Goal: Use online tool/utility: Utilize a website feature to perform a specific function

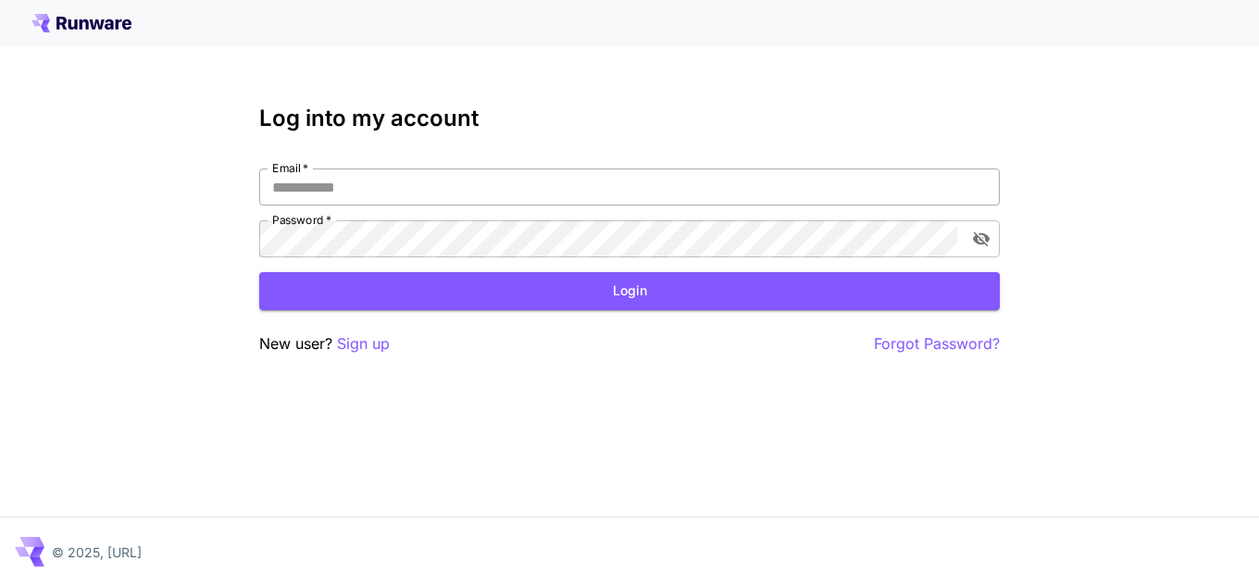
click at [412, 183] on input "Email   *" at bounding box center [629, 186] width 741 height 37
type input "**********"
drag, startPoint x: 440, startPoint y: 189, endPoint x: 427, endPoint y: 193, distance: 13.5
click at [427, 193] on input "**********" at bounding box center [629, 186] width 741 height 37
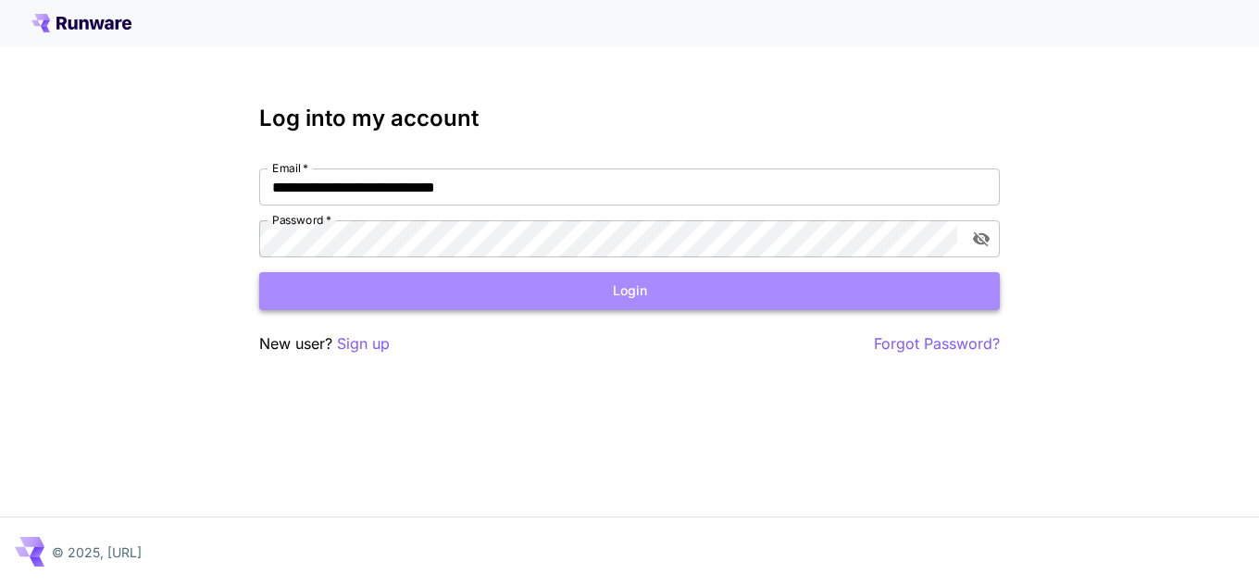
click at [472, 303] on button "Login" at bounding box center [629, 291] width 741 height 38
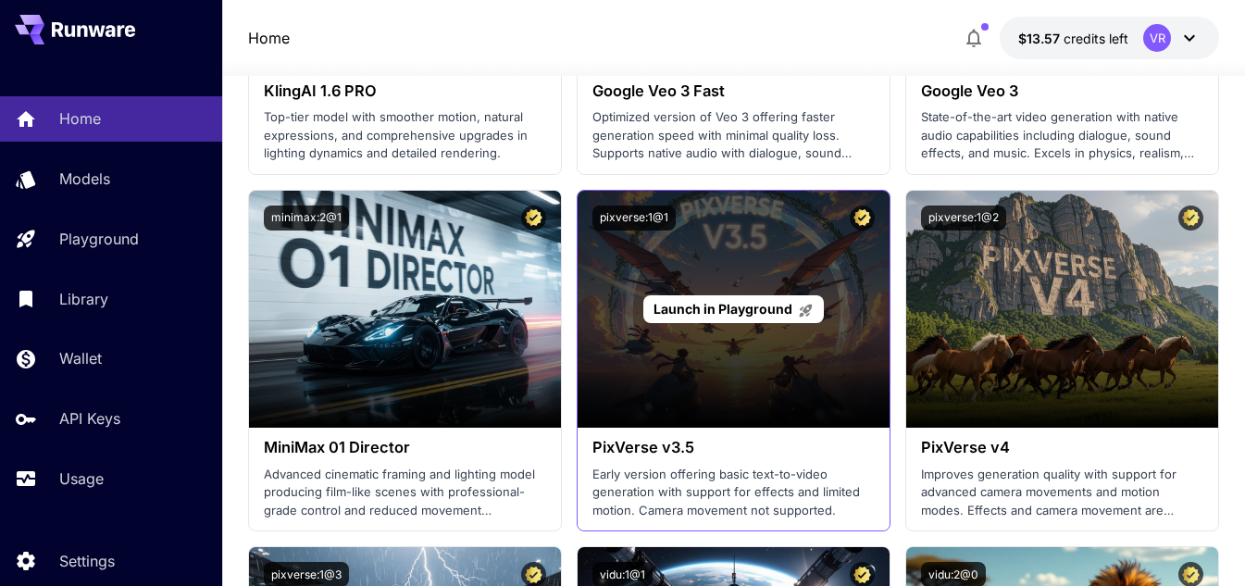
scroll to position [1759, 0]
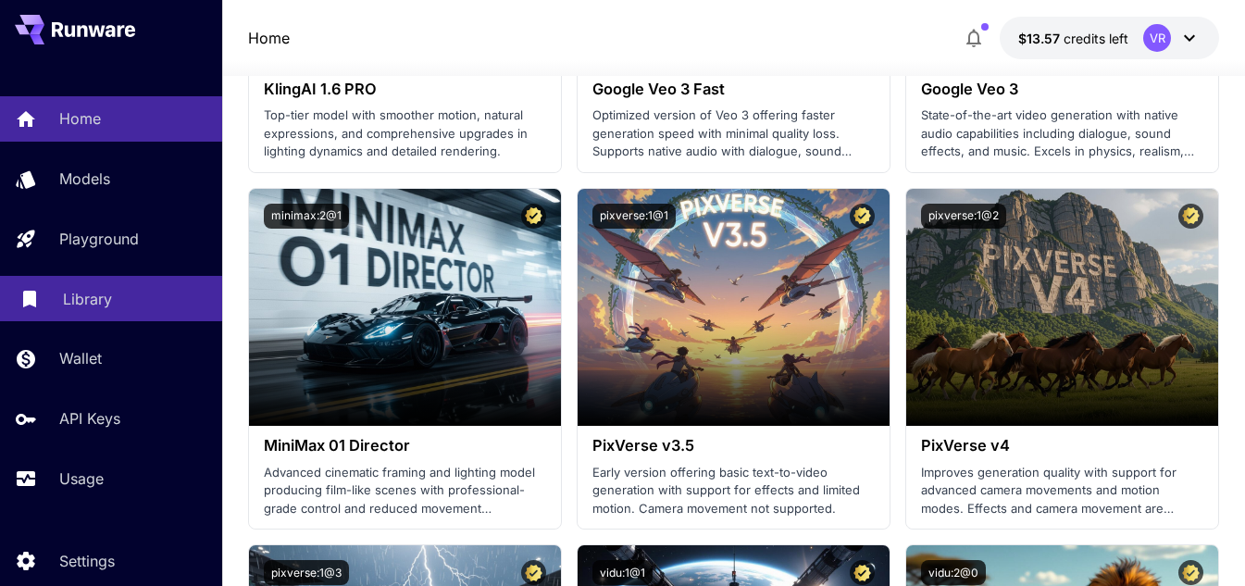
click at [89, 298] on p "Library" at bounding box center [87, 299] width 49 height 22
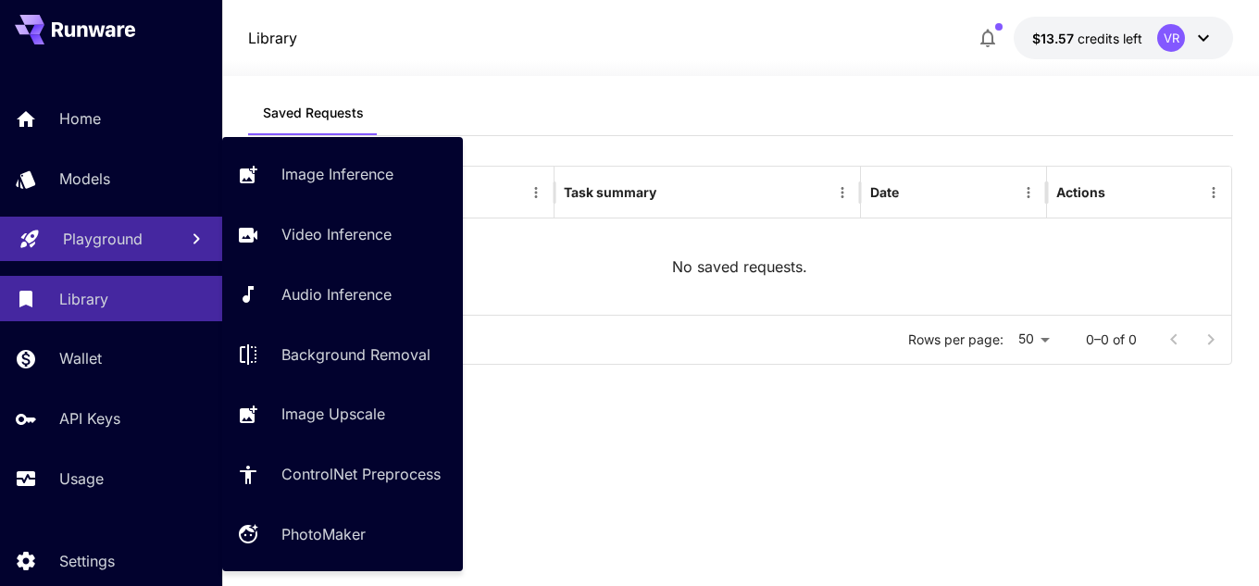
click at [56, 226] on link "Playground" at bounding box center [111, 239] width 222 height 45
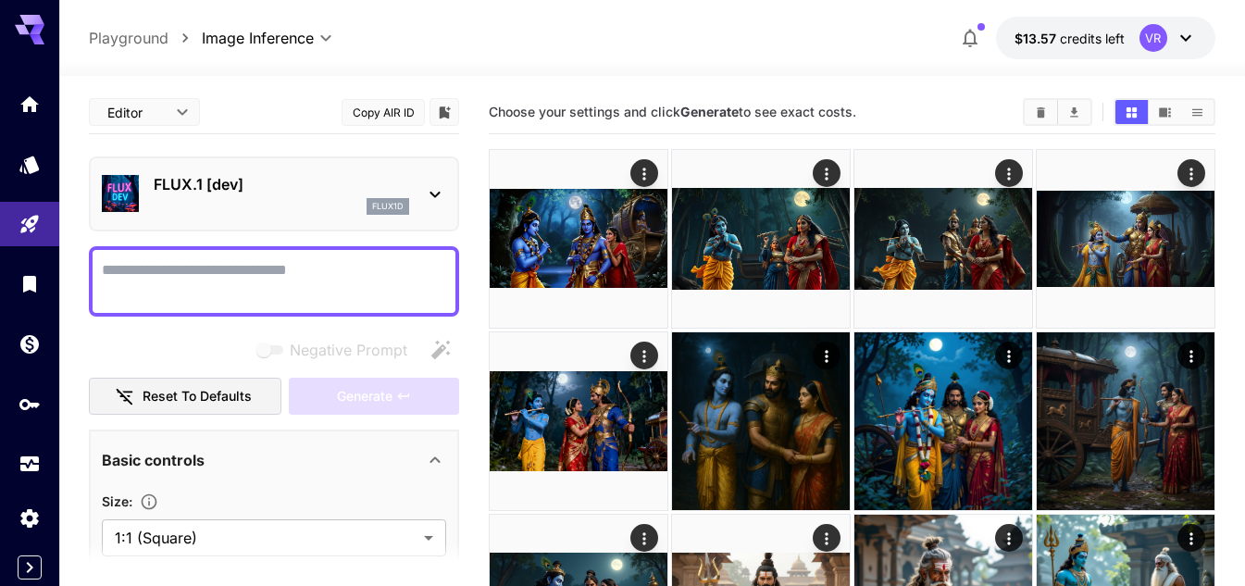
click at [257, 180] on p "FLUX.1 [dev]" at bounding box center [282, 184] width 256 height 22
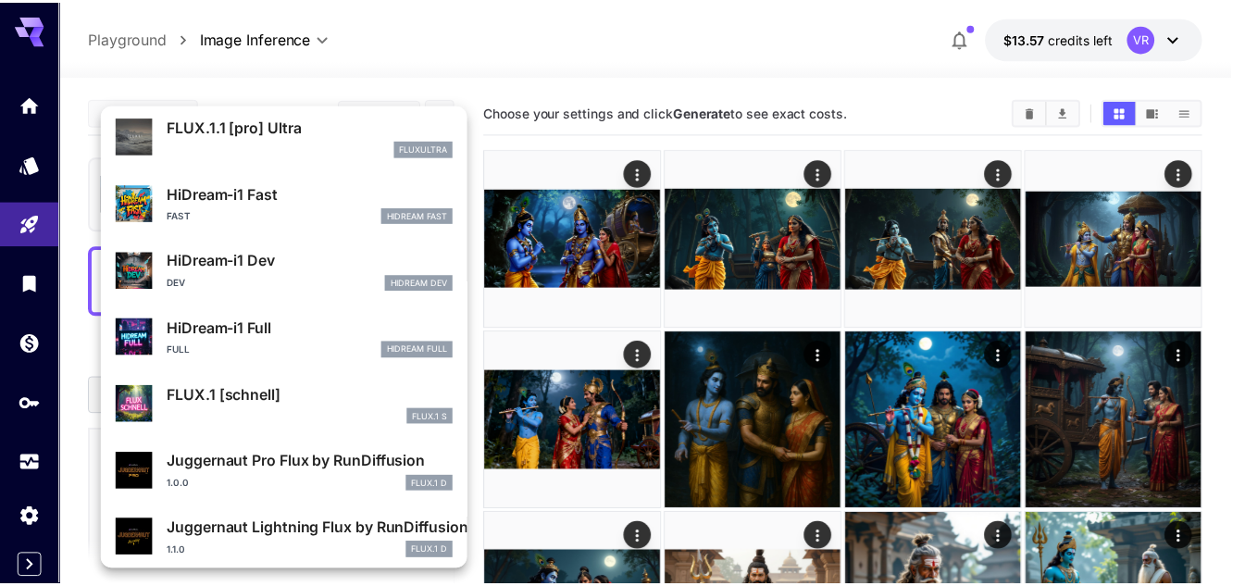
scroll to position [1498, 0]
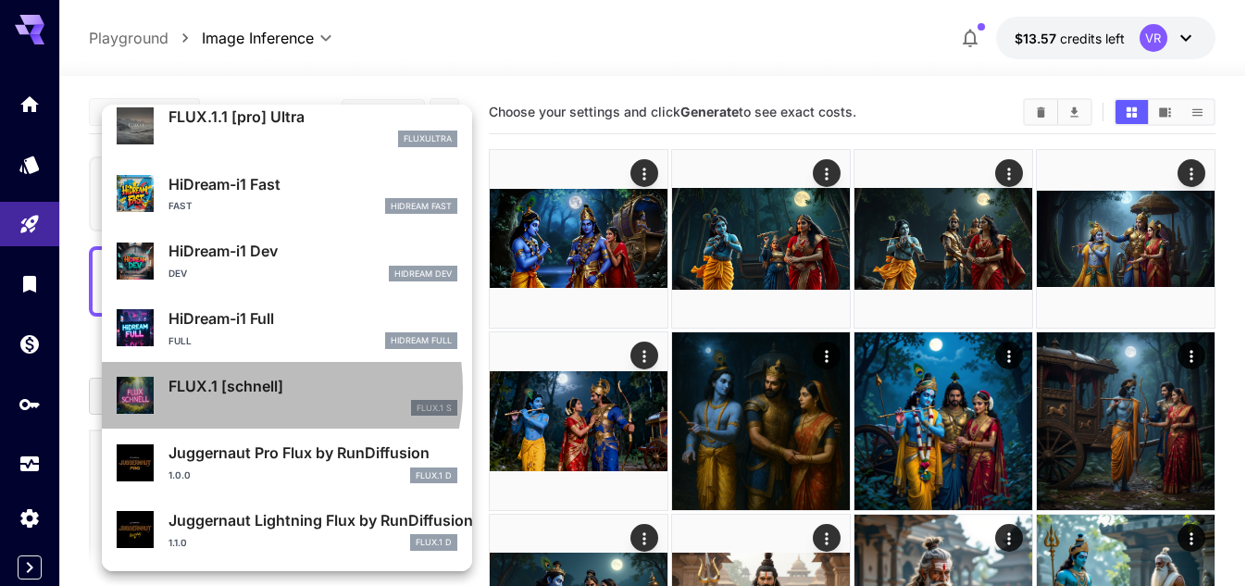
drag, startPoint x: 251, startPoint y: 389, endPoint x: 258, endPoint y: 373, distance: 17.4
click at [255, 388] on p "FLUX.1 [schnell]" at bounding box center [312, 386] width 289 height 22
type input "*"
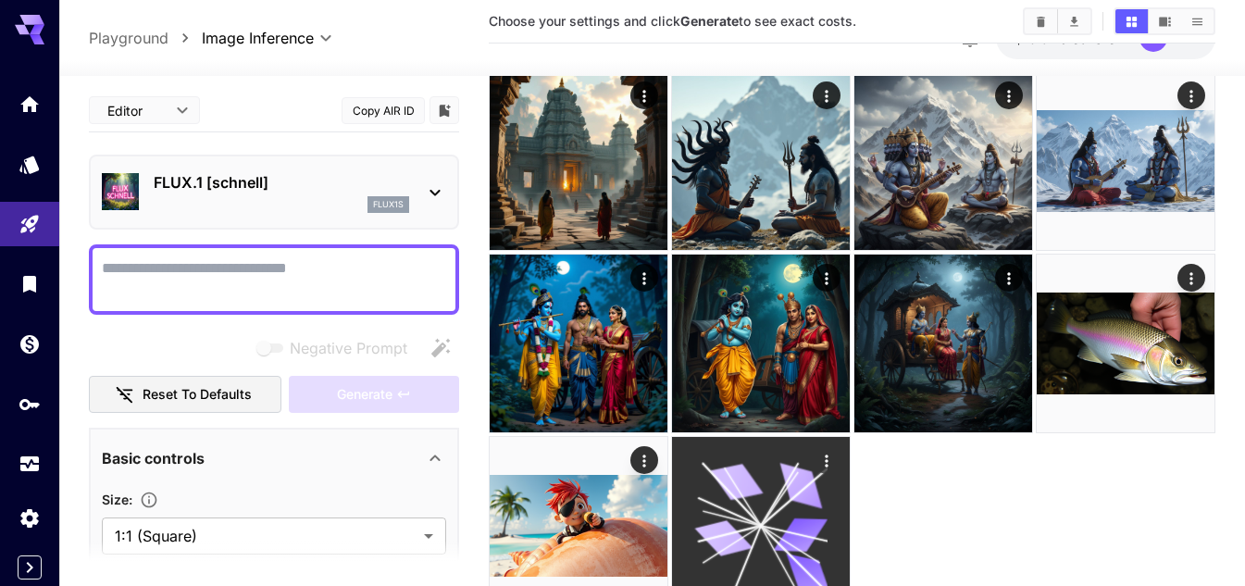
scroll to position [892, 0]
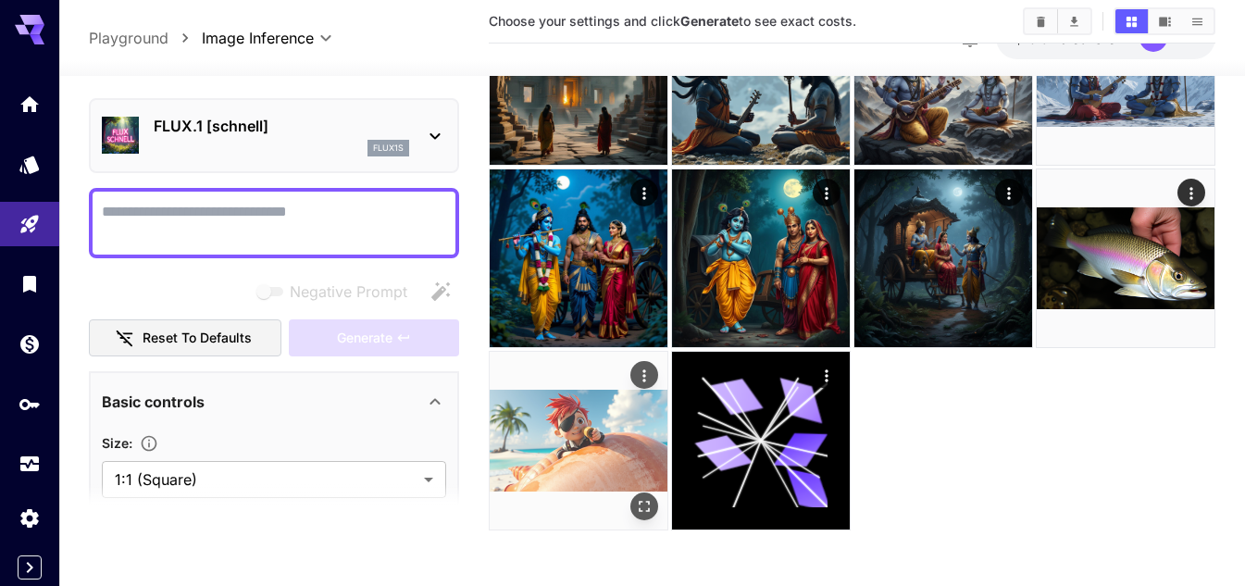
click at [554, 415] on img at bounding box center [579, 441] width 178 height 178
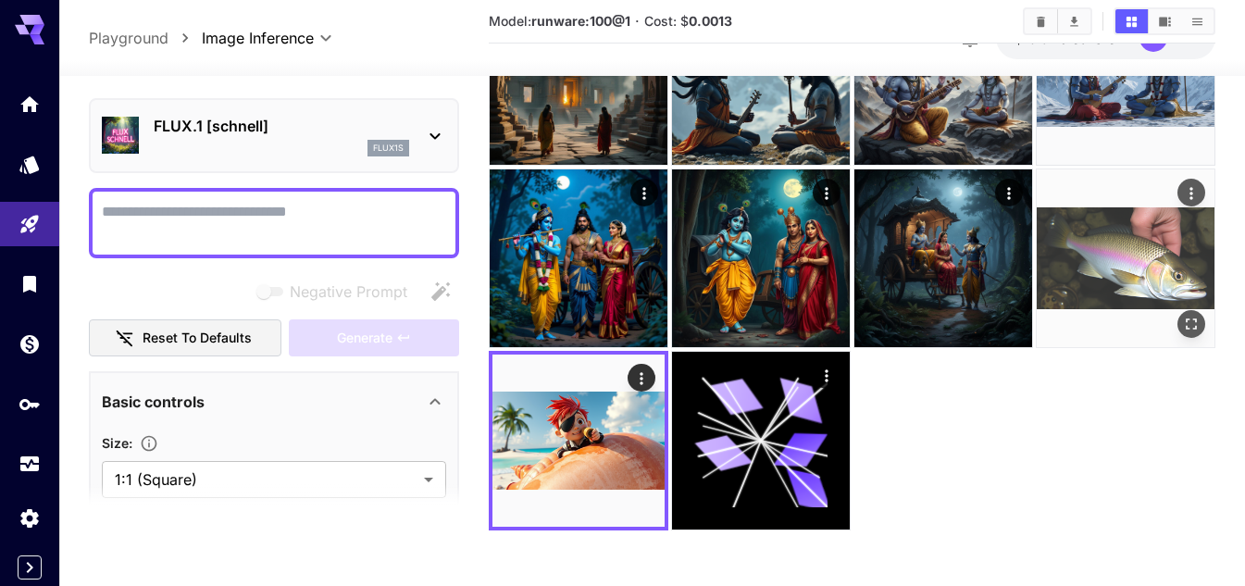
click at [1127, 266] on img at bounding box center [1126, 258] width 178 height 178
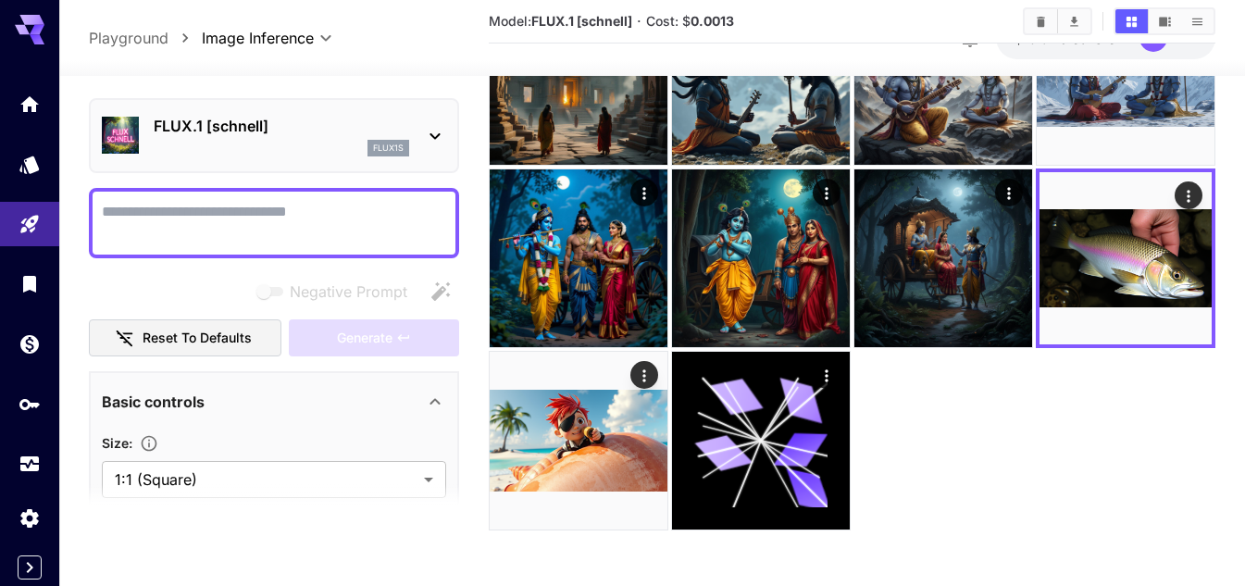
click at [237, 195] on div at bounding box center [274, 223] width 370 height 70
click at [281, 216] on textarea "Negative Prompt" at bounding box center [274, 223] width 344 height 44
paste textarea "**********"
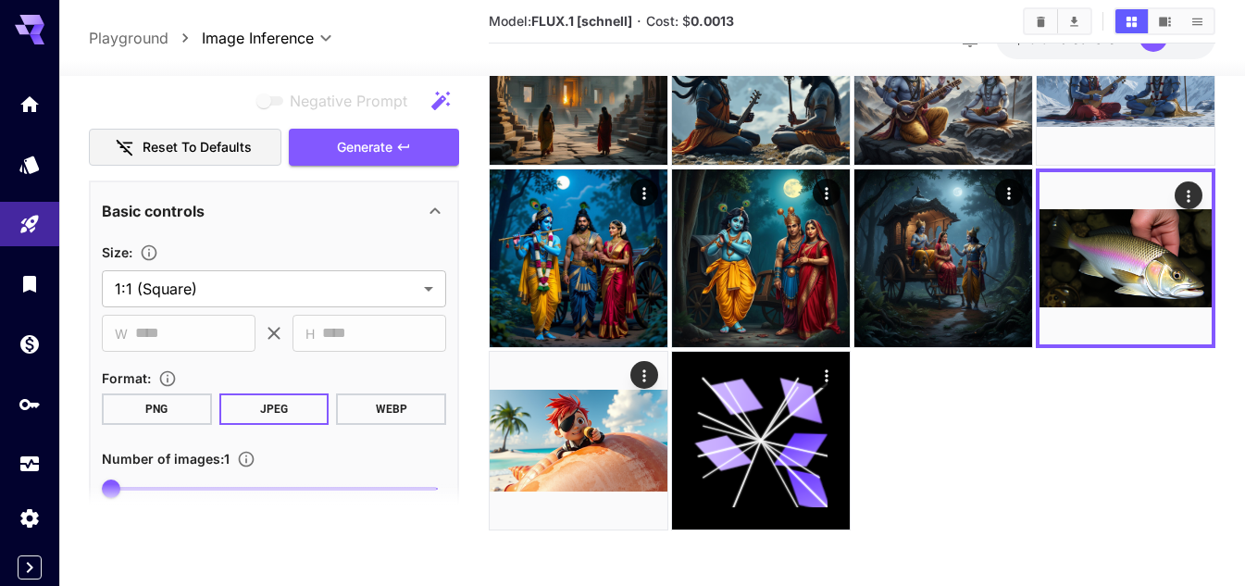
scroll to position [370, 0]
type textarea "**********"
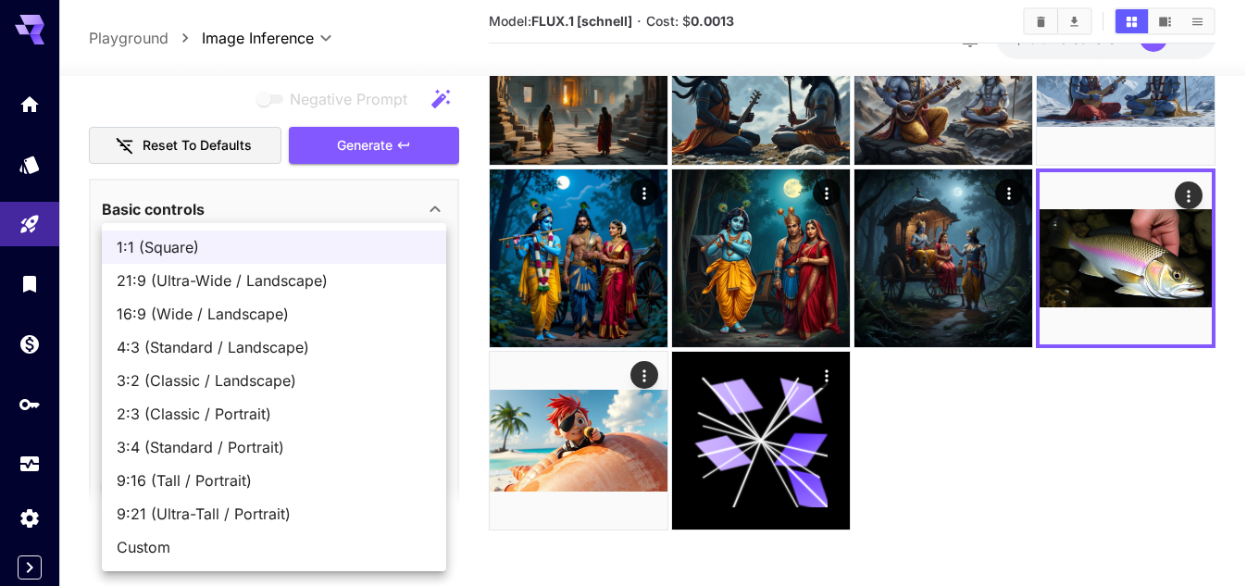
click at [205, 318] on span "16:9 (Wide / Landscape)" at bounding box center [274, 314] width 315 height 22
type input "**********"
type input "****"
type input "***"
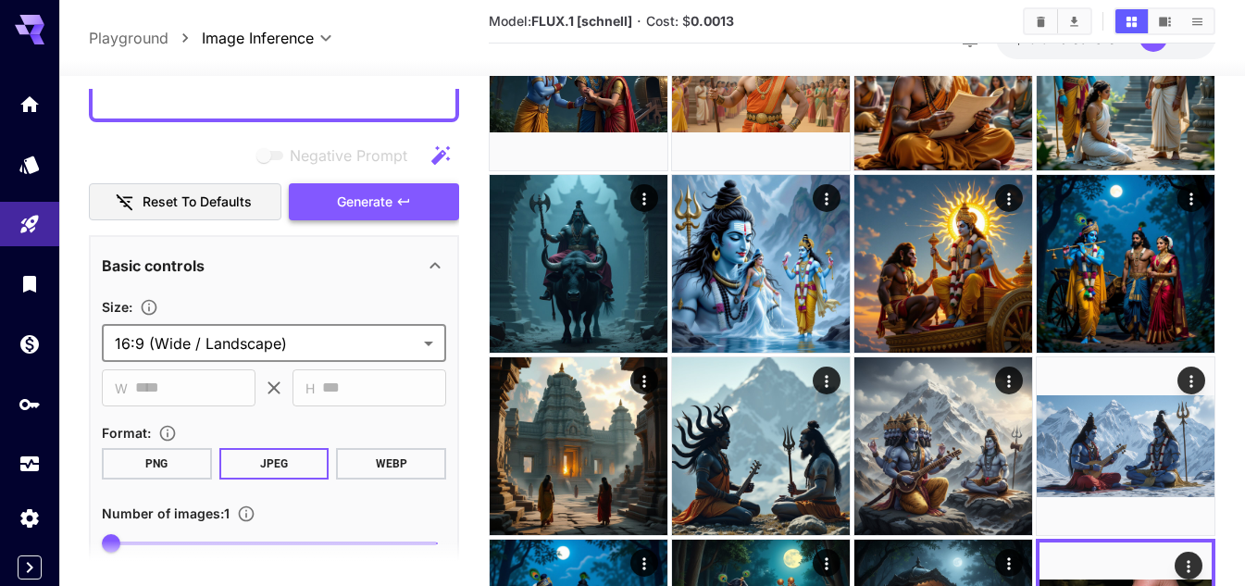
click at [399, 192] on button "Generate" at bounding box center [374, 202] width 170 height 38
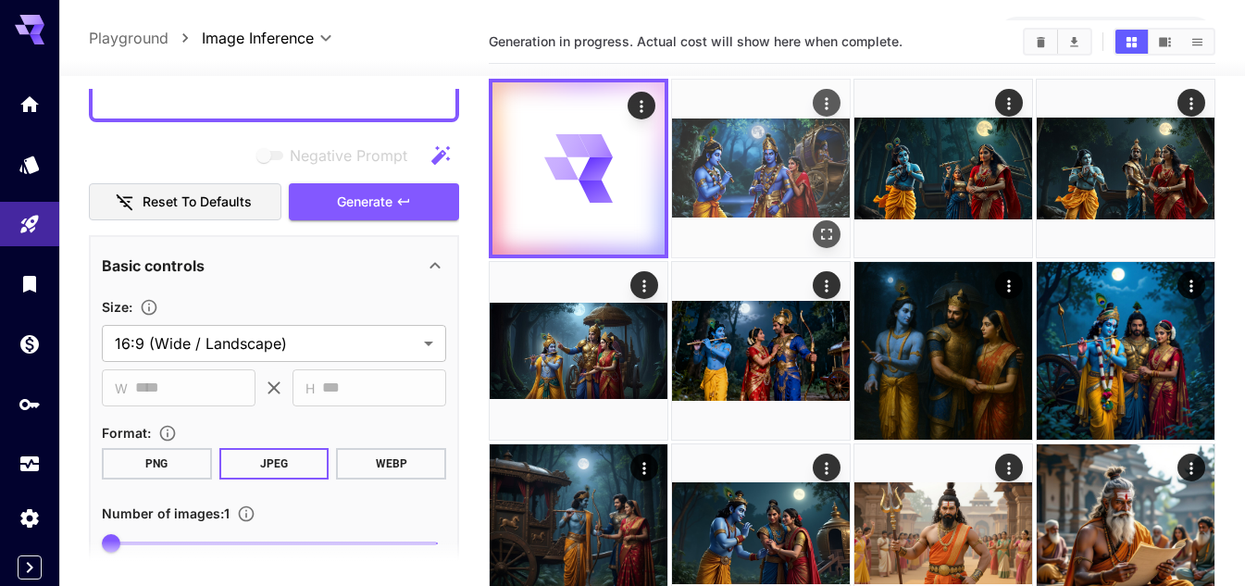
scroll to position [0, 0]
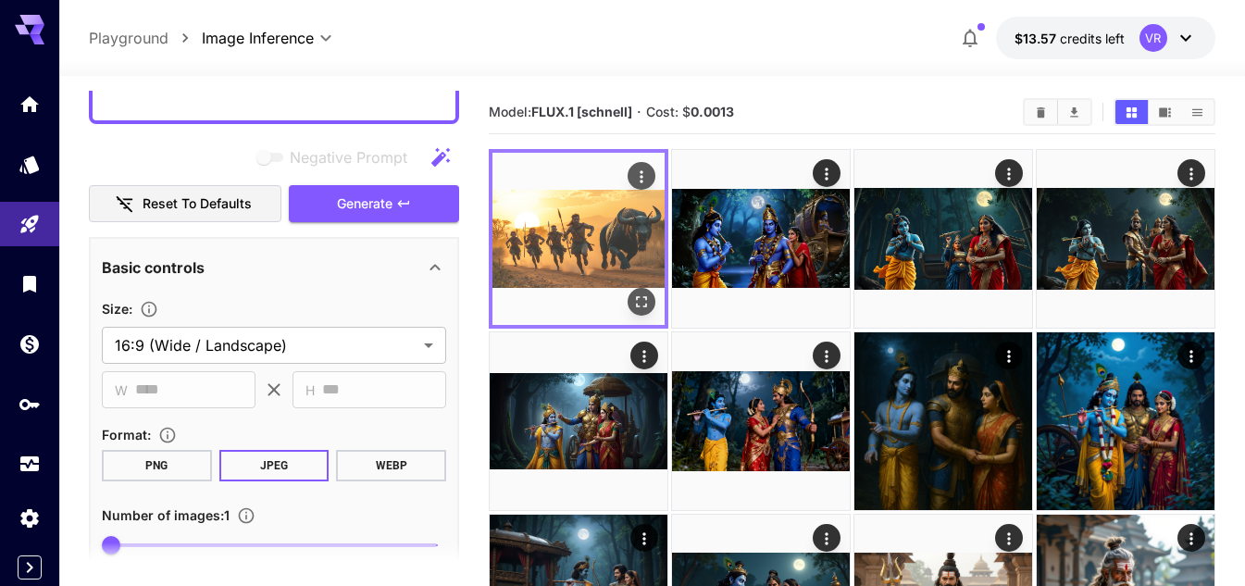
click at [636, 299] on icon "Open in fullscreen" at bounding box center [641, 302] width 19 height 19
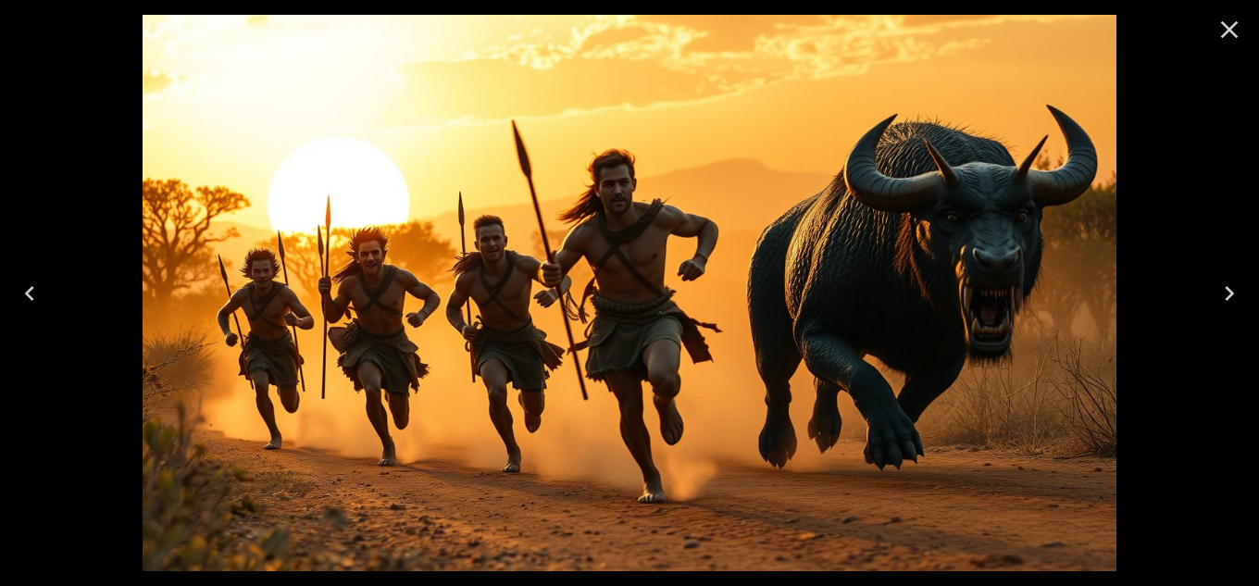
scroll to position [370, 0]
drag, startPoint x: 0, startPoint y: 0, endPoint x: 1220, endPoint y: 22, distance: 1220.4
click at [1226, 21] on icon "Close" at bounding box center [1230, 30] width 30 height 30
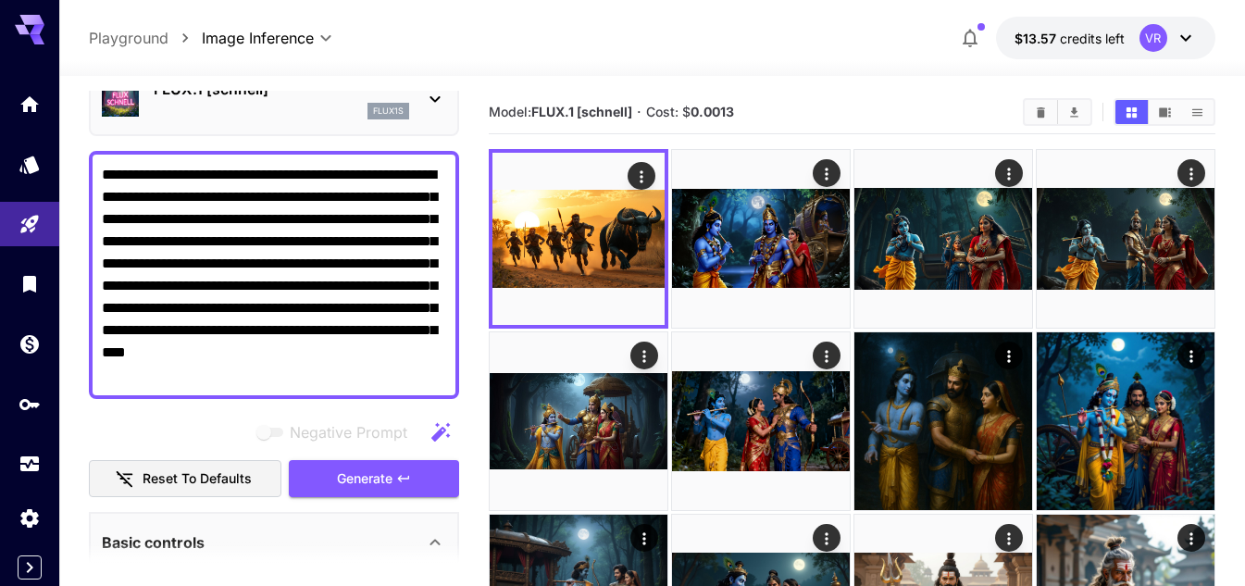
scroll to position [93, 0]
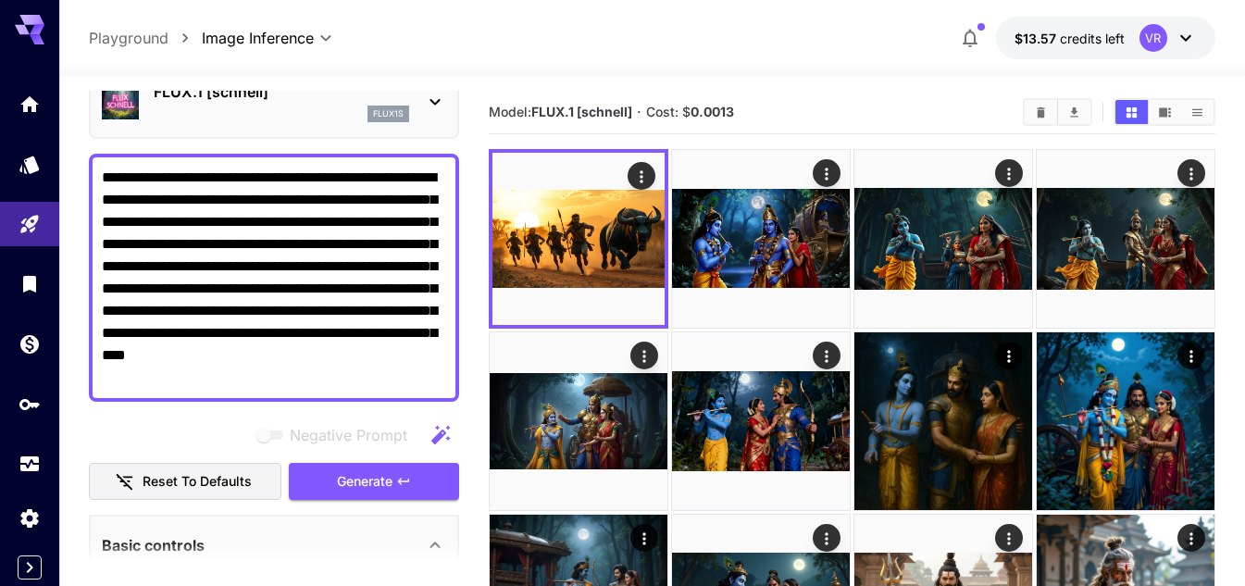
drag, startPoint x: 410, startPoint y: 381, endPoint x: 102, endPoint y: 156, distance: 381.6
click at [102, 156] on div "**********" at bounding box center [274, 278] width 370 height 248
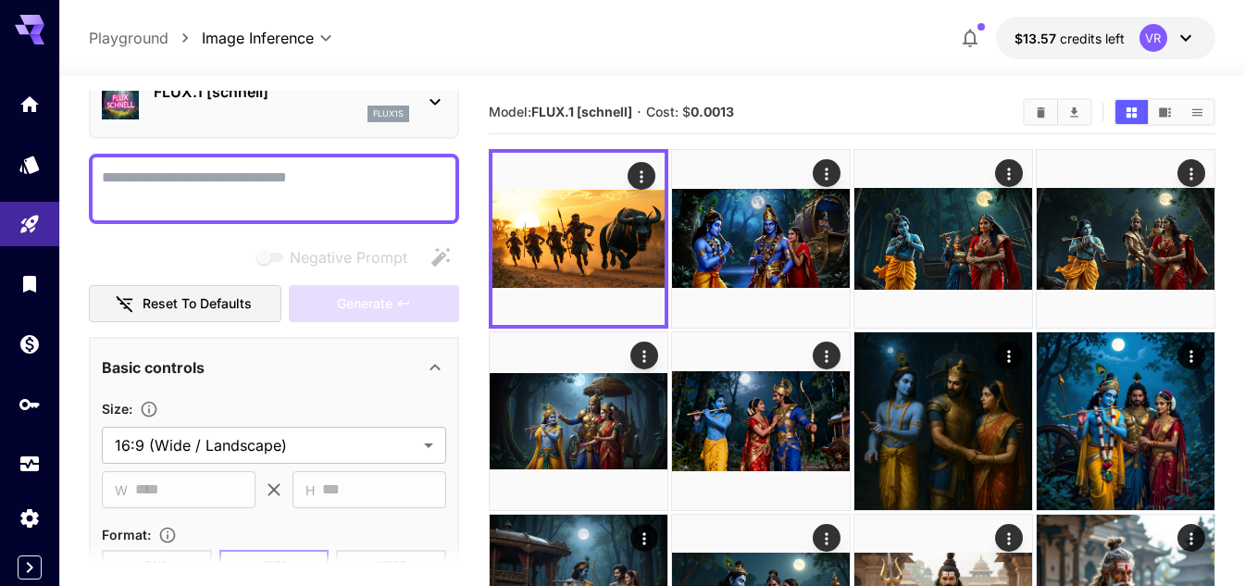
paste textarea "**********"
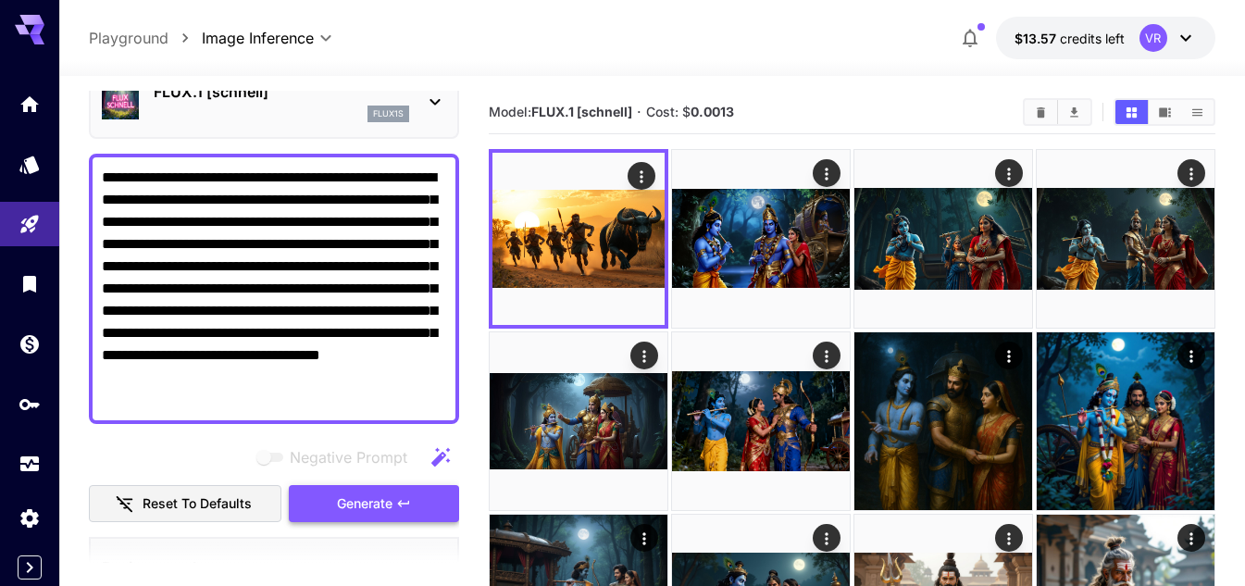
type textarea "**********"
click at [358, 502] on span "Generate" at bounding box center [365, 504] width 56 height 23
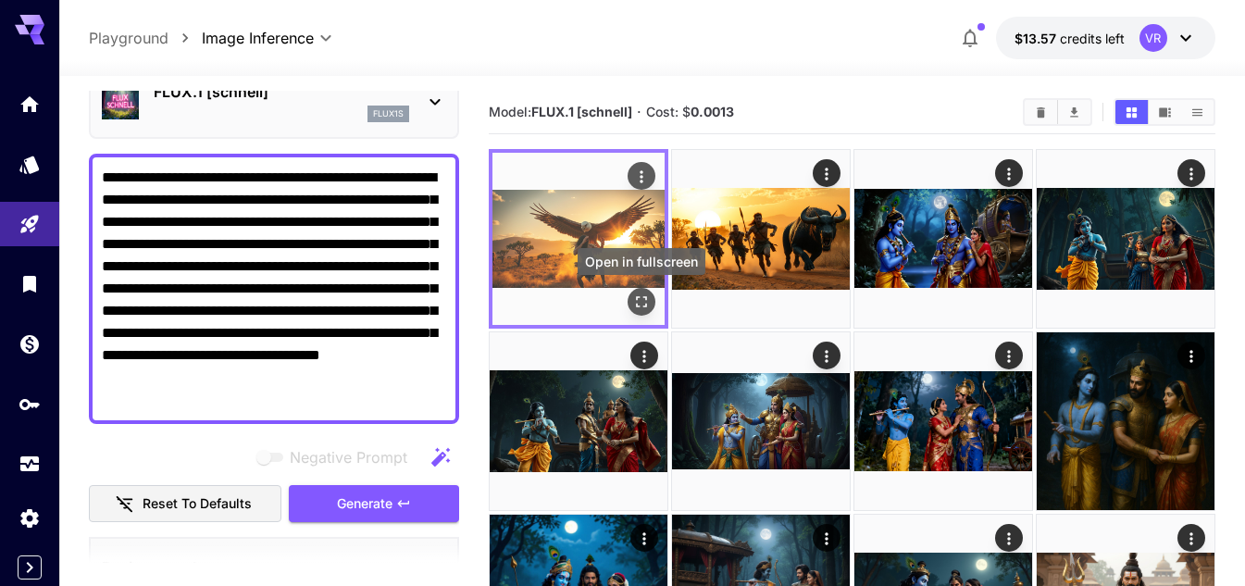
click at [635, 308] on icon "Open in fullscreen" at bounding box center [641, 302] width 19 height 19
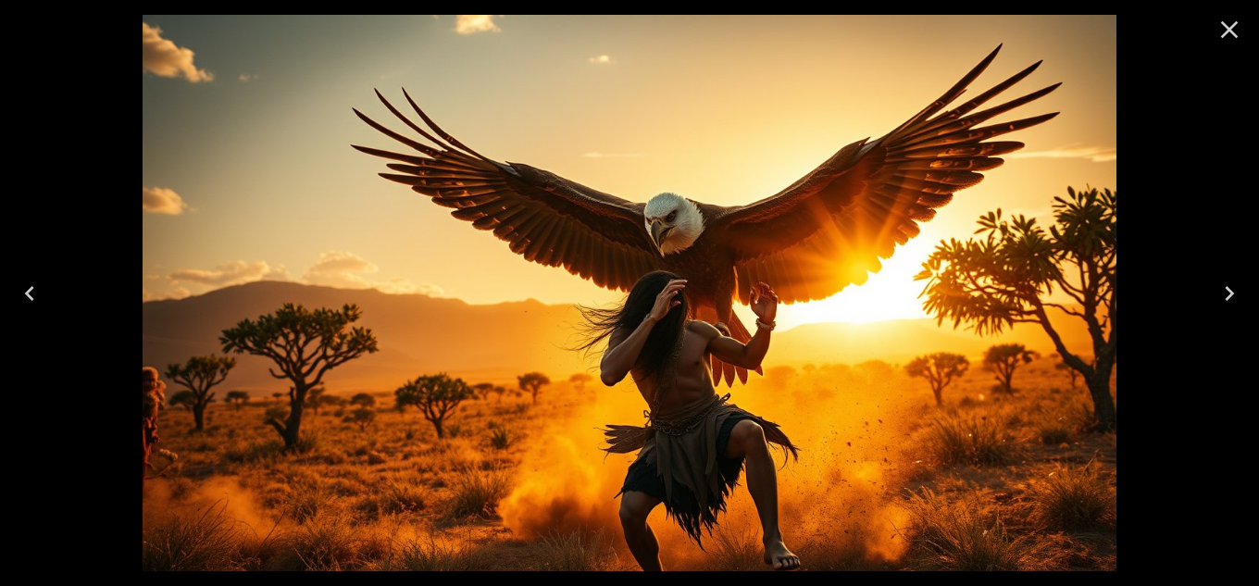
click at [1222, 23] on icon "Close" at bounding box center [1230, 30] width 18 height 18
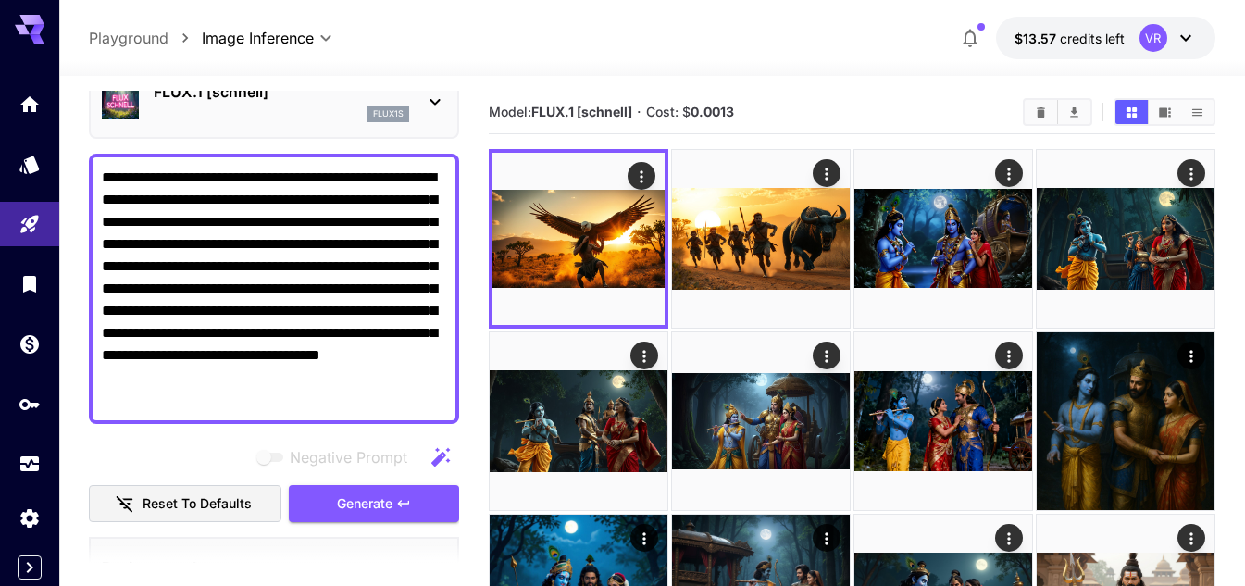
drag, startPoint x: 288, startPoint y: 402, endPoint x: 101, endPoint y: 175, distance: 294.0
click at [101, 175] on div "**********" at bounding box center [274, 289] width 370 height 270
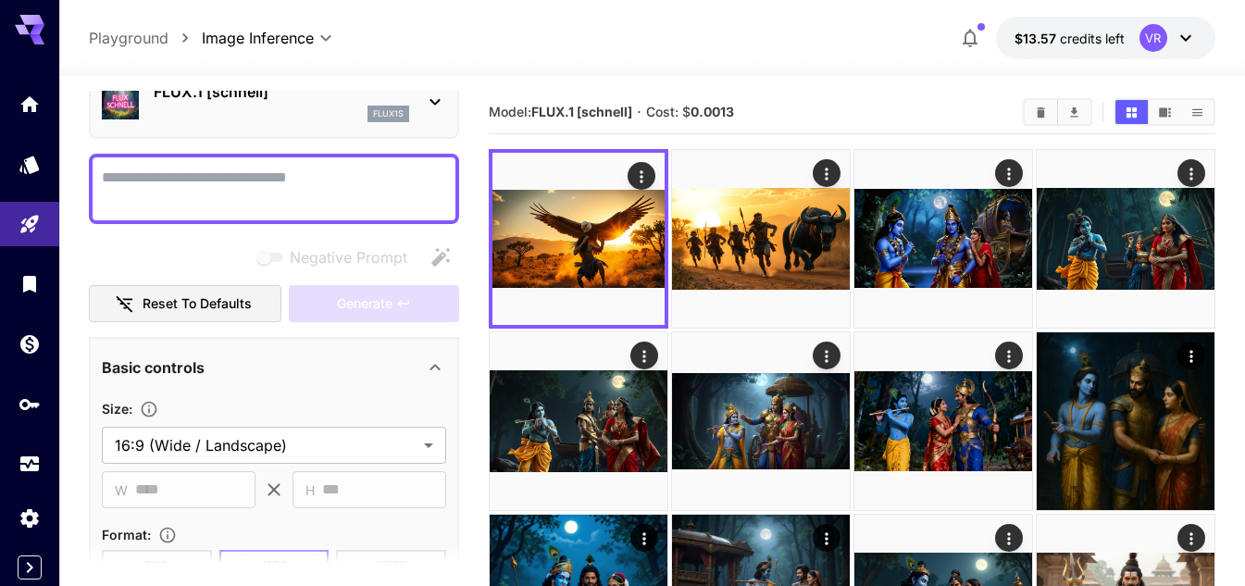
paste textarea "**********"
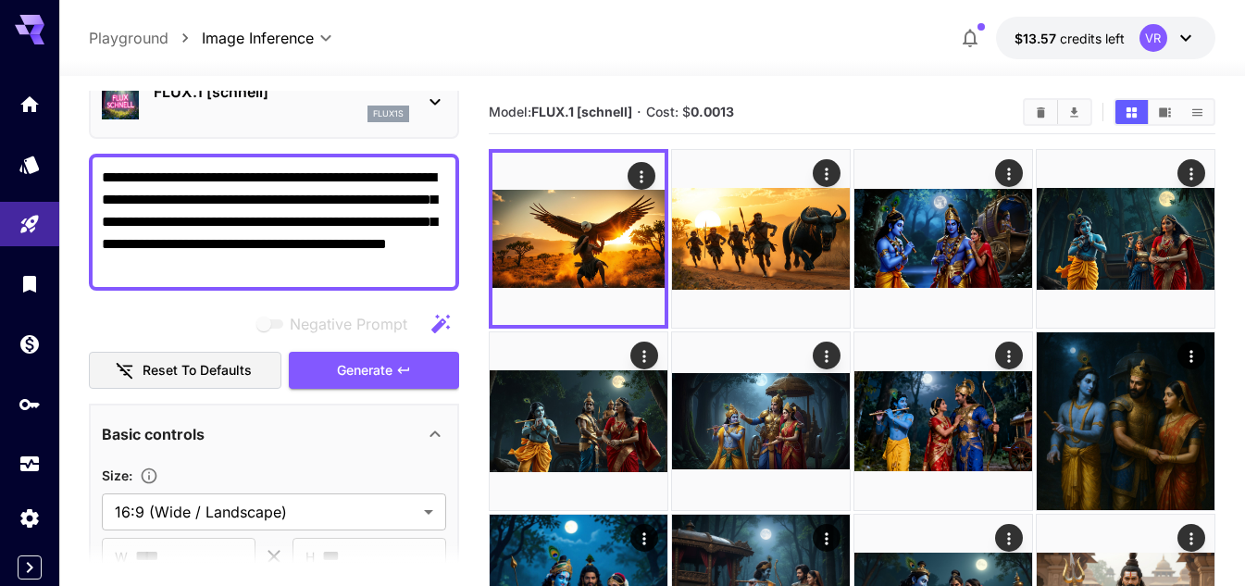
drag, startPoint x: 315, startPoint y: 266, endPoint x: 256, endPoint y: 257, distance: 59.8
click at [256, 257] on textarea "**********" at bounding box center [274, 222] width 344 height 111
click at [348, 356] on button "Generate" at bounding box center [374, 371] width 170 height 38
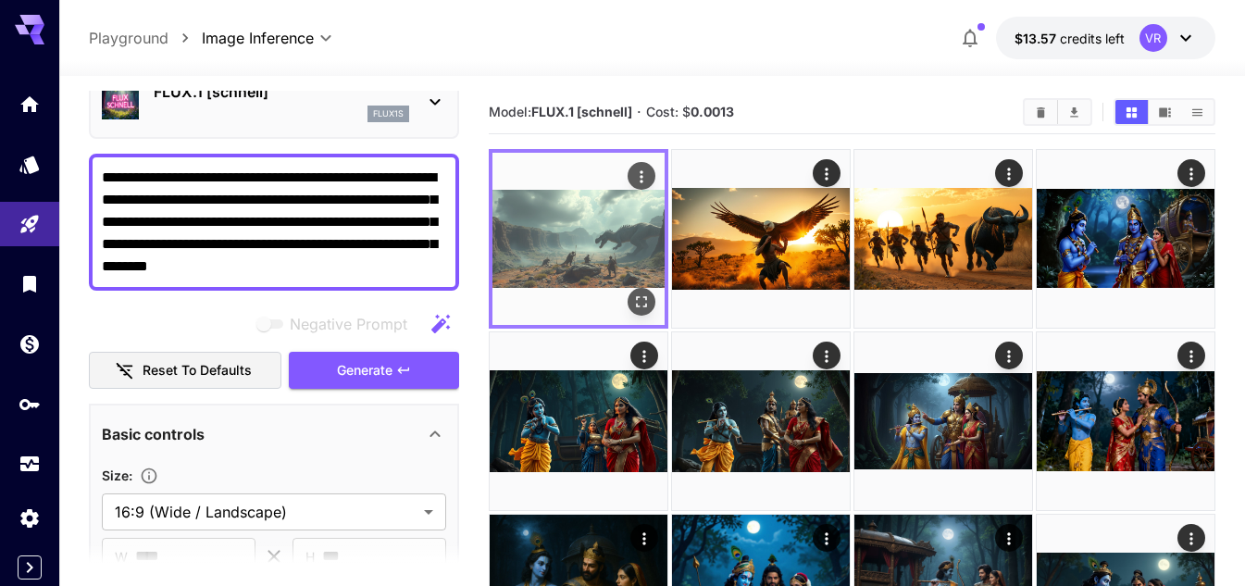
click at [632, 298] on icon "Open in fullscreen" at bounding box center [641, 302] width 19 height 19
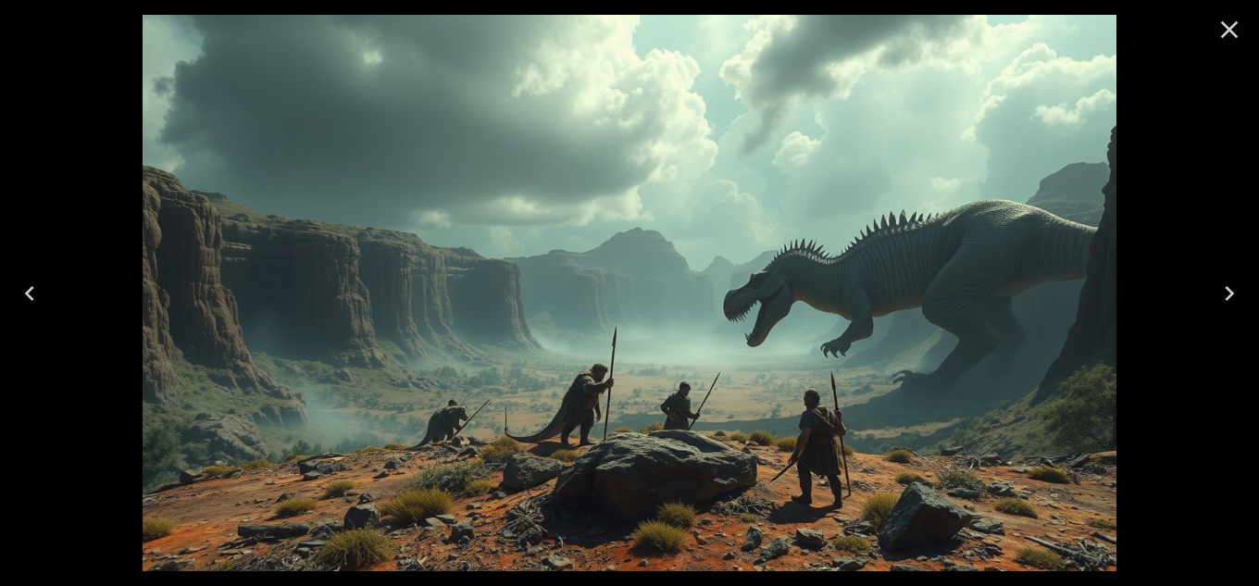
click at [1236, 32] on icon "Close" at bounding box center [1230, 30] width 30 height 30
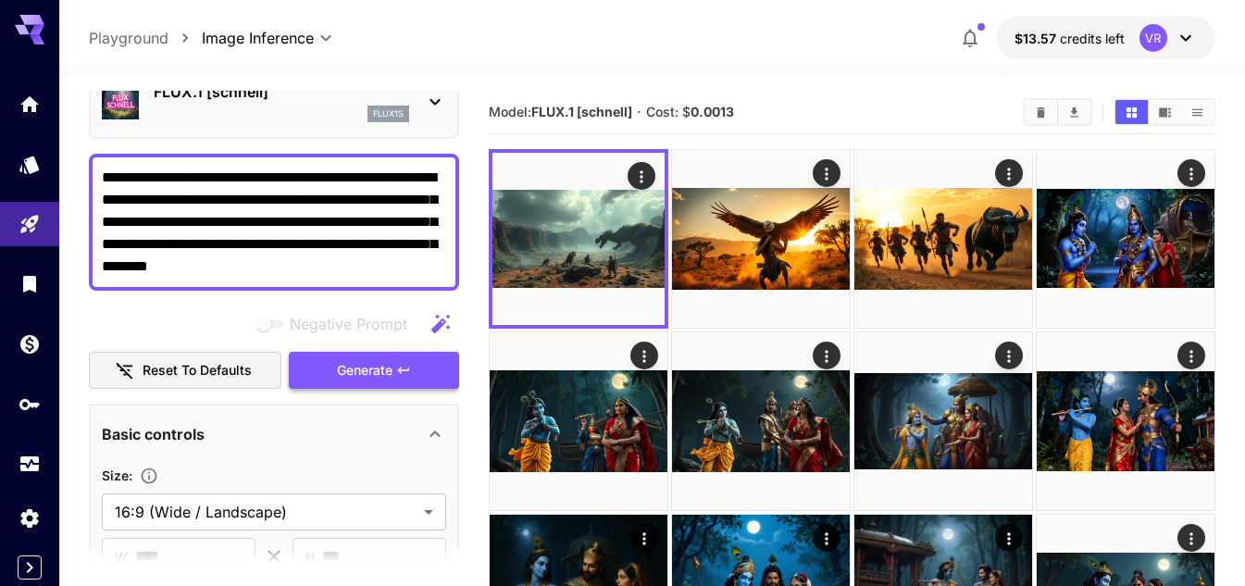
click at [404, 373] on icon "button" at bounding box center [403, 370] width 15 height 15
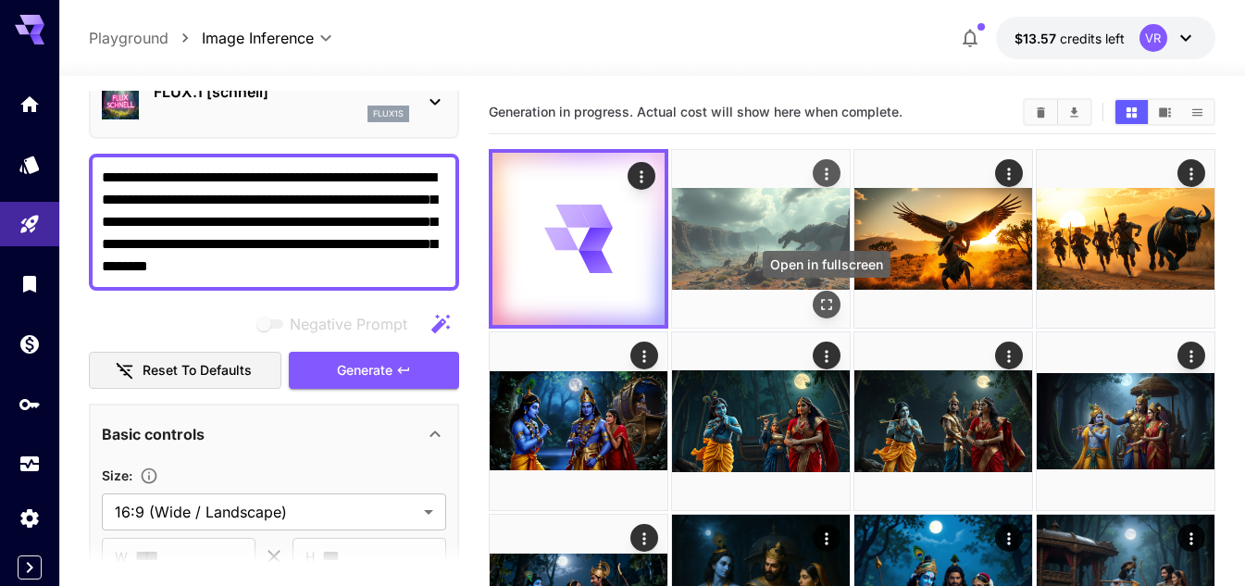
click at [824, 304] on icon "Open in fullscreen" at bounding box center [826, 304] width 19 height 19
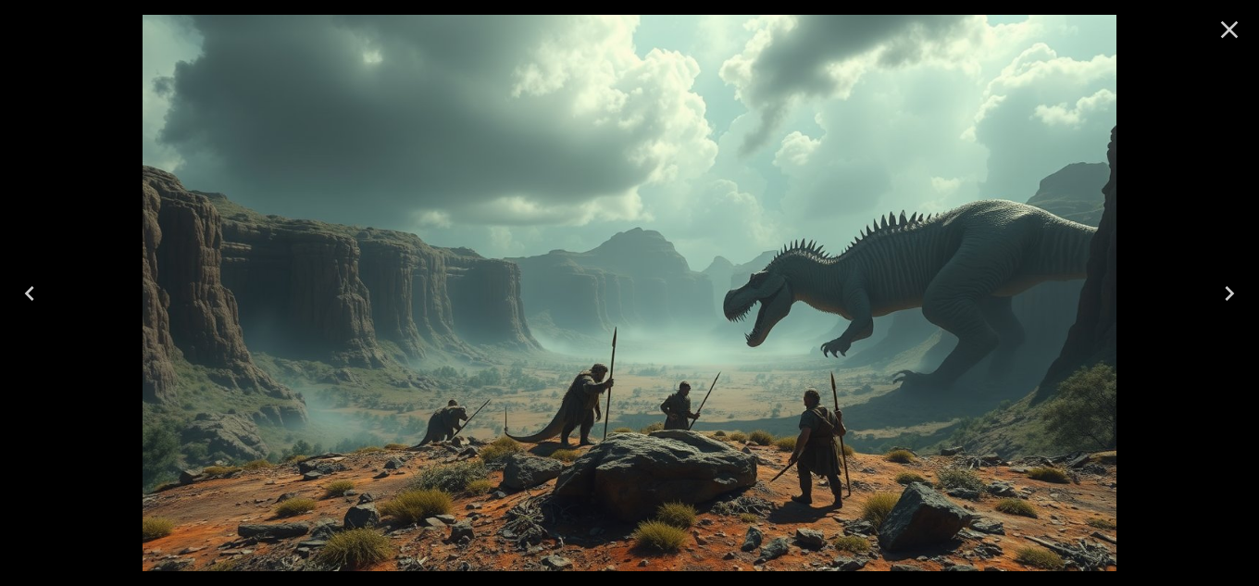
click at [1224, 28] on icon "Close" at bounding box center [1230, 30] width 30 height 30
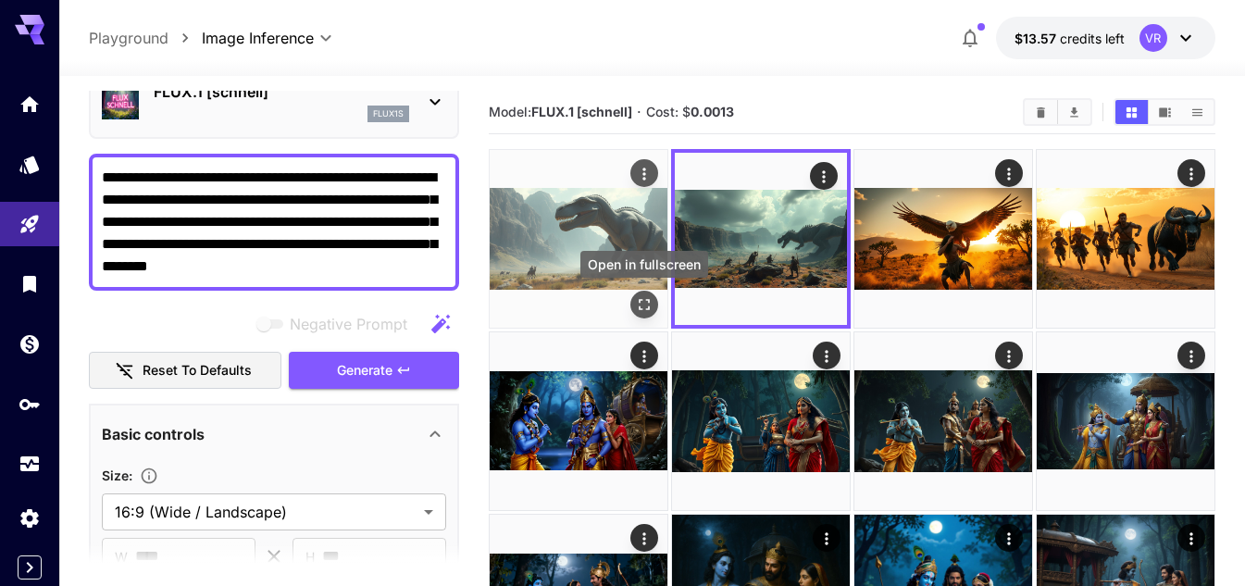
click at [655, 309] on button "Open in fullscreen" at bounding box center [644, 305] width 28 height 28
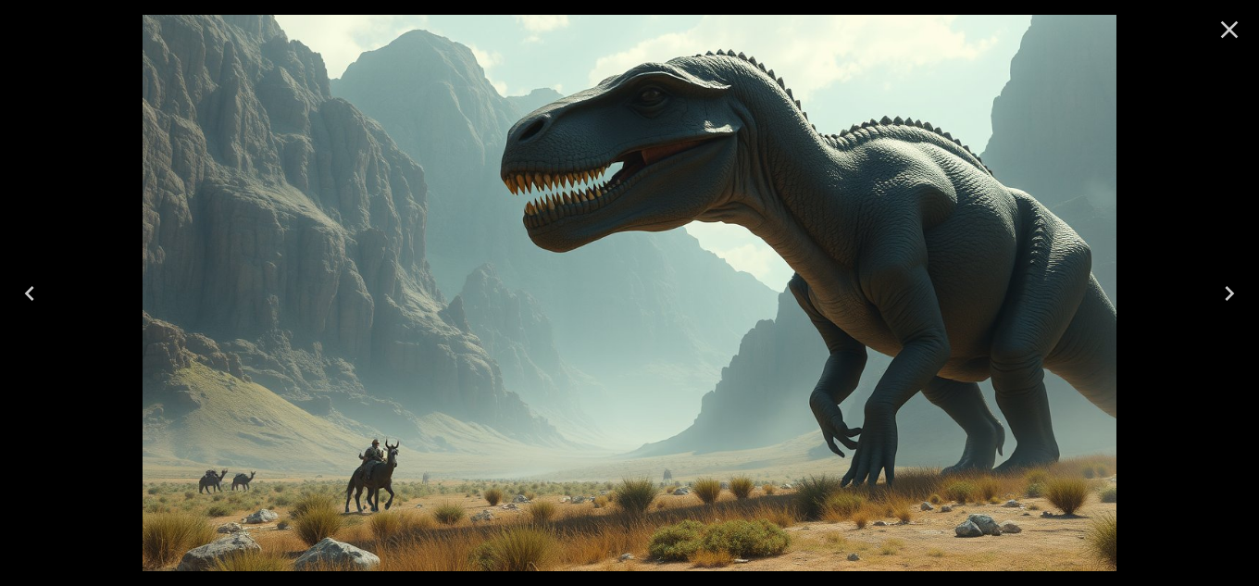
click at [1225, 27] on icon "Close" at bounding box center [1230, 30] width 30 height 30
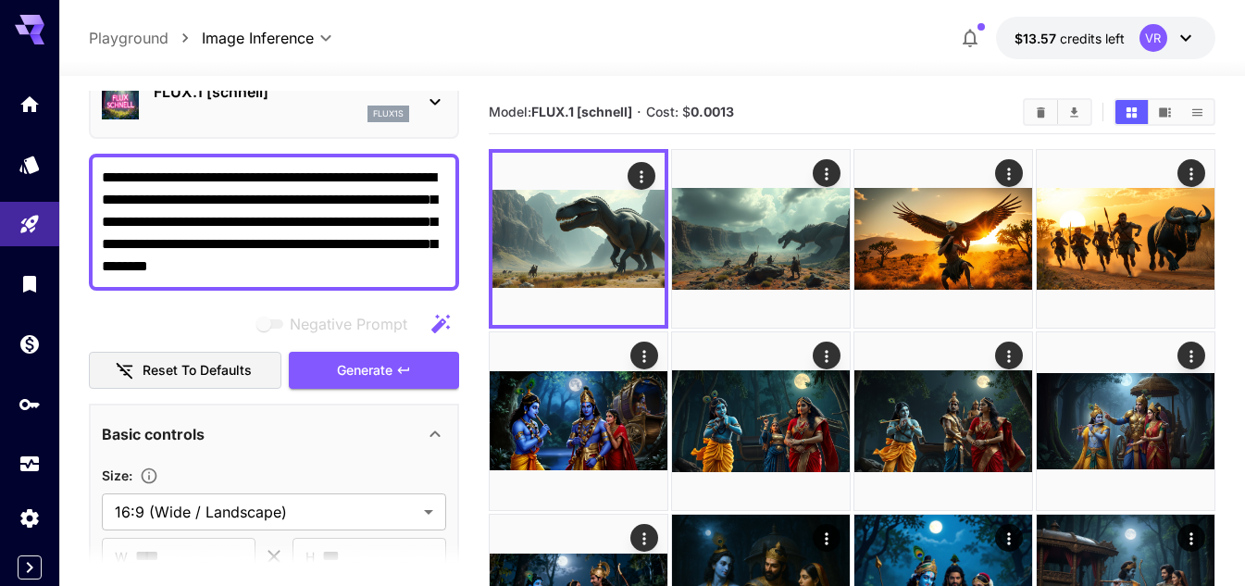
drag, startPoint x: 252, startPoint y: 262, endPoint x: 472, endPoint y: 268, distance: 220.4
click at [382, 366] on span "Generate" at bounding box center [365, 370] width 56 height 23
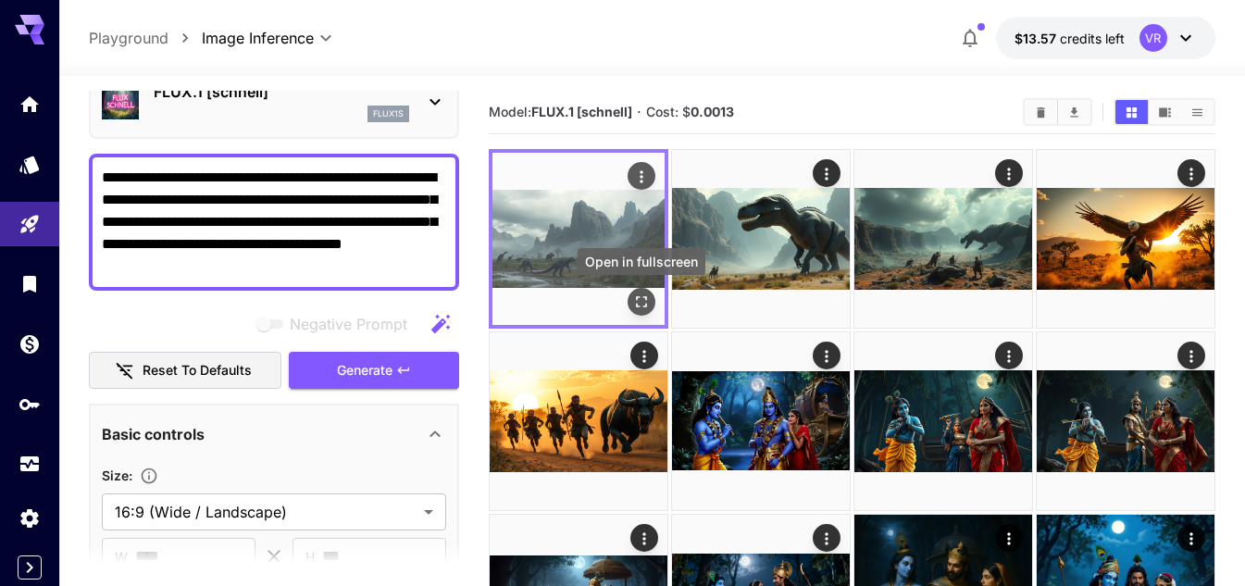
click at [630, 302] on button "Open in fullscreen" at bounding box center [642, 302] width 28 height 28
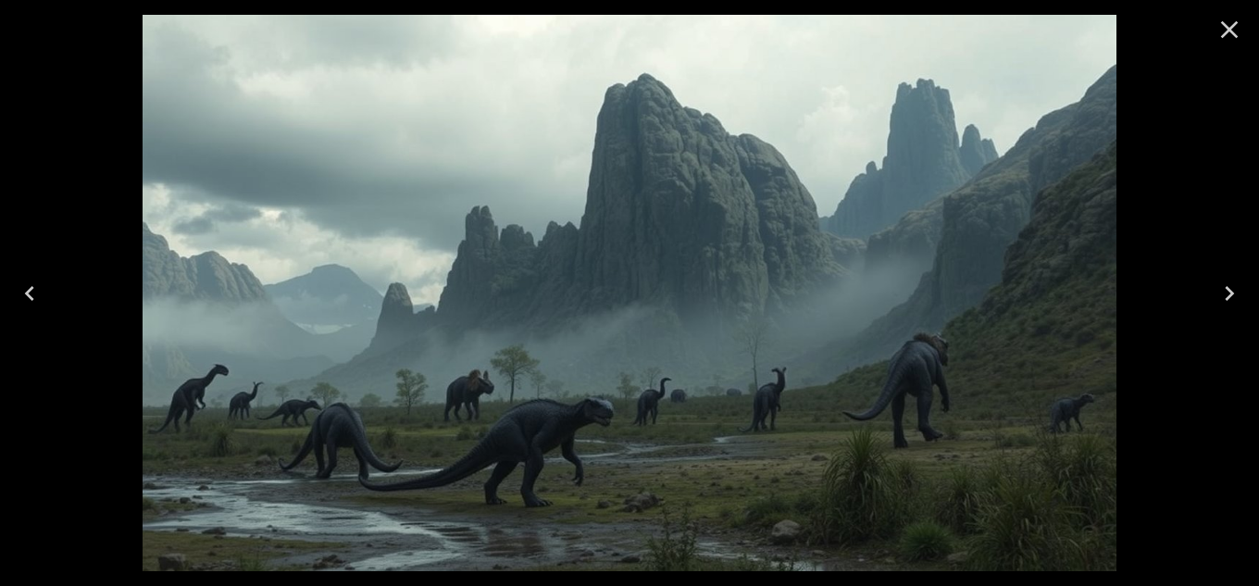
click at [1223, 31] on icon "Close" at bounding box center [1230, 30] width 30 height 30
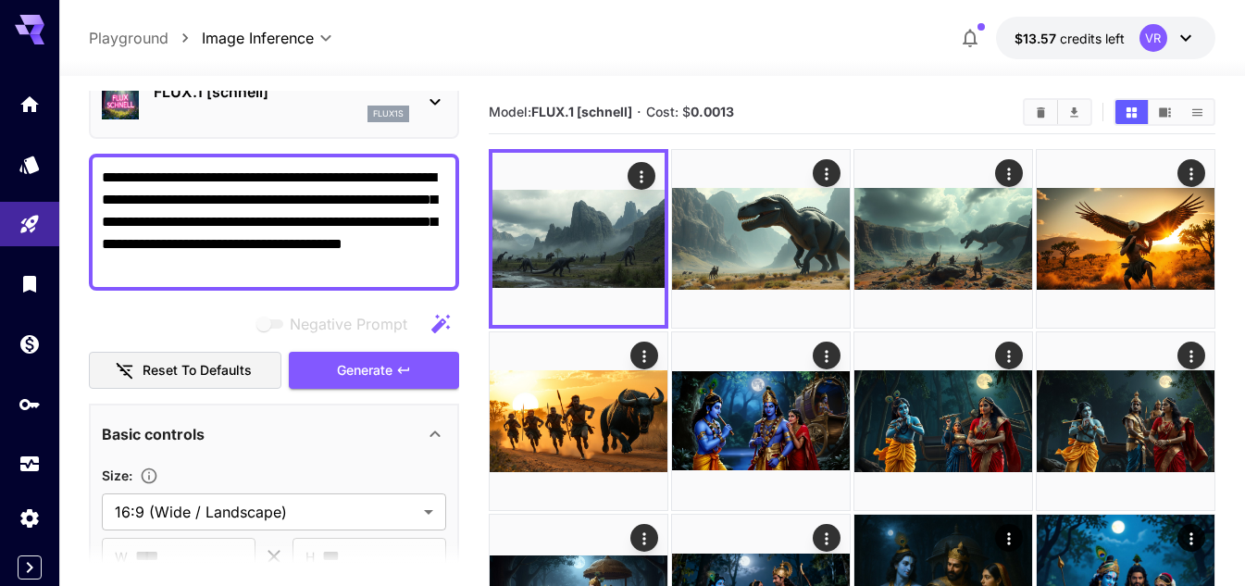
click at [309, 274] on textarea "**********" at bounding box center [274, 222] width 344 height 111
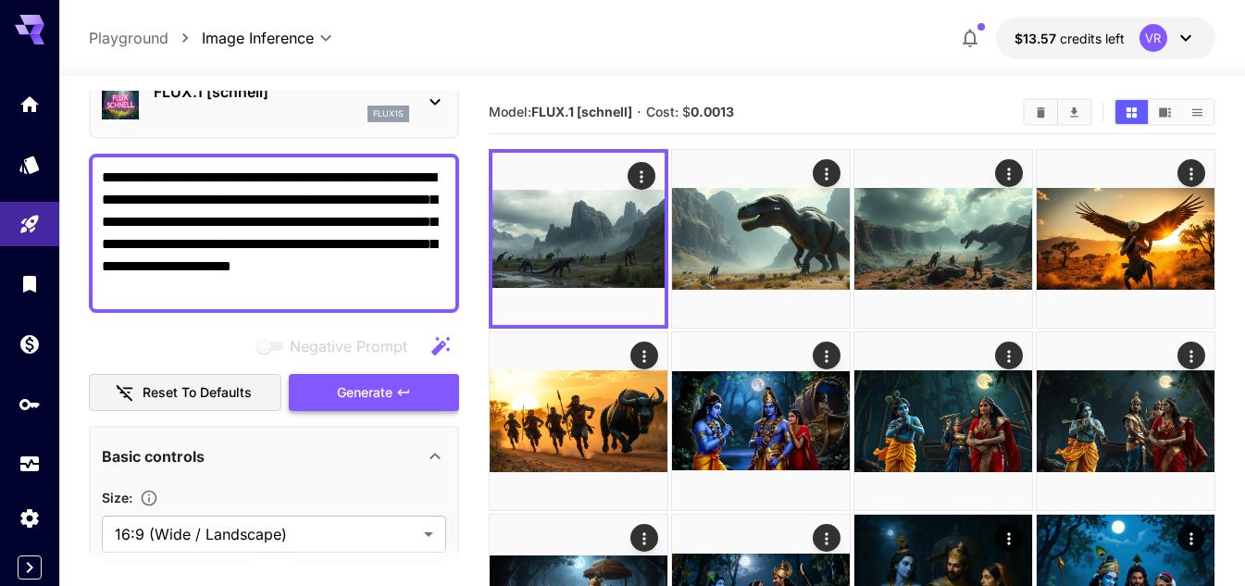
type textarea "**********"
click at [370, 392] on span "Generate" at bounding box center [365, 392] width 56 height 23
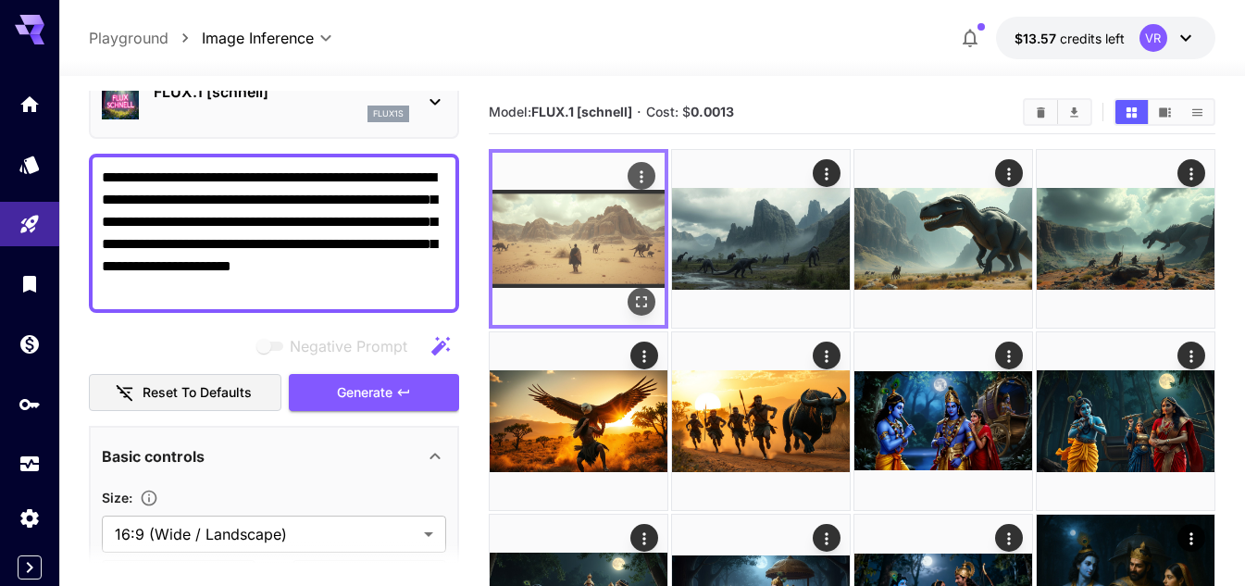
click at [645, 299] on icon "Open in fullscreen" at bounding box center [641, 302] width 19 height 19
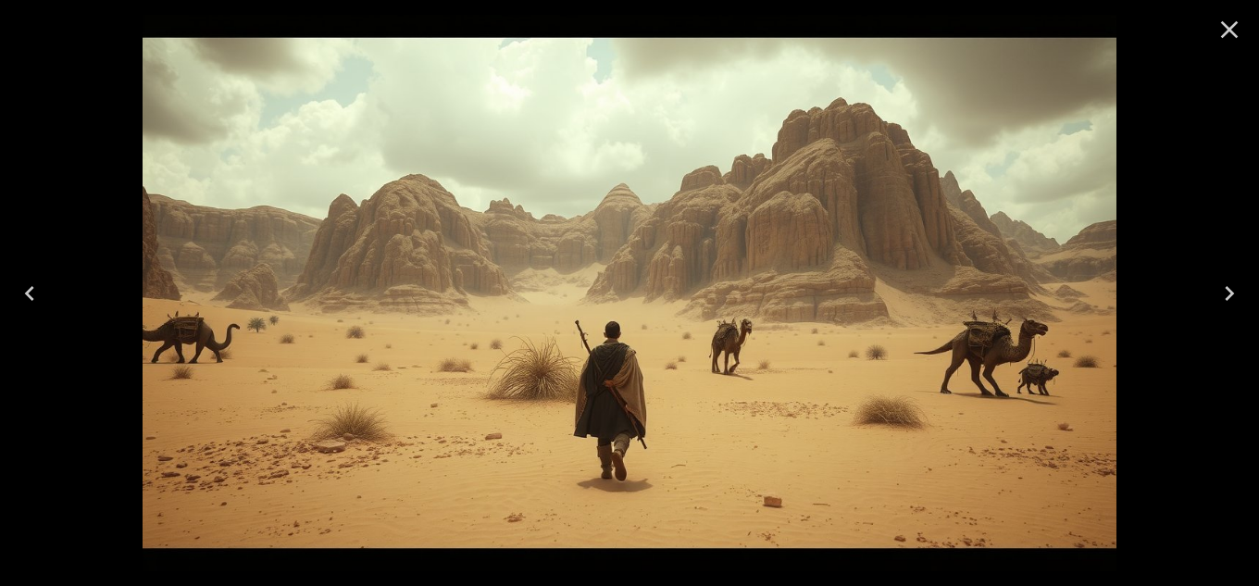
click at [1235, 29] on icon "Close" at bounding box center [1230, 30] width 30 height 30
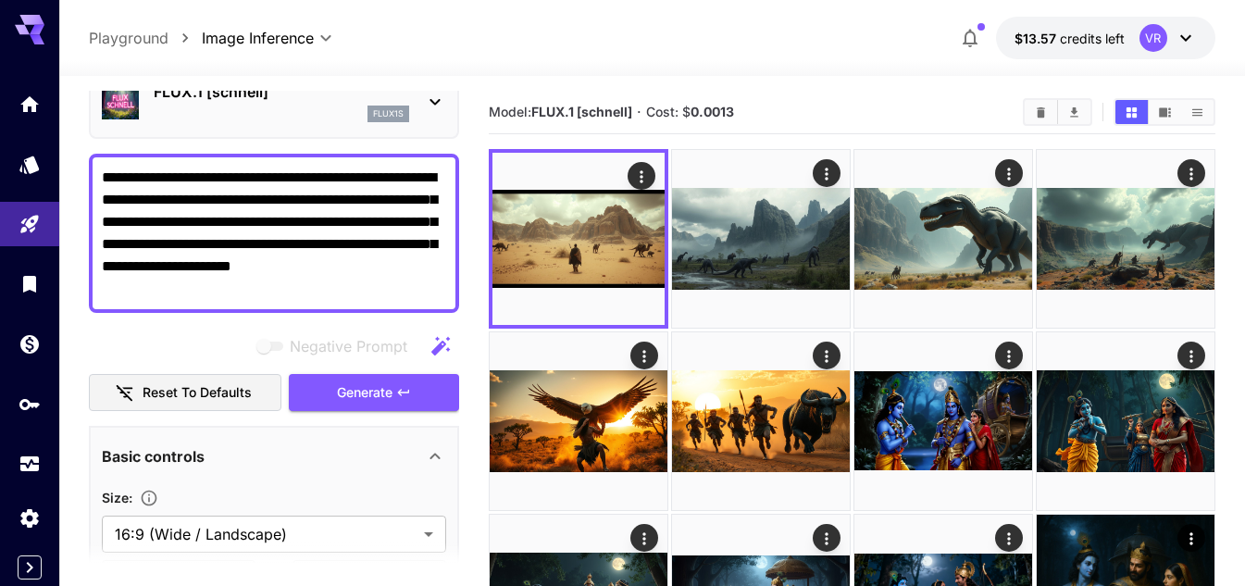
scroll to position [0, 0]
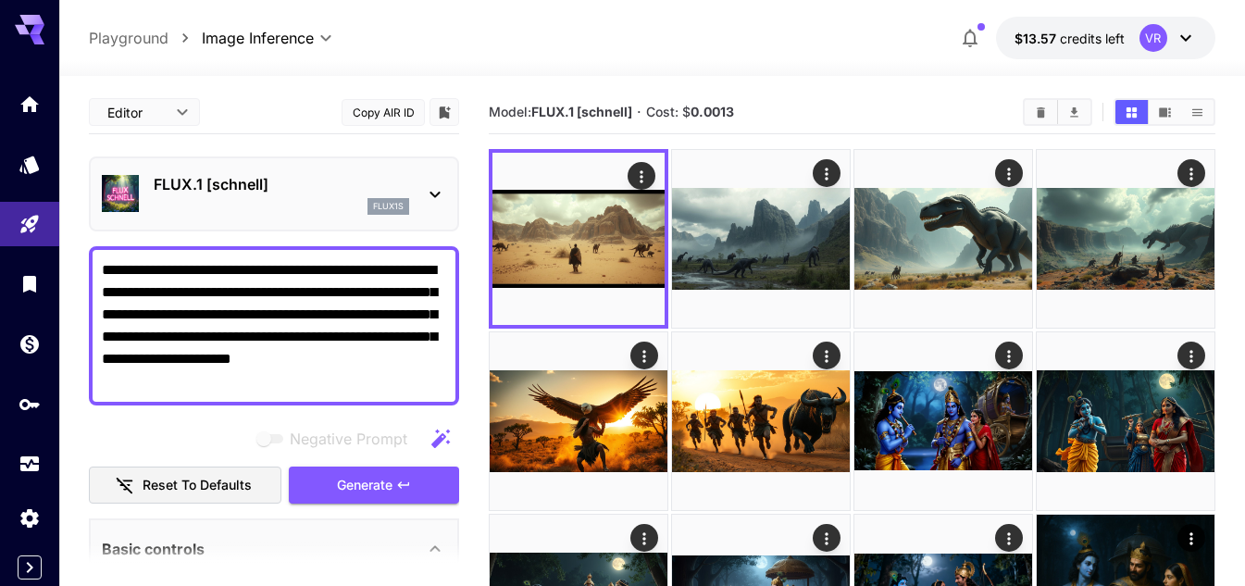
click at [295, 175] on p "FLUX.1 [schnell]" at bounding box center [282, 184] width 256 height 22
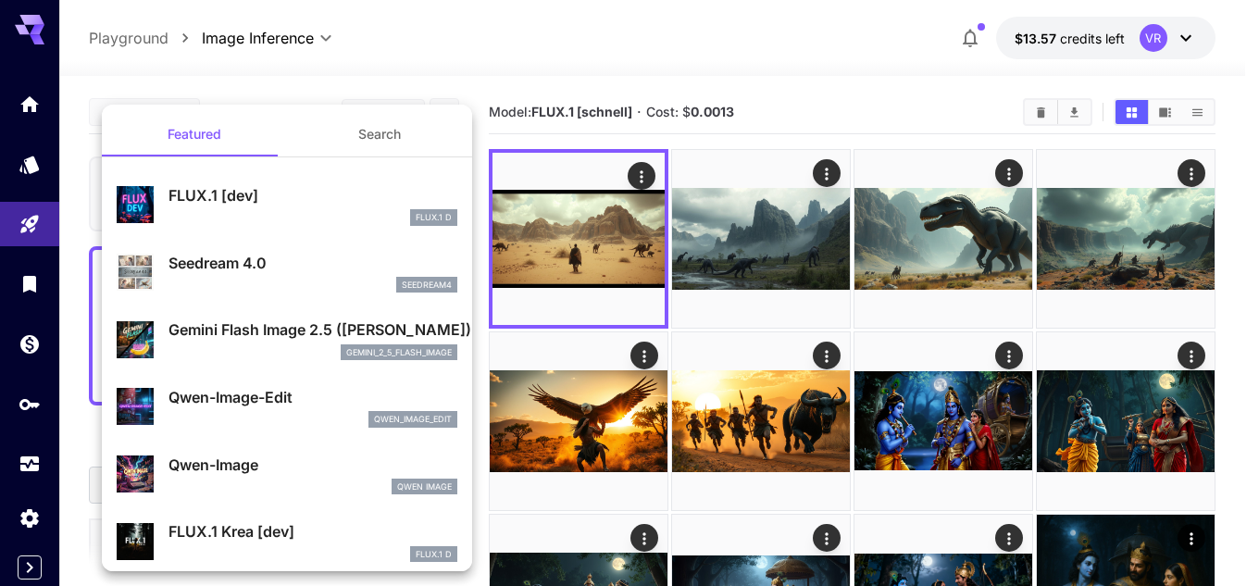
click at [283, 204] on p "FLUX.1 [dev]" at bounding box center [312, 195] width 289 height 22
type input "**"
type input "***"
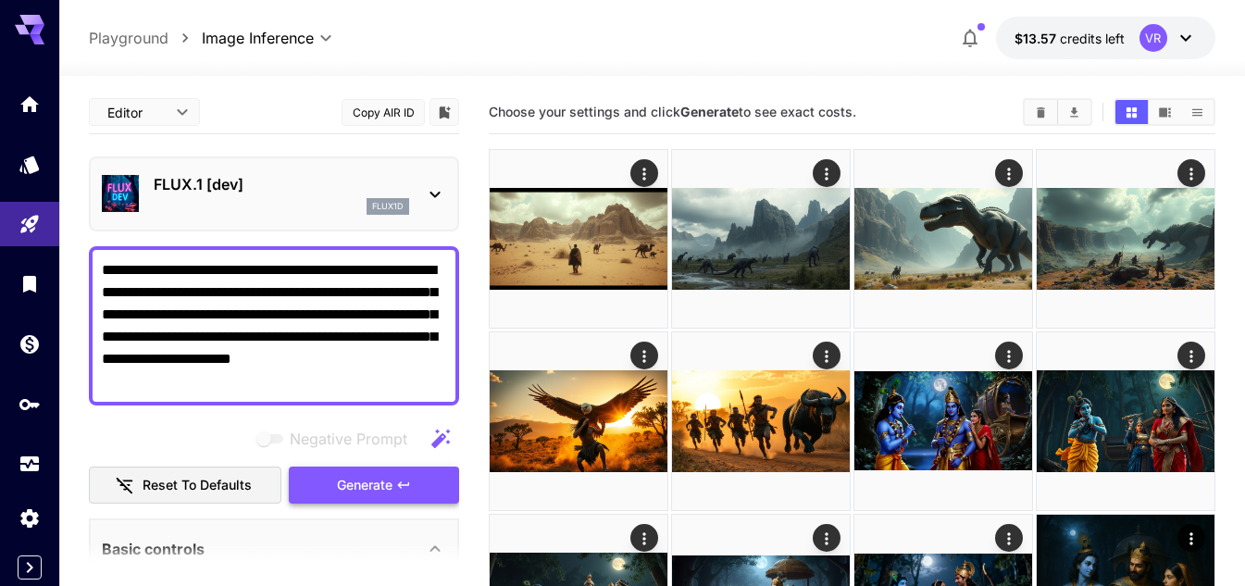
click at [379, 484] on span "Generate" at bounding box center [365, 485] width 56 height 23
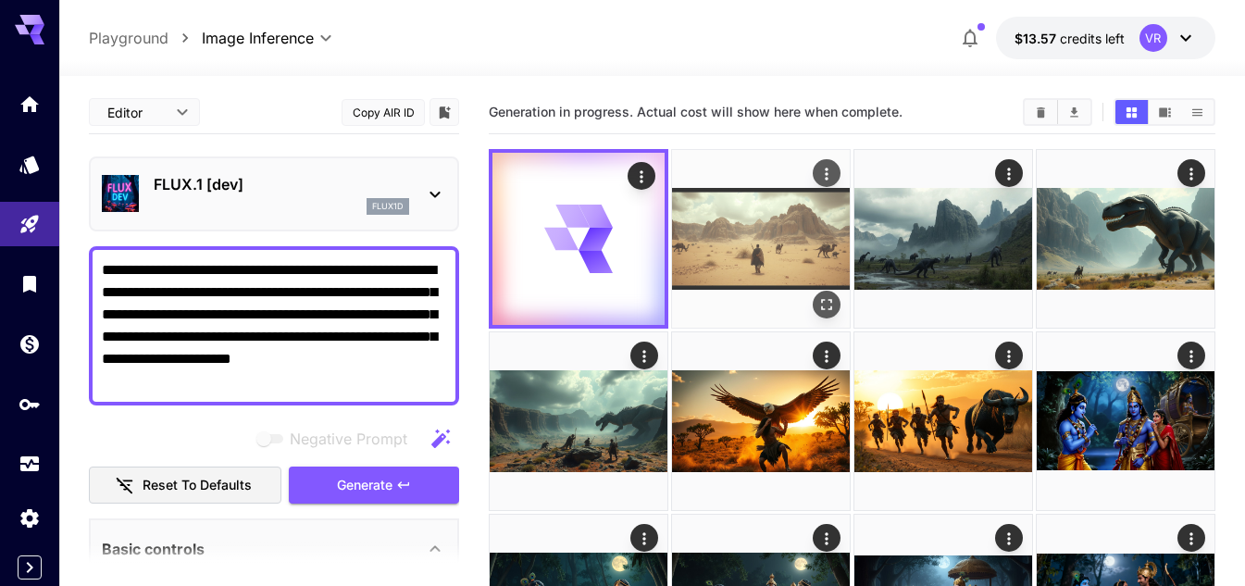
click at [730, 240] on img at bounding box center [761, 239] width 178 height 178
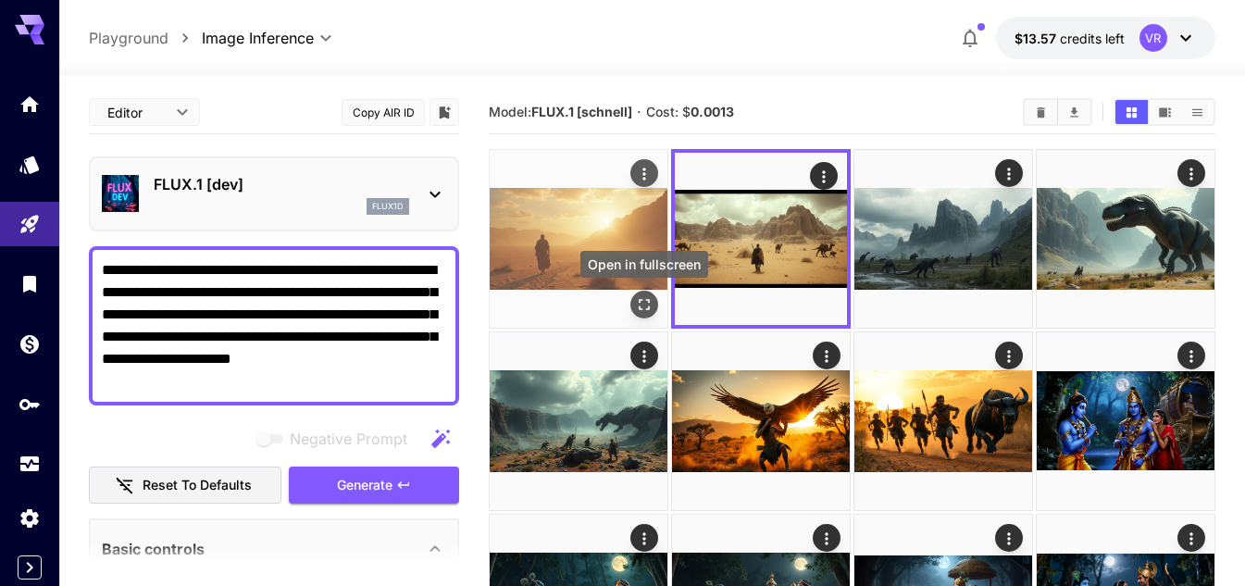
click at [643, 295] on icon "Open in fullscreen" at bounding box center [644, 304] width 19 height 19
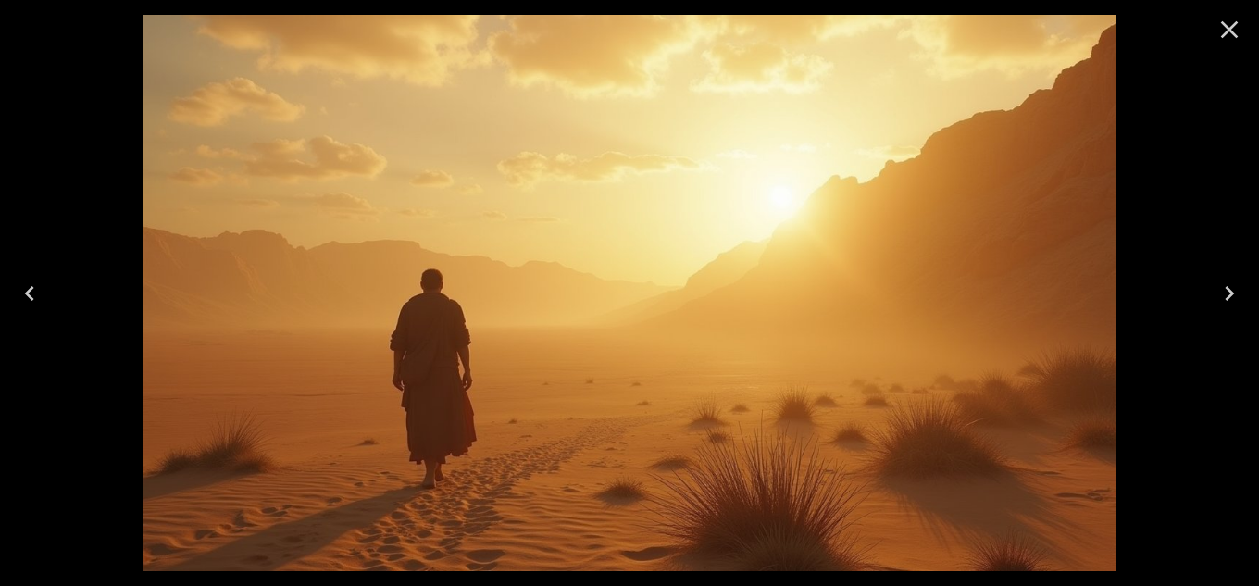
drag, startPoint x: 1229, startPoint y: 27, endPoint x: 1221, endPoint y: 33, distance: 10.6
click at [1230, 27] on icon "Close" at bounding box center [1230, 30] width 30 height 30
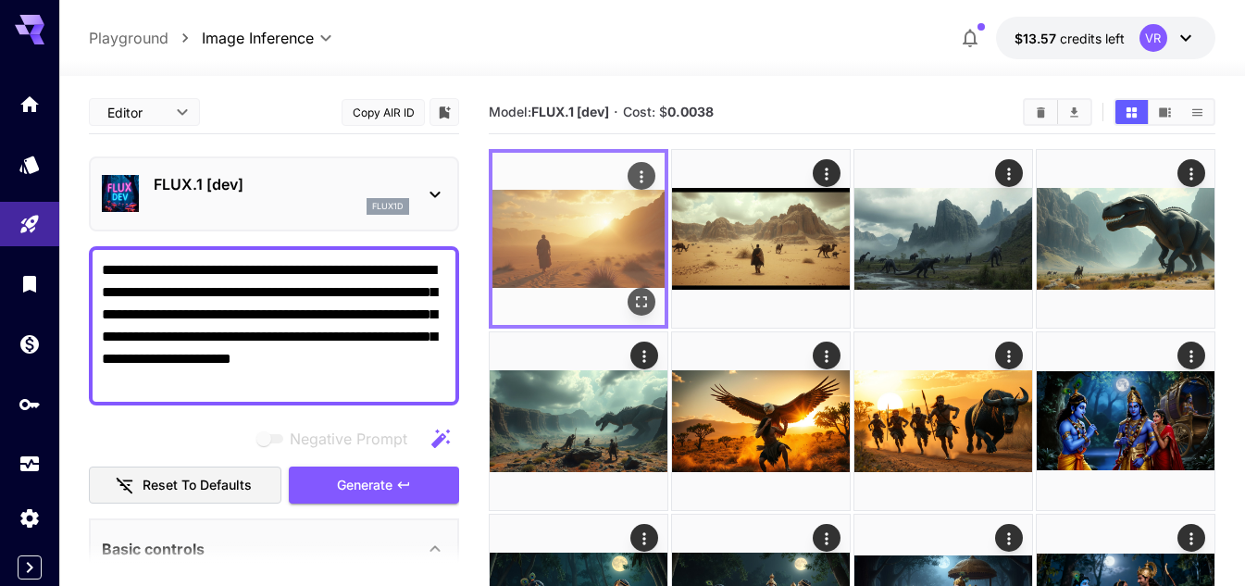
click at [581, 231] on img at bounding box center [579, 239] width 172 height 172
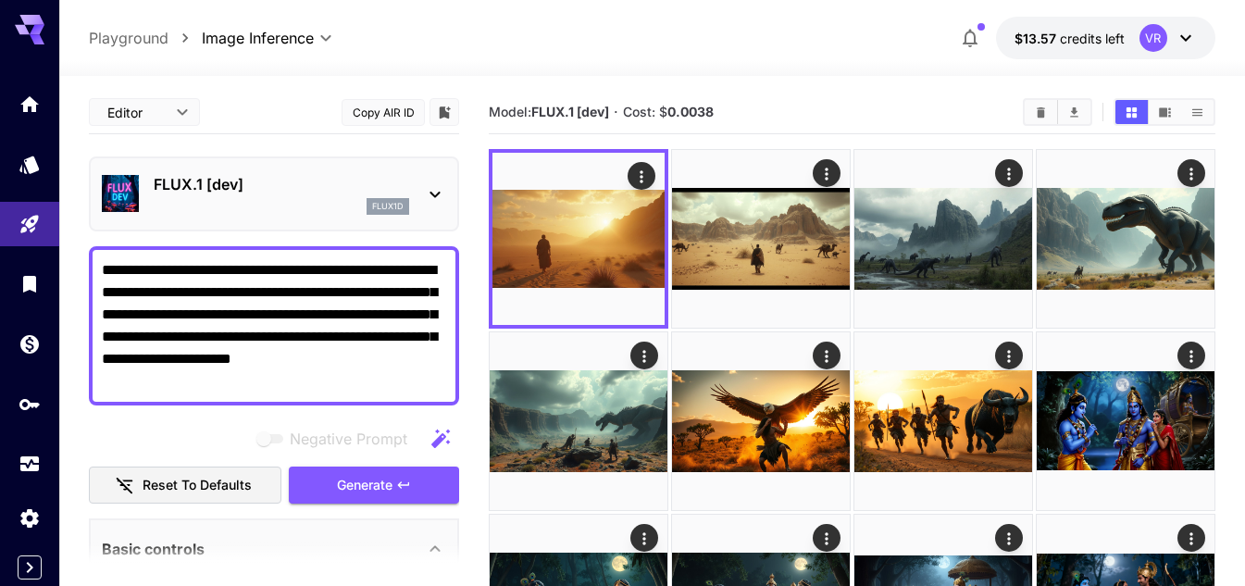
drag, startPoint x: 225, startPoint y: 389, endPoint x: 81, endPoint y: 270, distance: 186.1
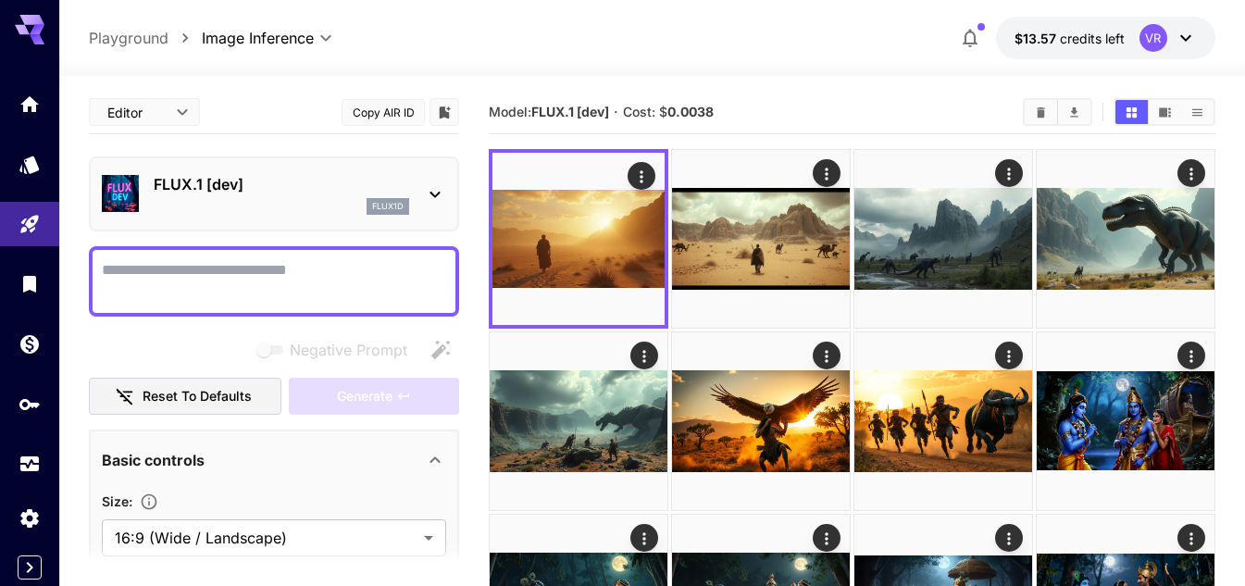
paste textarea "**********"
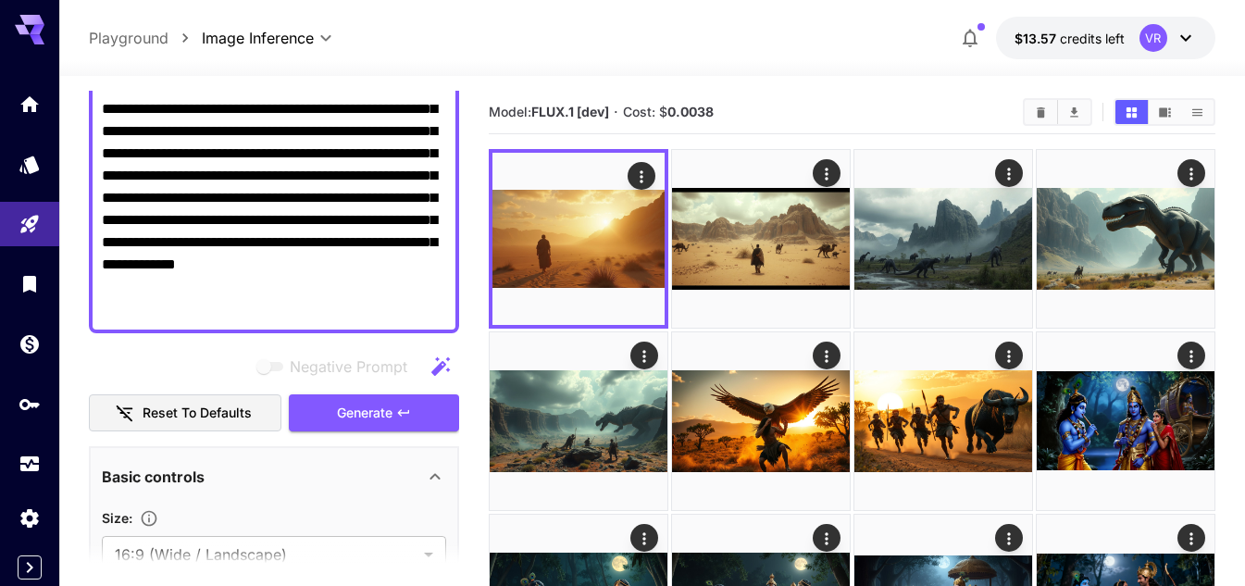
scroll to position [185, 0]
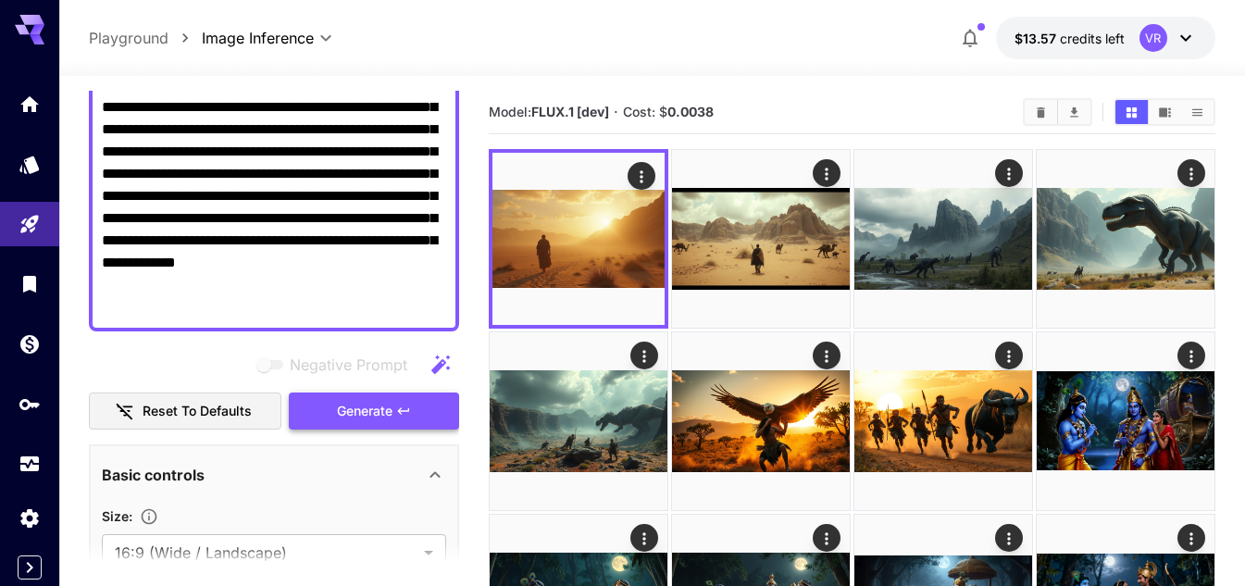
click at [331, 415] on button "Generate" at bounding box center [374, 412] width 170 height 38
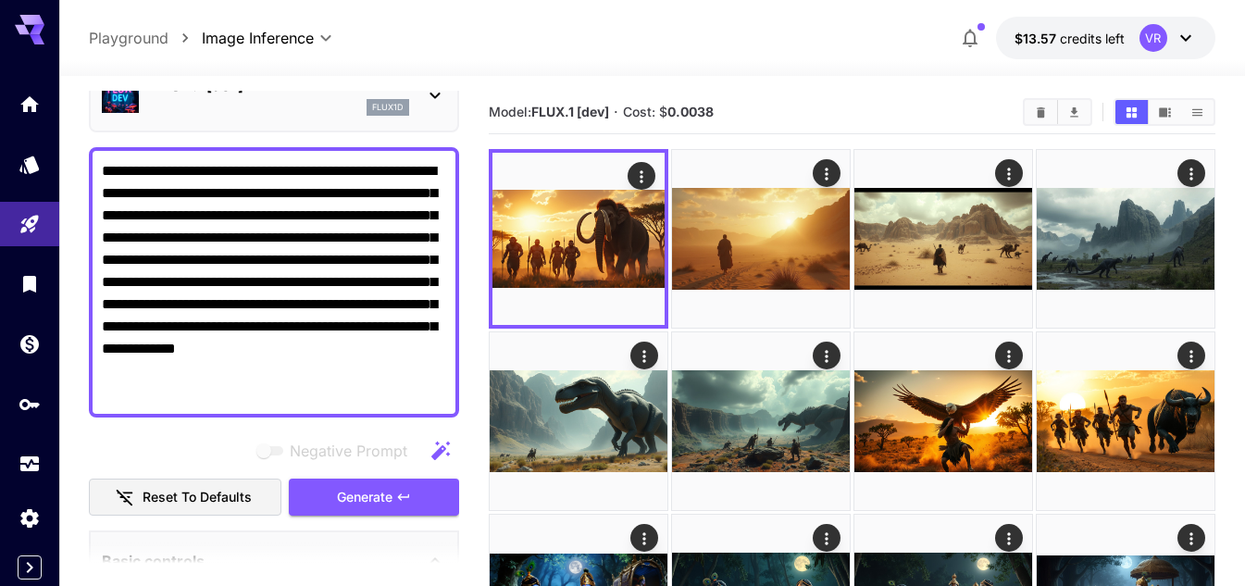
scroll to position [0, 0]
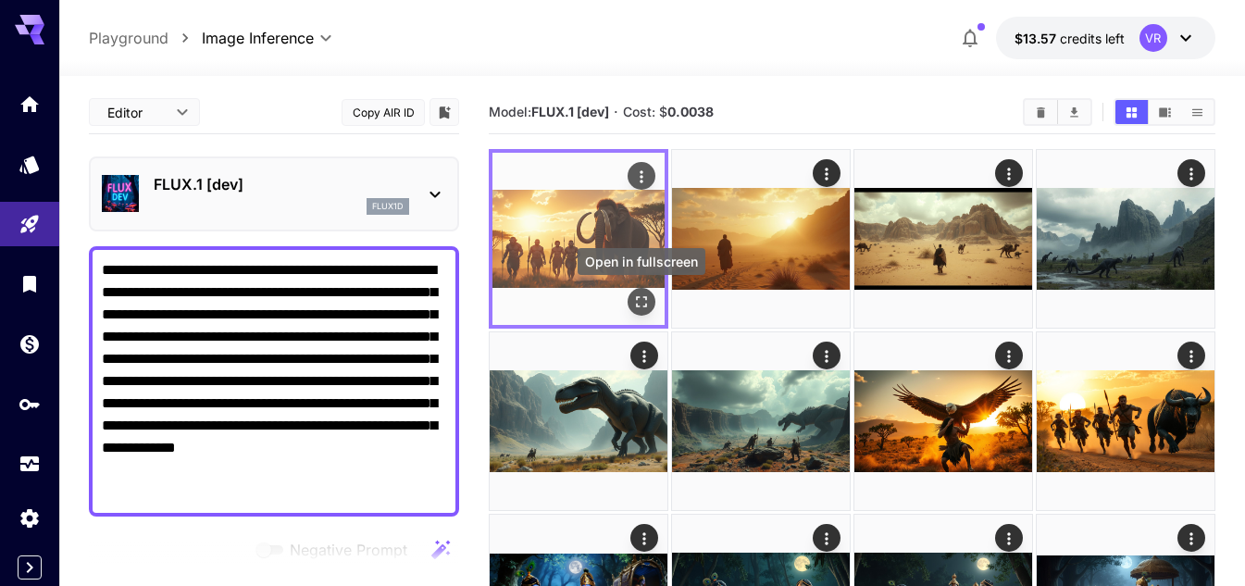
click at [633, 296] on icon "Open in fullscreen" at bounding box center [641, 302] width 19 height 19
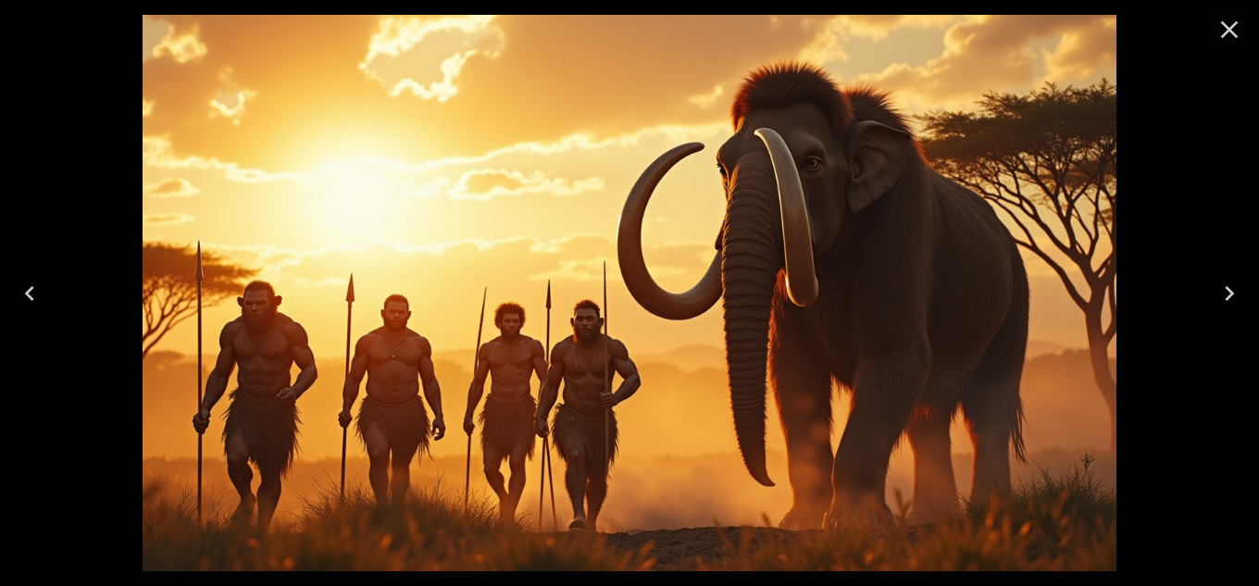
click at [1228, 36] on icon "Close" at bounding box center [1230, 30] width 30 height 30
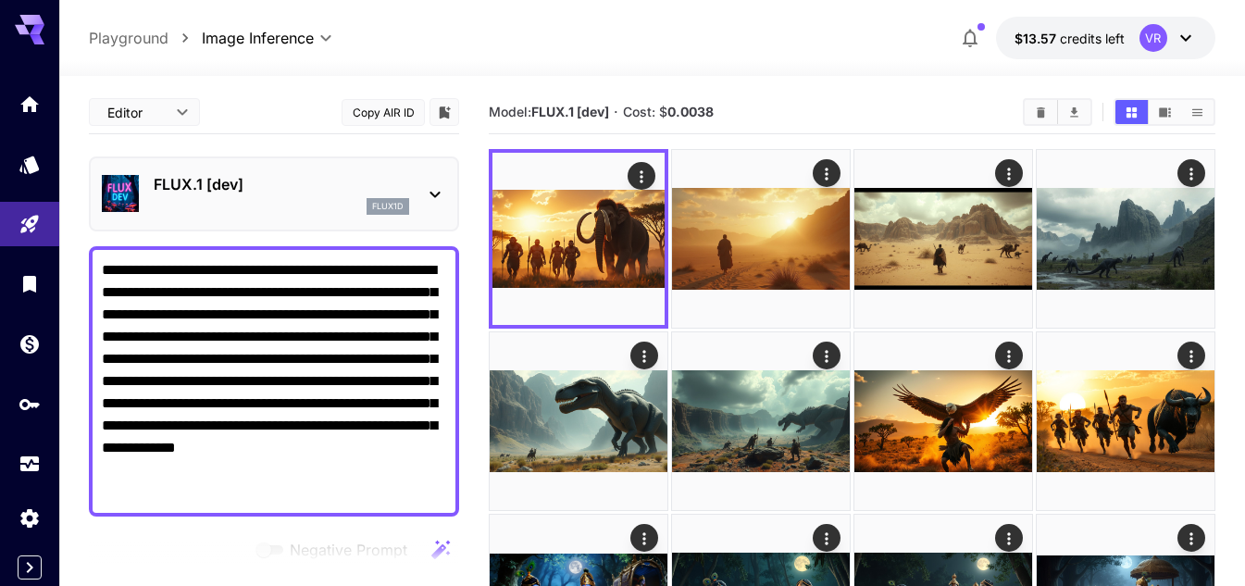
drag, startPoint x: 176, startPoint y: 493, endPoint x: 95, endPoint y: 254, distance: 252.1
click at [95, 254] on div "**********" at bounding box center [274, 381] width 370 height 270
paste textarea
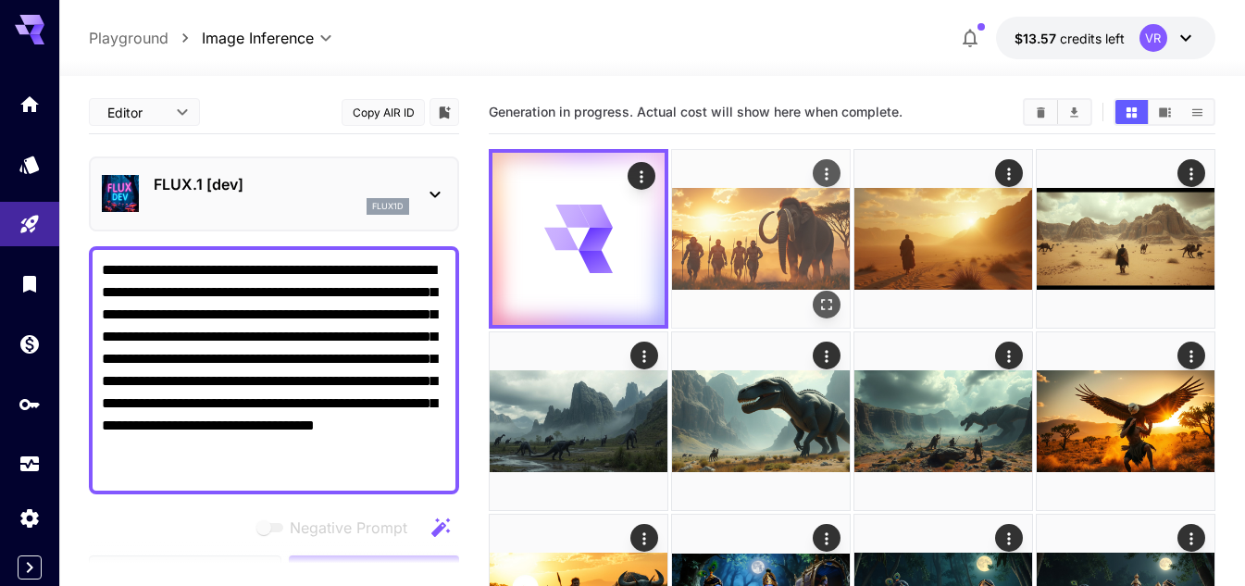
click at [781, 229] on img at bounding box center [761, 239] width 178 height 178
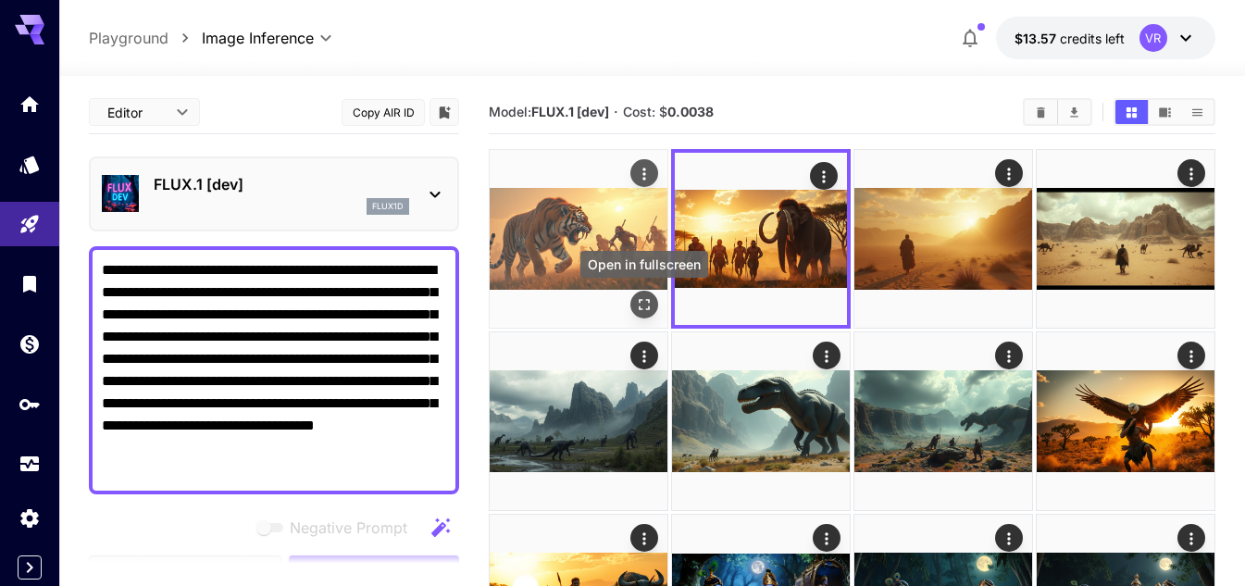
click at [644, 304] on icon "Open in fullscreen" at bounding box center [644, 304] width 19 height 19
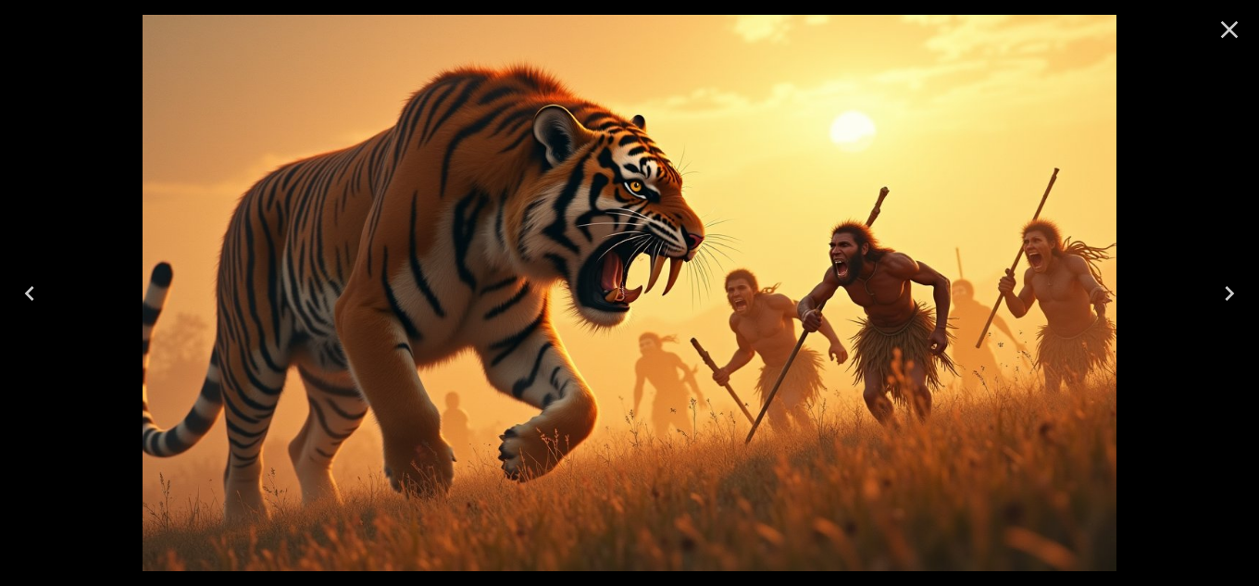
click at [1237, 28] on icon "Close" at bounding box center [1230, 30] width 30 height 30
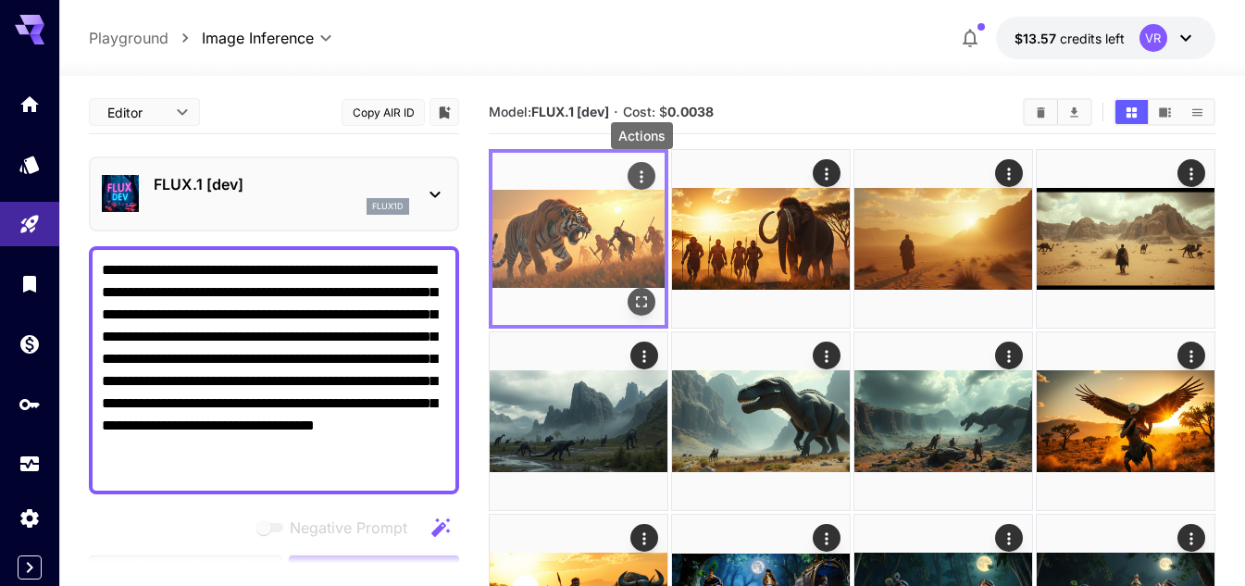
click at [638, 170] on icon "Actions" at bounding box center [641, 177] width 19 height 19
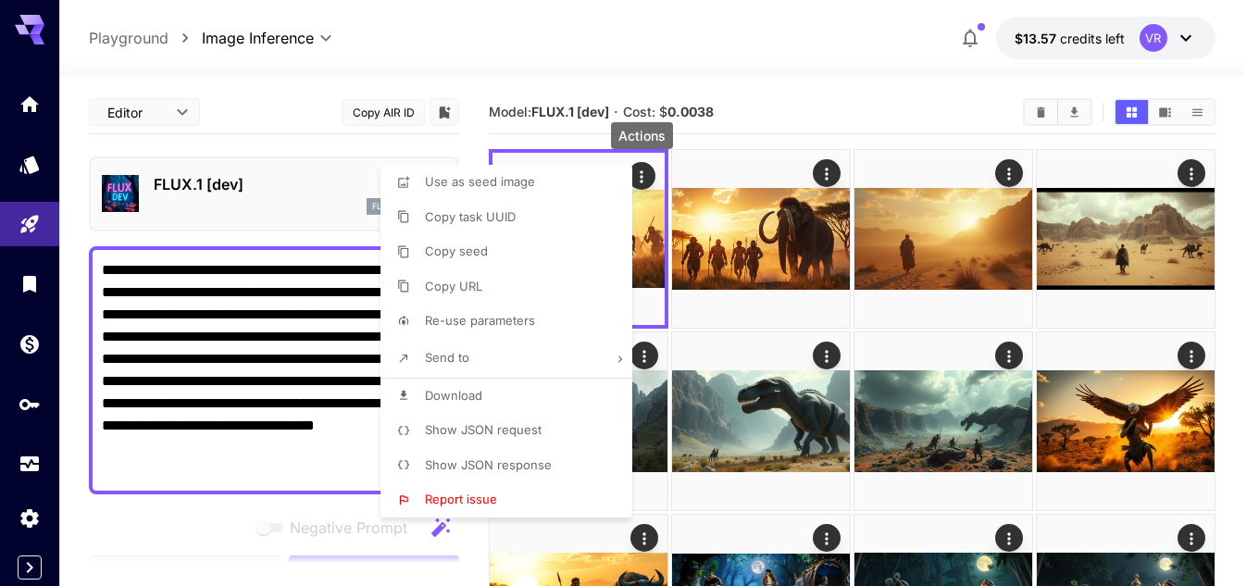
click at [489, 401] on li "Download" at bounding box center [512, 396] width 263 height 35
click at [180, 471] on div at bounding box center [629, 293] width 1259 height 586
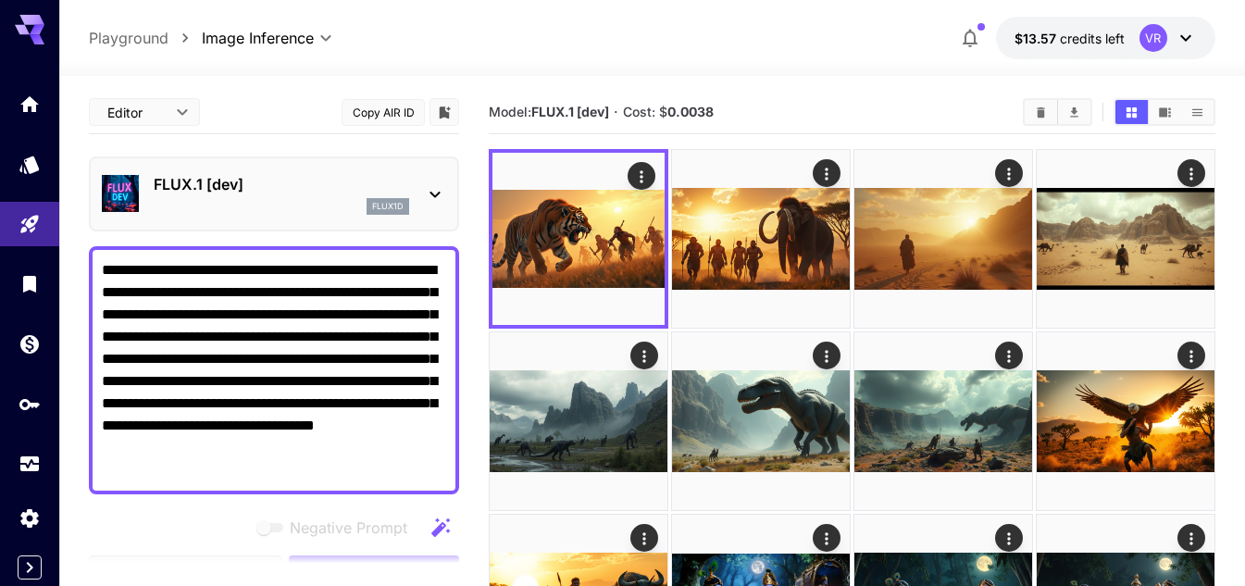
click at [181, 468] on textarea "**********" at bounding box center [274, 370] width 344 height 222
click at [186, 466] on textarea "**********" at bounding box center [274, 370] width 344 height 222
click at [196, 465] on textarea "**********" at bounding box center [274, 370] width 344 height 222
drag, startPoint x: 196, startPoint y: 466, endPoint x: 86, endPoint y: 251, distance: 241.4
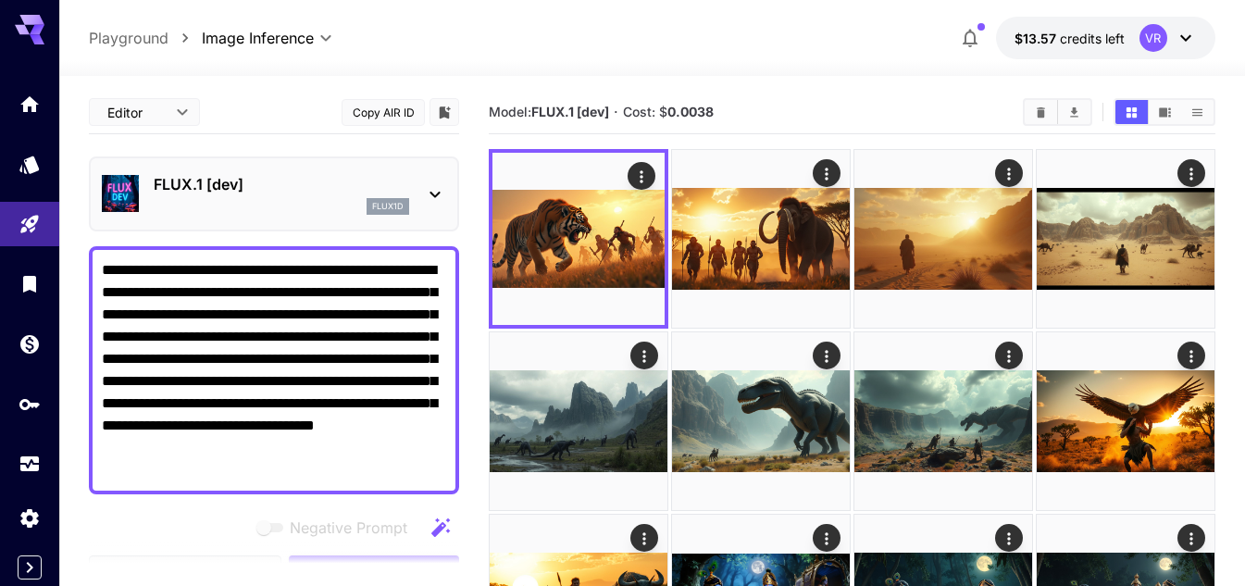
paste textarea
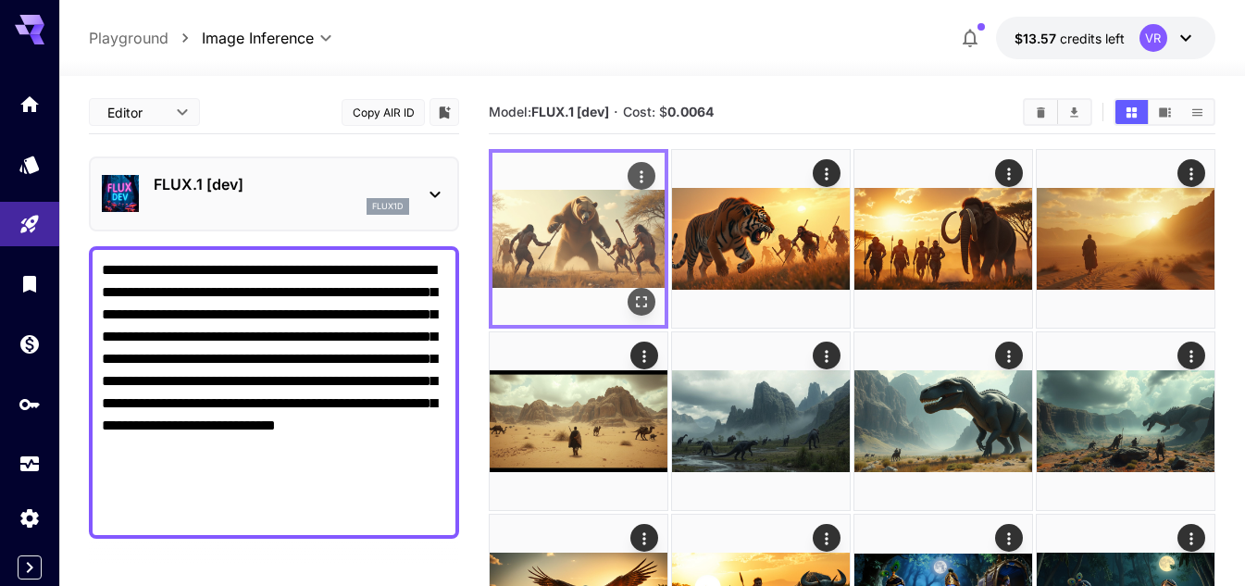
type textarea "**********"
click at [584, 217] on img at bounding box center [579, 239] width 172 height 172
click at [646, 303] on icon "Open in fullscreen" at bounding box center [641, 302] width 19 height 19
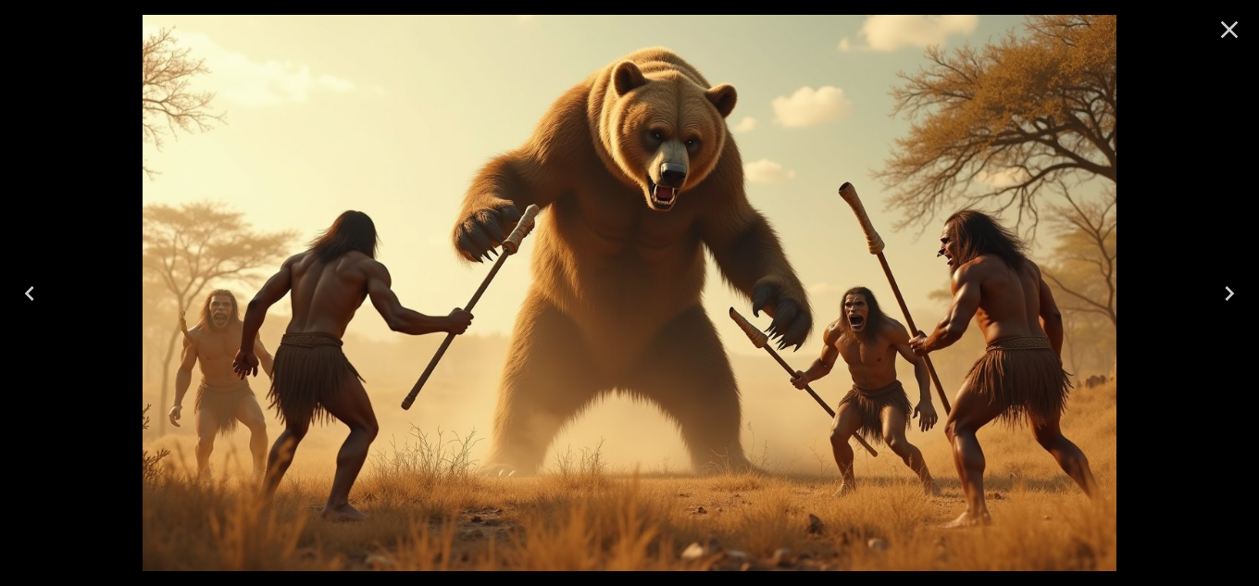
click at [1229, 19] on icon "Close" at bounding box center [1230, 30] width 30 height 30
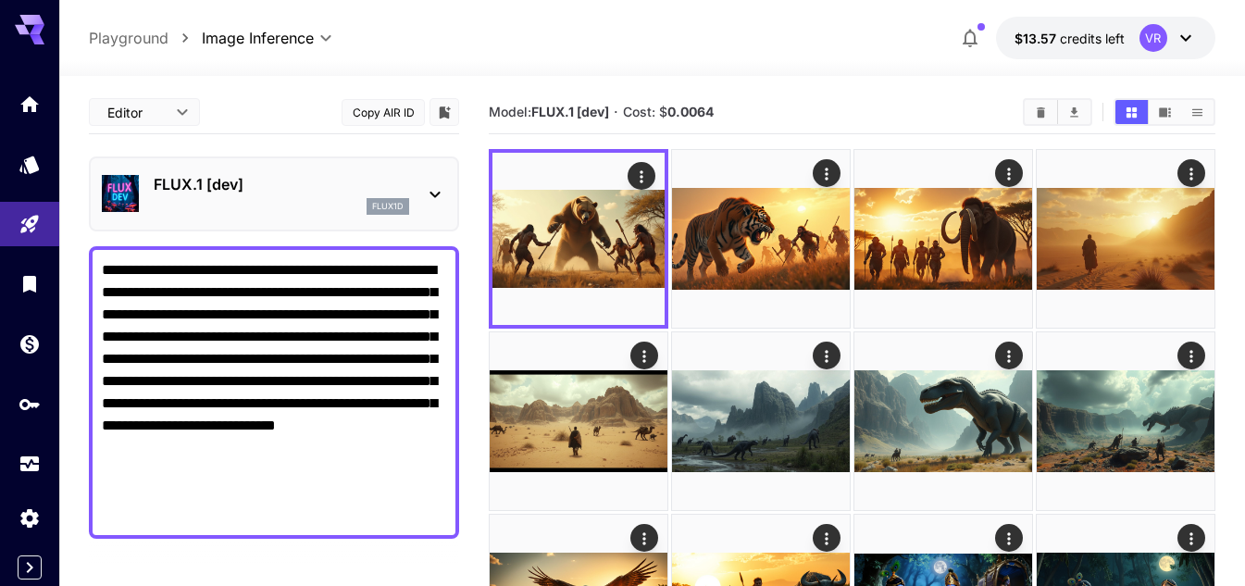
drag, startPoint x: 166, startPoint y: 464, endPoint x: 91, endPoint y: 249, distance: 227.5
click at [91, 249] on div "**********" at bounding box center [274, 392] width 370 height 293
paste textarea
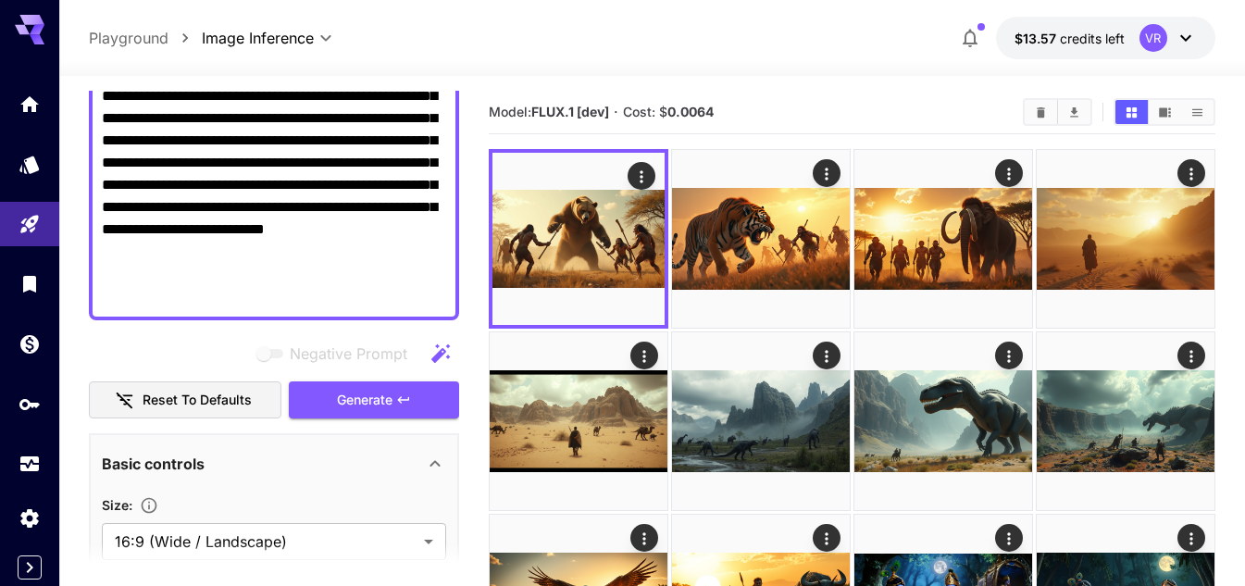
scroll to position [370, 0]
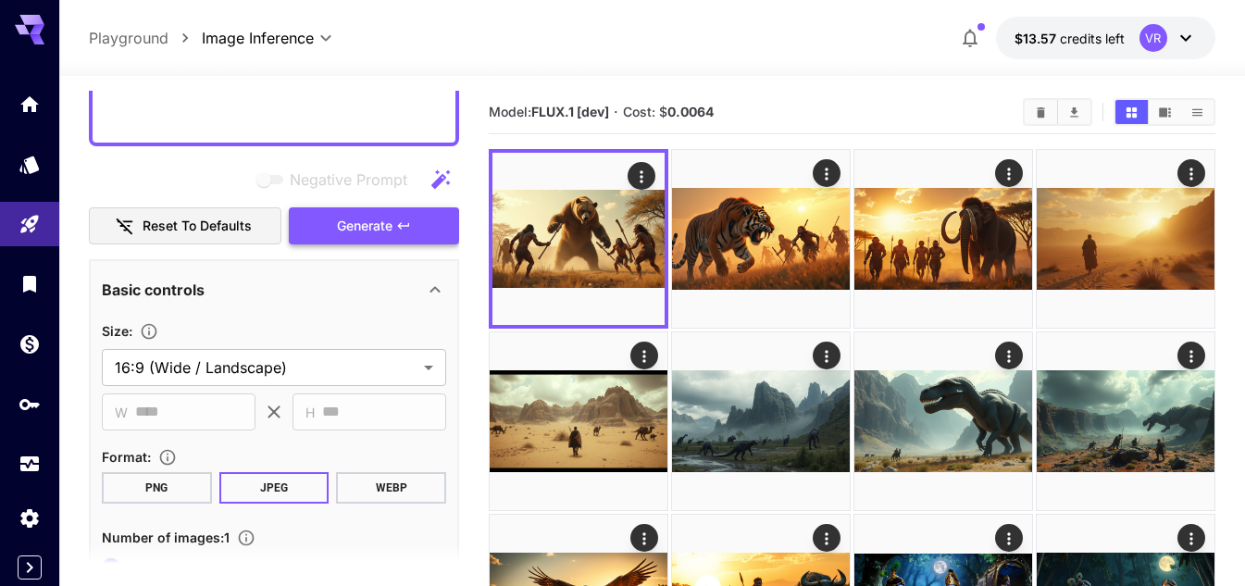
click at [377, 220] on span "Generate" at bounding box center [365, 226] width 56 height 23
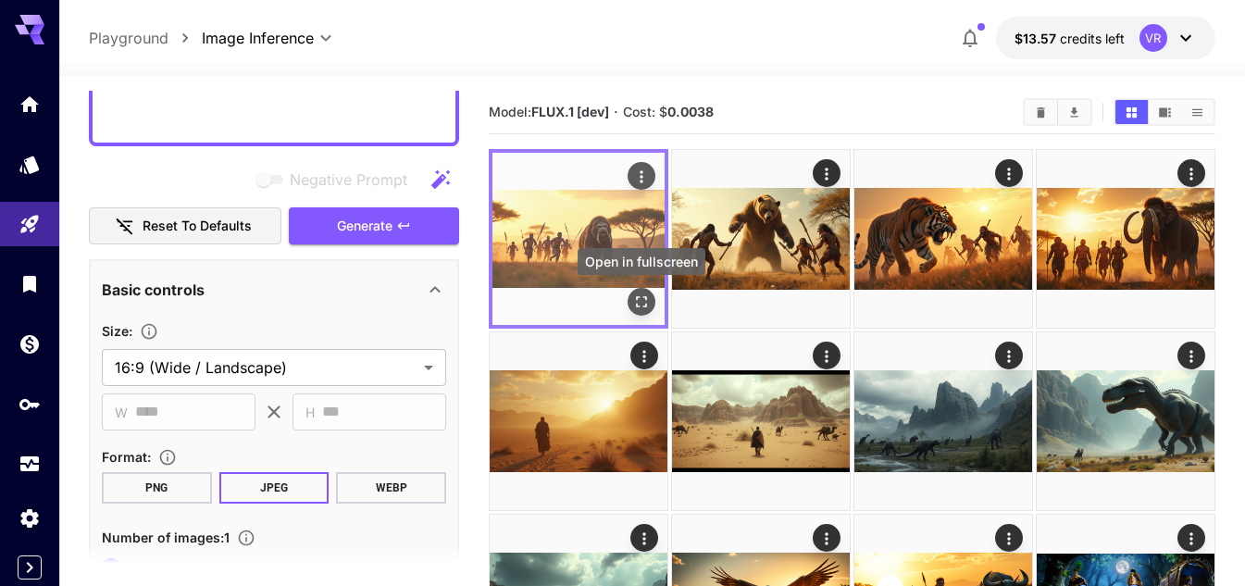
click at [634, 299] on icon "Open in fullscreen" at bounding box center [641, 302] width 19 height 19
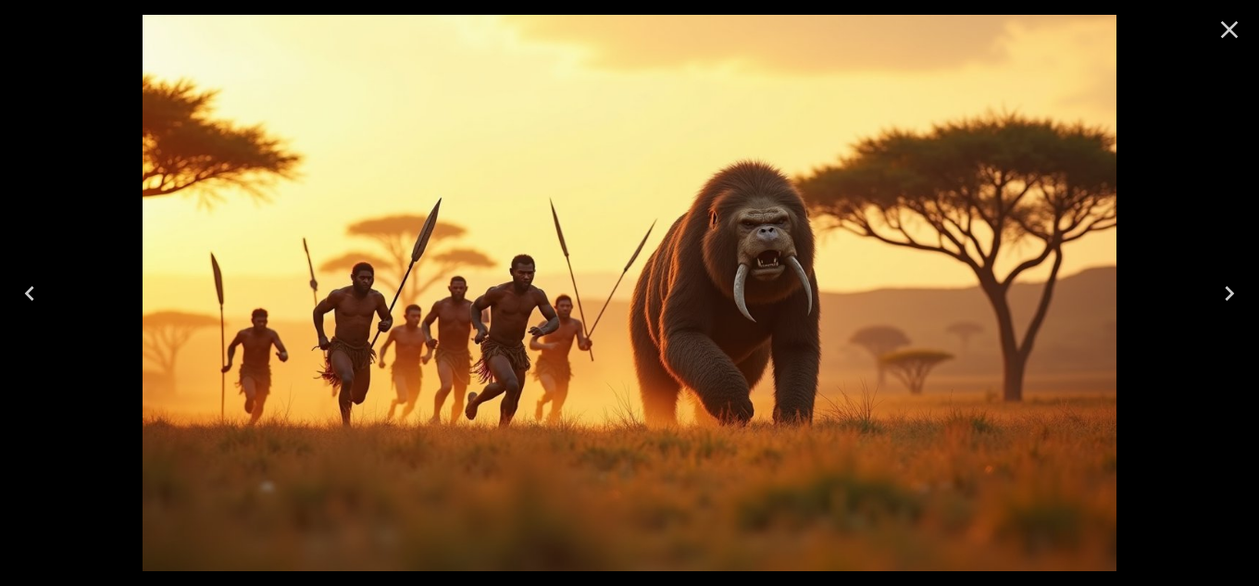
click at [1231, 26] on icon "Close" at bounding box center [1230, 30] width 30 height 30
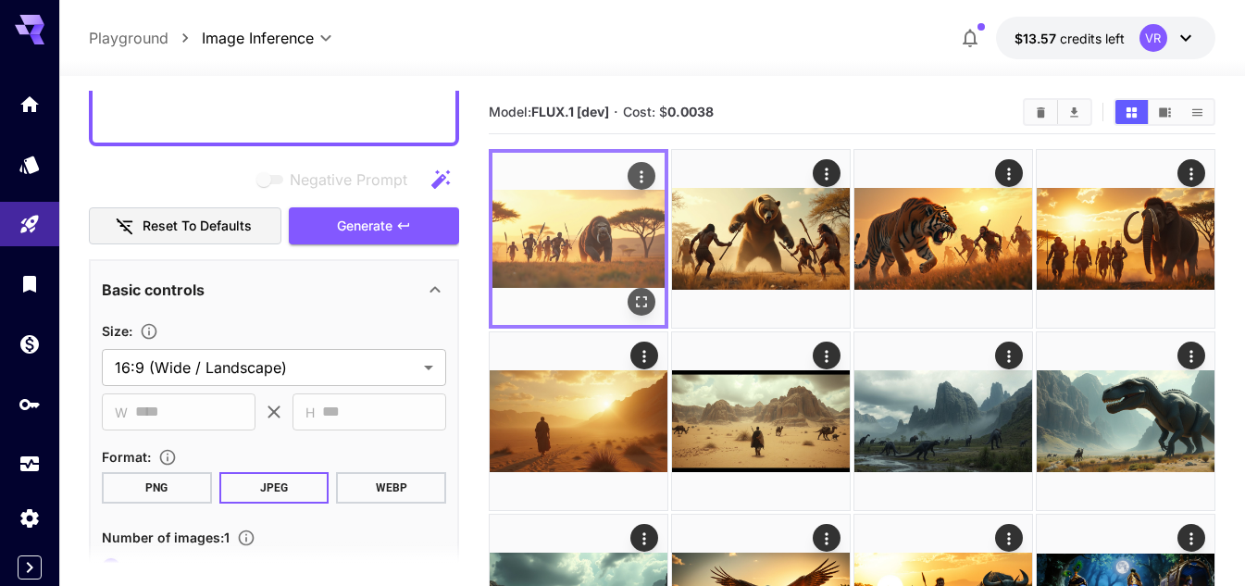
click at [650, 299] on icon "Open in fullscreen" at bounding box center [641, 302] width 19 height 19
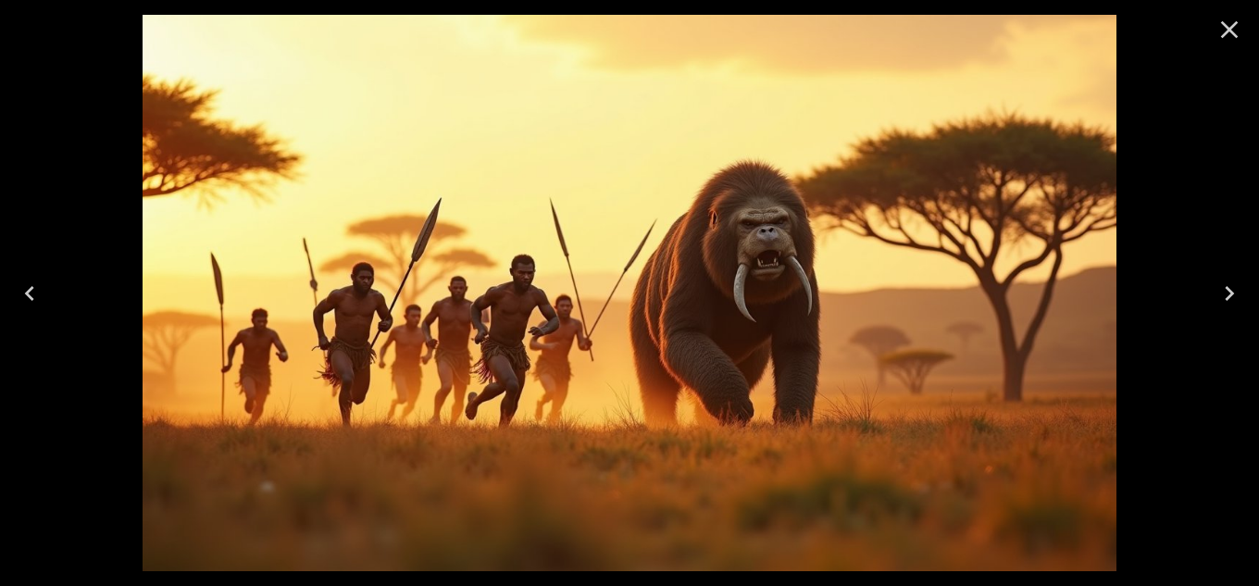
click at [1234, 34] on icon "Close" at bounding box center [1230, 30] width 18 height 18
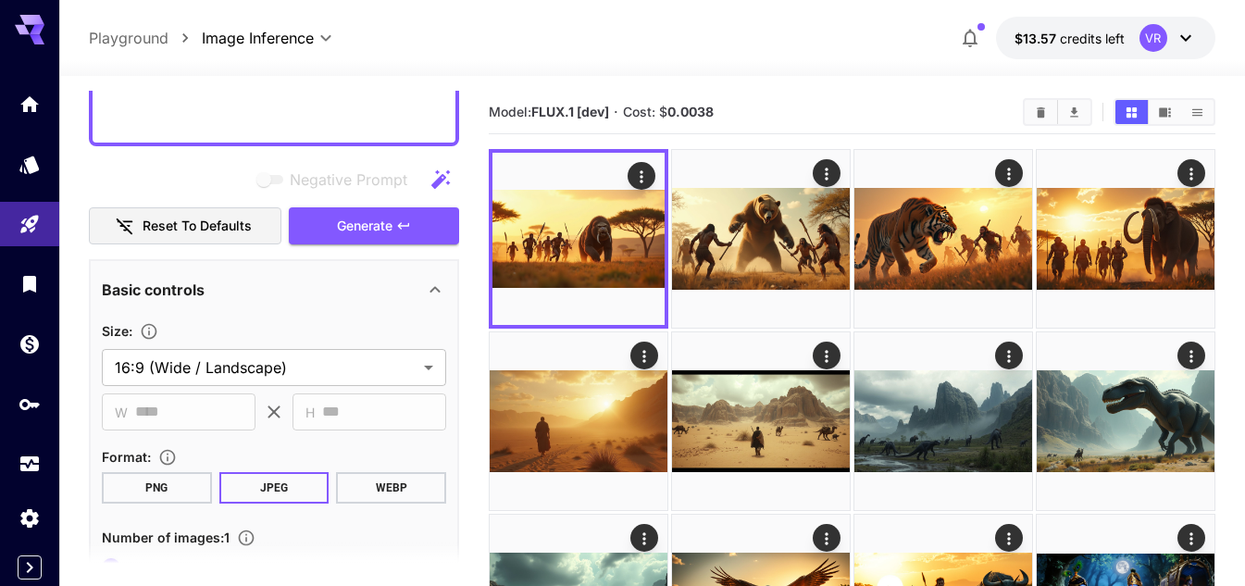
scroll to position [93, 0]
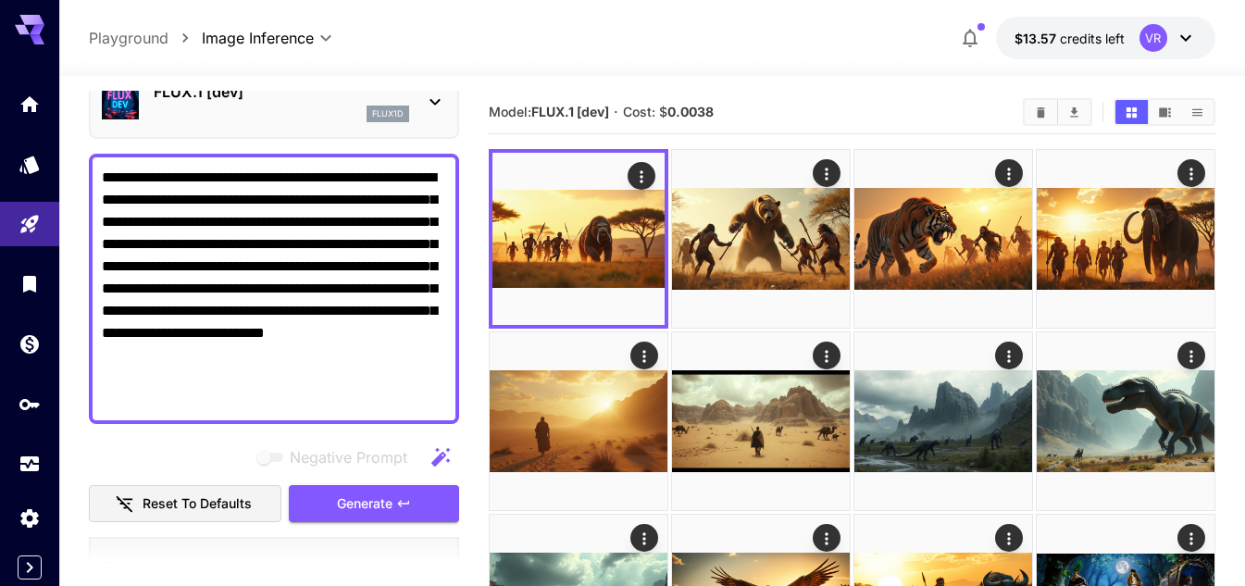
drag, startPoint x: 403, startPoint y: 357, endPoint x: 83, endPoint y: 161, distance: 374.9
paste textarea "**********"
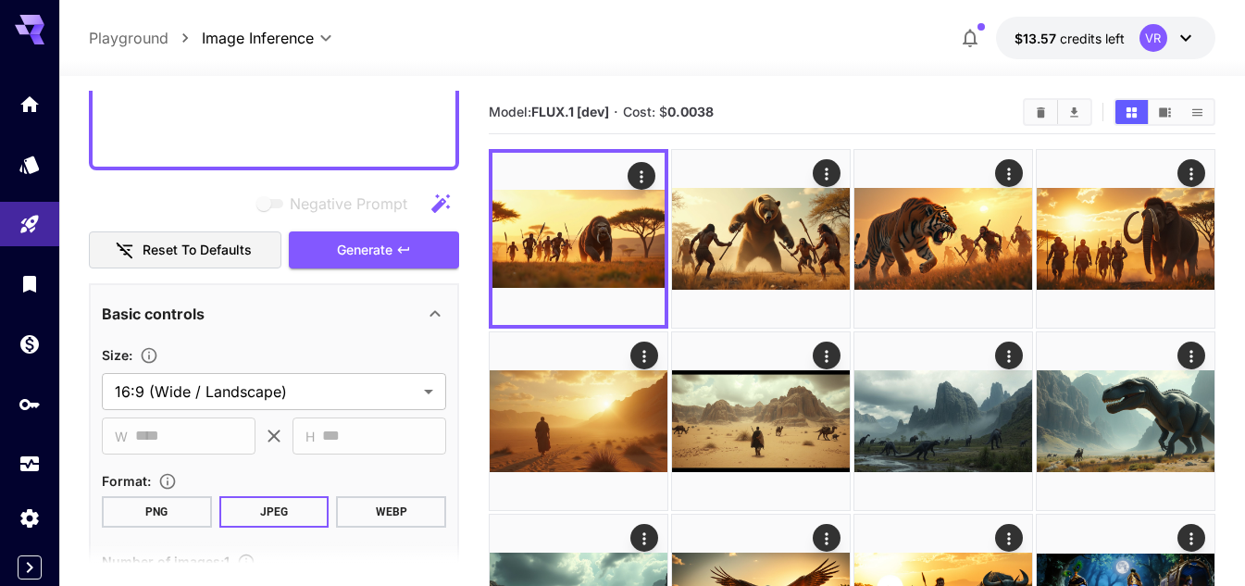
scroll to position [370, 0]
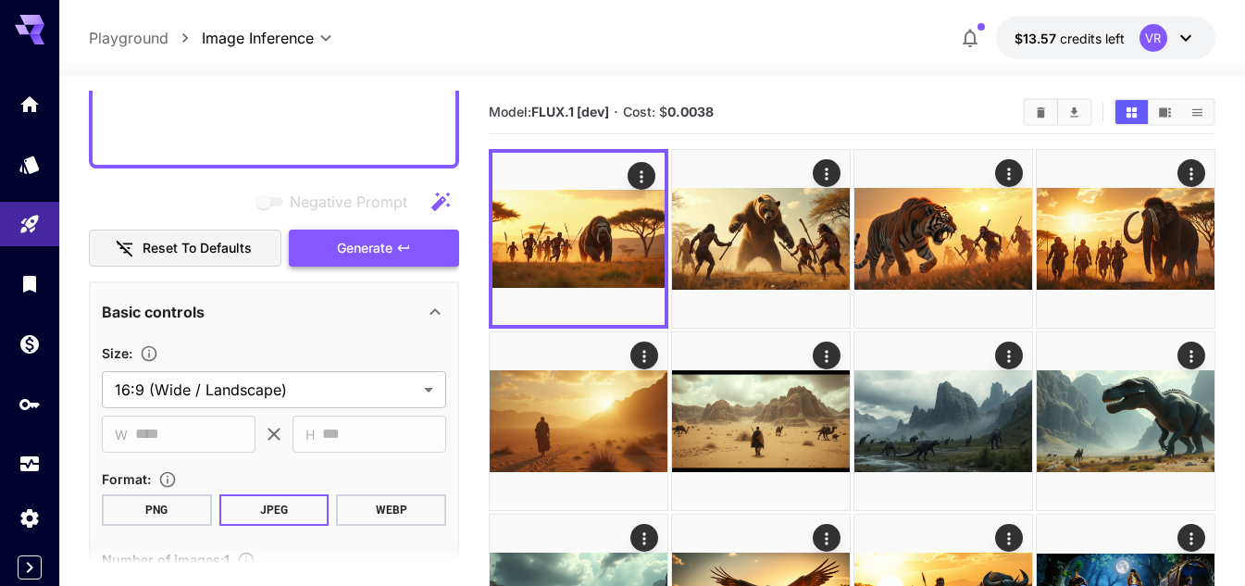
type textarea "**********"
click at [368, 257] on span "Generate" at bounding box center [365, 248] width 56 height 23
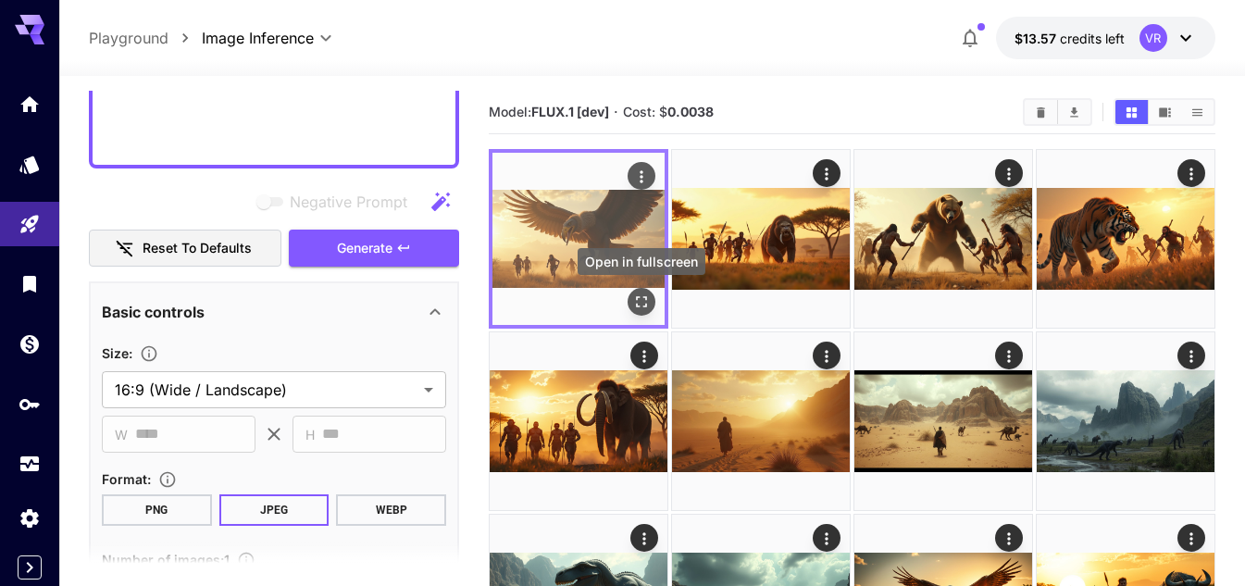
click at [648, 305] on icon "Open in fullscreen" at bounding box center [641, 302] width 19 height 19
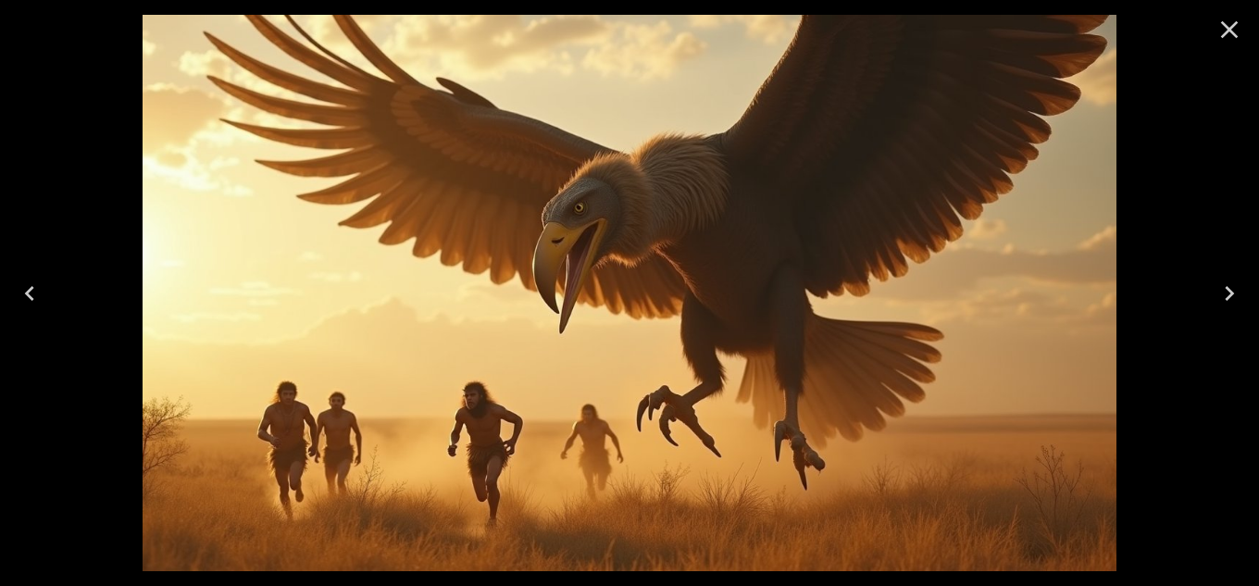
click at [1217, 29] on icon "Close" at bounding box center [1230, 30] width 30 height 30
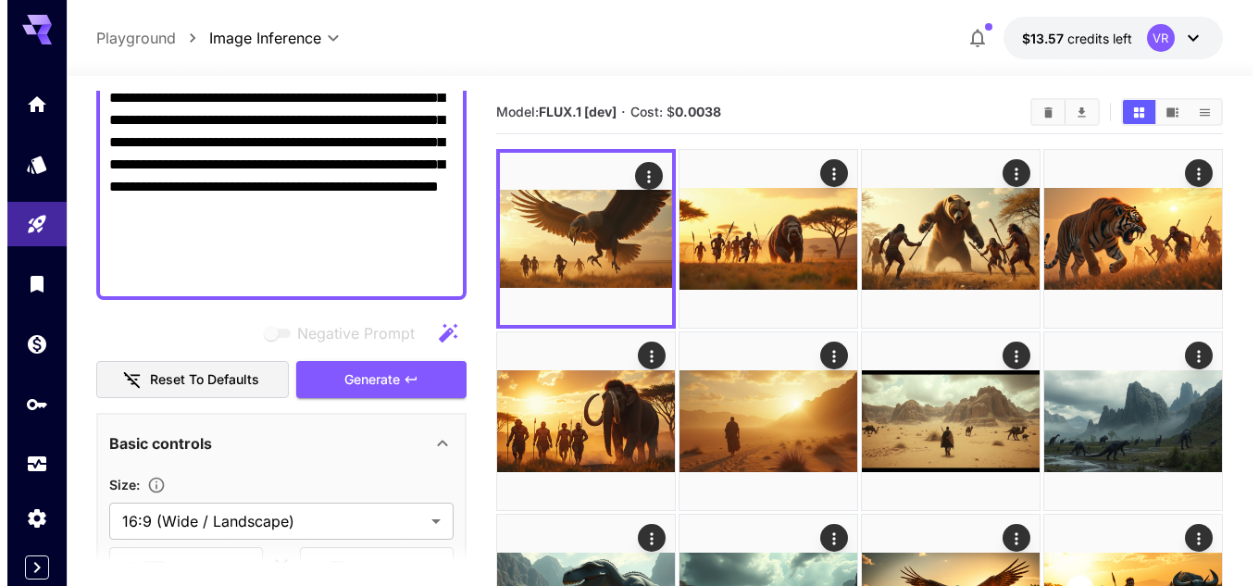
scroll to position [93, 0]
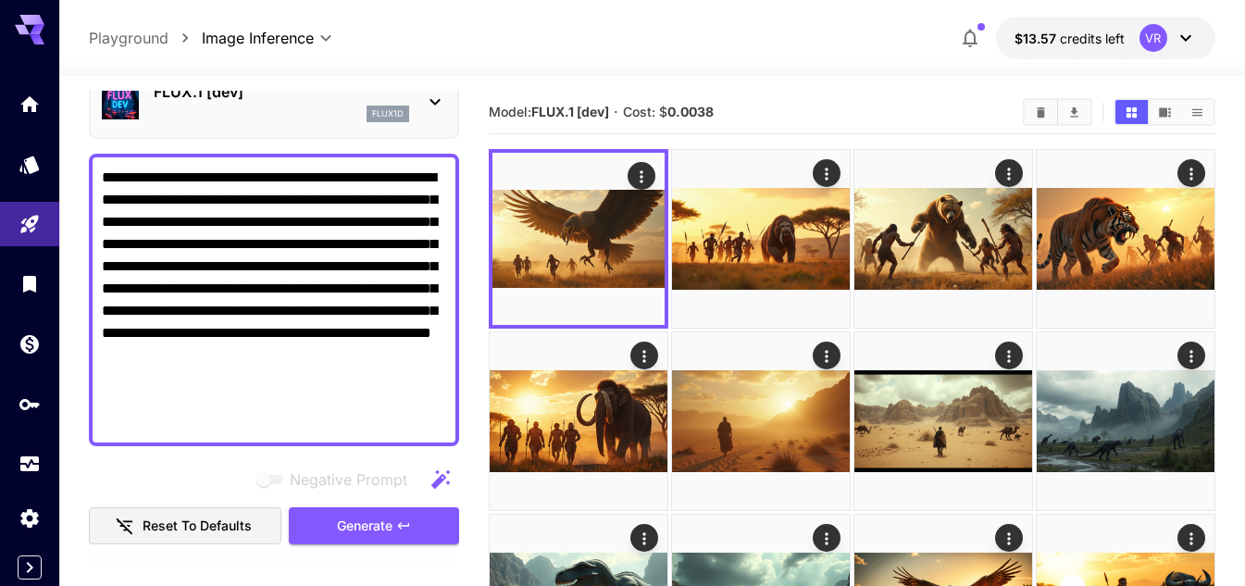
click at [307, 116] on div "flux1d" at bounding box center [282, 114] width 256 height 17
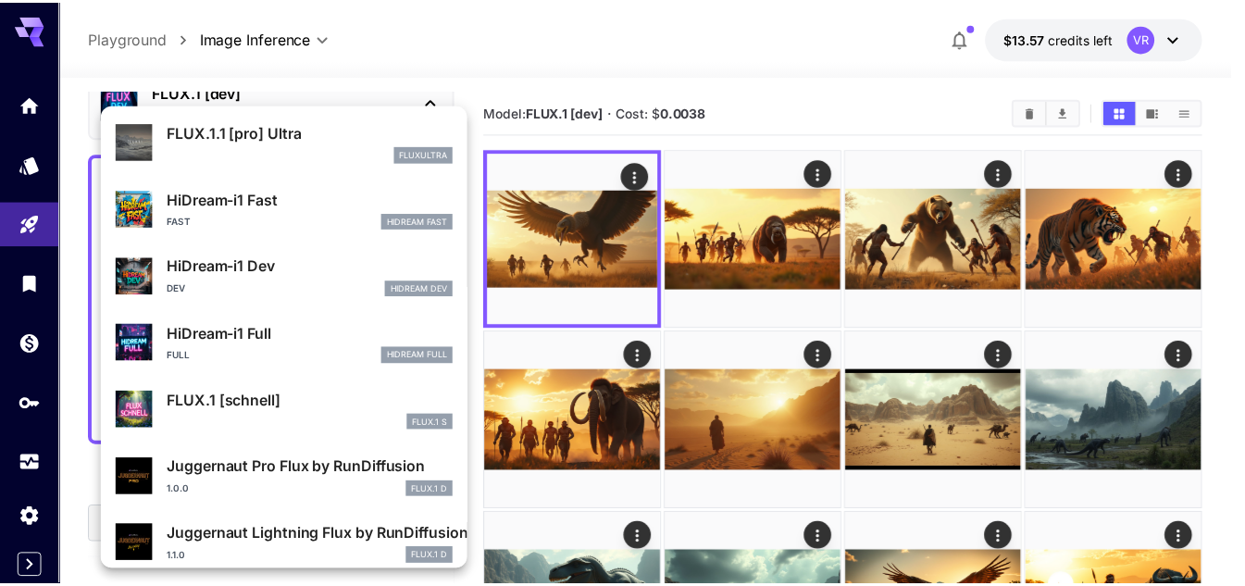
scroll to position [1498, 0]
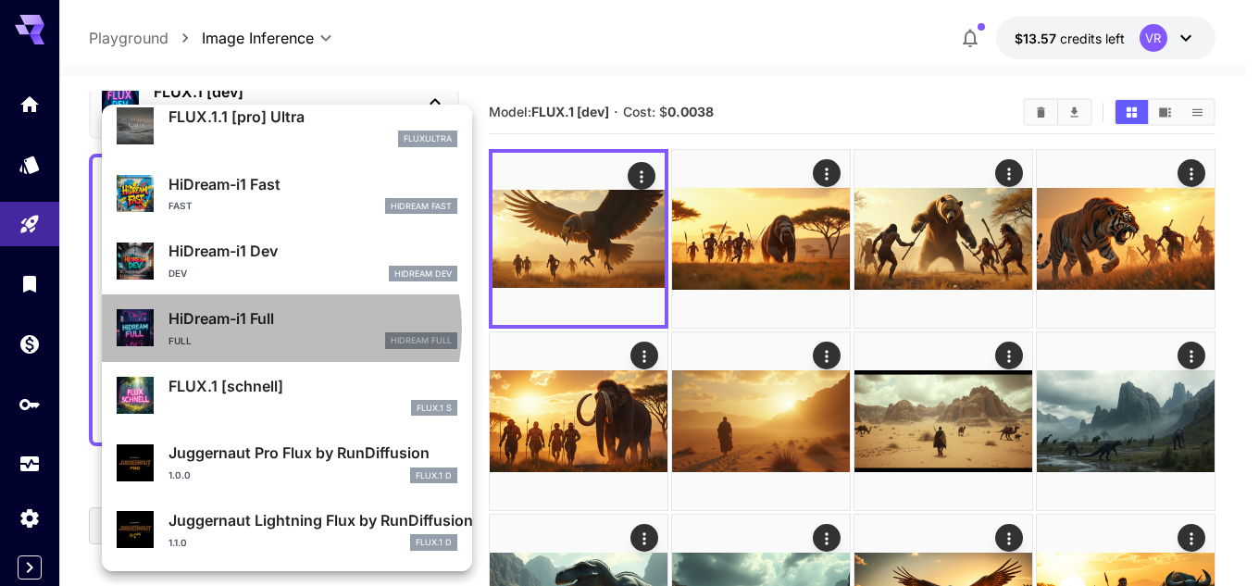
click at [256, 329] on p "HiDream-i1 Full" at bounding box center [312, 318] width 289 height 22
type input "**"
type input "***"
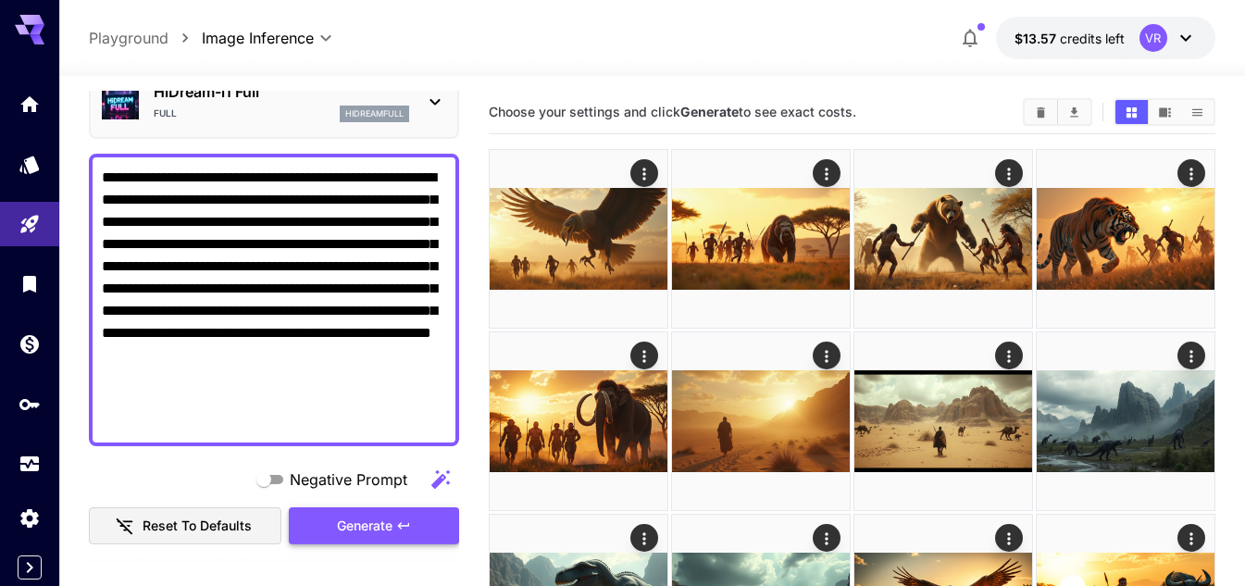
click at [375, 530] on span "Generate" at bounding box center [365, 526] width 56 height 23
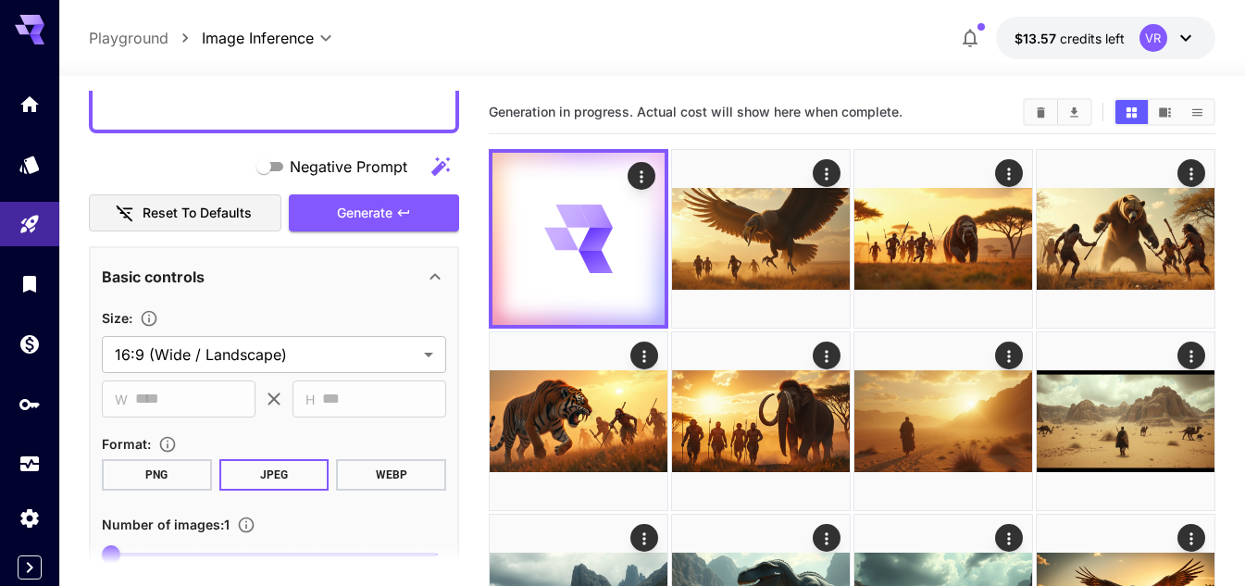
scroll to position [463, 0]
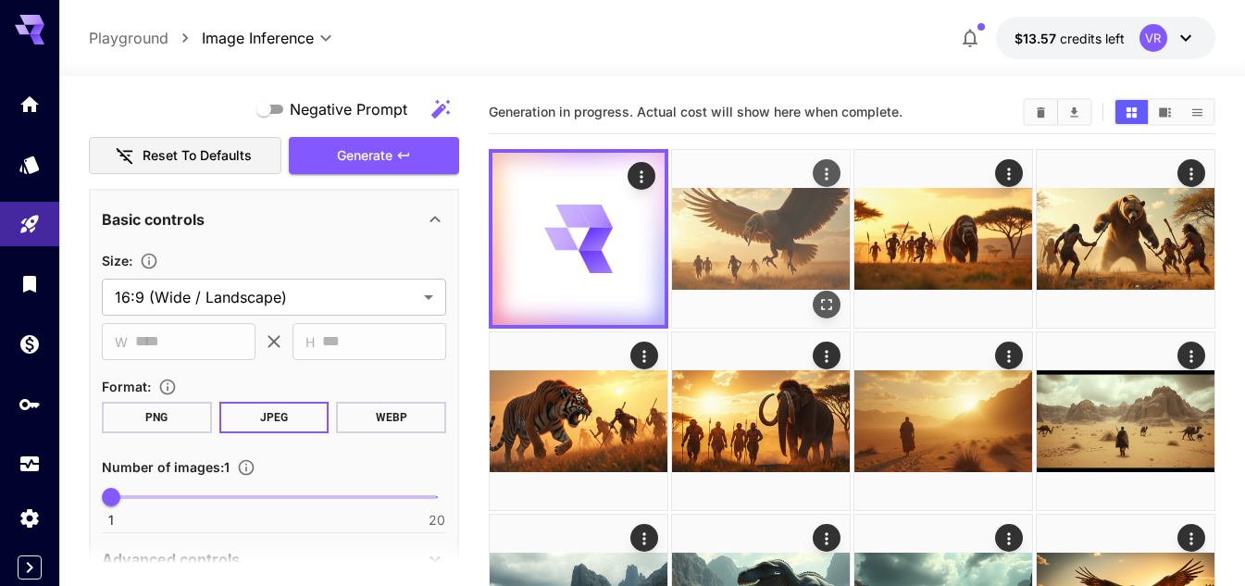
click at [843, 305] on img at bounding box center [761, 239] width 178 height 178
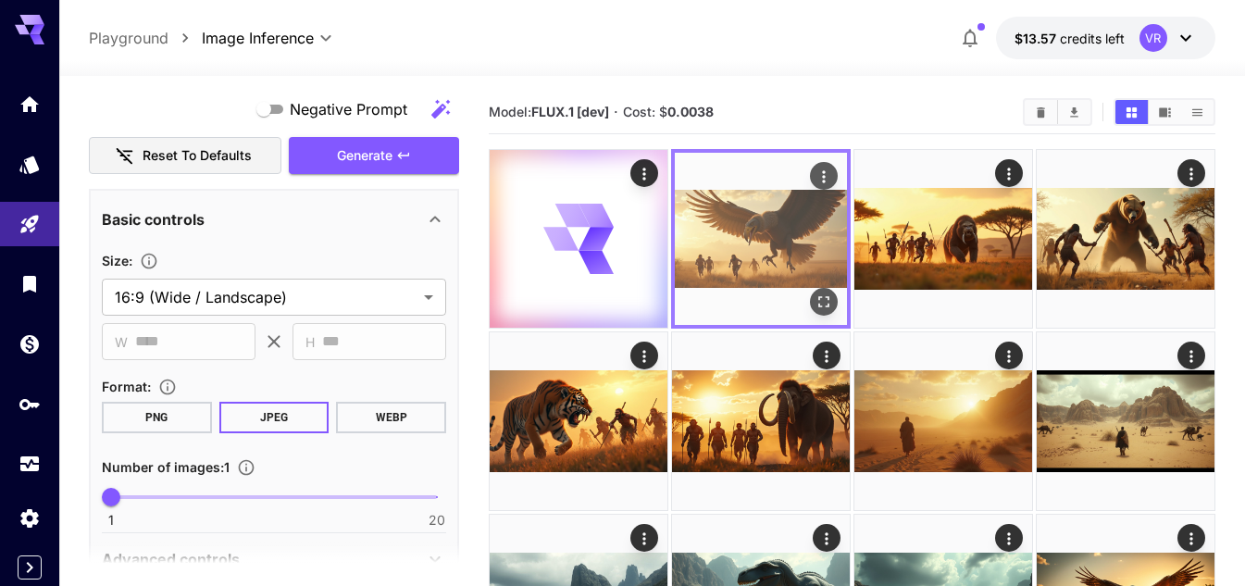
click at [827, 303] on icon "Open in fullscreen" at bounding box center [824, 302] width 19 height 19
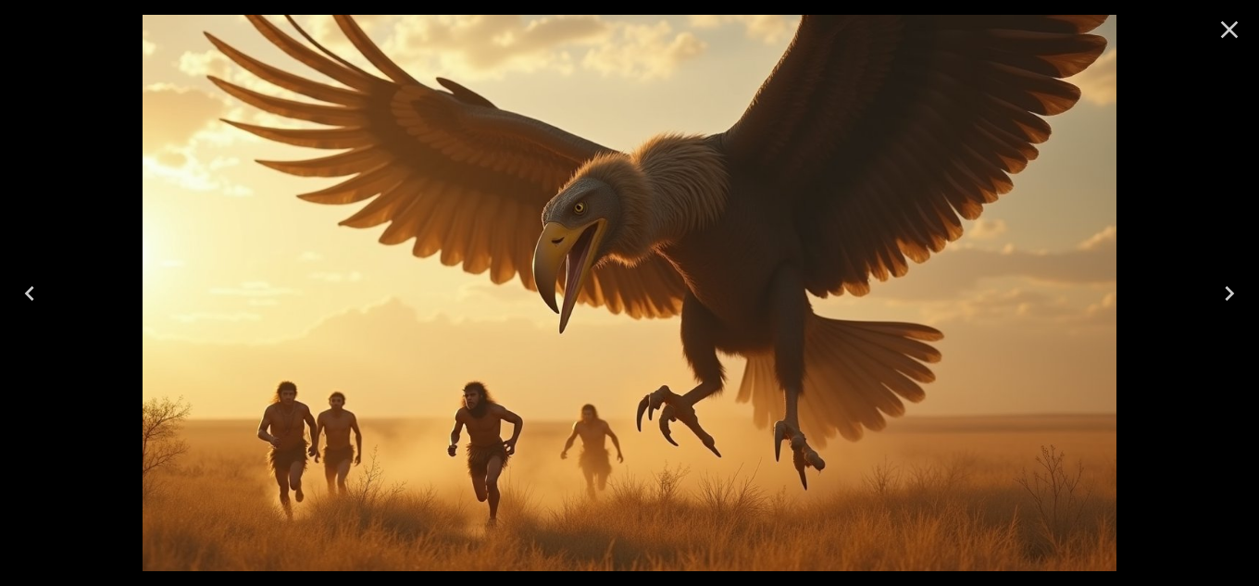
click at [1244, 22] on button "Close" at bounding box center [1229, 29] width 44 height 44
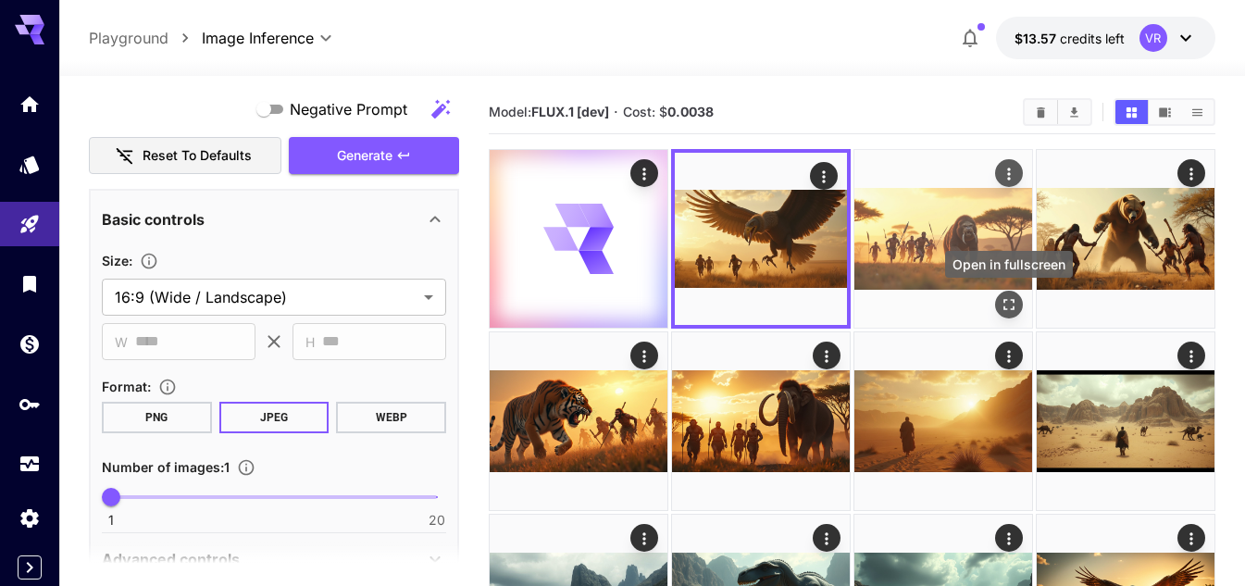
click at [1008, 303] on icon "Open in fullscreen" at bounding box center [1009, 304] width 19 height 19
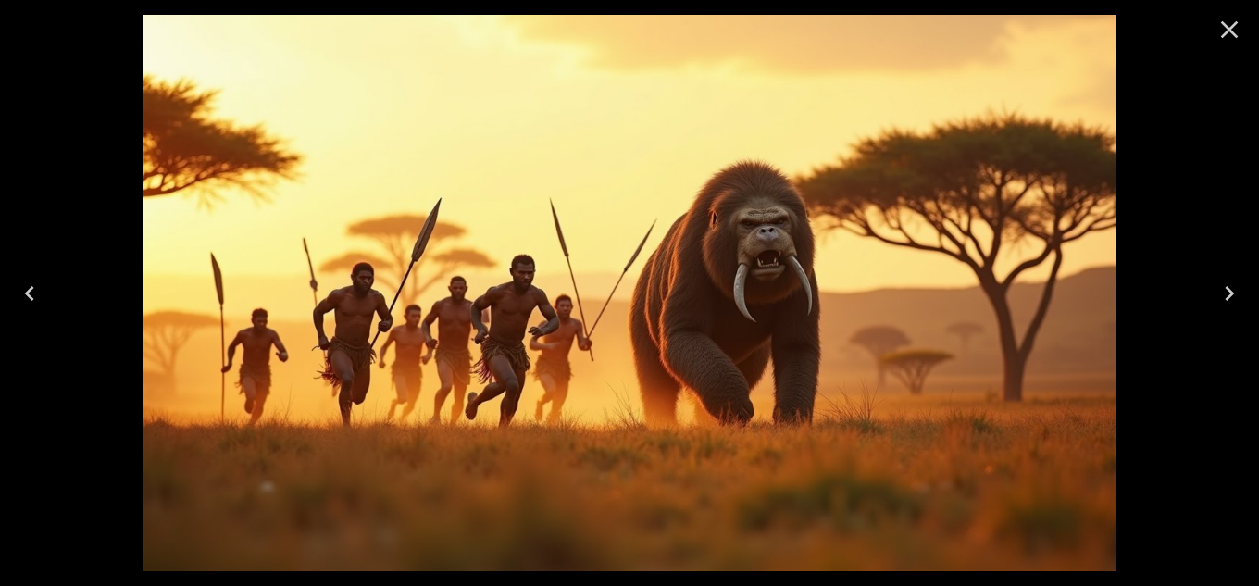
click at [1224, 26] on icon "Close" at bounding box center [1230, 30] width 30 height 30
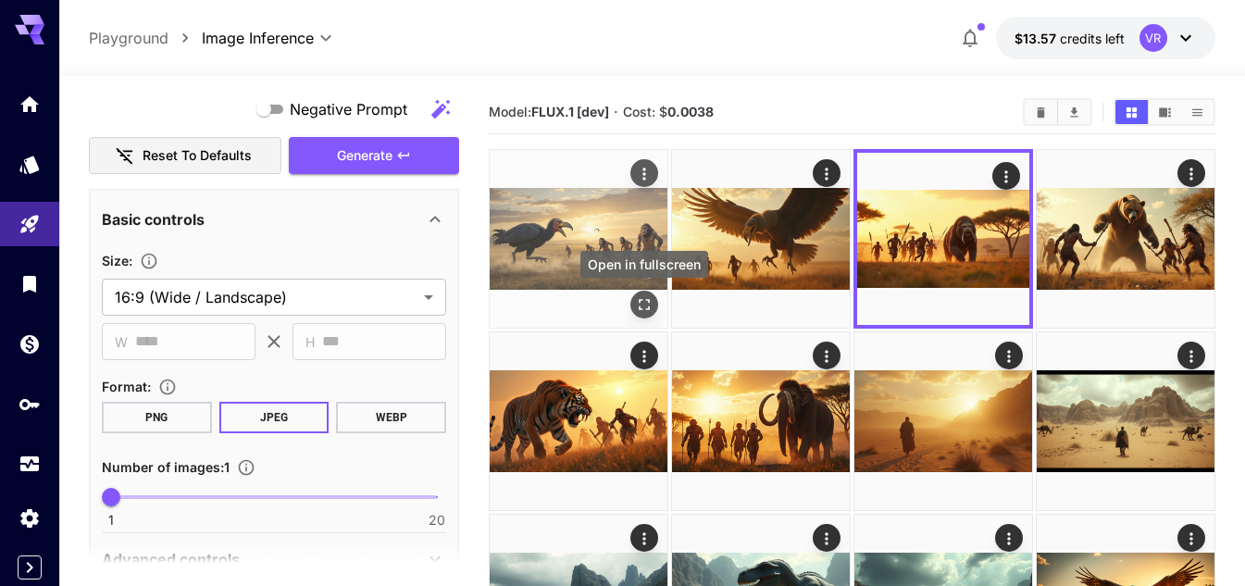
click at [641, 293] on button "Open in fullscreen" at bounding box center [644, 305] width 28 height 28
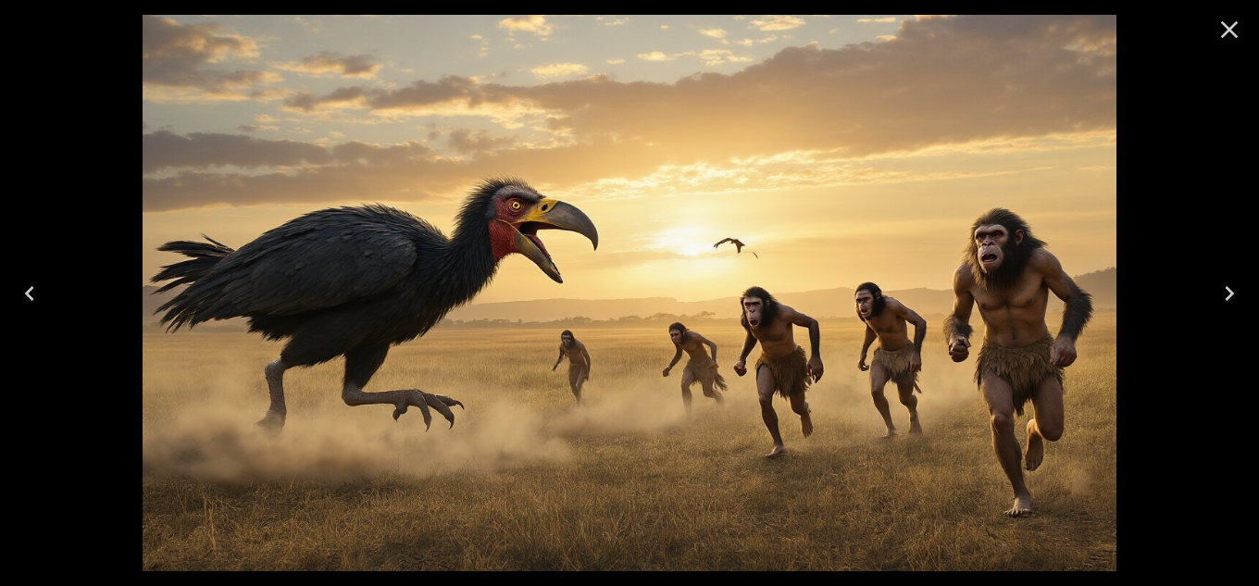
click at [1225, 31] on icon "Close" at bounding box center [1230, 30] width 30 height 30
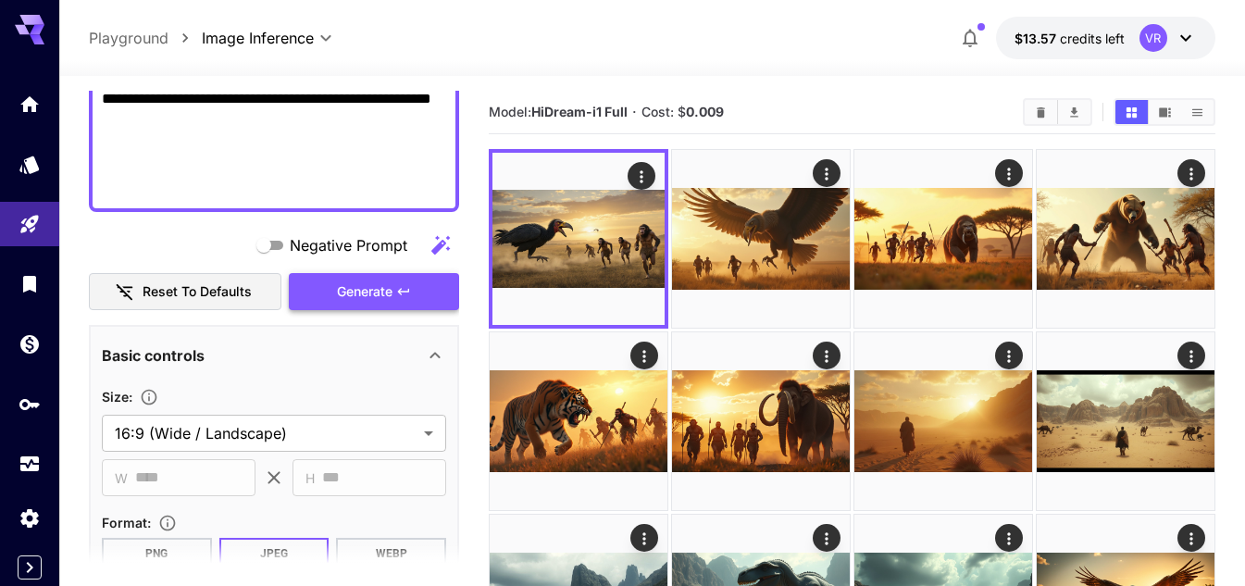
scroll to position [93, 0]
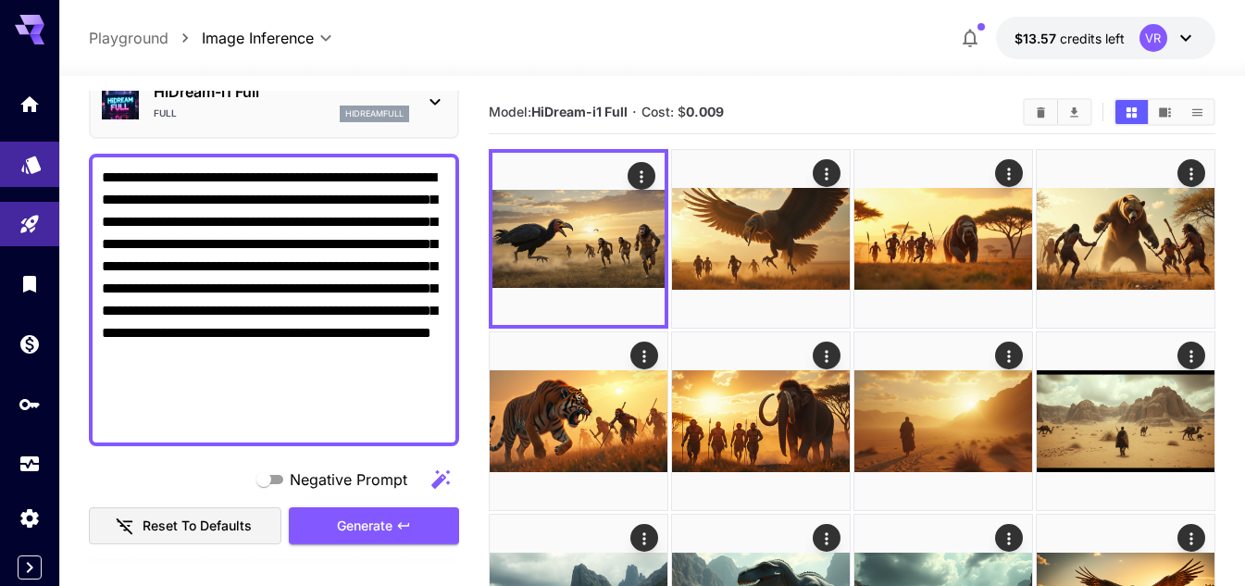
drag, startPoint x: 325, startPoint y: 383, endPoint x: 46, endPoint y: 174, distance: 348.5
paste textarea
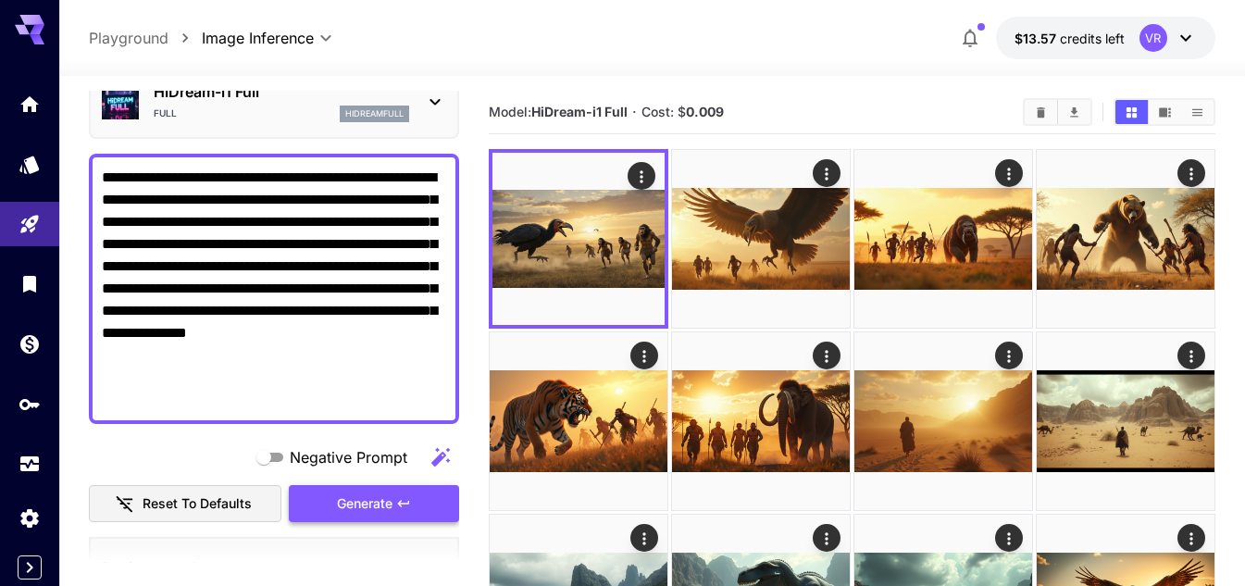
type textarea "**********"
click at [397, 497] on icon "button" at bounding box center [403, 503] width 15 height 15
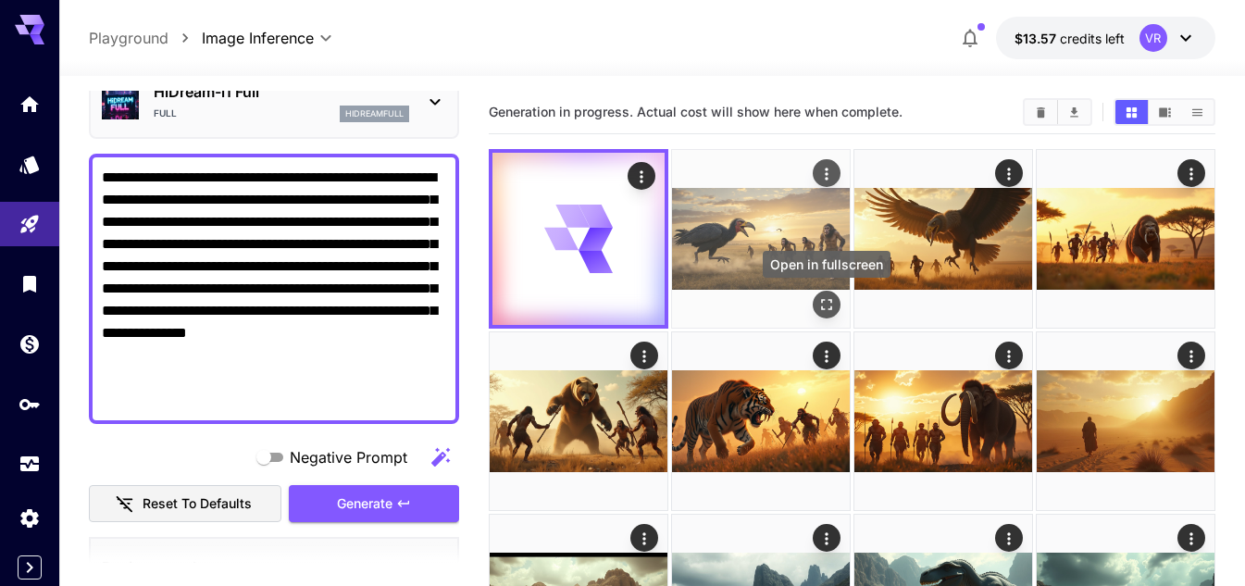
click at [835, 303] on icon "Open in fullscreen" at bounding box center [826, 304] width 19 height 19
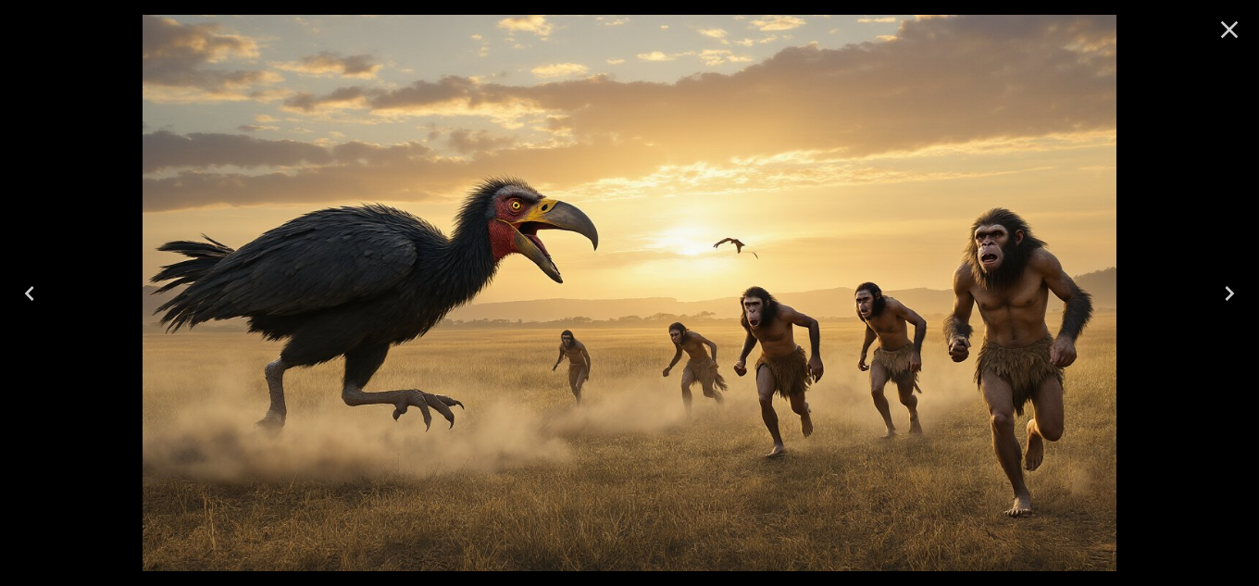
click at [1224, 30] on icon "Close" at bounding box center [1230, 30] width 30 height 30
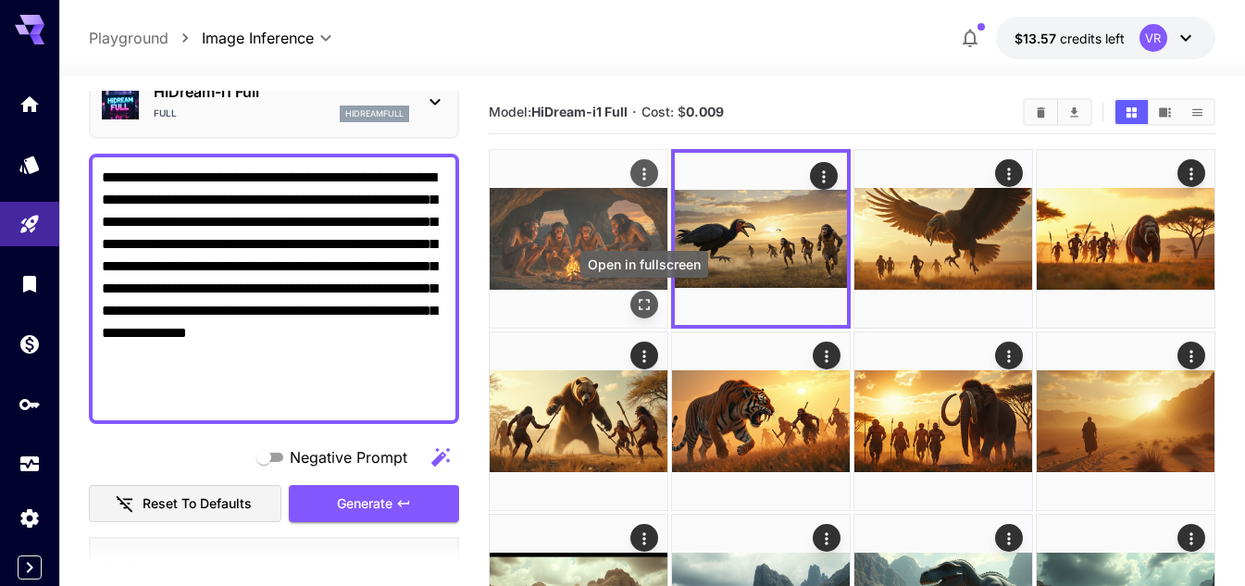
click at [641, 306] on icon "Open in fullscreen" at bounding box center [644, 304] width 19 height 19
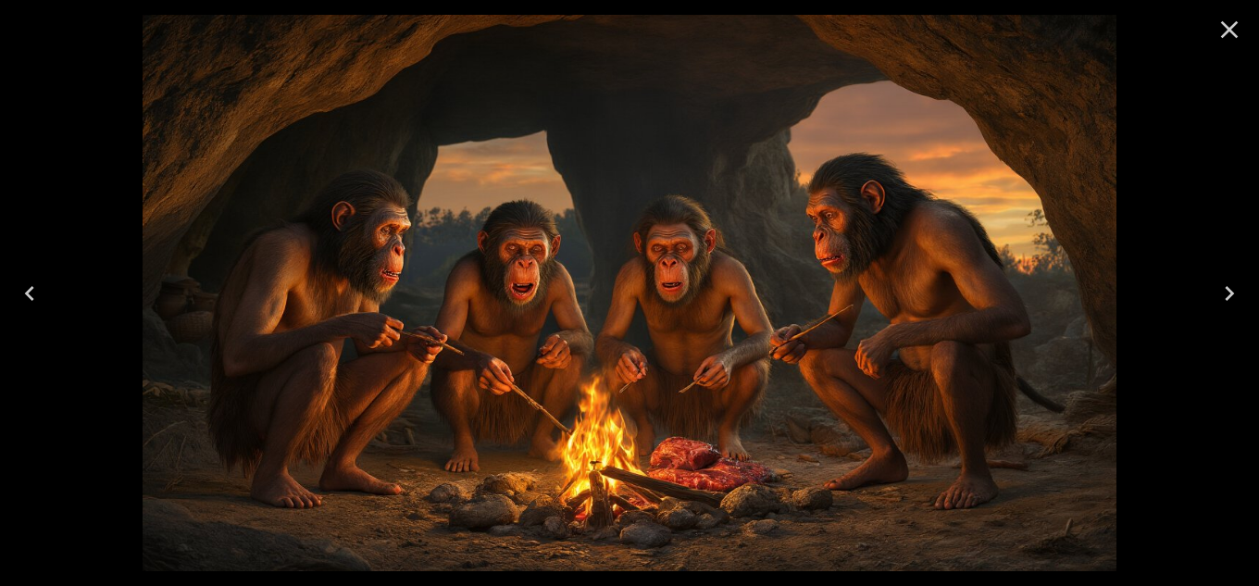
click at [1239, 20] on icon "Close" at bounding box center [1230, 30] width 30 height 30
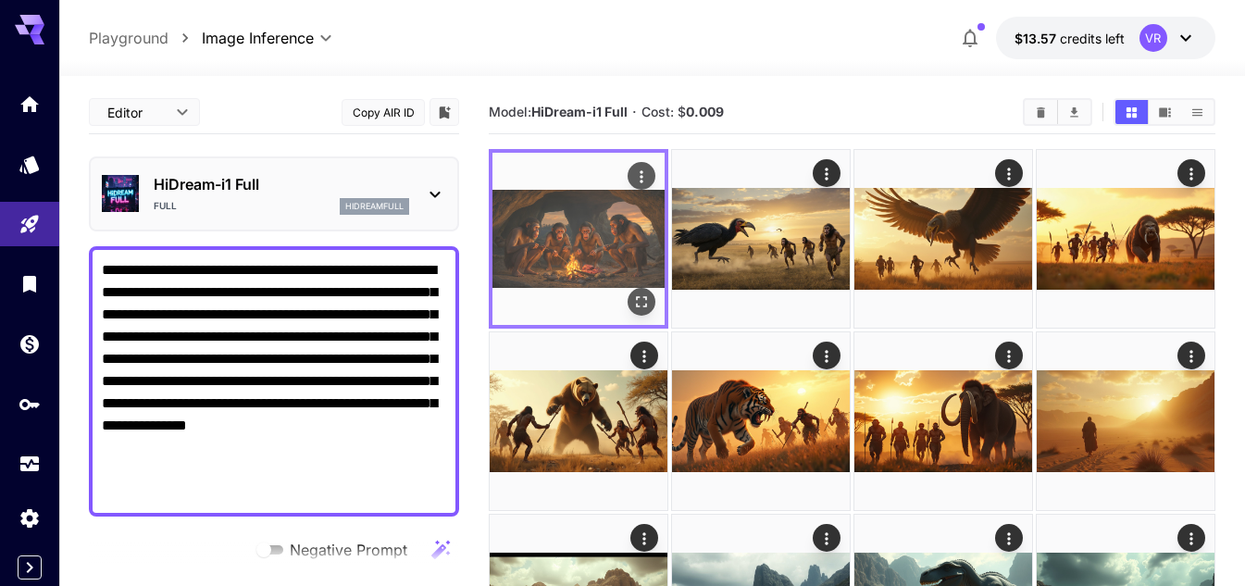
scroll to position [93, 0]
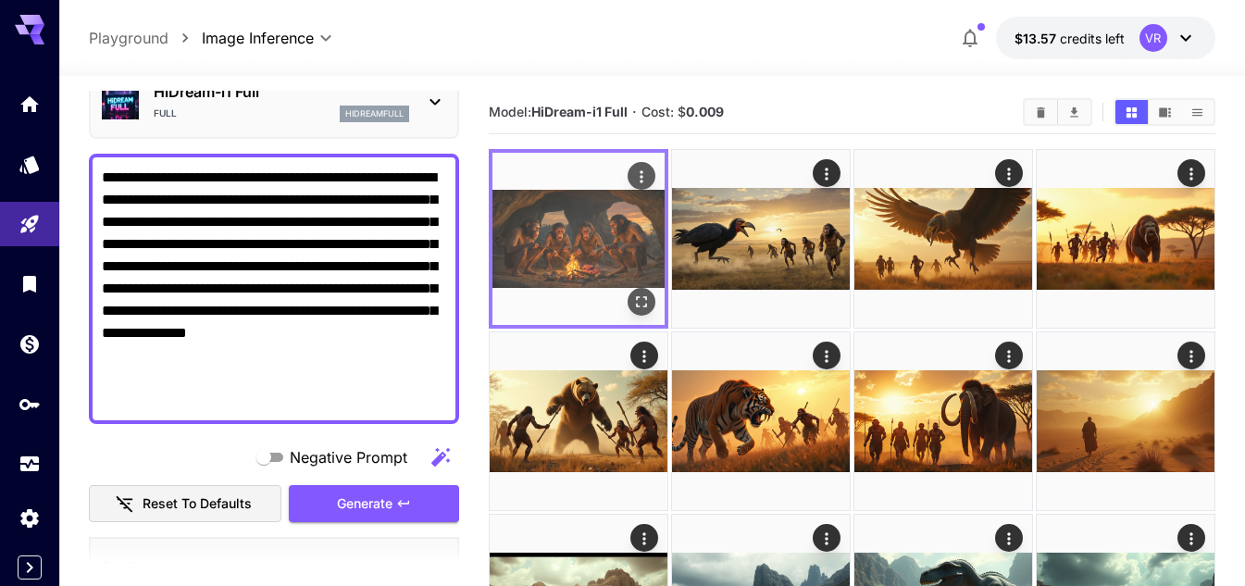
click at [612, 250] on img at bounding box center [579, 239] width 172 height 172
click at [647, 294] on icon "Open in fullscreen" at bounding box center [641, 302] width 19 height 19
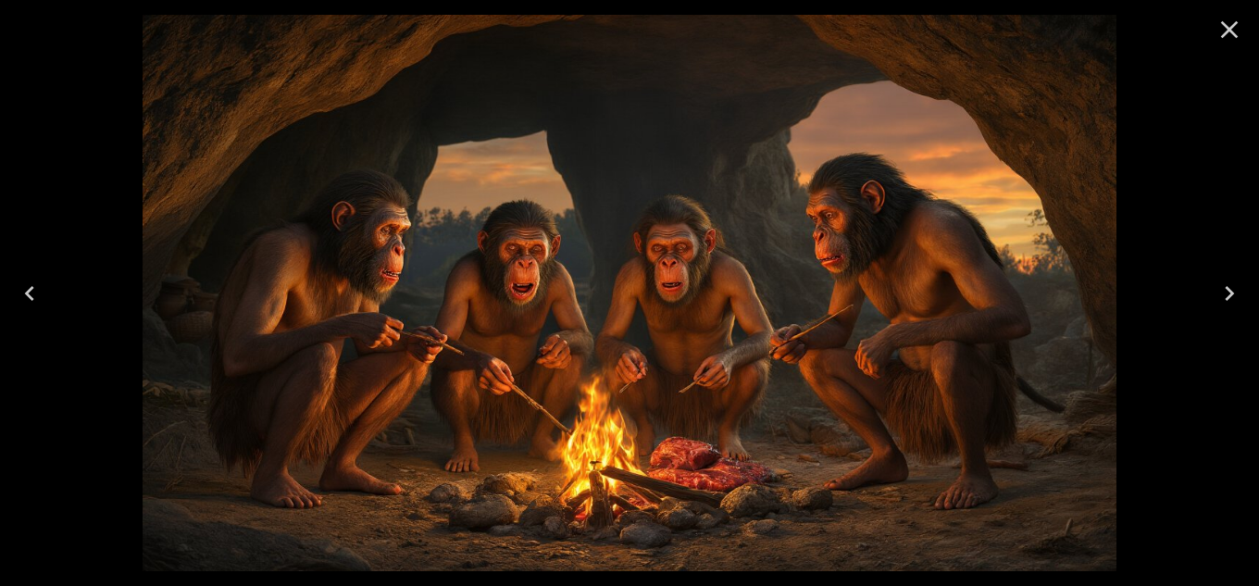
click at [1233, 19] on icon "Close" at bounding box center [1230, 30] width 30 height 30
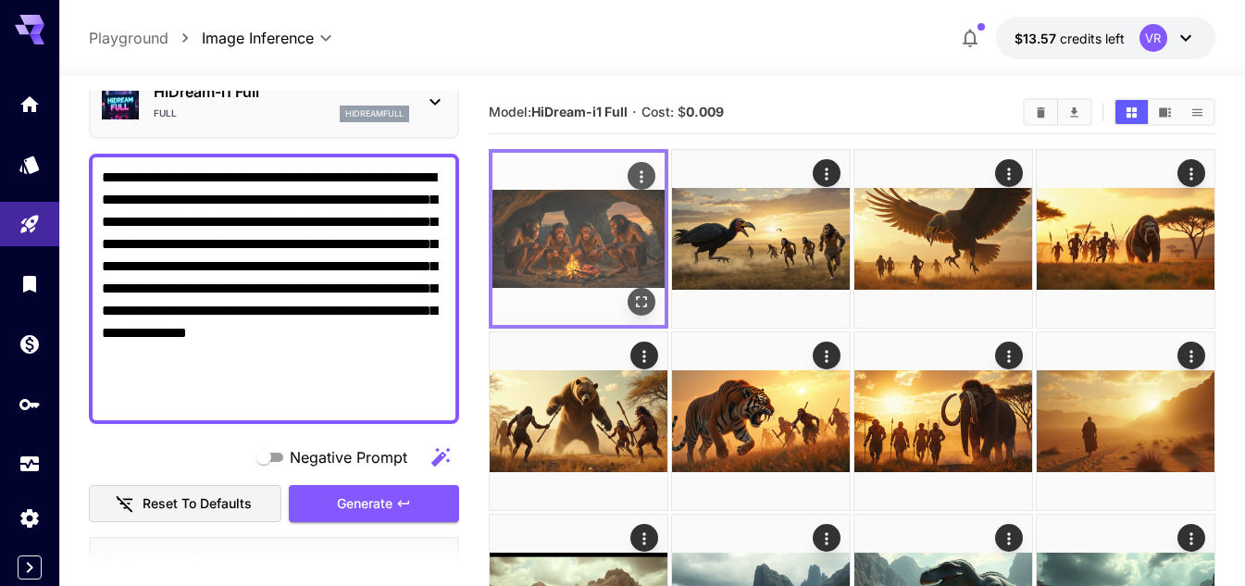
click at [634, 298] on icon "Open in fullscreen" at bounding box center [641, 302] width 19 height 19
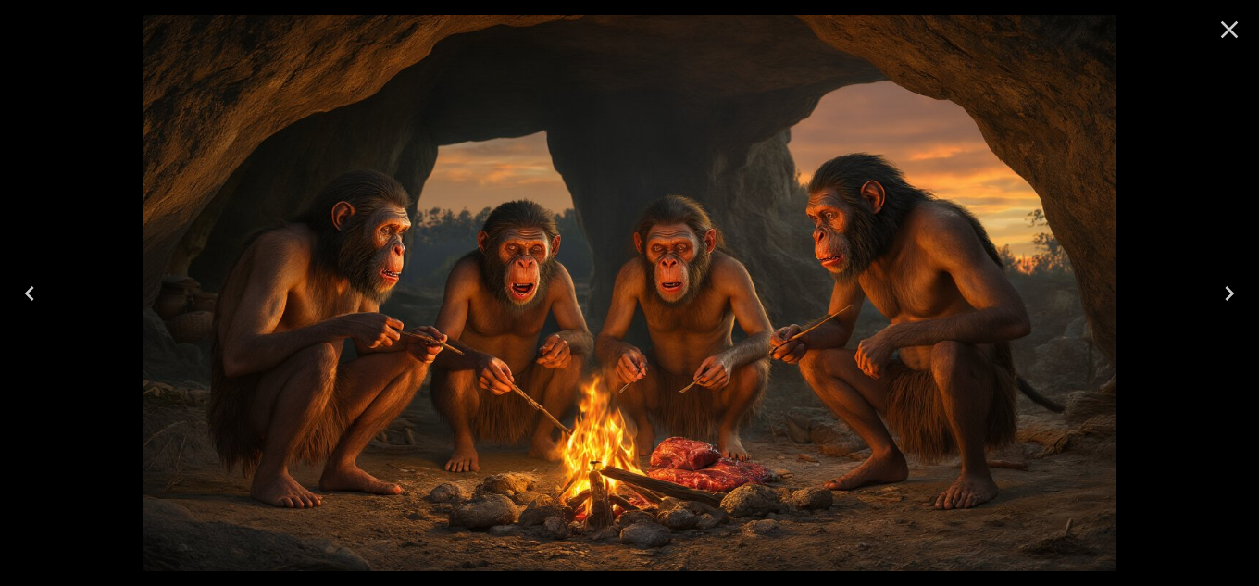
click at [1228, 28] on icon "Close" at bounding box center [1230, 30] width 18 height 18
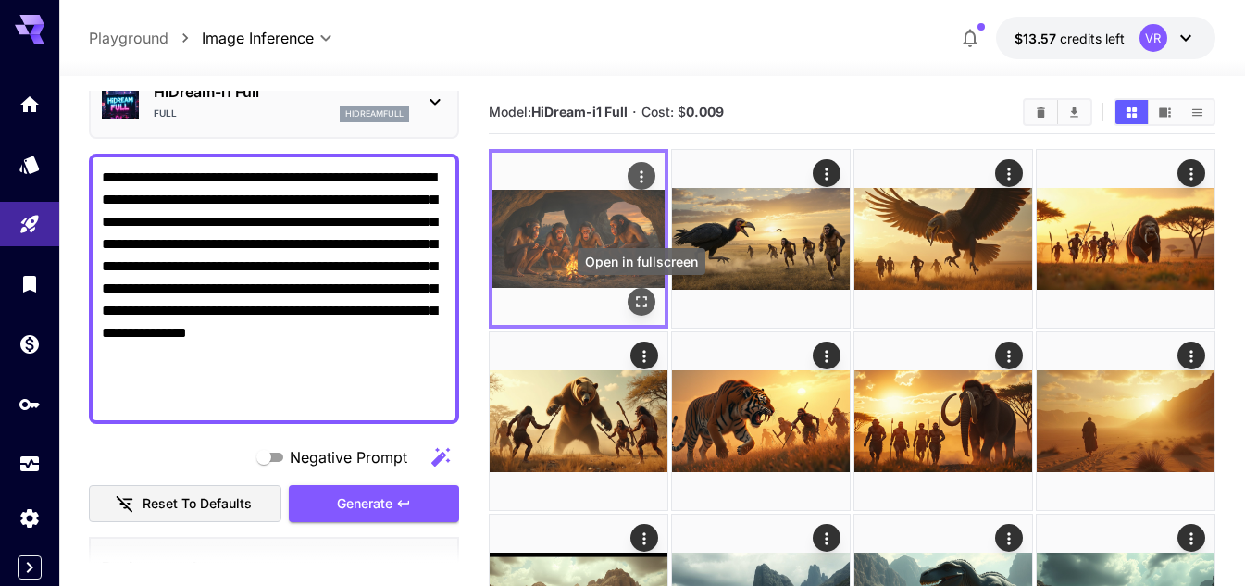
click at [643, 294] on icon "Open in fullscreen" at bounding box center [641, 302] width 19 height 19
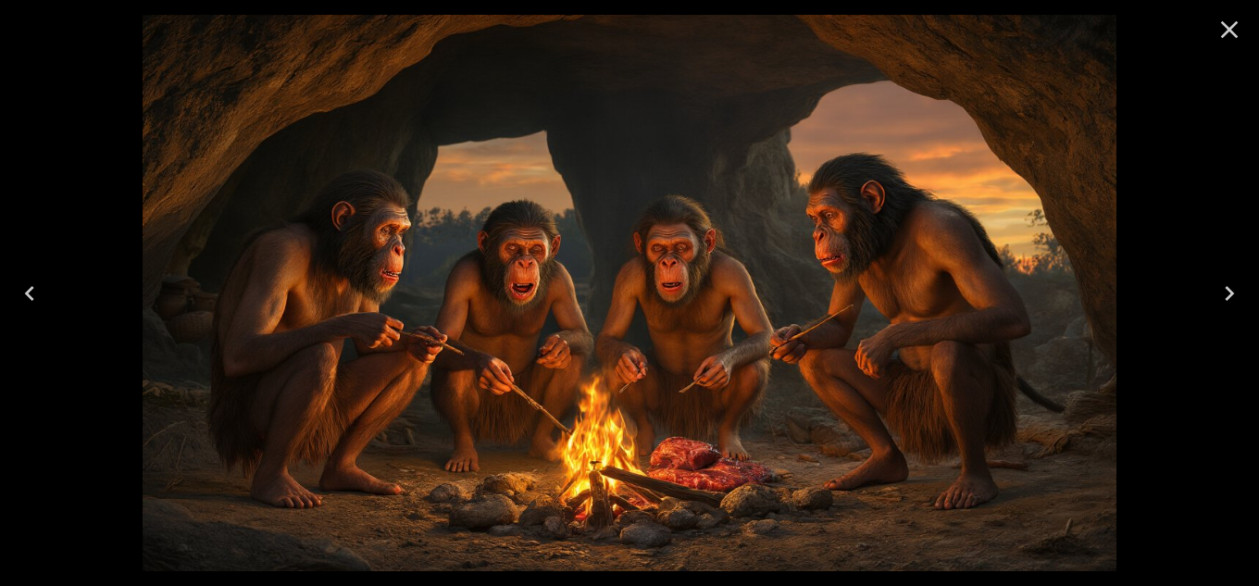
click at [1233, 26] on icon "Close" at bounding box center [1230, 30] width 30 height 30
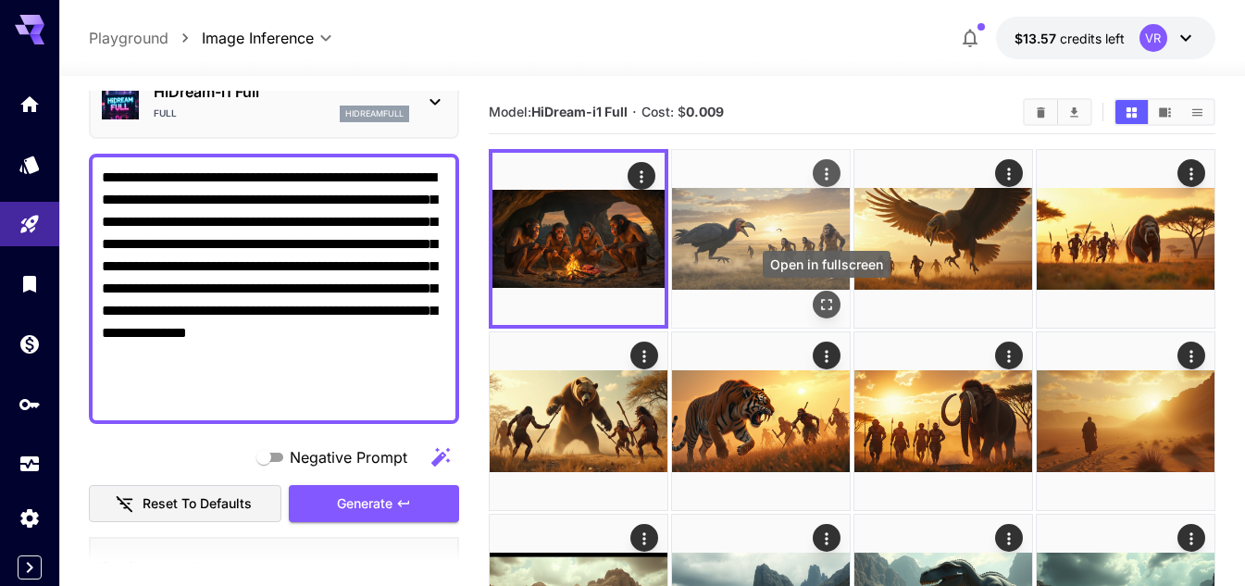
click at [825, 293] on button "Open in fullscreen" at bounding box center [827, 305] width 28 height 28
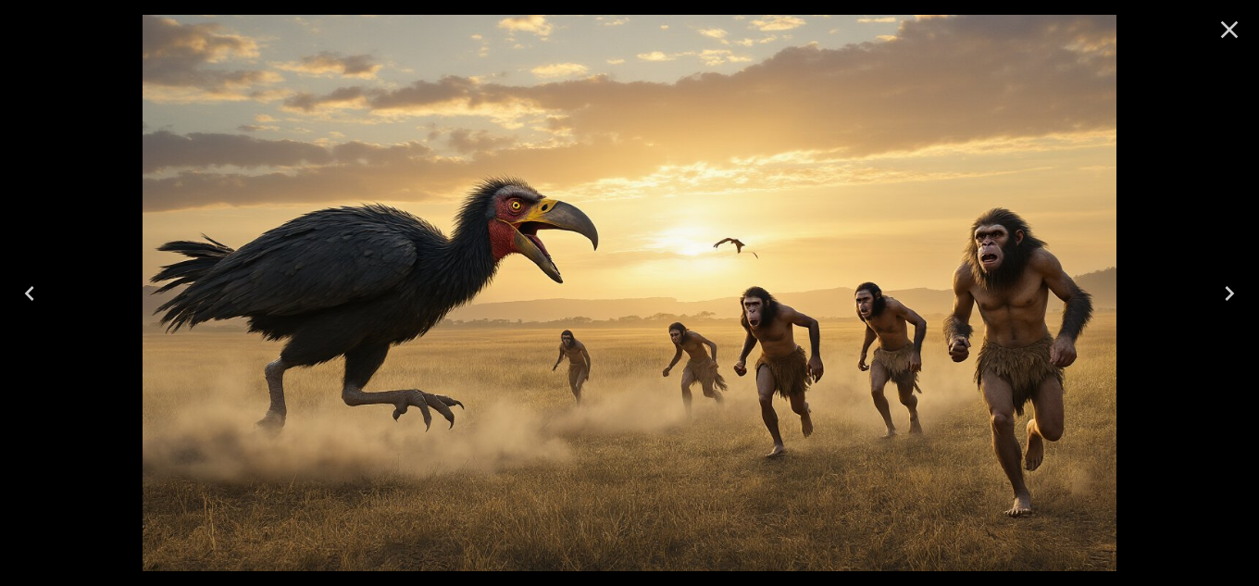
click at [1225, 22] on icon "Close" at bounding box center [1230, 30] width 30 height 30
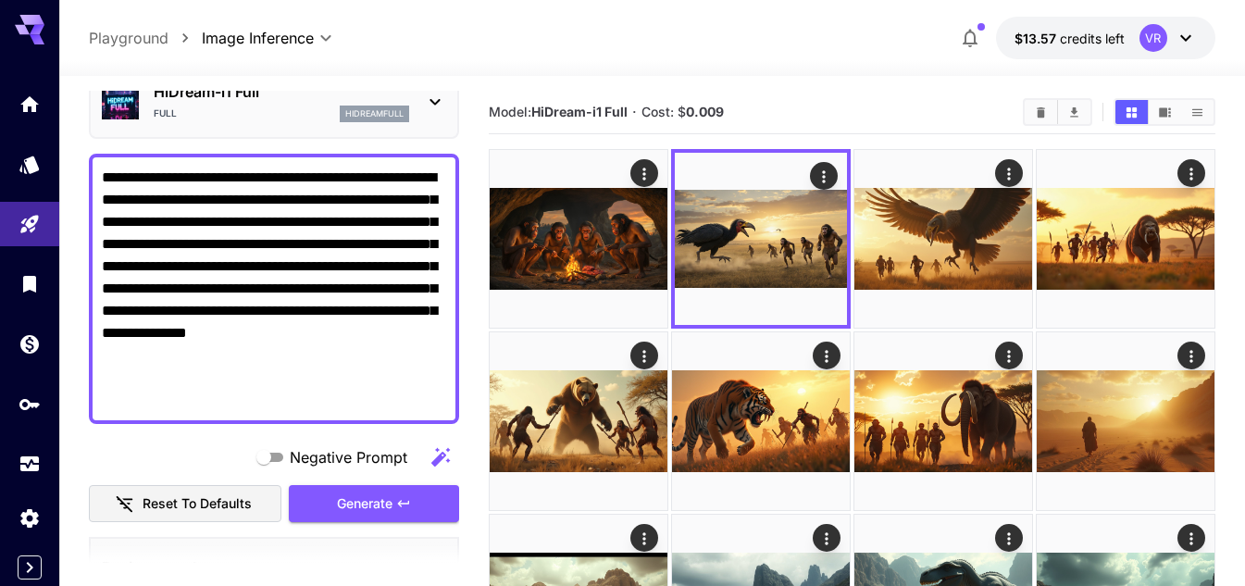
drag, startPoint x: 301, startPoint y: 372, endPoint x: 103, endPoint y: 142, distance: 304.0
click at [103, 142] on div "**********" at bounding box center [274, 590] width 370 height 1185
paste textarea "**********"
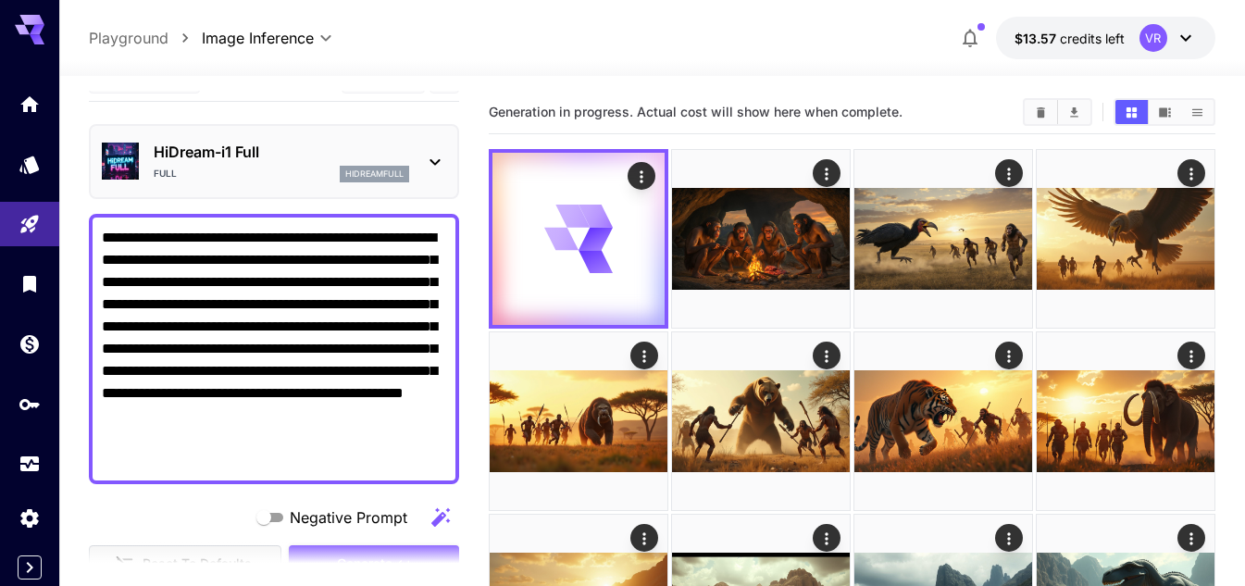
scroll to position [0, 0]
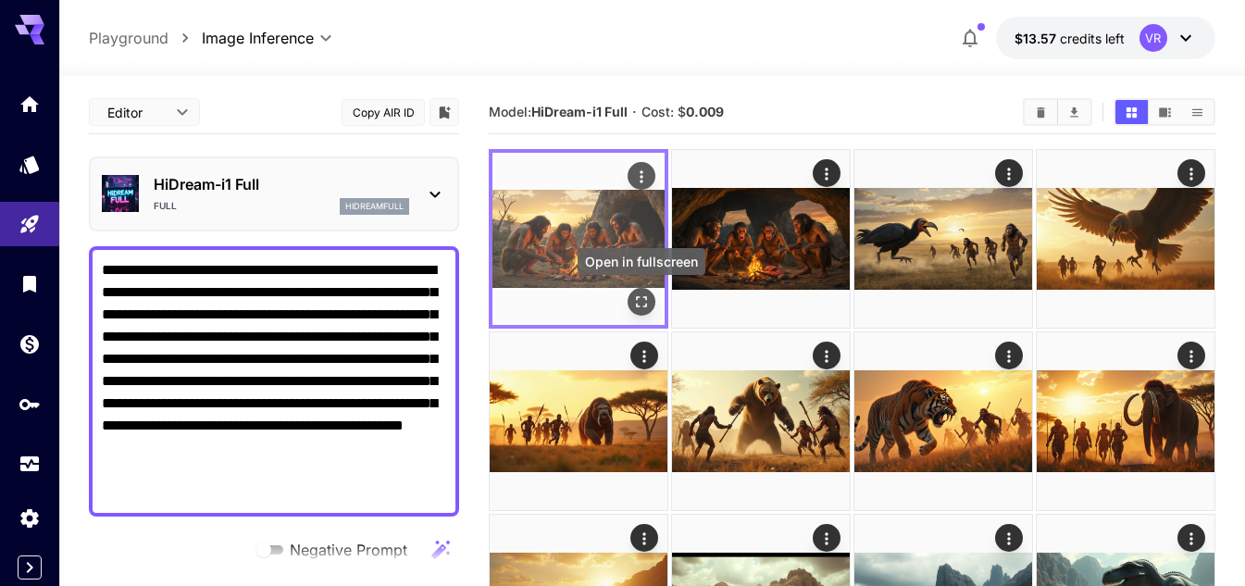
click at [649, 296] on icon "Open in fullscreen" at bounding box center [641, 302] width 19 height 19
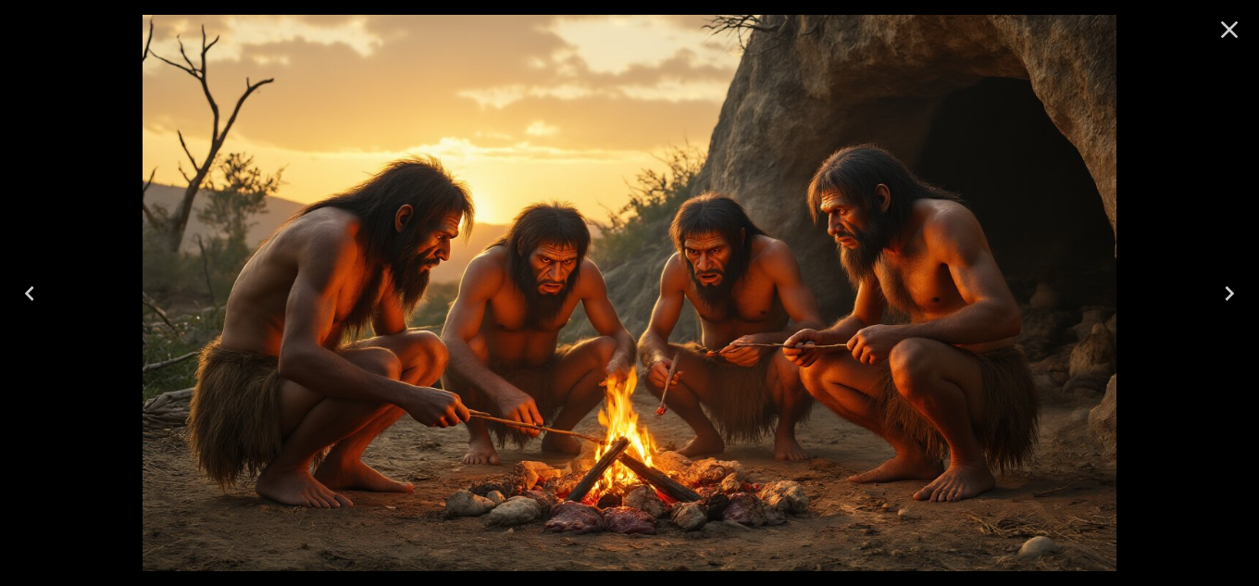
click at [1229, 33] on icon "Close" at bounding box center [1230, 30] width 30 height 30
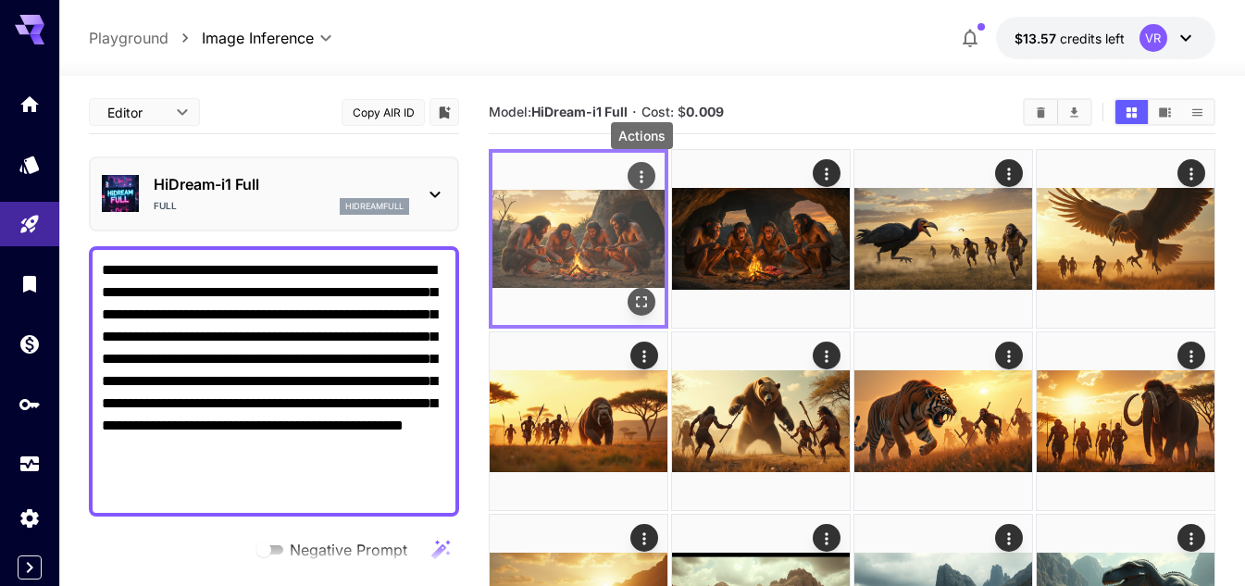
click at [645, 175] on icon "Actions" at bounding box center [641, 177] width 19 height 19
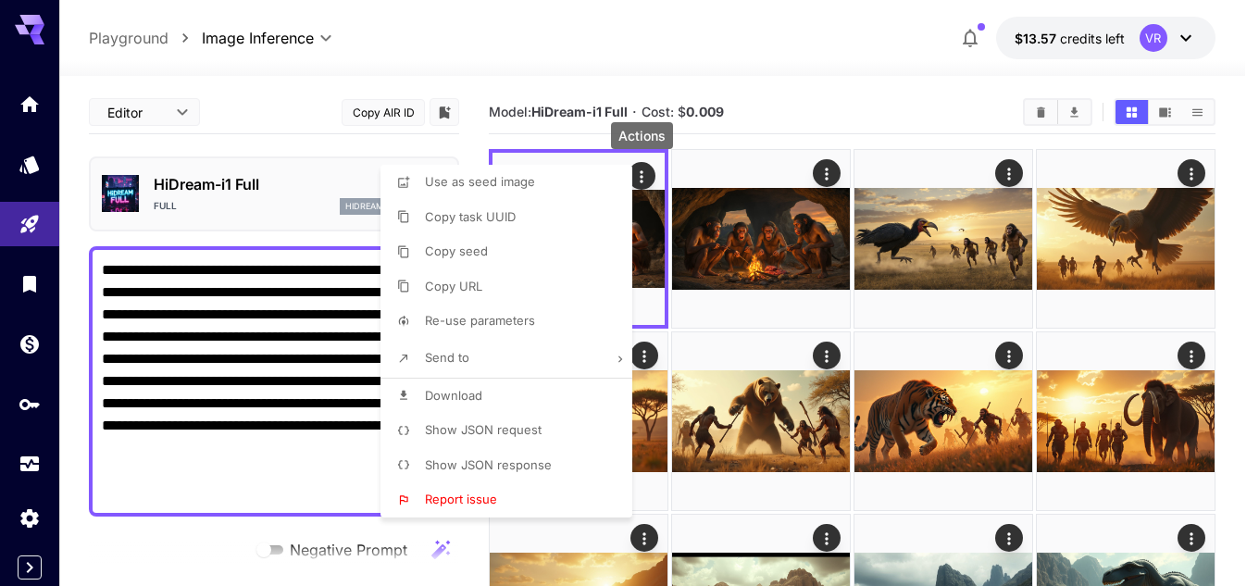
click at [459, 395] on span "Download" at bounding box center [453, 395] width 57 height 15
click at [1007, 176] on div at bounding box center [629, 293] width 1259 height 586
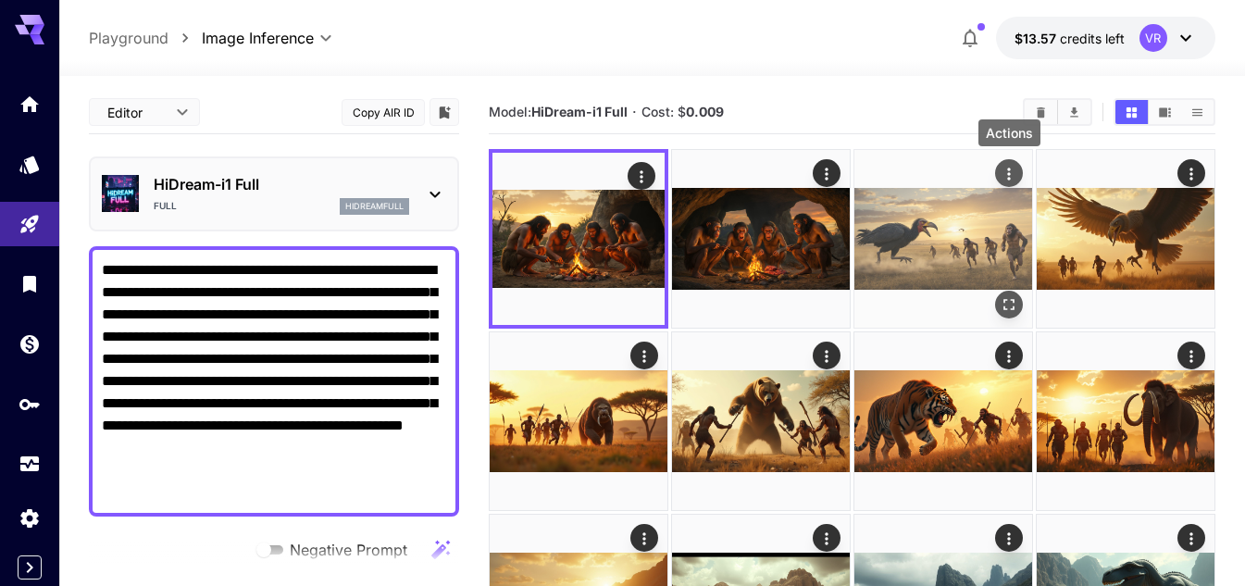
click at [1007, 160] on button "Actions" at bounding box center [1009, 173] width 28 height 28
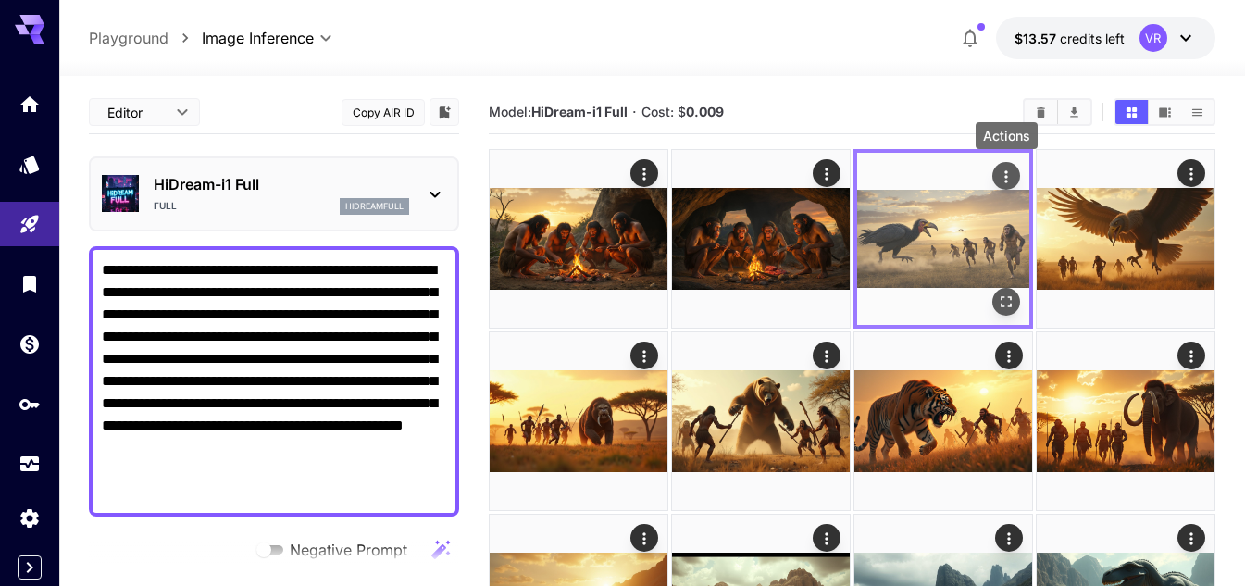
click at [1007, 172] on icon "Actions" at bounding box center [1005, 176] width 3 height 12
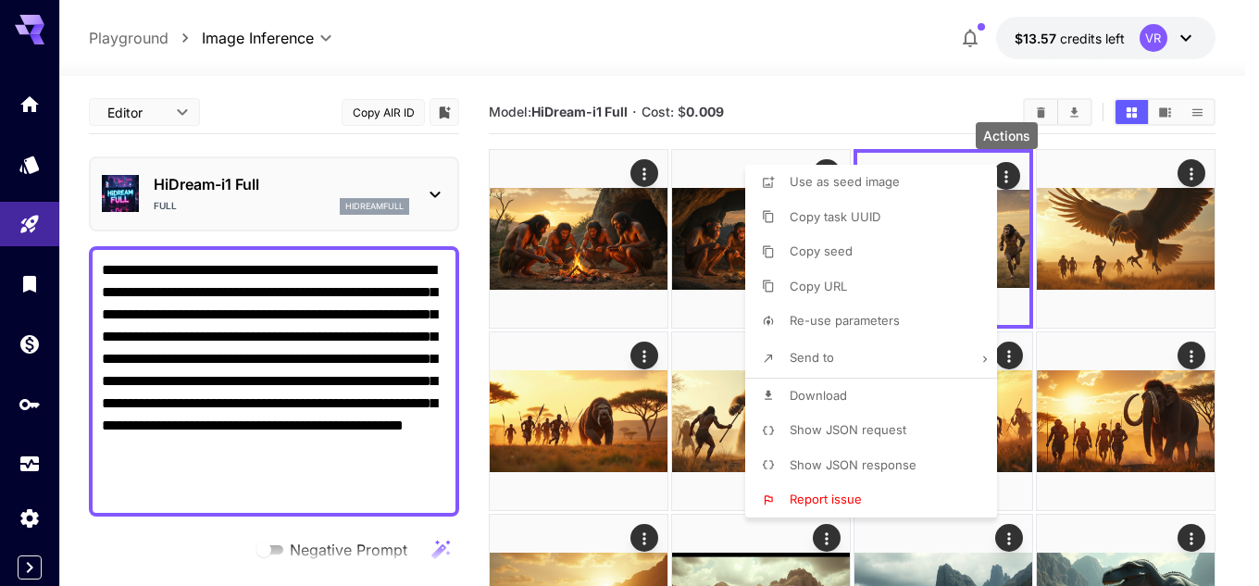
click at [851, 395] on li "Download" at bounding box center [876, 396] width 263 height 35
drag, startPoint x: 246, startPoint y: 467, endPoint x: 227, endPoint y: 455, distance: 22.9
click at [227, 455] on div at bounding box center [629, 293] width 1259 height 586
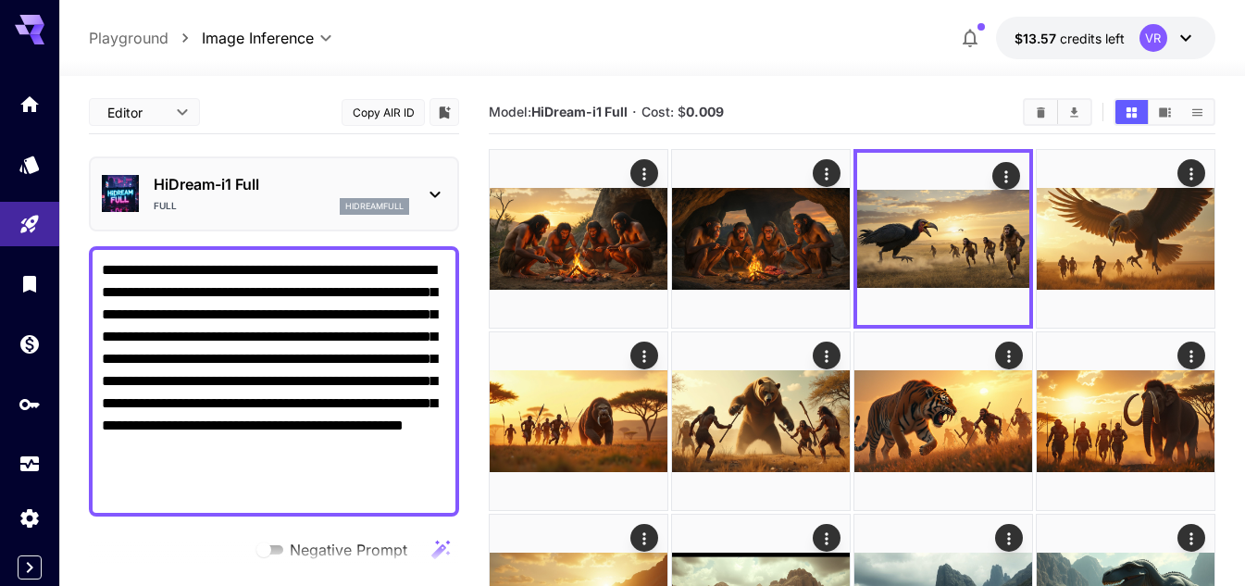
drag, startPoint x: 248, startPoint y: 468, endPoint x: 94, endPoint y: 258, distance: 260.2
click at [94, 258] on div "**********" at bounding box center [274, 381] width 370 height 270
paste textarea
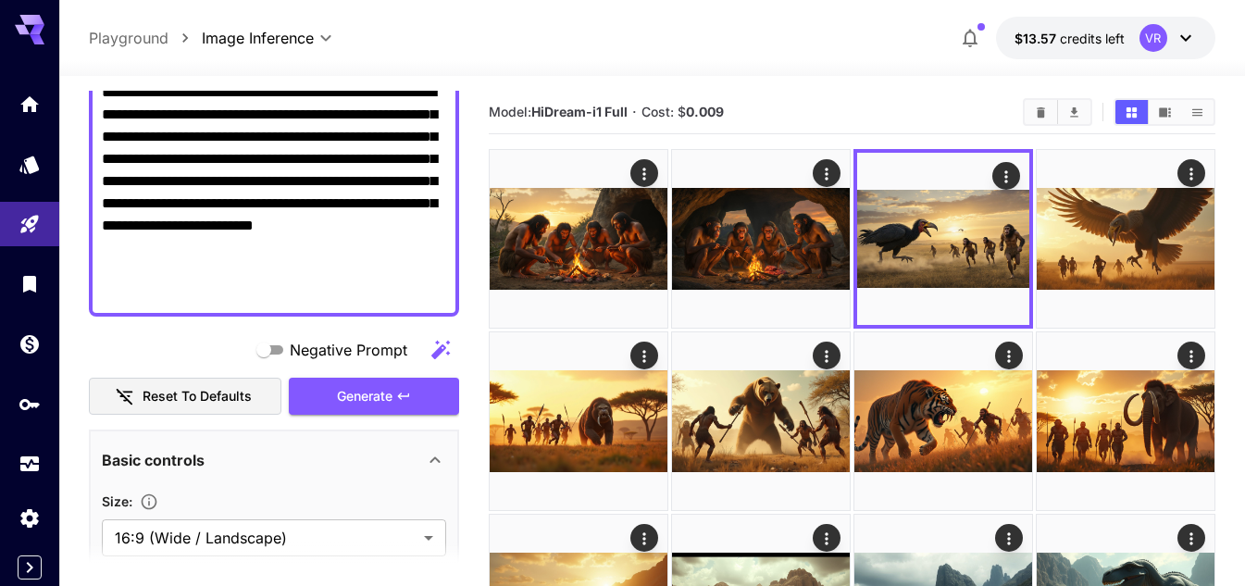
scroll to position [185, 0]
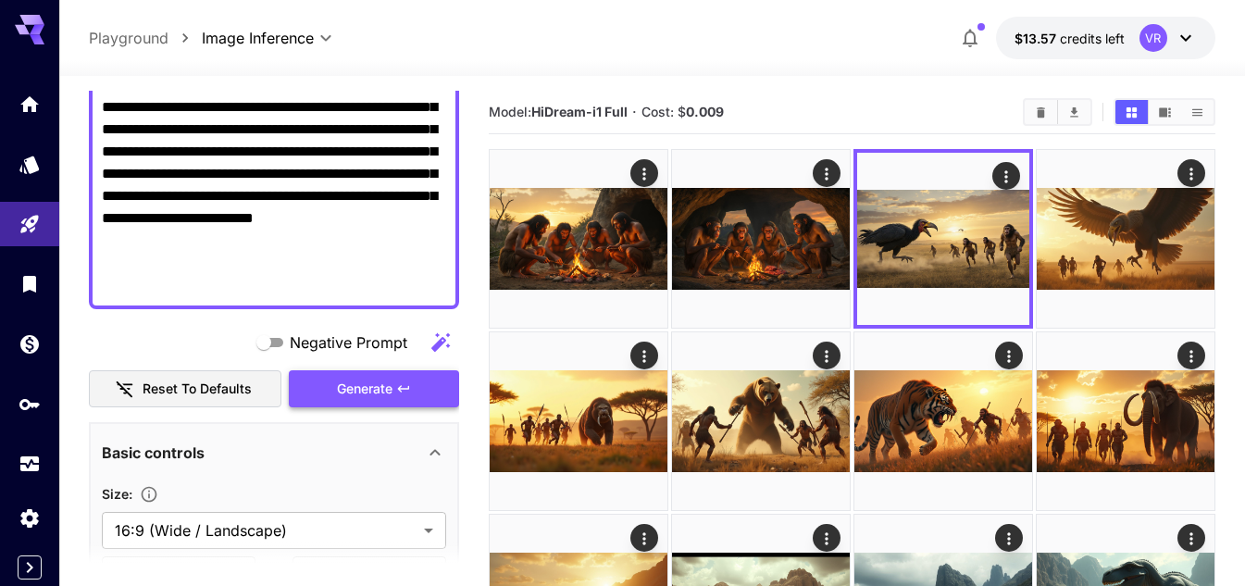
type textarea "**********"
click at [393, 389] on span "Generate" at bounding box center [365, 389] width 56 height 23
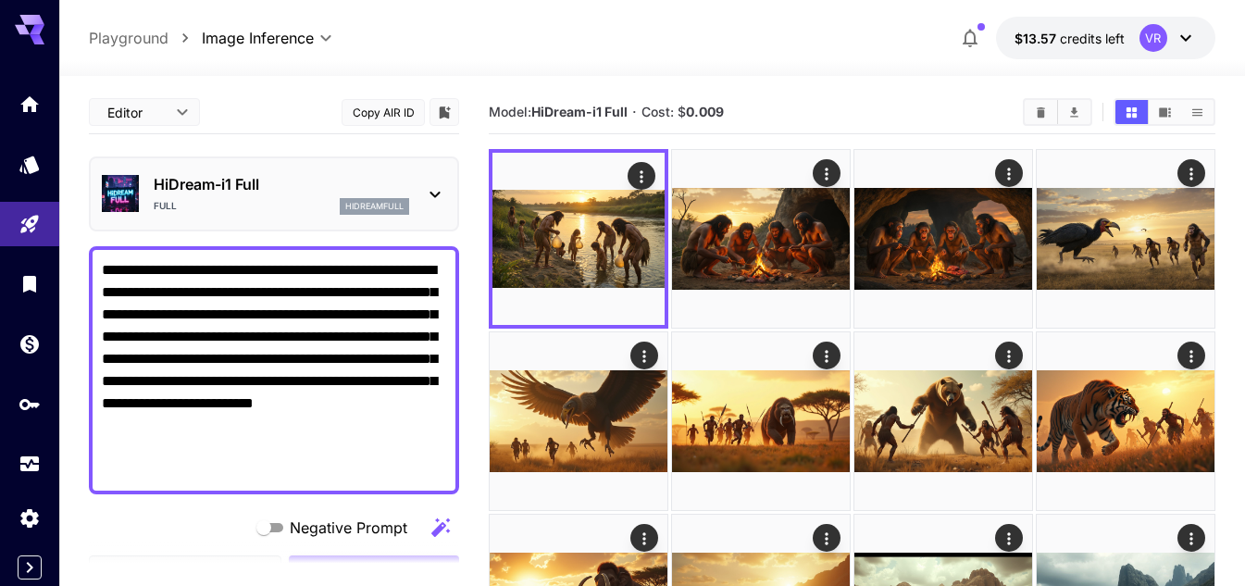
scroll to position [185, 0]
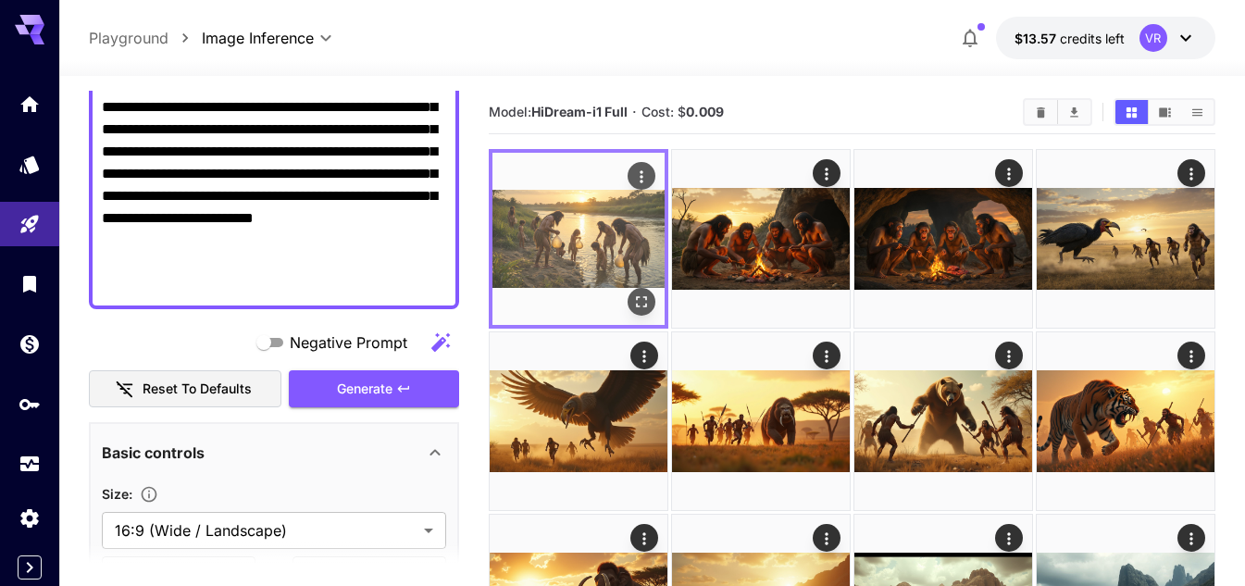
click at [651, 295] on button "Open in fullscreen" at bounding box center [642, 302] width 28 height 28
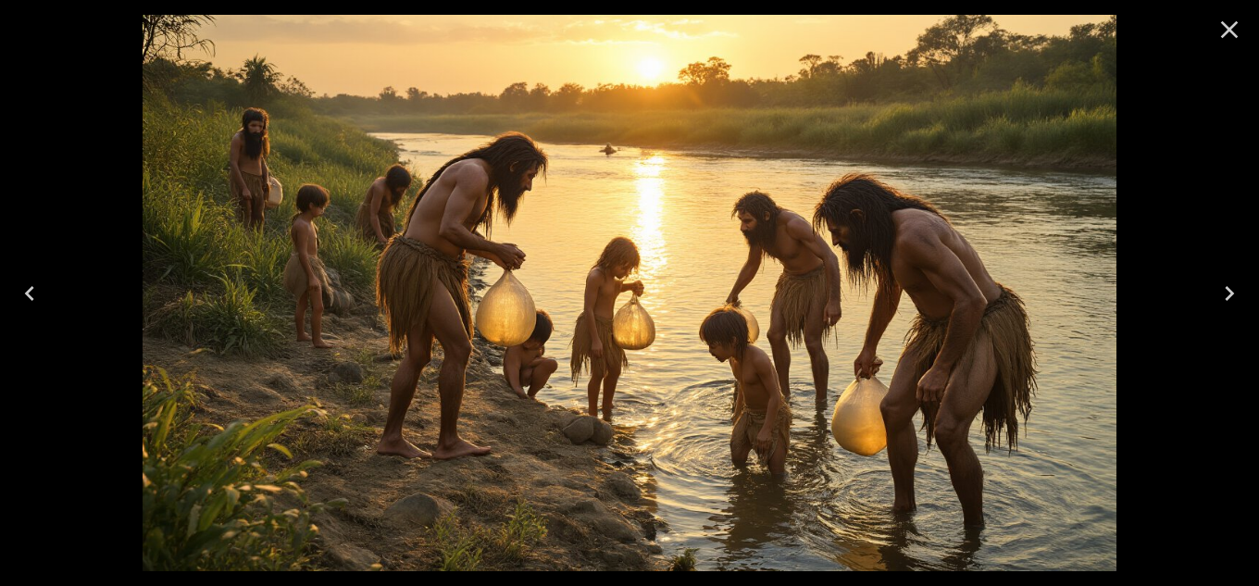
click at [1230, 22] on icon "Close" at bounding box center [1230, 30] width 30 height 30
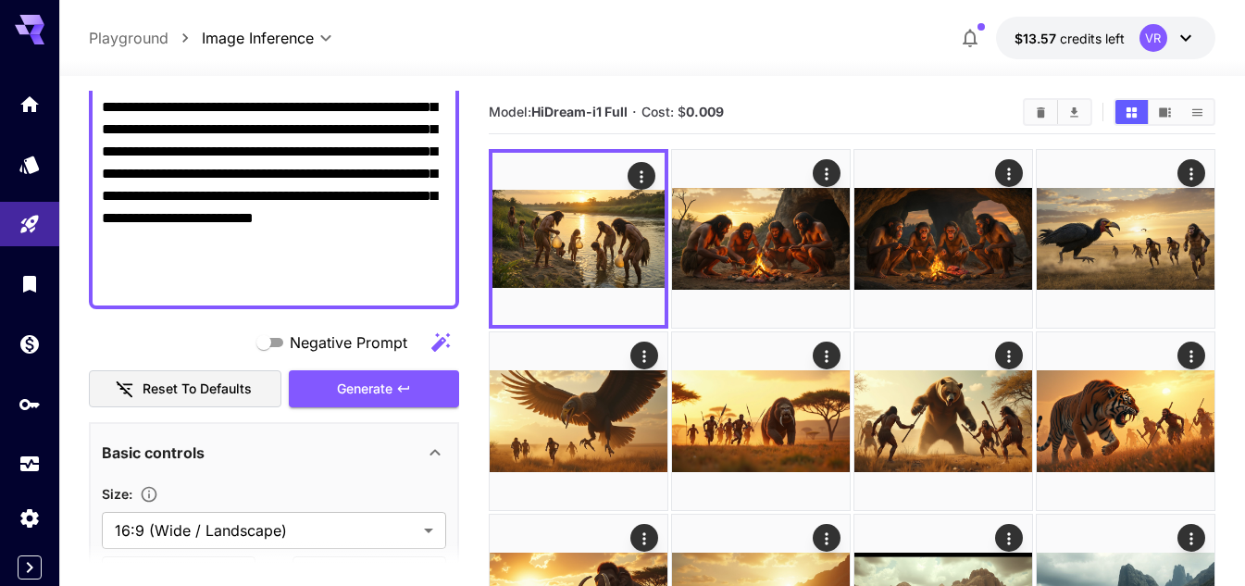
scroll to position [0, 0]
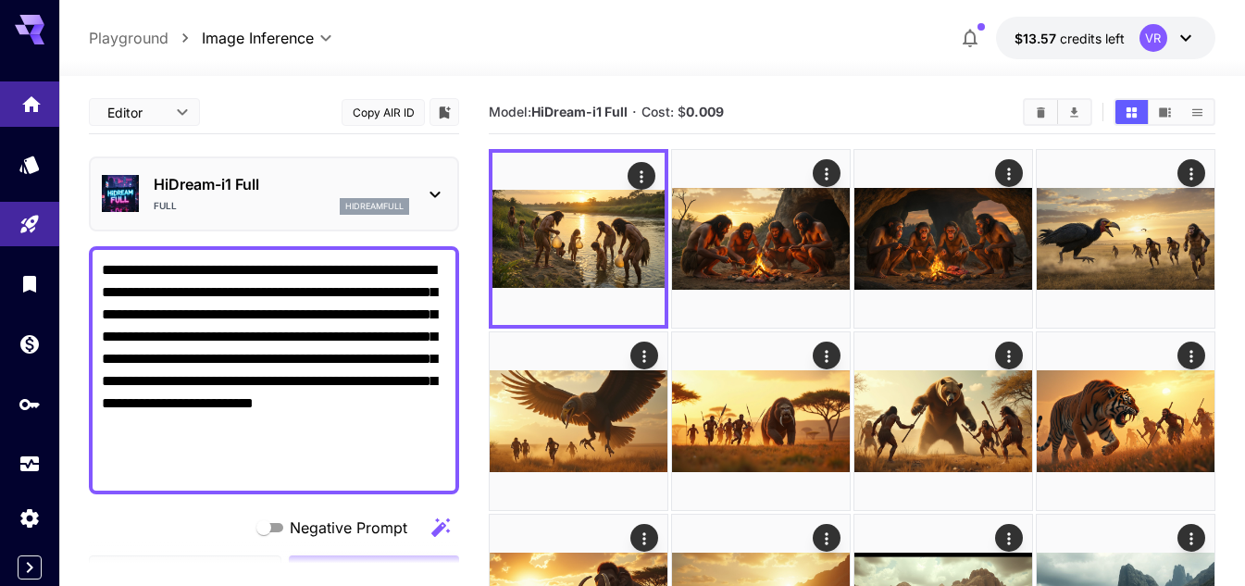
drag, startPoint x: 436, startPoint y: 243, endPoint x: 49, endPoint y: 87, distance: 417.4
paste textarea
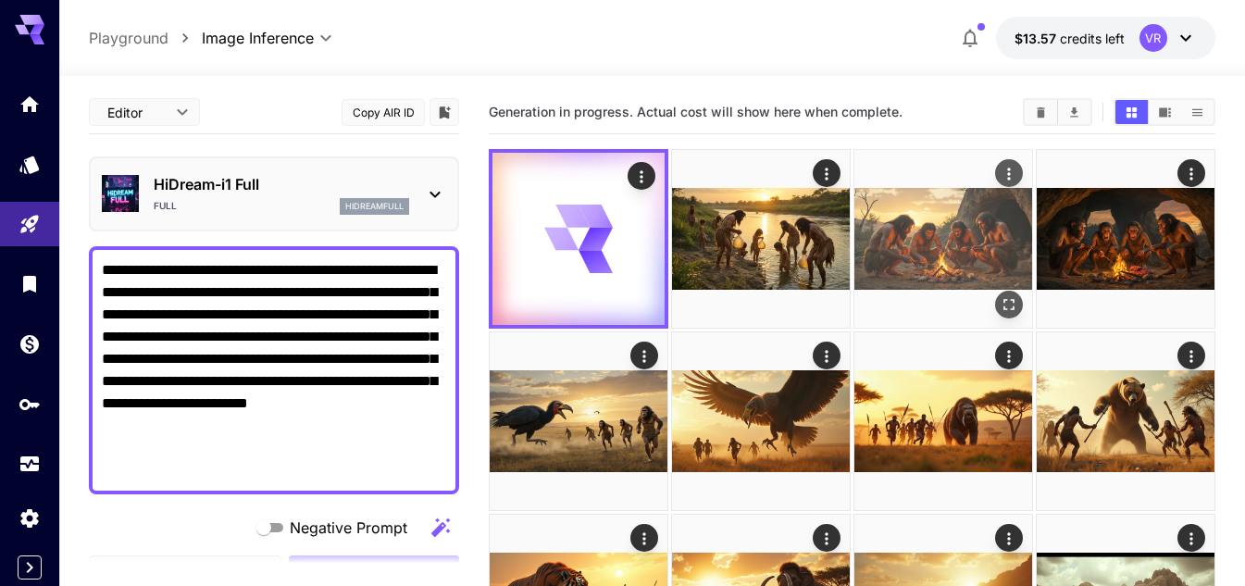
type textarea "**********"
click at [1013, 307] on icon "Open in fullscreen" at bounding box center [1009, 304] width 19 height 19
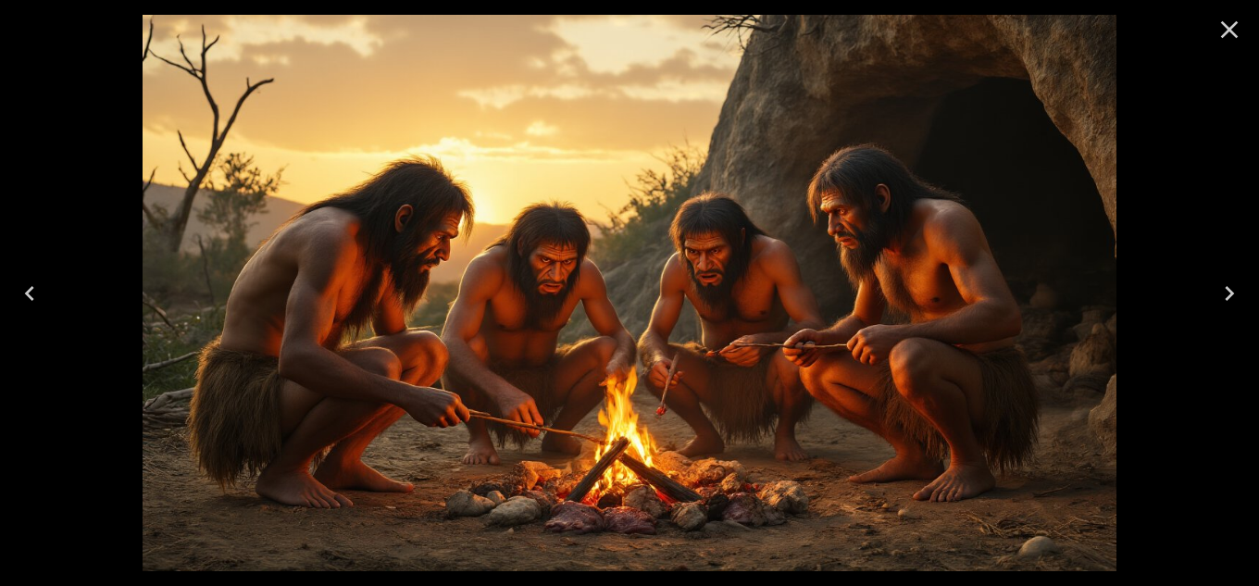
click at [1233, 28] on icon "Close" at bounding box center [1230, 30] width 30 height 30
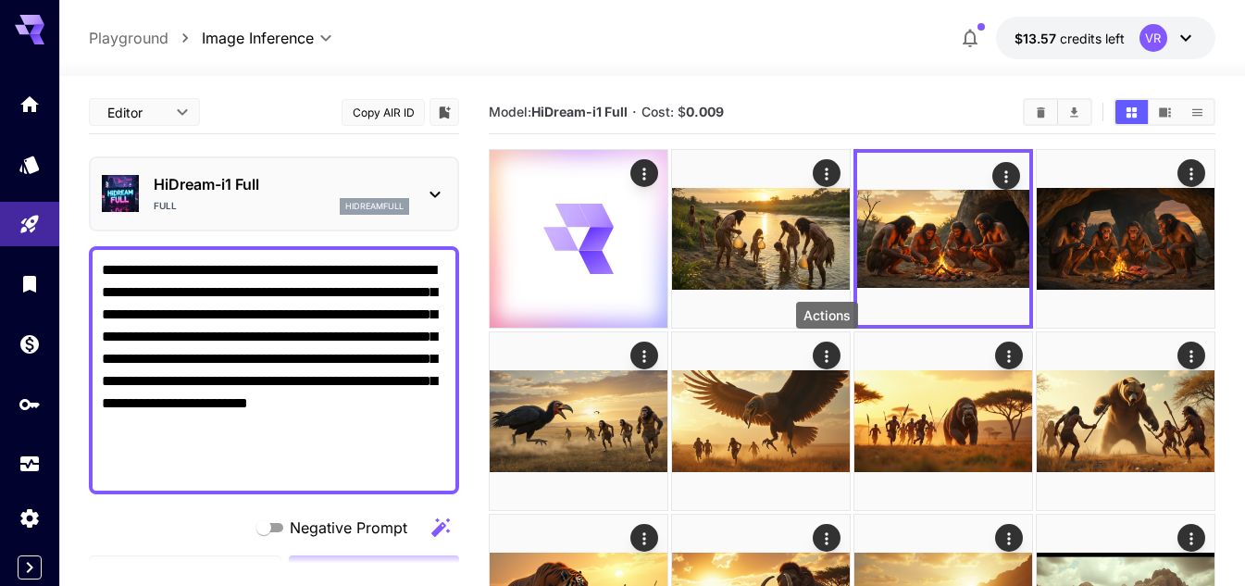
click at [823, 310] on div "Actions" at bounding box center [827, 315] width 62 height 27
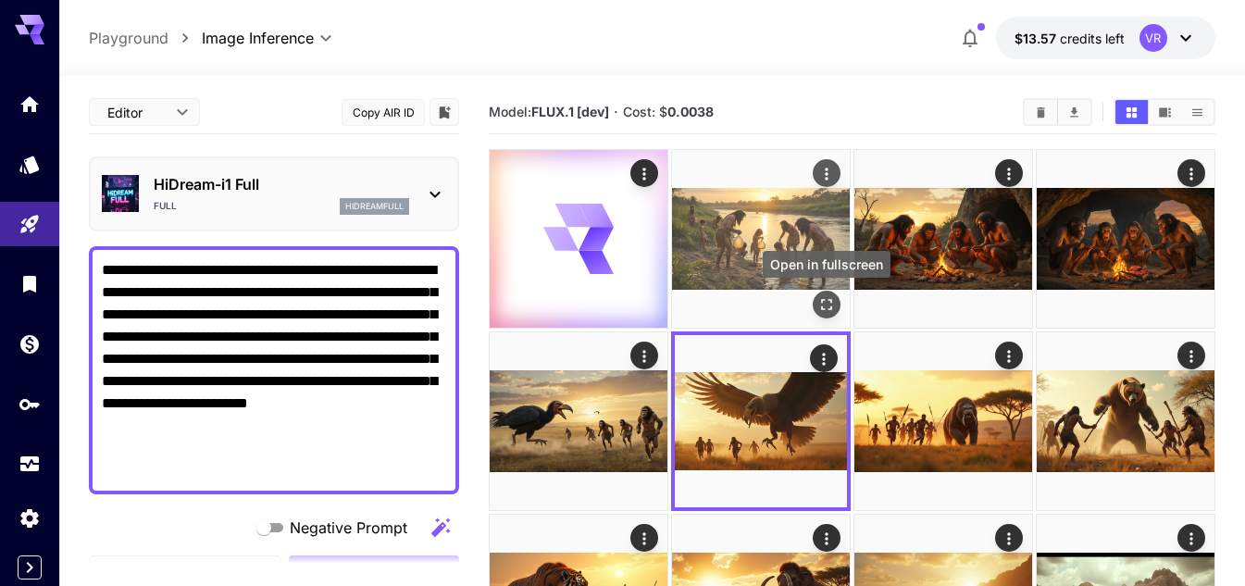
click at [835, 304] on icon "Open in fullscreen" at bounding box center [826, 304] width 19 height 19
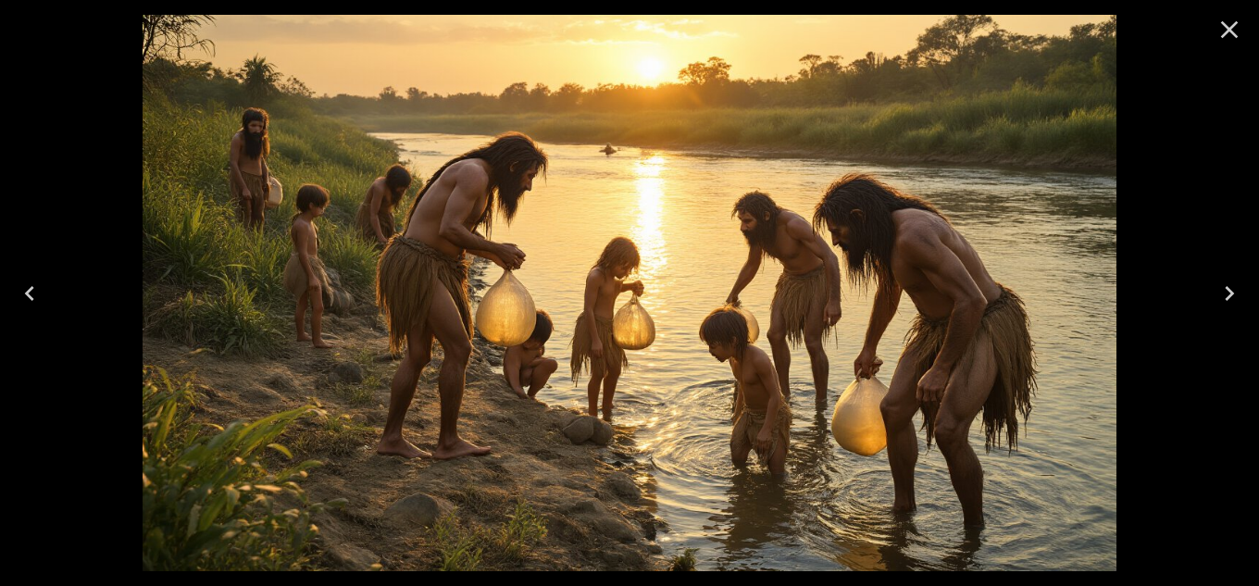
click at [1230, 17] on icon "Close" at bounding box center [1230, 30] width 30 height 30
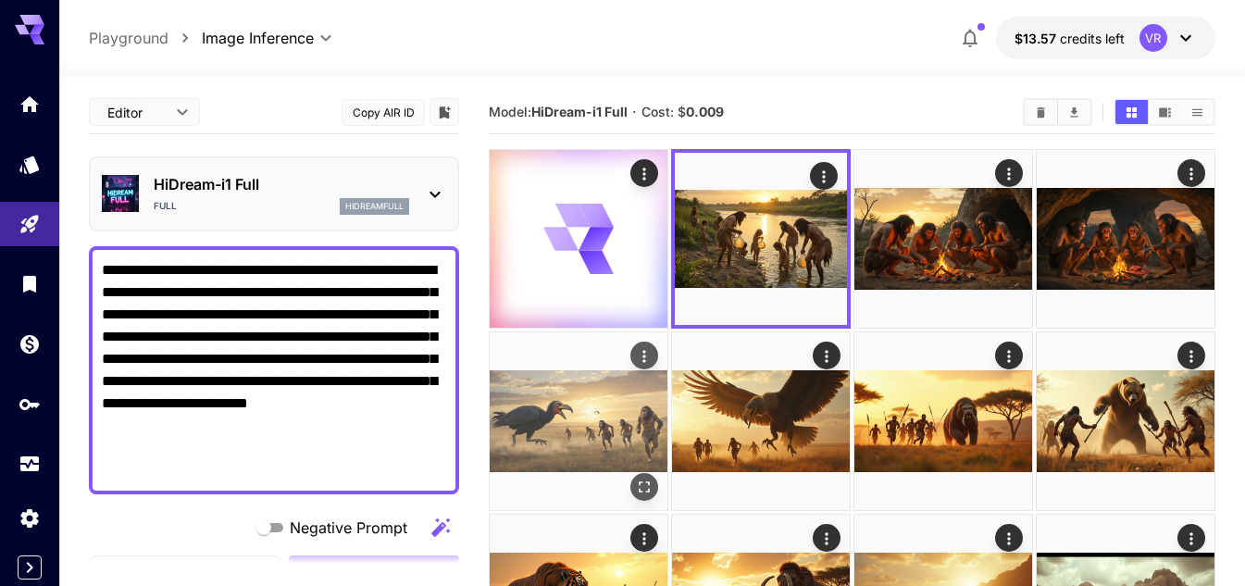
click at [642, 484] on icon "Open in fullscreen" at bounding box center [644, 487] width 19 height 19
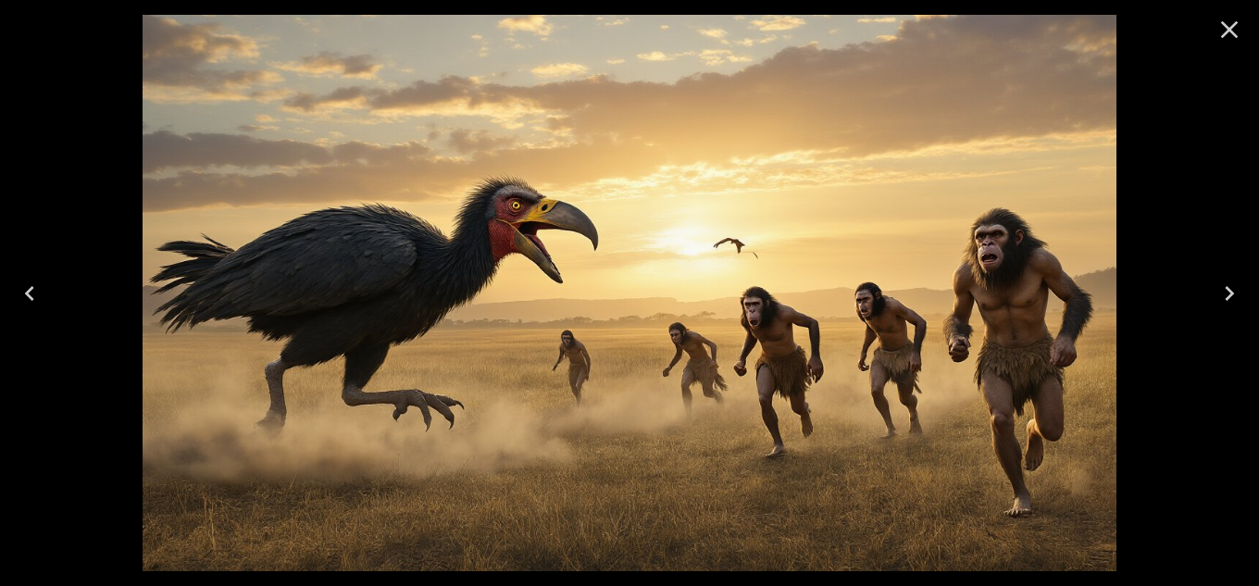
click at [1237, 34] on icon "Close" at bounding box center [1230, 30] width 30 height 30
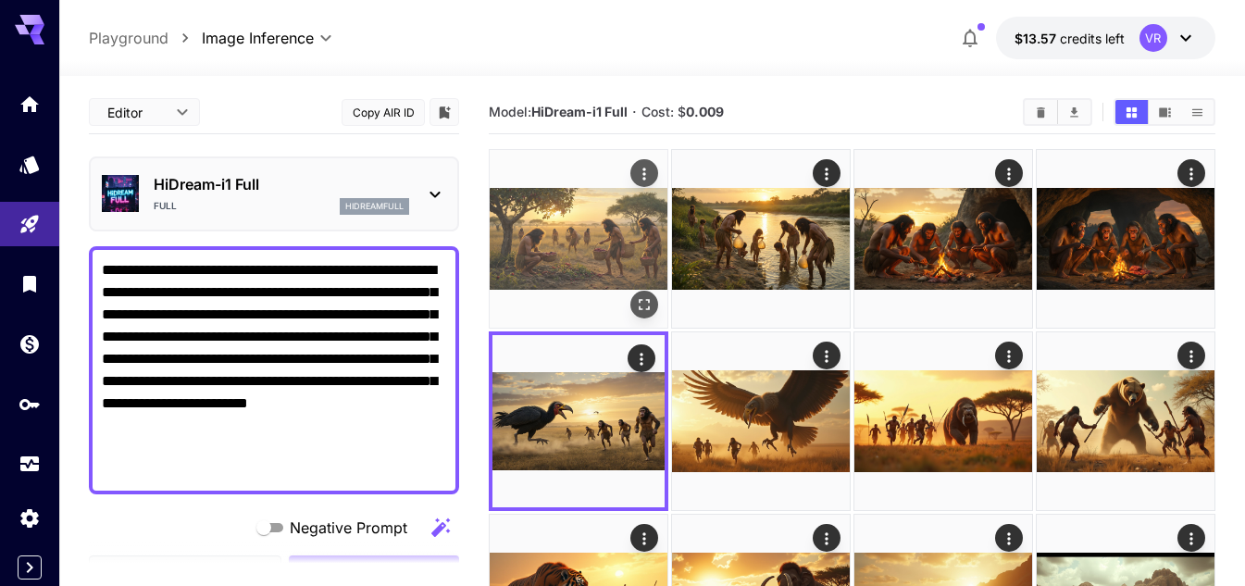
click at [643, 297] on icon "Open in fullscreen" at bounding box center [644, 304] width 19 height 19
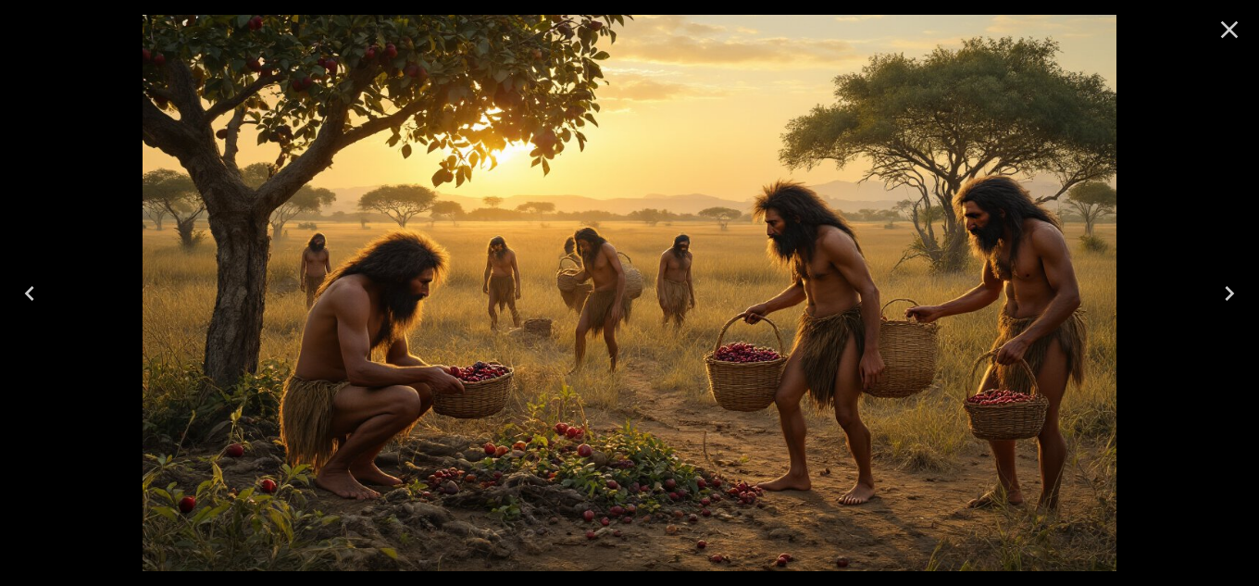
click at [1241, 27] on icon "Close" at bounding box center [1230, 30] width 30 height 30
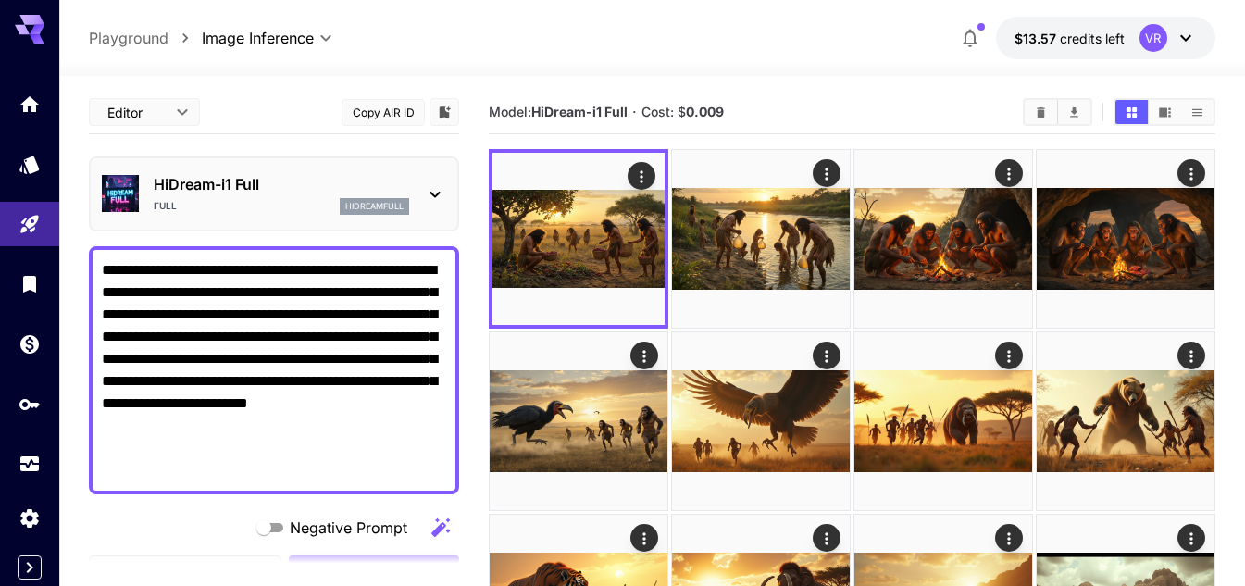
drag, startPoint x: 239, startPoint y: 419, endPoint x: 94, endPoint y: 263, distance: 213.6
click at [94, 263] on div "**********" at bounding box center [274, 370] width 370 height 248
paste textarea "**********"
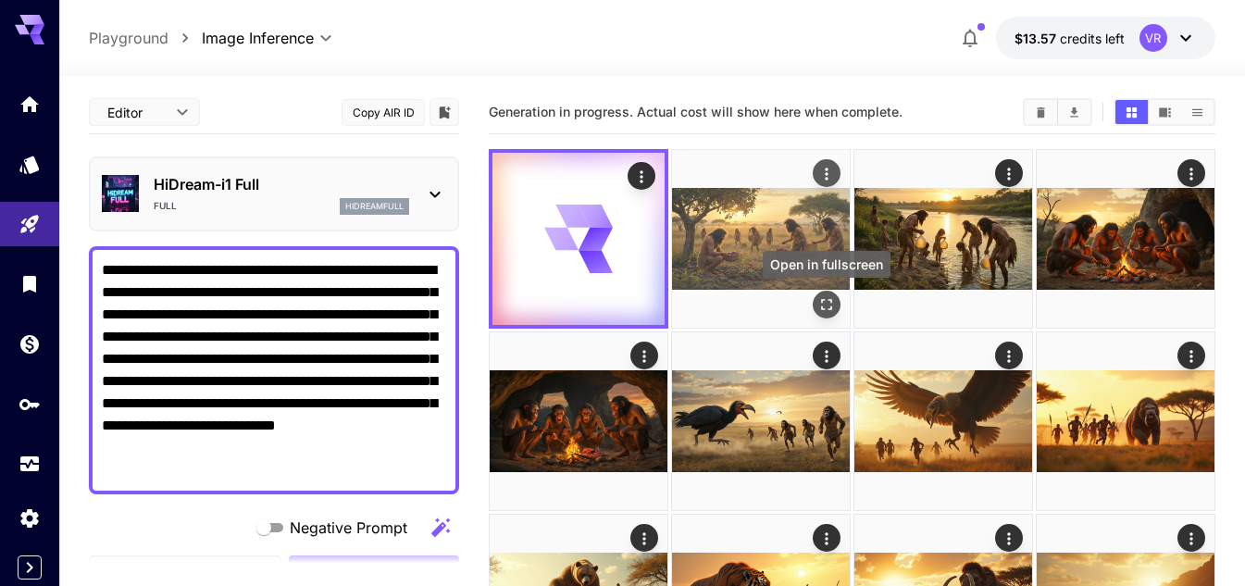
type textarea "**********"
click at [827, 314] on button "Open in fullscreen" at bounding box center [827, 305] width 28 height 28
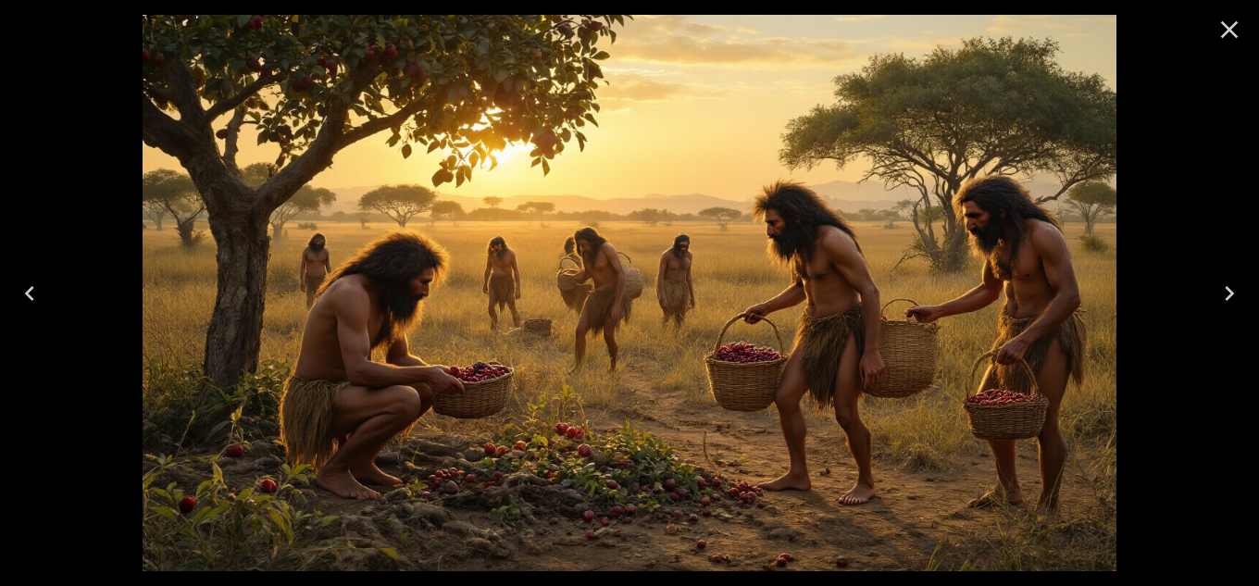
click at [1222, 284] on icon "Next" at bounding box center [1230, 294] width 30 height 30
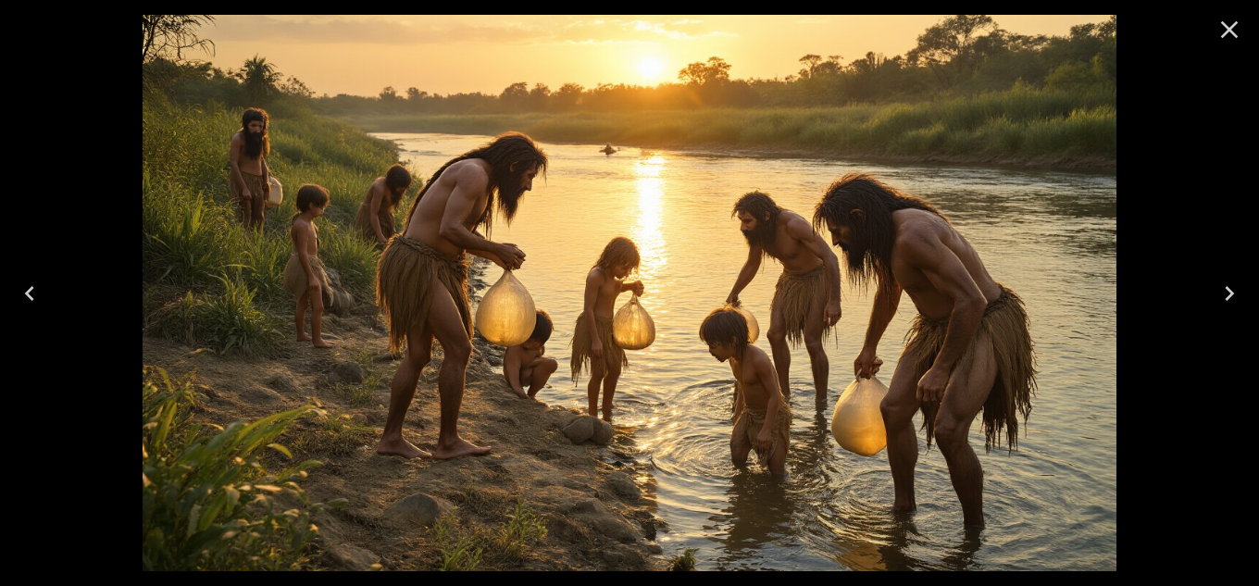
click at [1222, 285] on icon "Next" at bounding box center [1230, 294] width 30 height 30
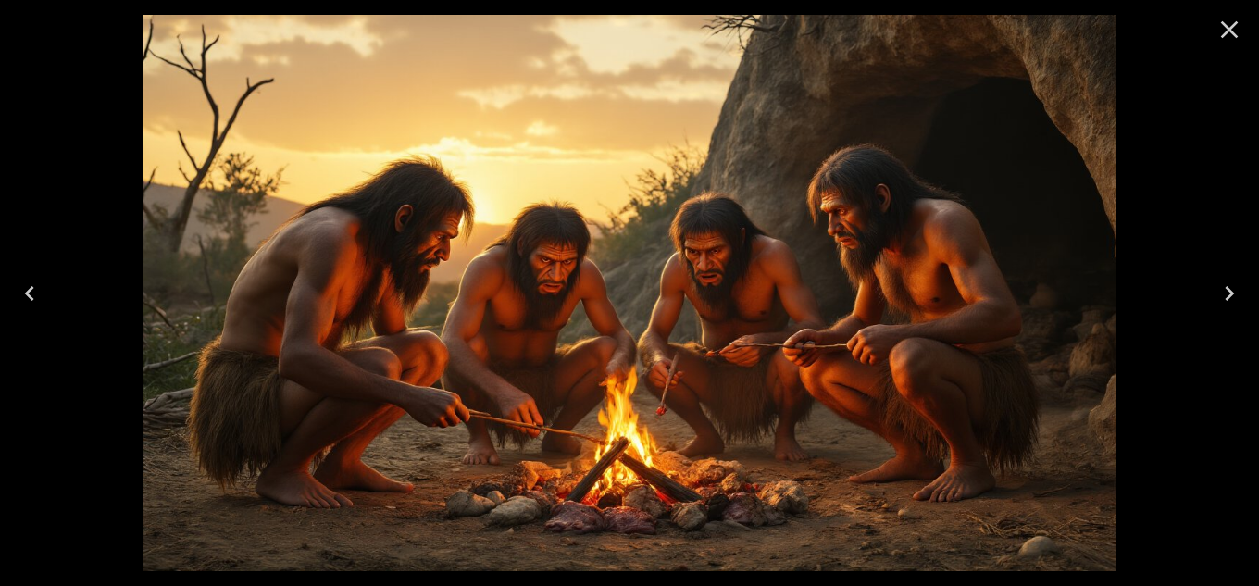
click at [1222, 287] on icon "Next" at bounding box center [1230, 294] width 30 height 30
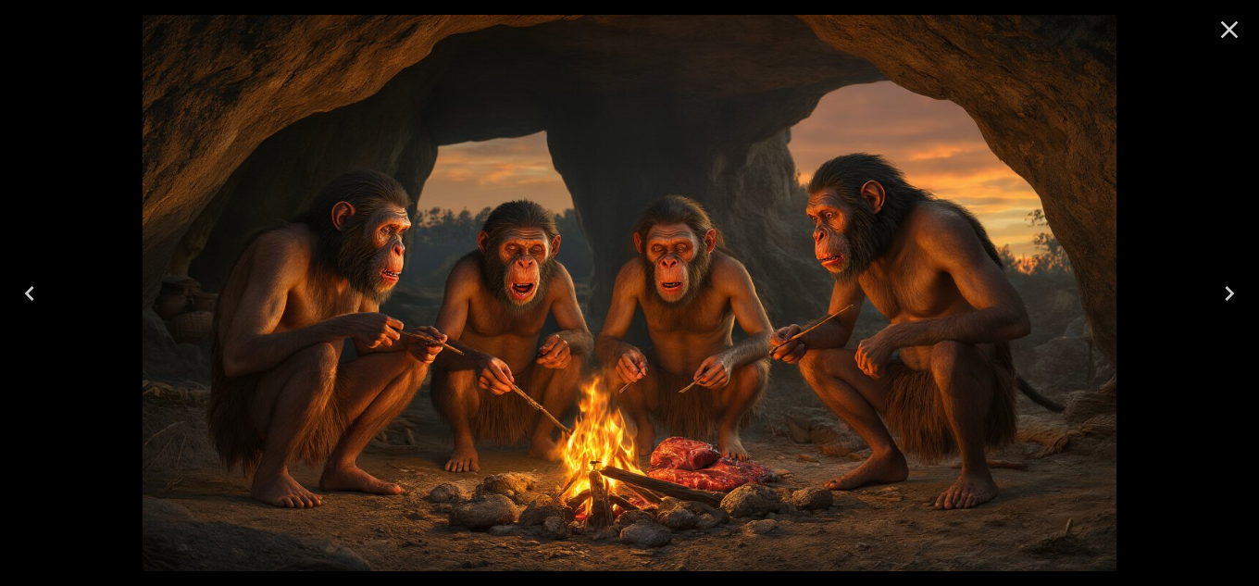
click at [1222, 287] on icon "Next" at bounding box center [1230, 294] width 30 height 30
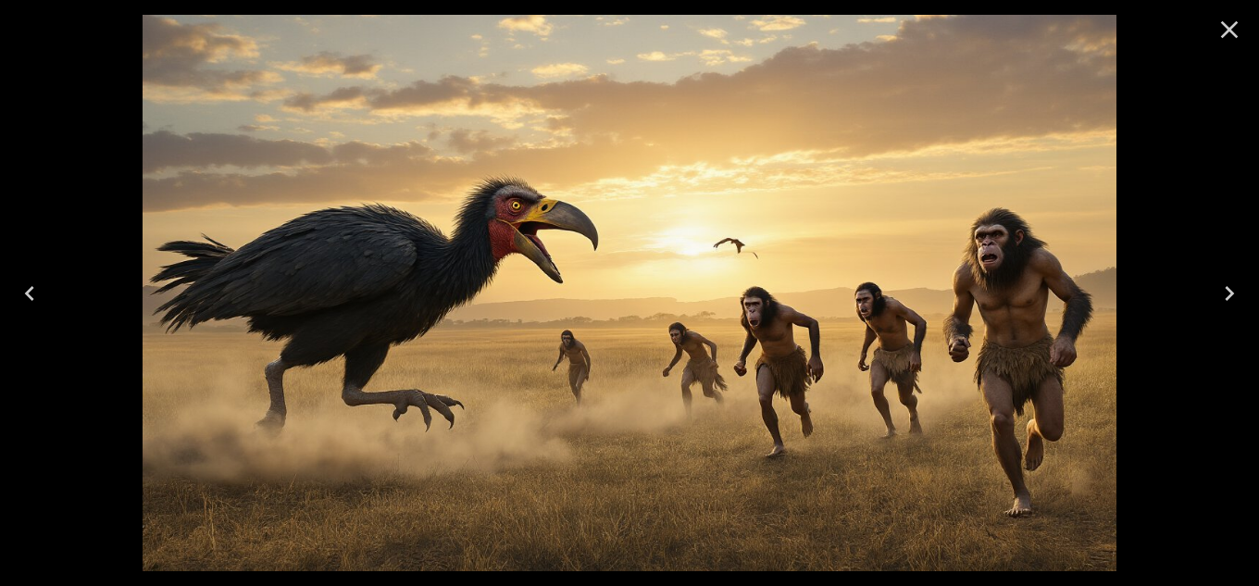
click at [1222, 287] on icon "Next" at bounding box center [1230, 294] width 30 height 30
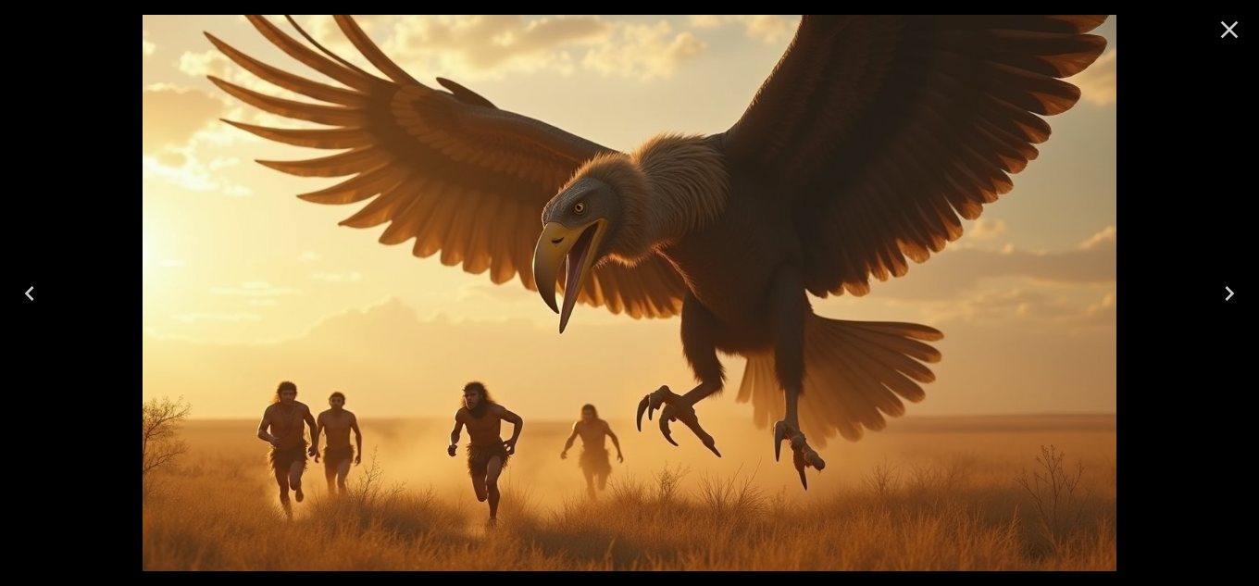
click at [1222, 287] on icon "Next" at bounding box center [1230, 294] width 30 height 30
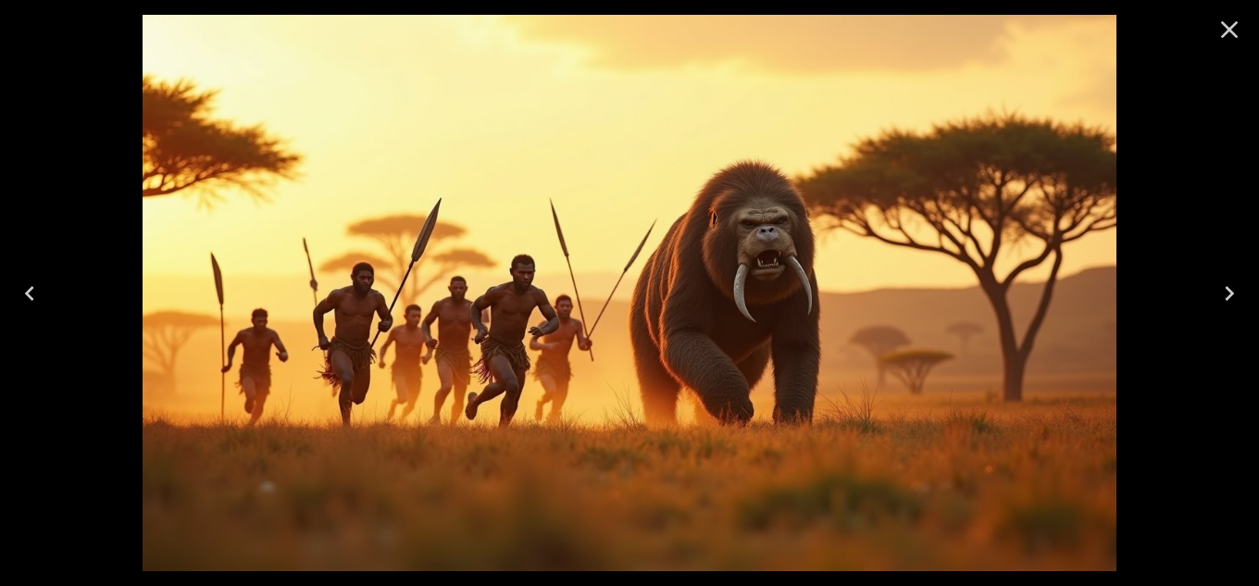
click at [1222, 287] on icon "Next" at bounding box center [1230, 294] width 30 height 30
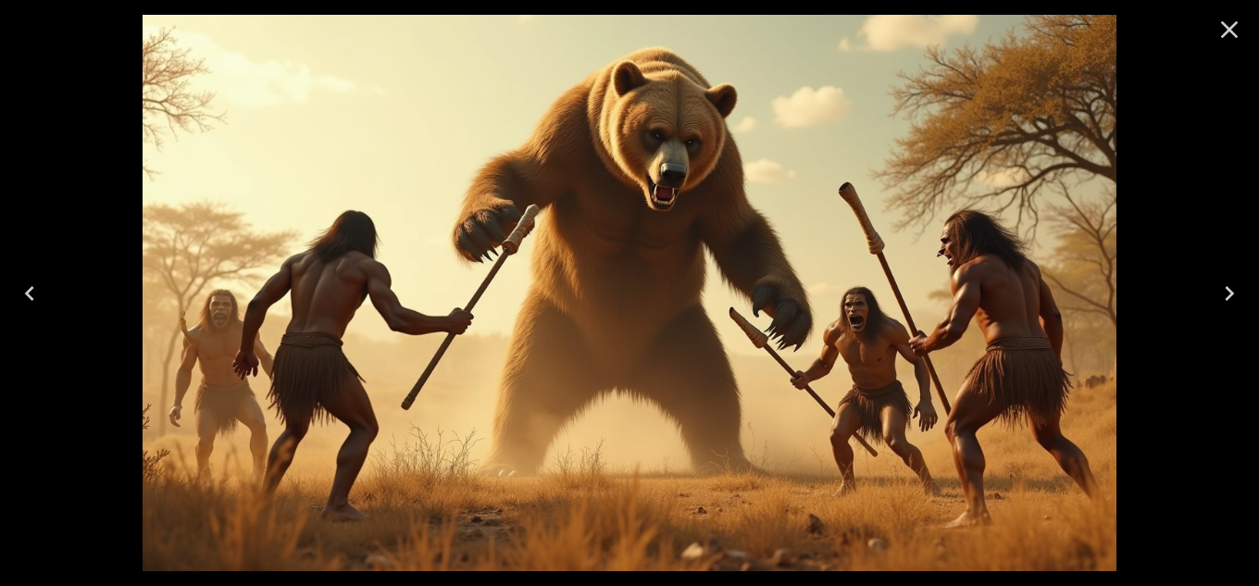
click at [1222, 287] on icon "Next" at bounding box center [1230, 294] width 30 height 30
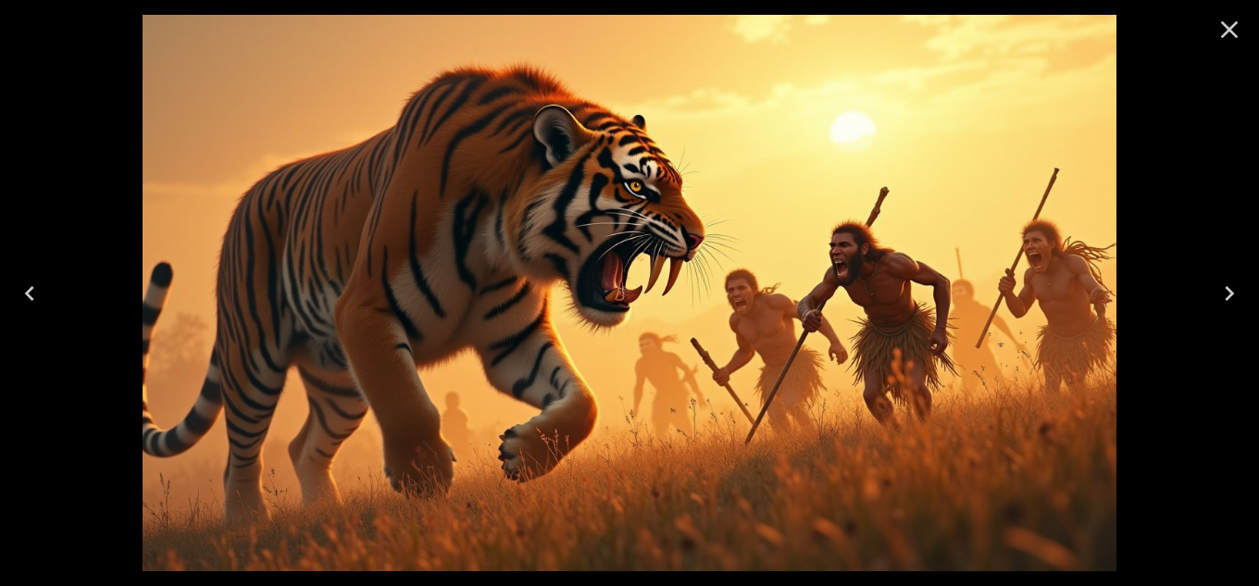
click at [1219, 287] on icon "Next" at bounding box center [1230, 294] width 30 height 30
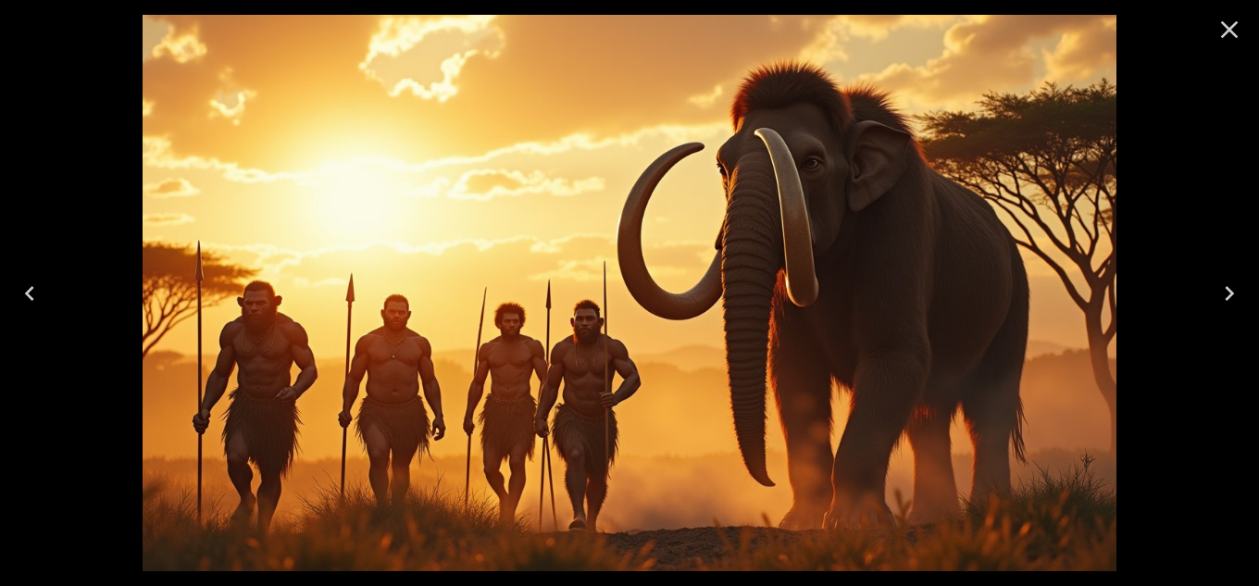
click at [1219, 287] on icon "Next" at bounding box center [1230, 294] width 30 height 30
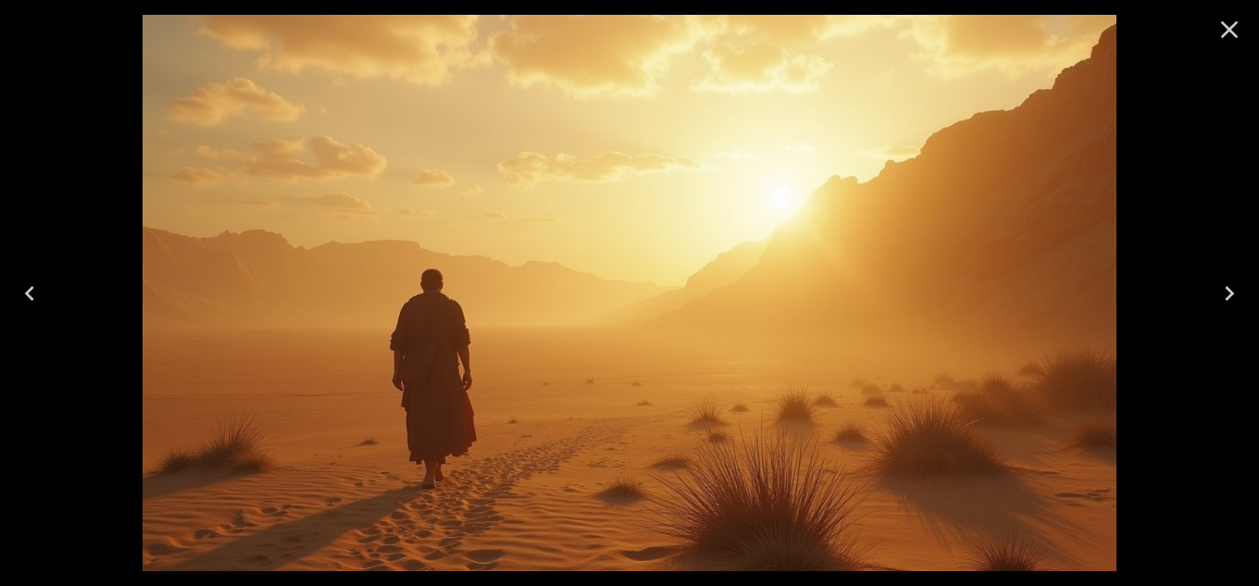
click at [1229, 30] on icon "Close" at bounding box center [1230, 30] width 18 height 18
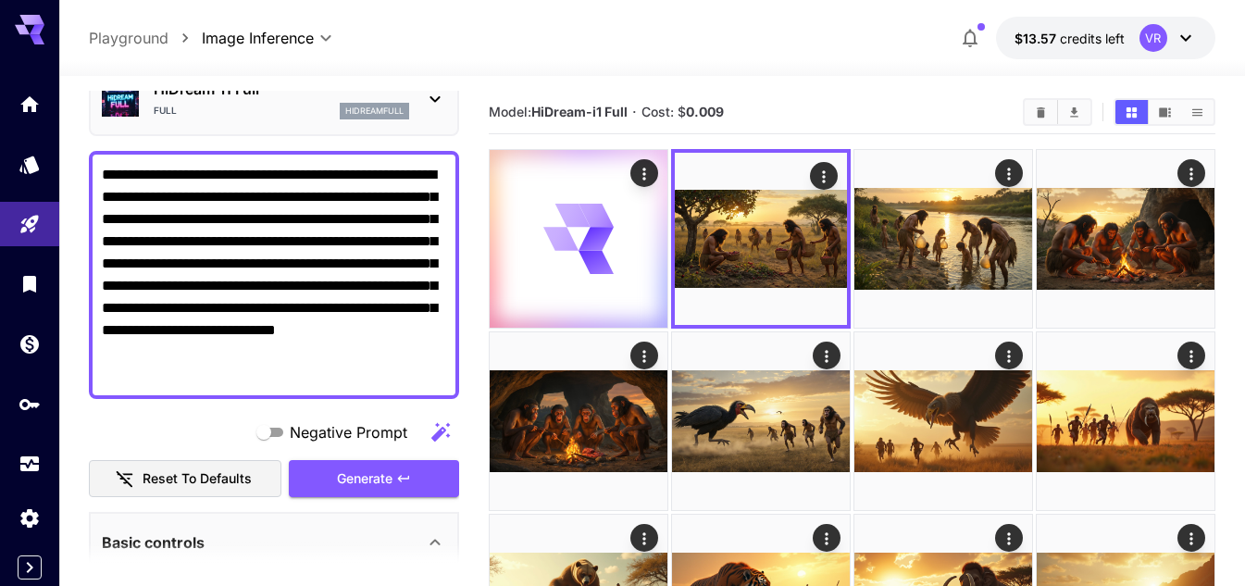
scroll to position [278, 0]
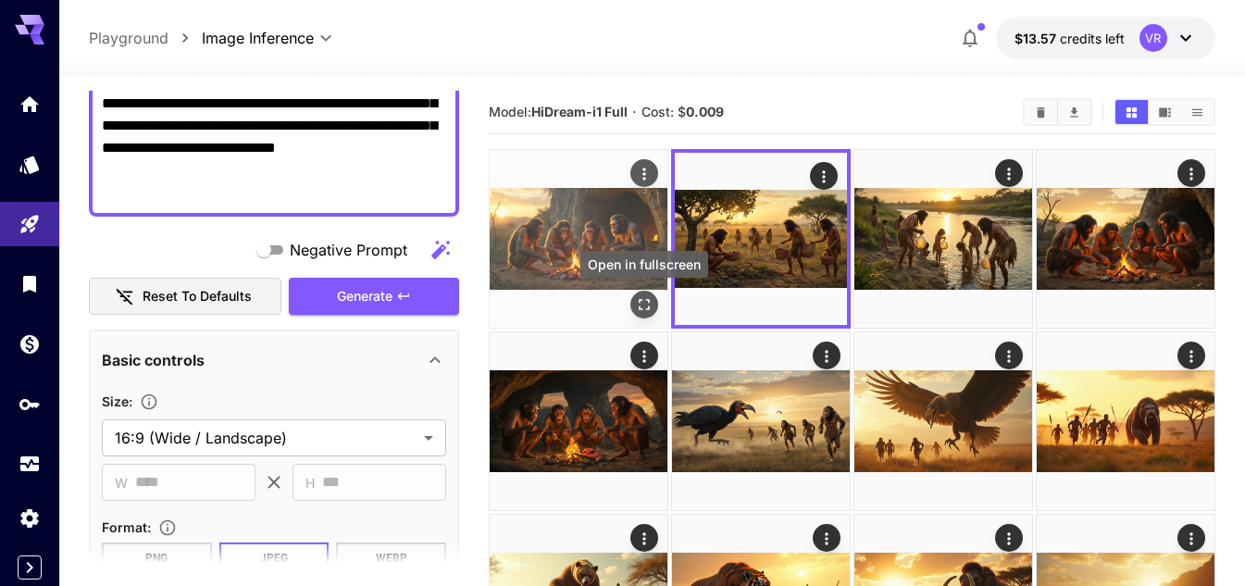
click at [639, 292] on button "Open in fullscreen" at bounding box center [644, 305] width 28 height 28
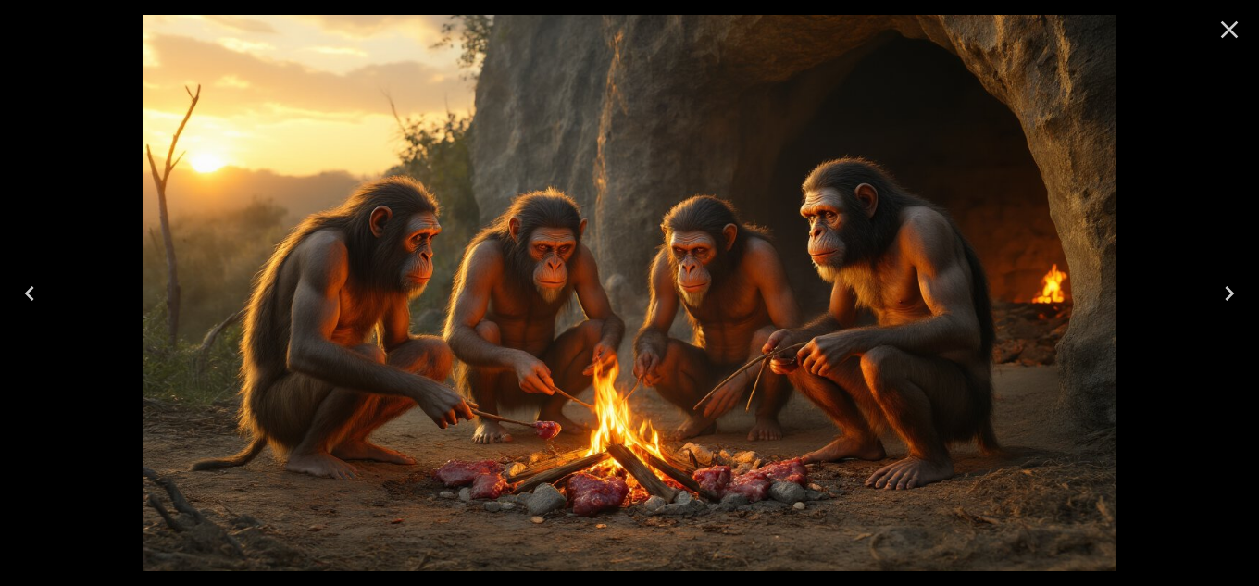
click at [1232, 27] on icon "Close" at bounding box center [1230, 30] width 18 height 18
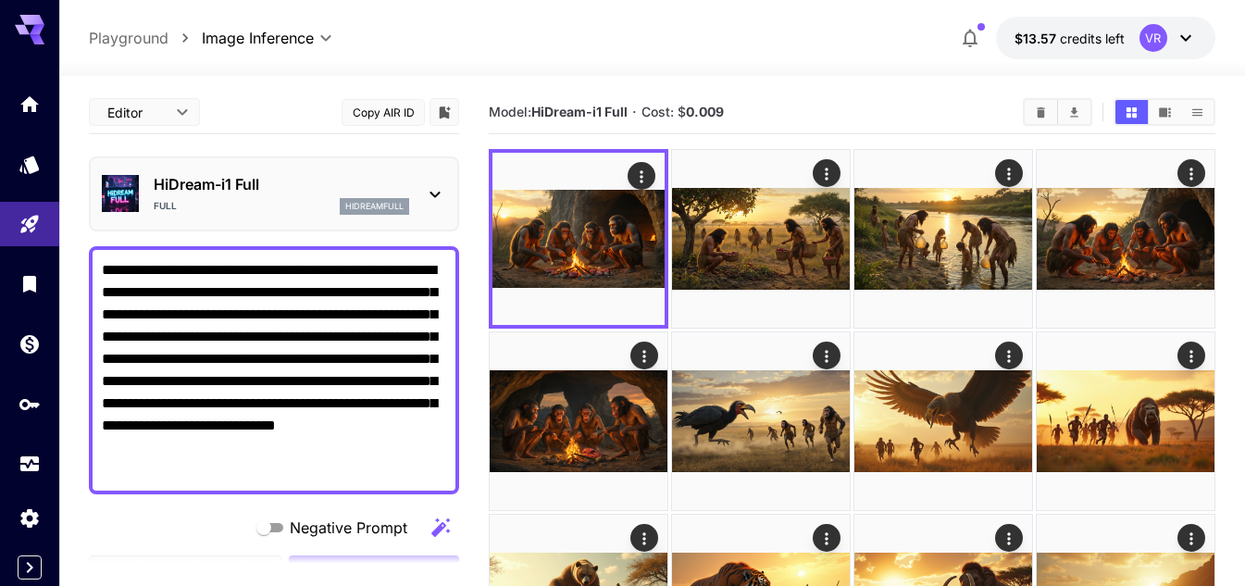
click at [262, 199] on div "Full hidreamfull" at bounding box center [282, 206] width 256 height 17
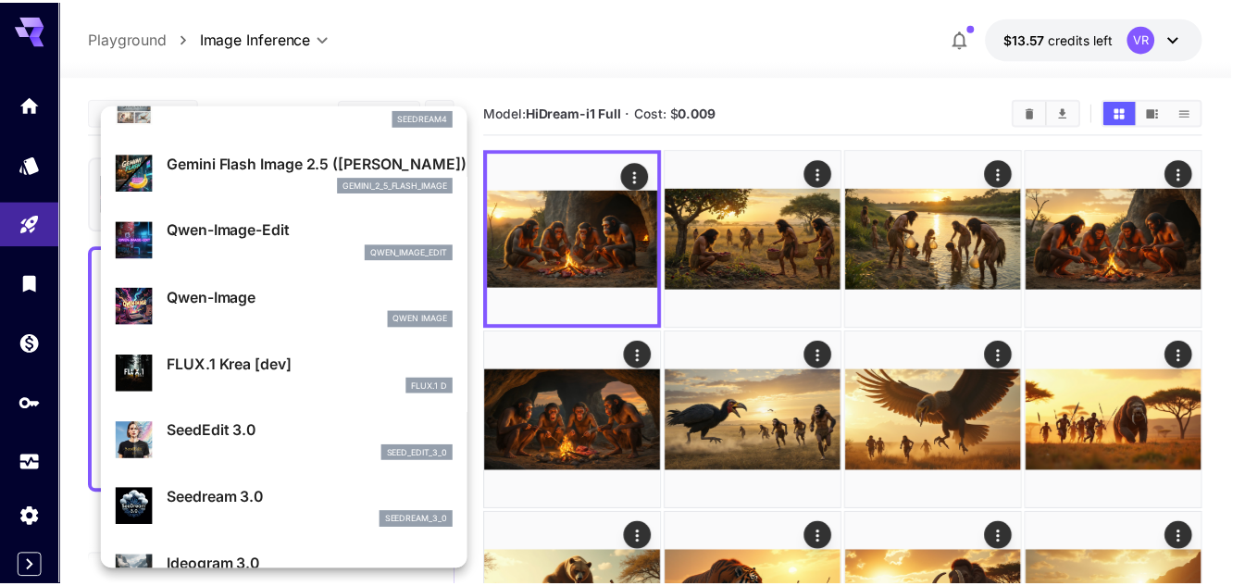
scroll to position [185, 0]
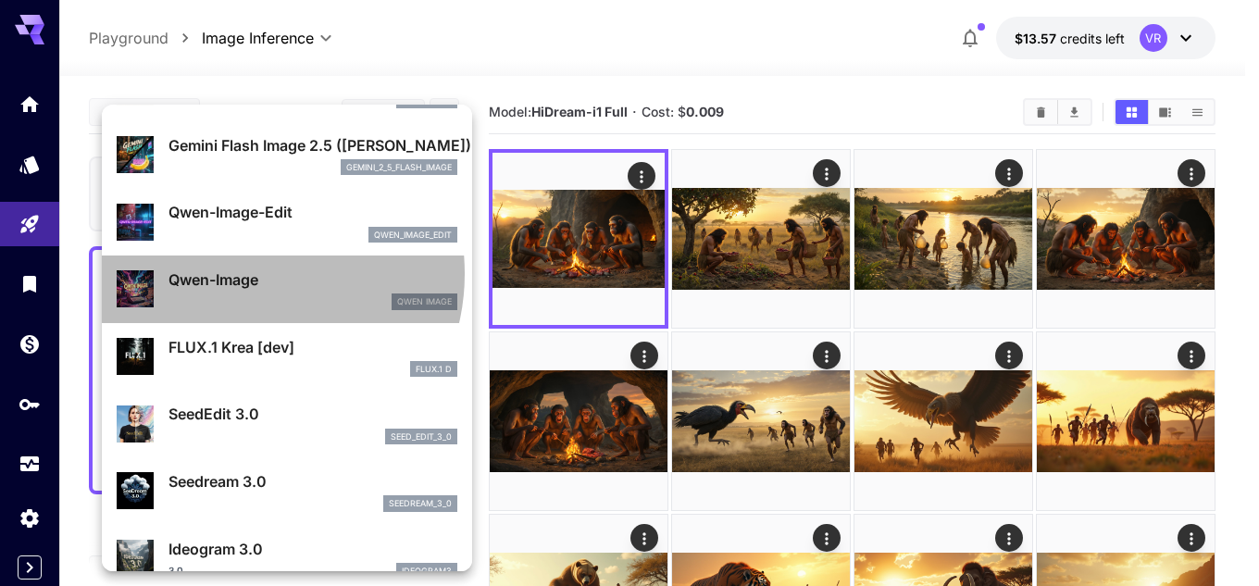
click at [246, 273] on p "Qwen-Image" at bounding box center [312, 279] width 289 height 22
type input "**"
type input "***"
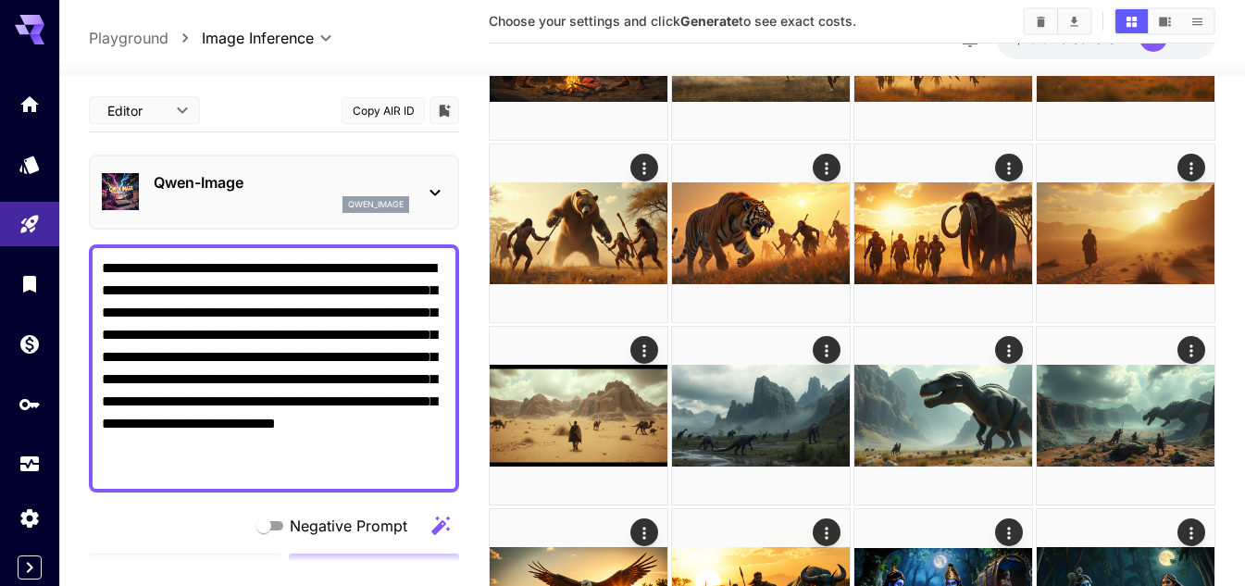
scroll to position [278, 0]
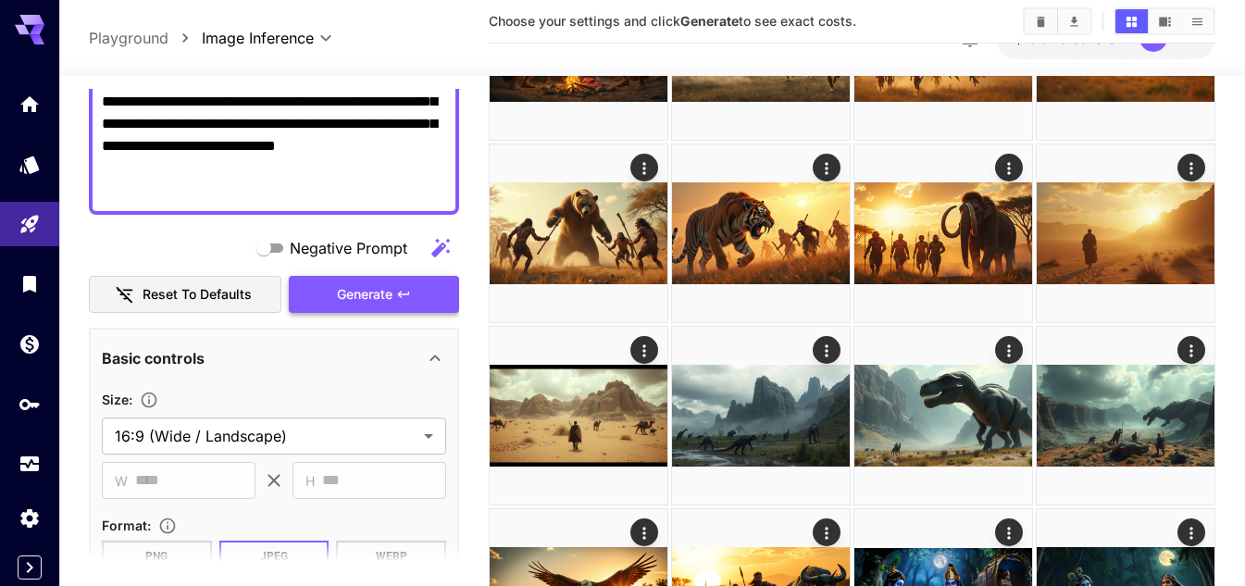
click at [366, 291] on span "Generate" at bounding box center [365, 294] width 56 height 23
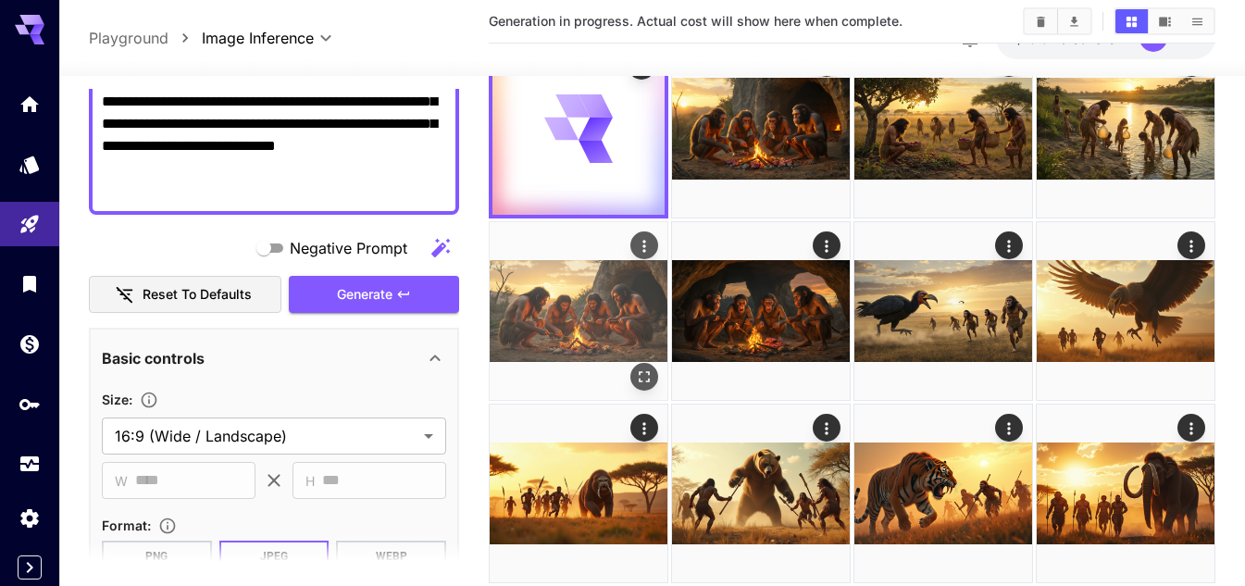
scroll to position [0, 0]
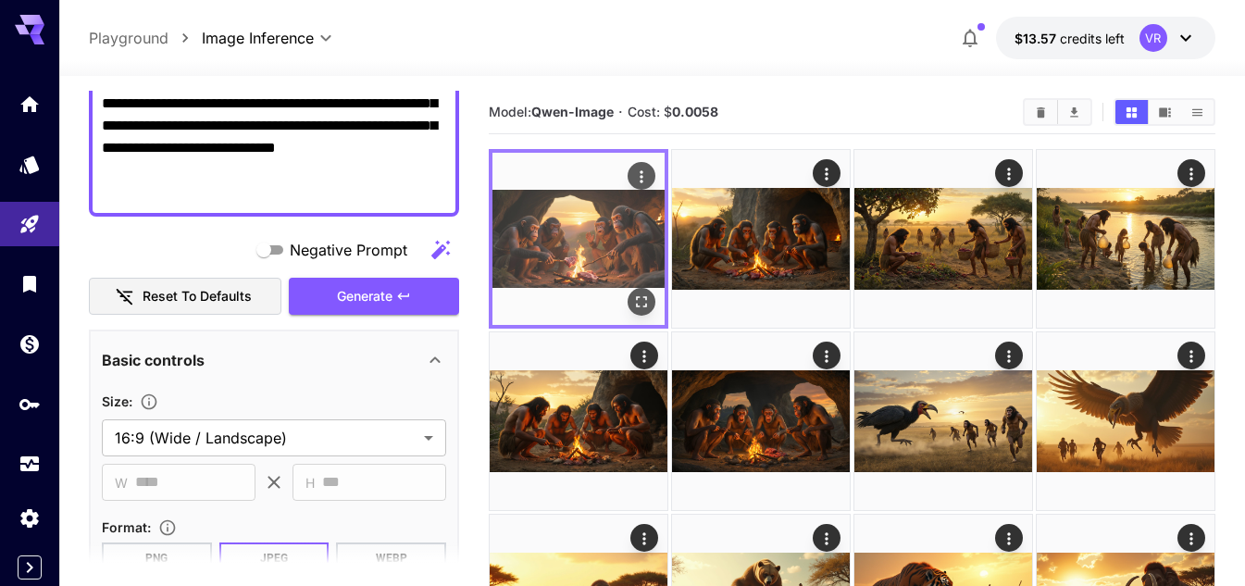
click at [650, 299] on icon "Open in fullscreen" at bounding box center [641, 302] width 19 height 19
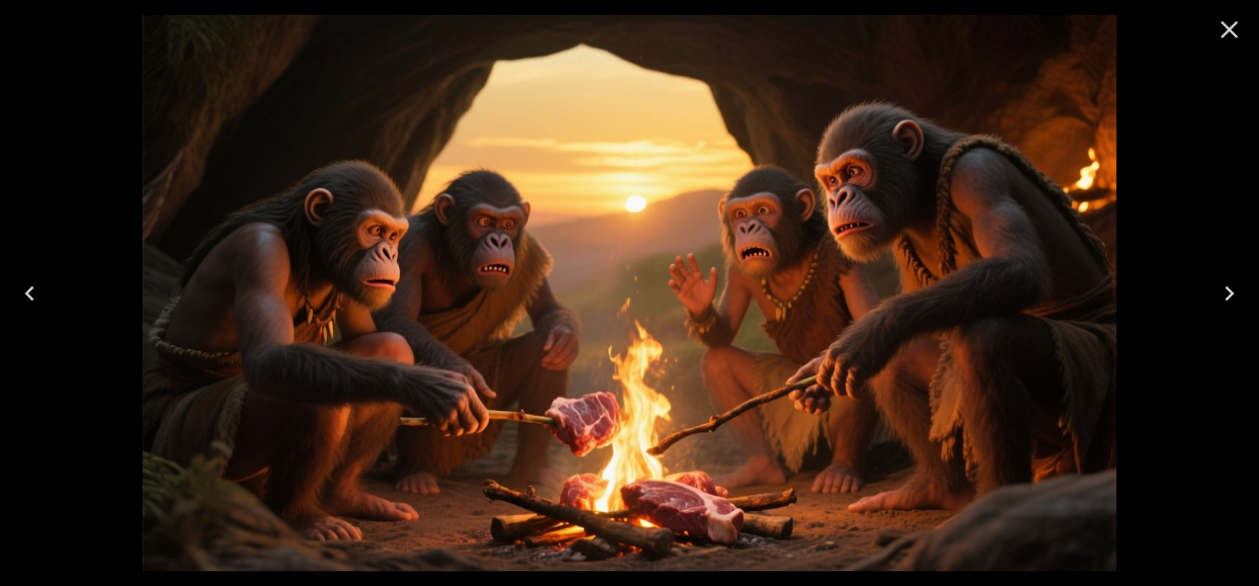
drag, startPoint x: 1233, startPoint y: 29, endPoint x: 1233, endPoint y: 47, distance: 18.5
click at [1233, 34] on icon "Close" at bounding box center [1230, 30] width 30 height 30
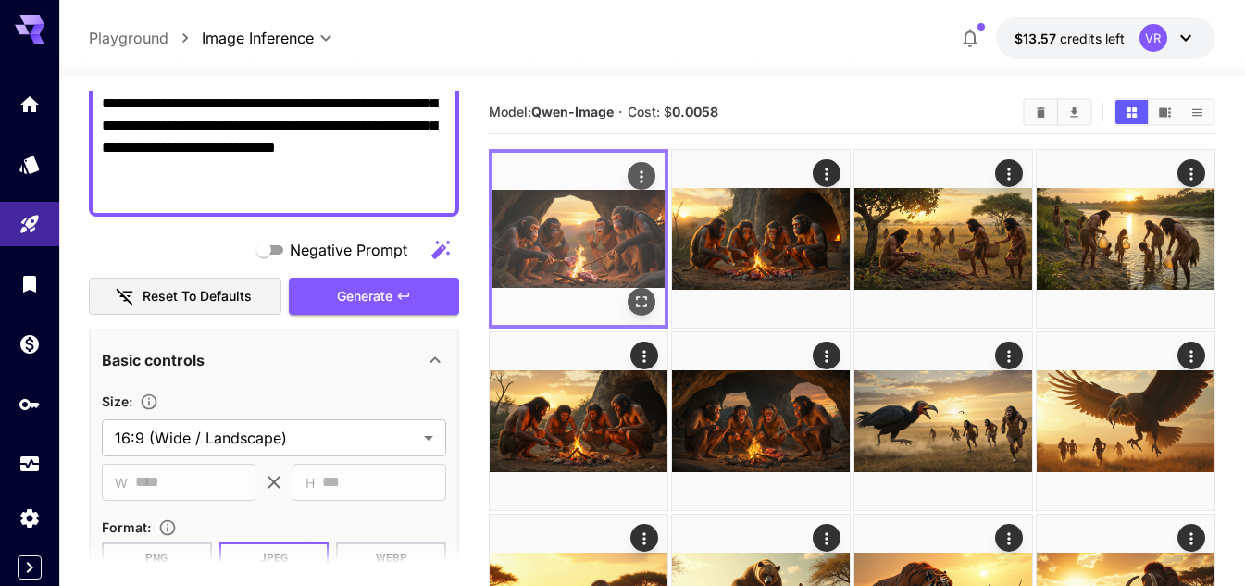
click at [567, 256] on img at bounding box center [579, 239] width 172 height 172
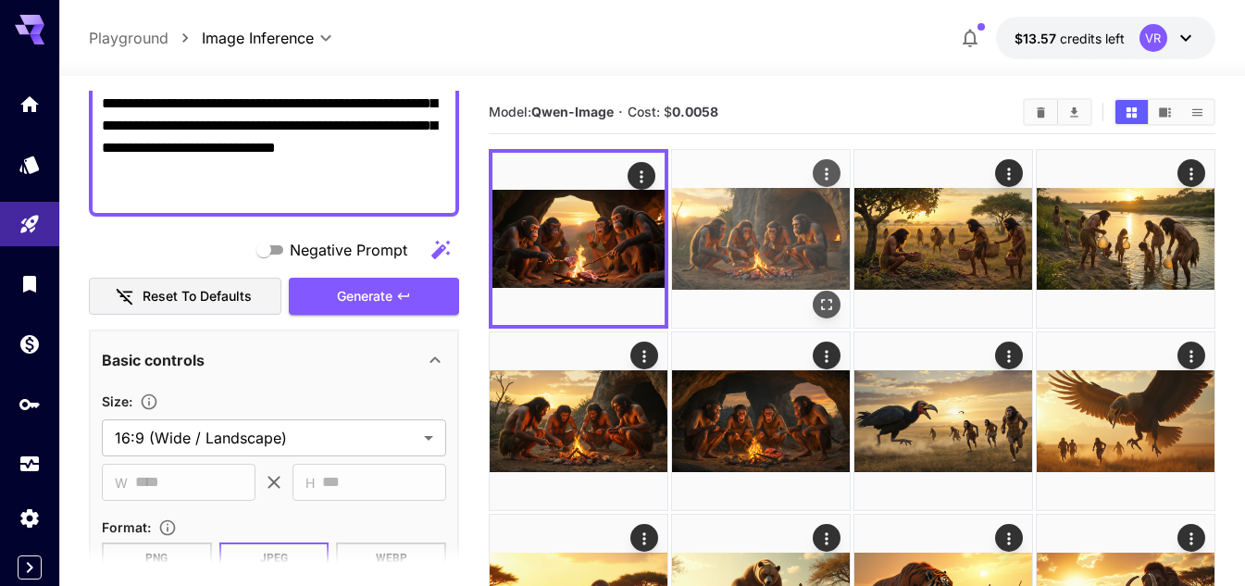
click at [780, 231] on img at bounding box center [761, 239] width 178 height 178
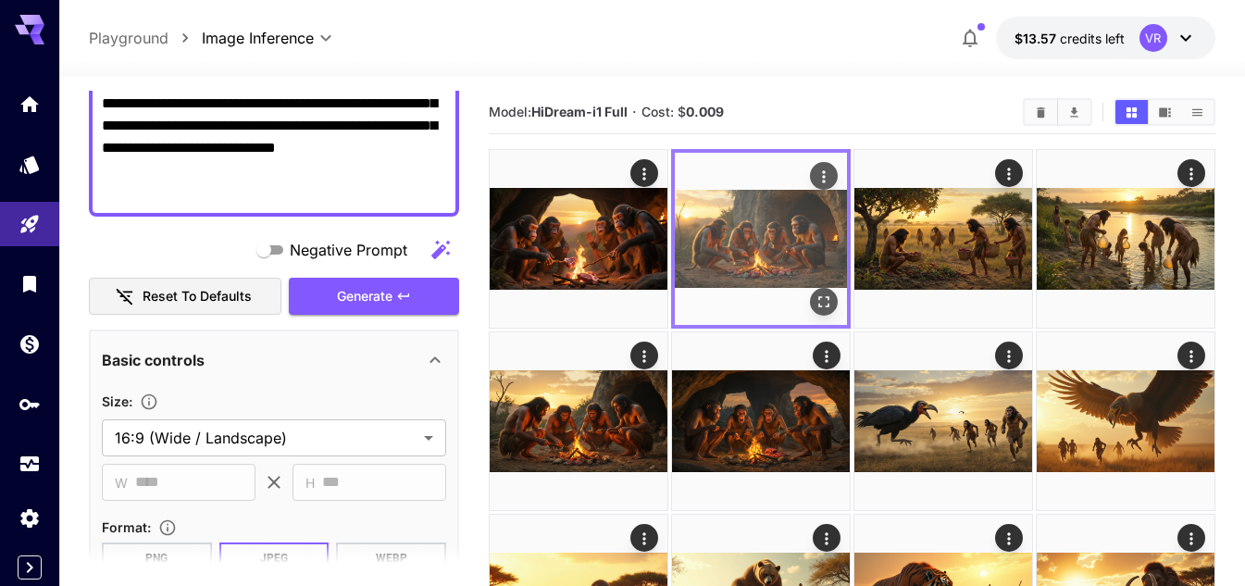
click at [788, 227] on img at bounding box center [761, 239] width 172 height 172
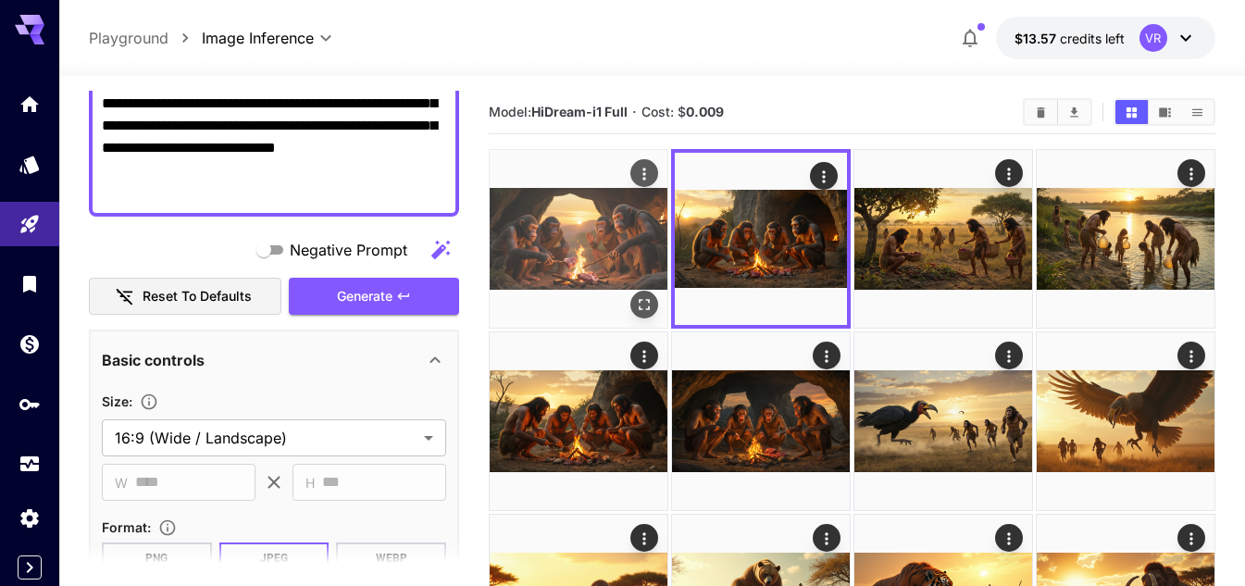
click at [552, 224] on img at bounding box center [579, 239] width 178 height 178
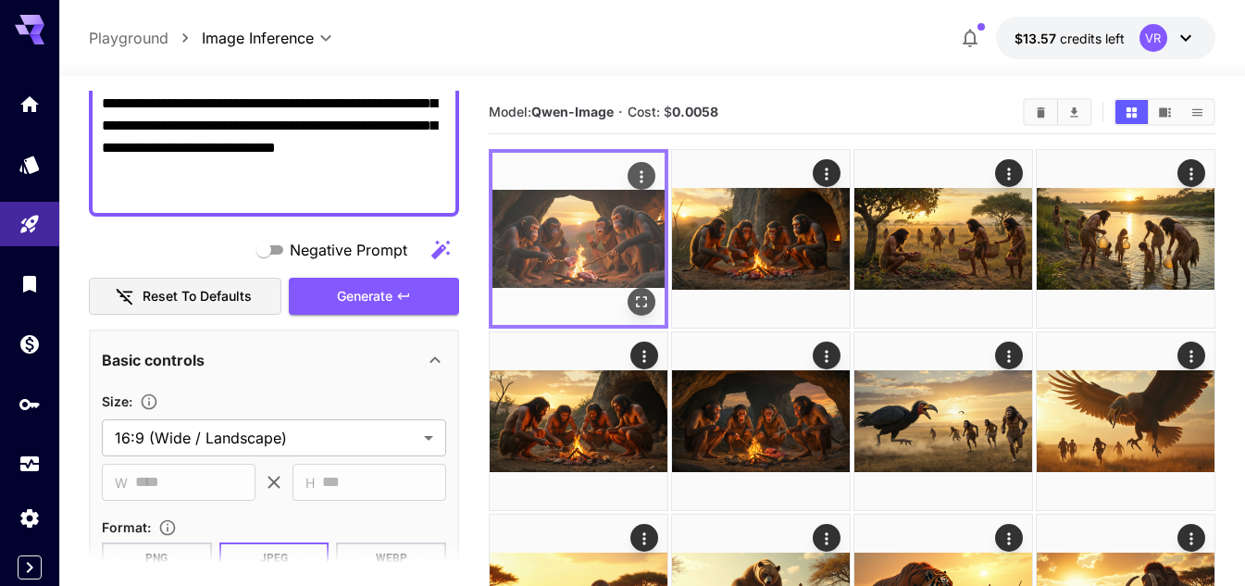
drag, startPoint x: 655, startPoint y: 292, endPoint x: 643, endPoint y: 296, distance: 12.9
click at [653, 293] on div at bounding box center [579, 239] width 180 height 180
click at [629, 295] on button "Open in fullscreen" at bounding box center [642, 302] width 28 height 28
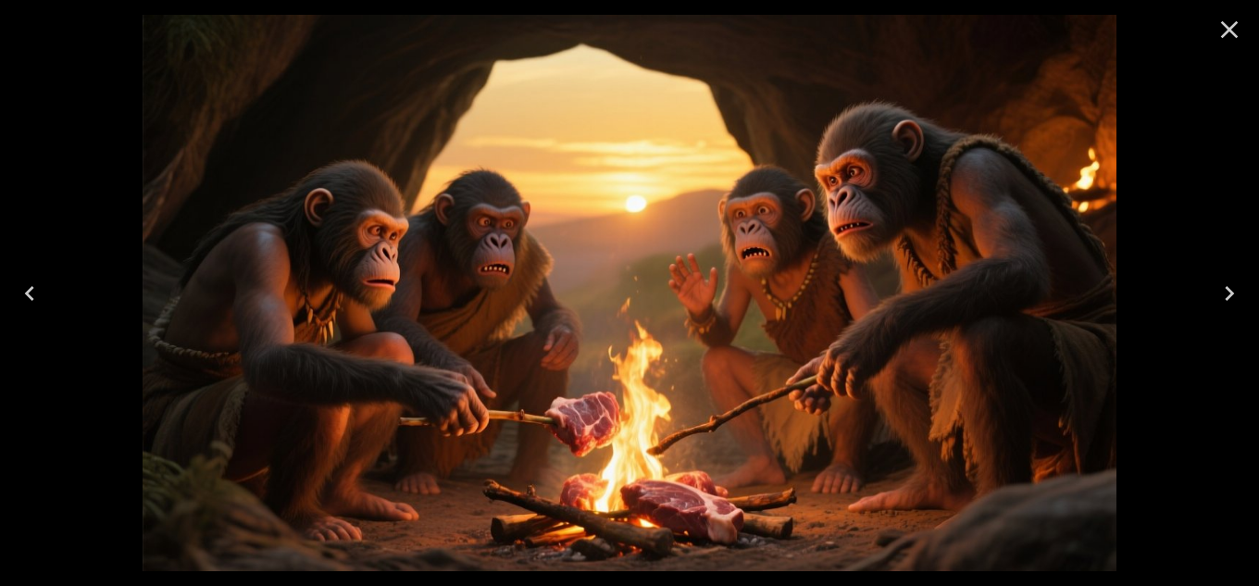
click at [1242, 31] on icon "Close" at bounding box center [1230, 30] width 30 height 30
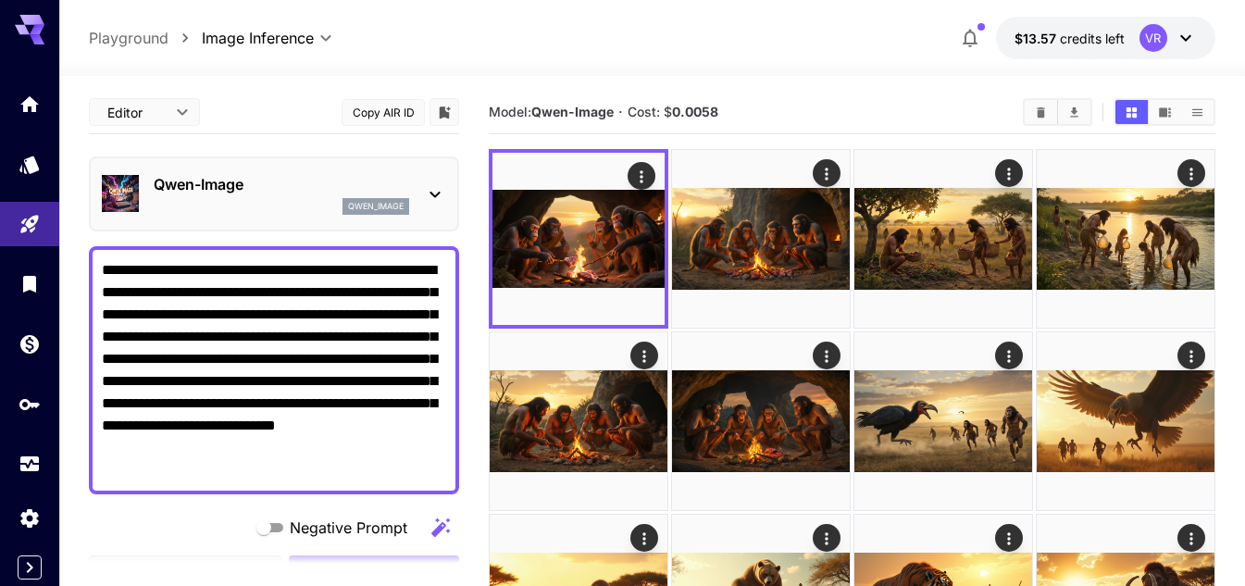
drag, startPoint x: 441, startPoint y: 175, endPoint x: 161, endPoint y: 290, distance: 302.2
paste textarea
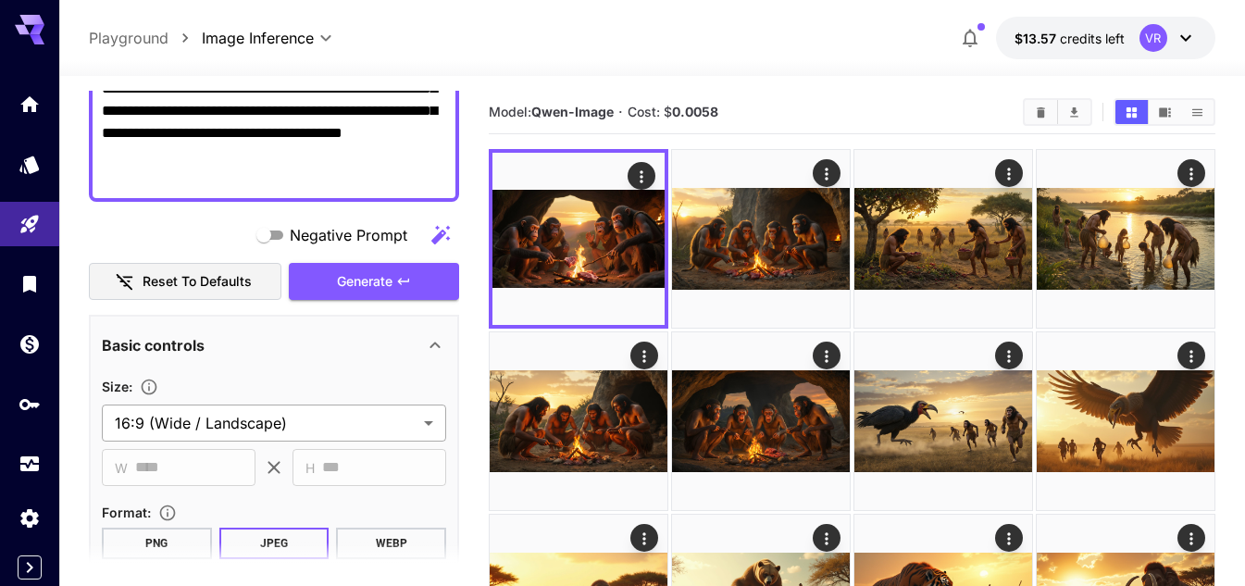
scroll to position [278, 0]
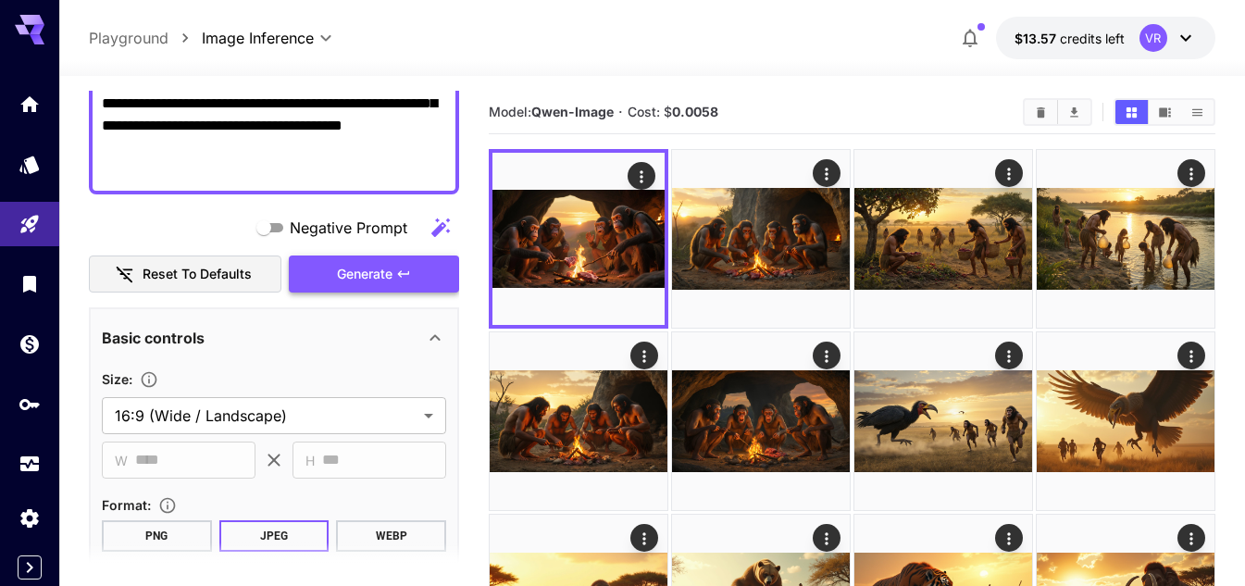
type textarea "**********"
click at [381, 281] on span "Generate" at bounding box center [365, 274] width 56 height 23
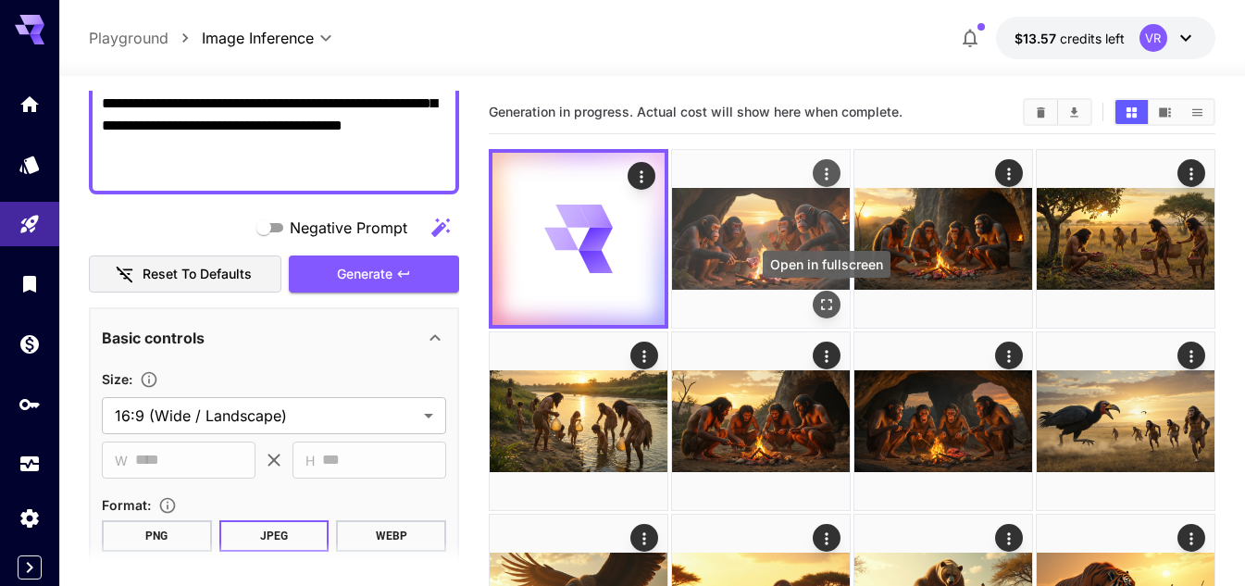
click at [830, 301] on icon "Open in fullscreen" at bounding box center [826, 304] width 19 height 19
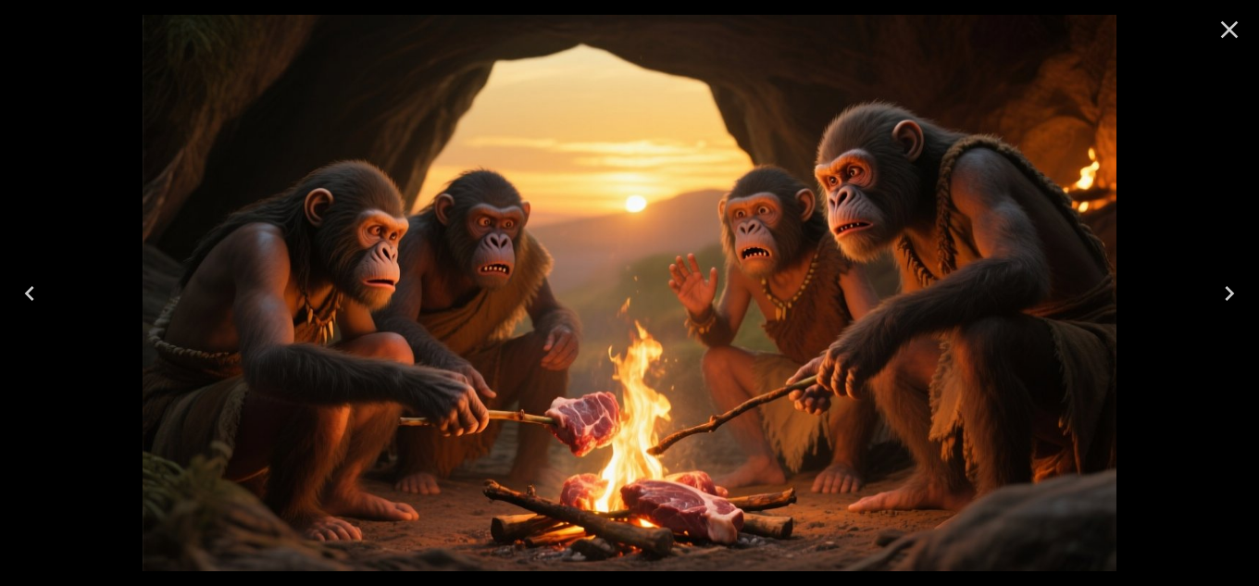
click at [1237, 28] on icon "Close" at bounding box center [1230, 30] width 30 height 30
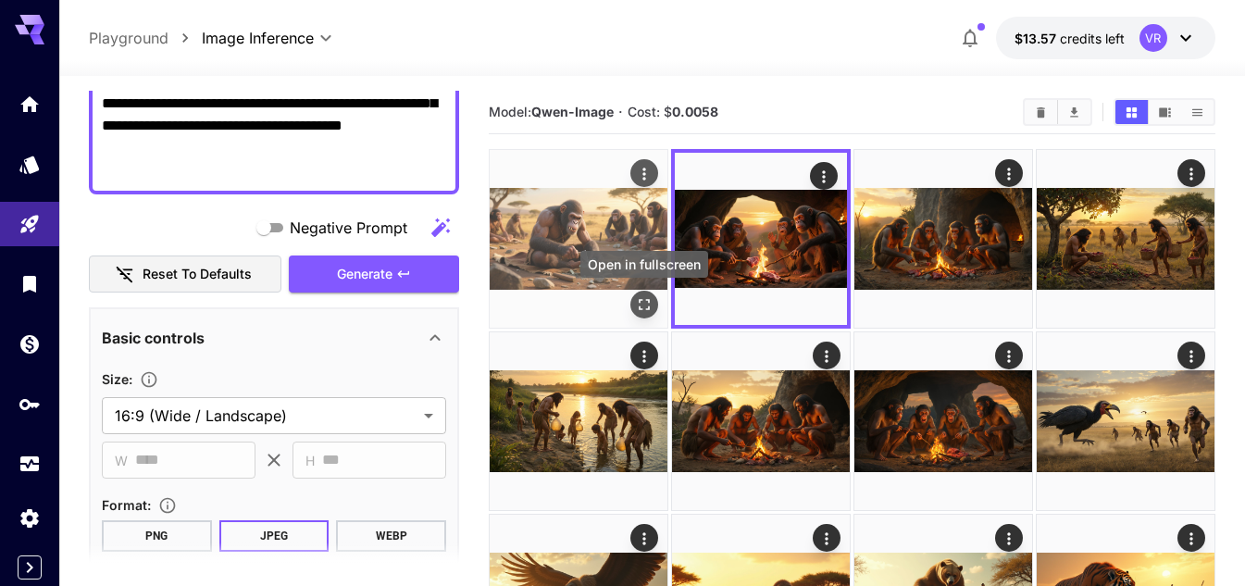
click at [640, 301] on icon "Open in fullscreen" at bounding box center [644, 304] width 19 height 19
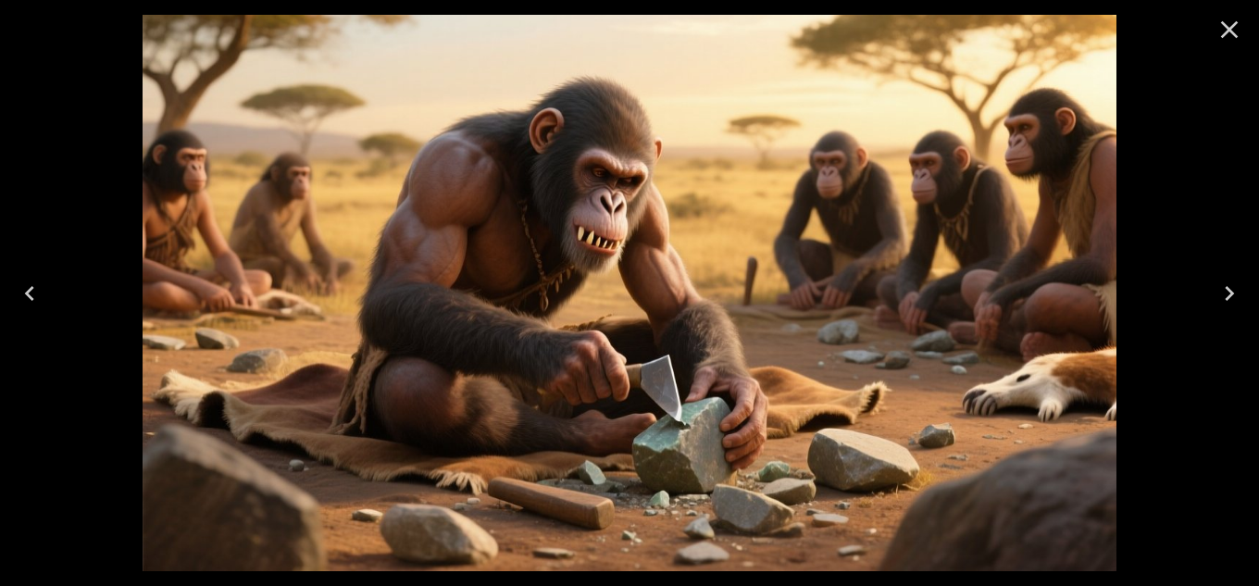
click at [1229, 26] on icon "Close" at bounding box center [1230, 30] width 30 height 30
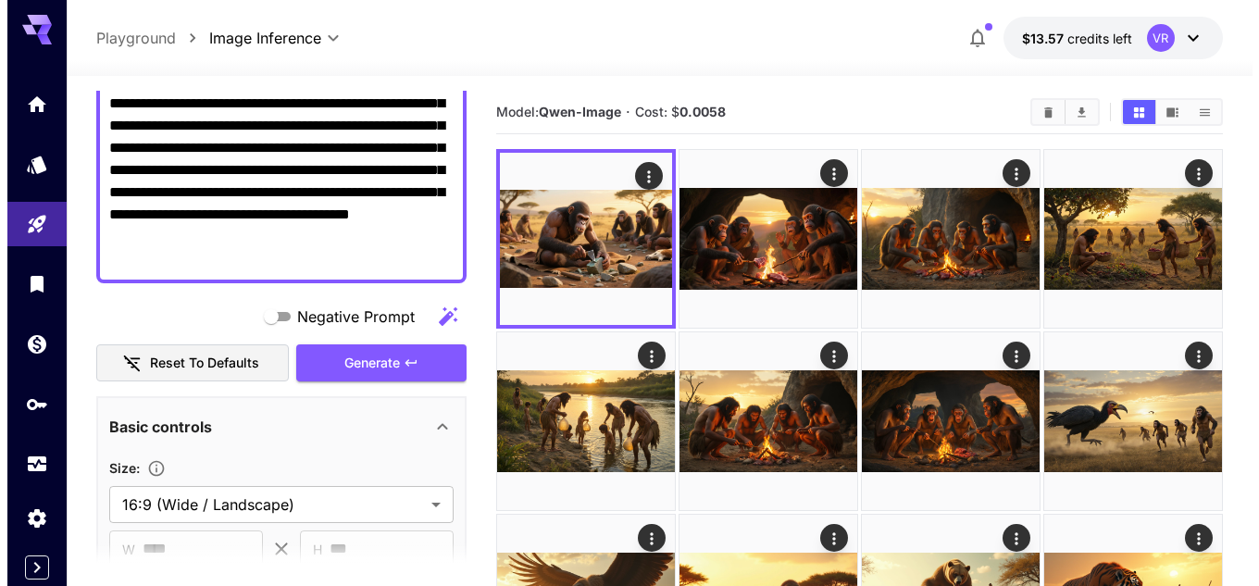
scroll to position [0, 0]
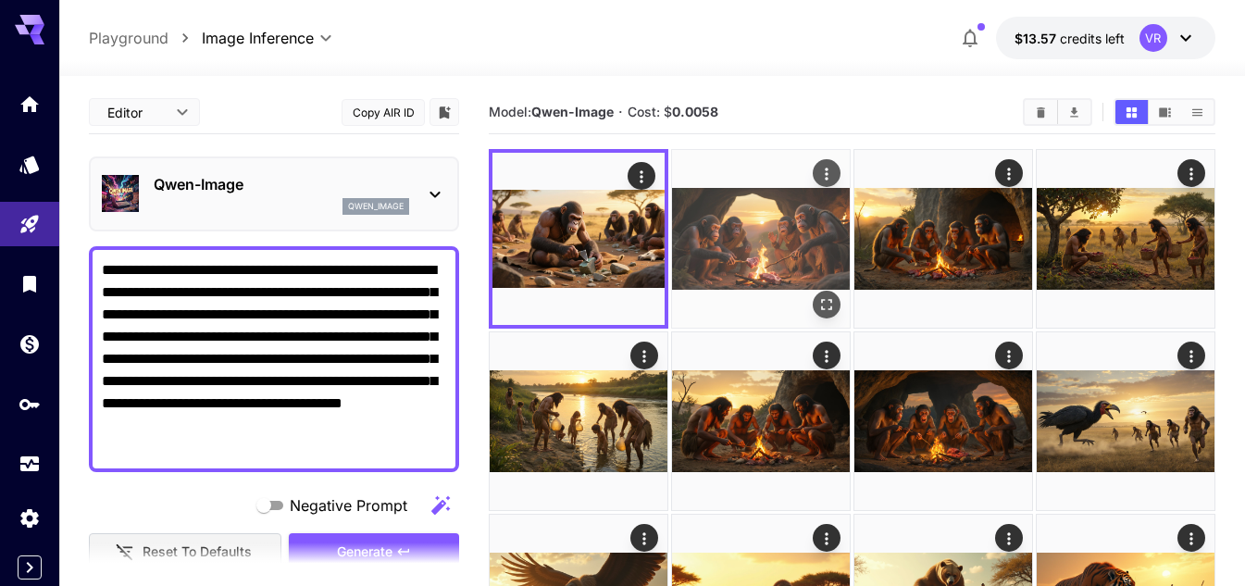
click at [755, 214] on img at bounding box center [761, 239] width 178 height 178
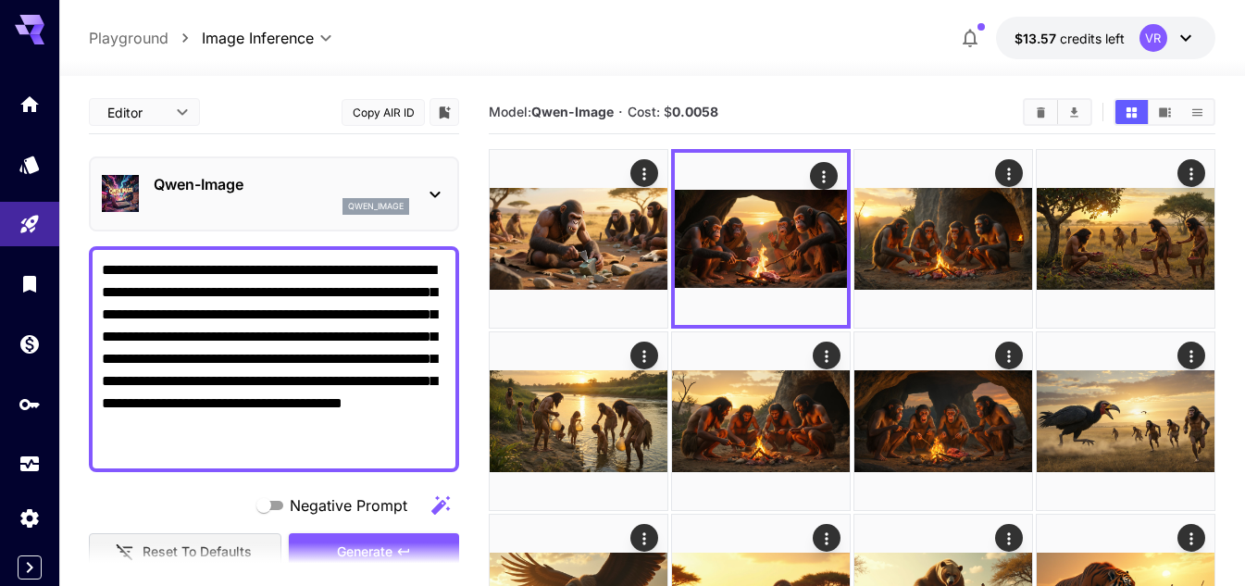
click at [231, 189] on p "Qwen-Image" at bounding box center [282, 184] width 256 height 22
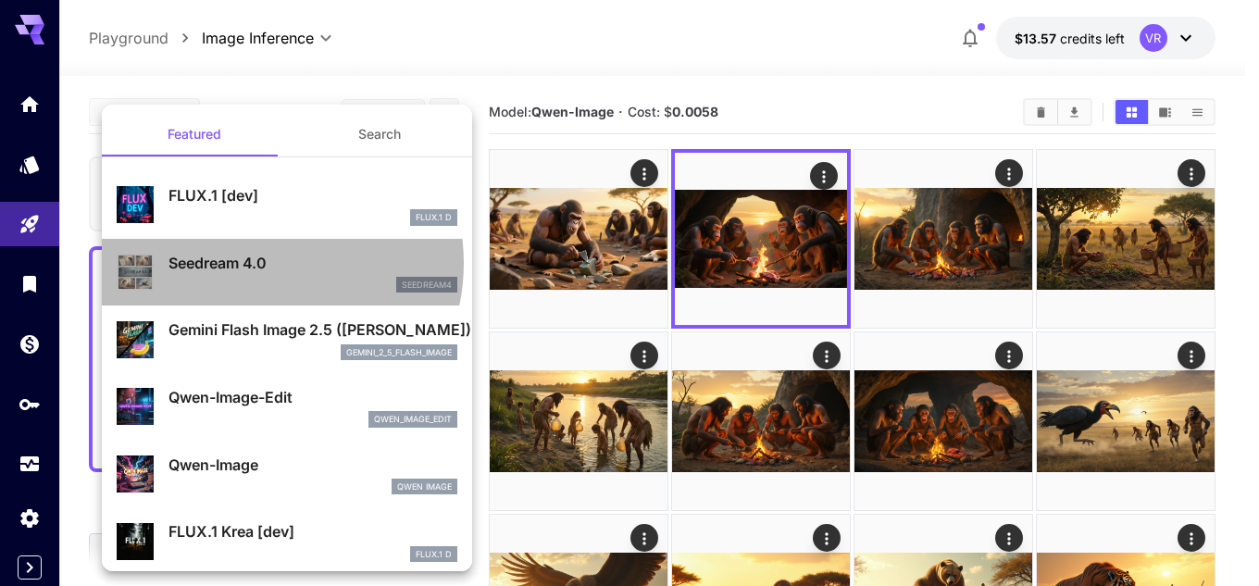
click at [256, 263] on p "Seedream 4.0" at bounding box center [312, 263] width 289 height 22
type input "**********"
type input "****"
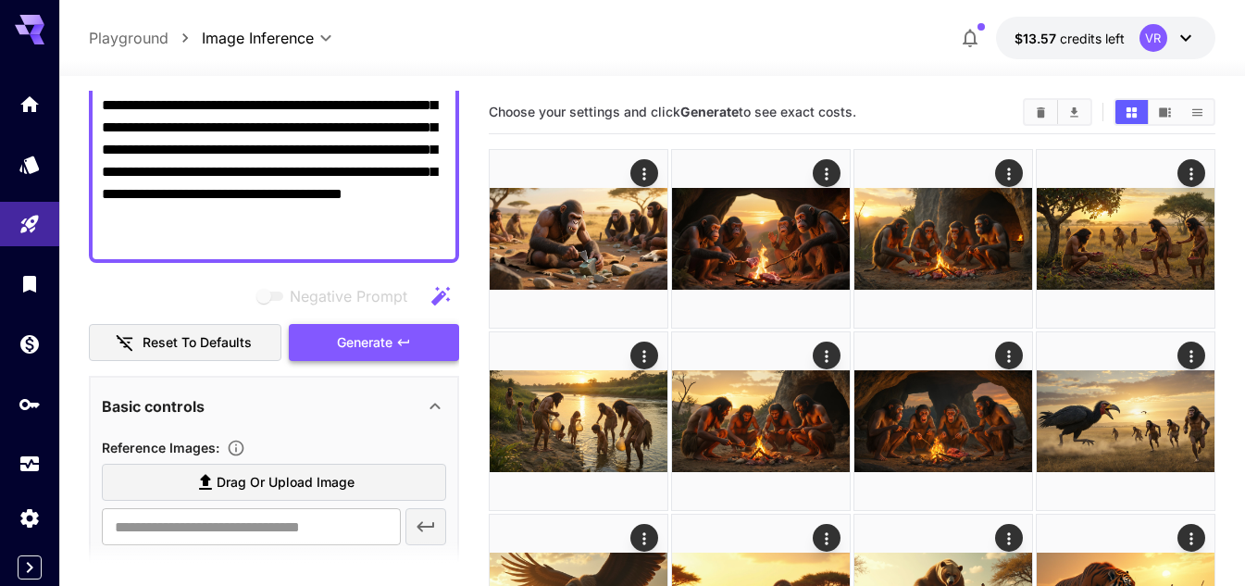
scroll to position [93, 0]
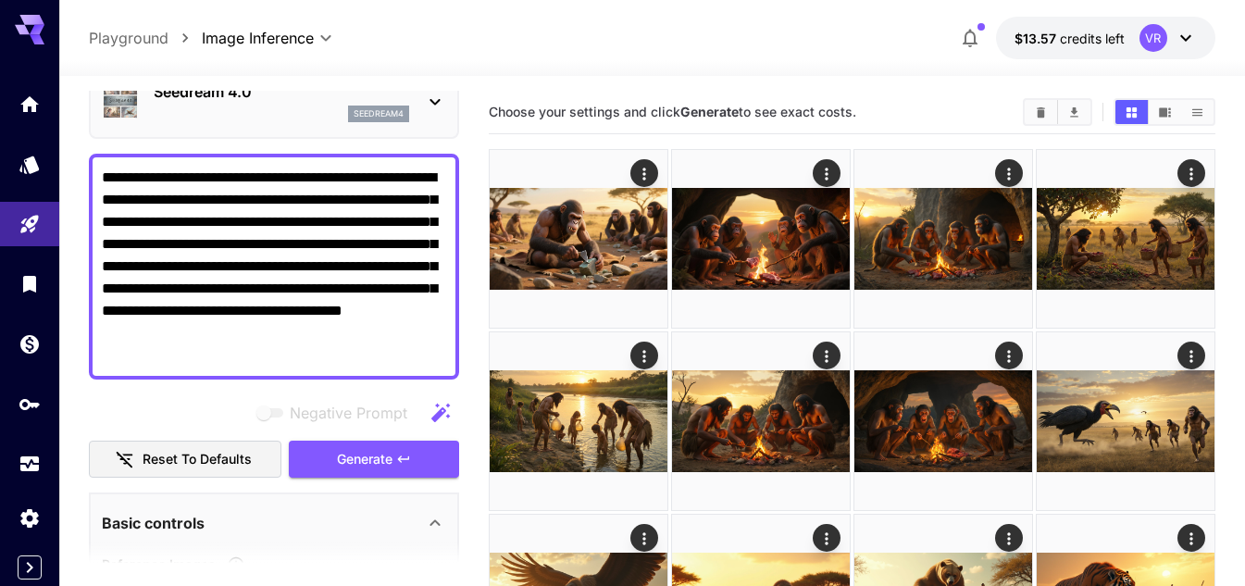
drag, startPoint x: 444, startPoint y: 340, endPoint x: 96, endPoint y: 171, distance: 386.7
click at [96, 171] on div "**********" at bounding box center [274, 267] width 370 height 226
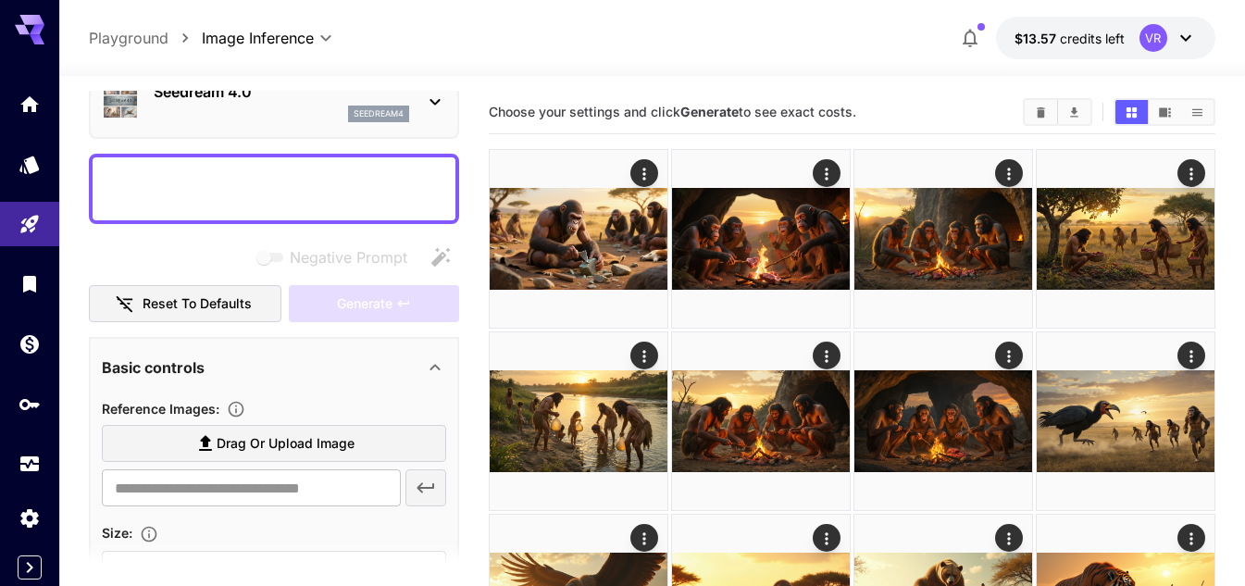
paste textarea "**********"
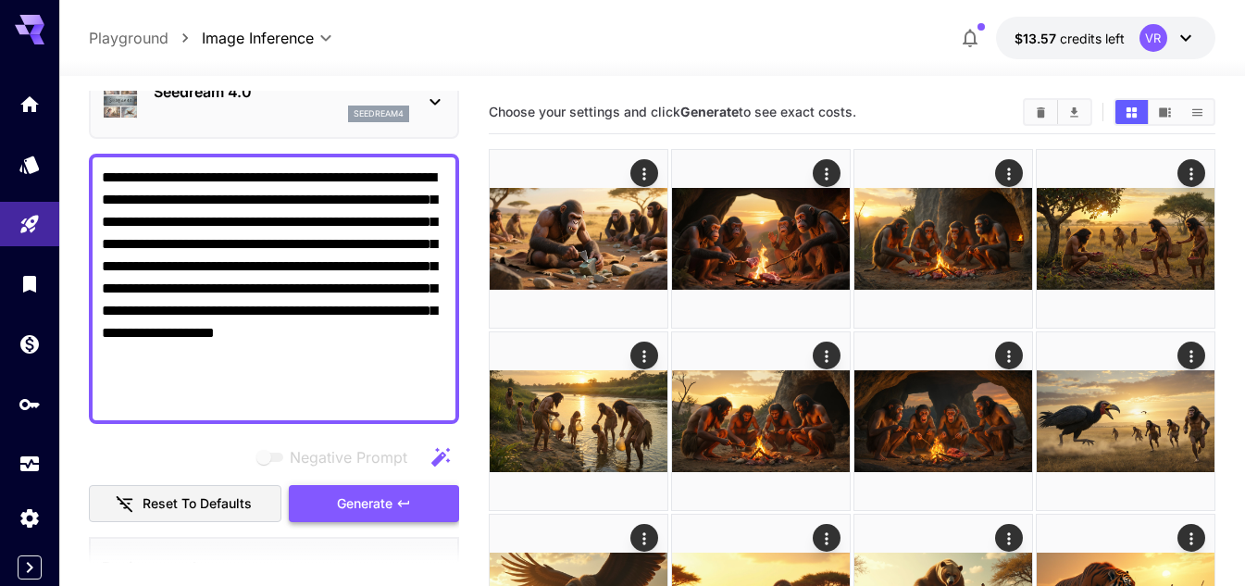
type textarea "**********"
click at [343, 495] on span "Generate" at bounding box center [365, 504] width 56 height 23
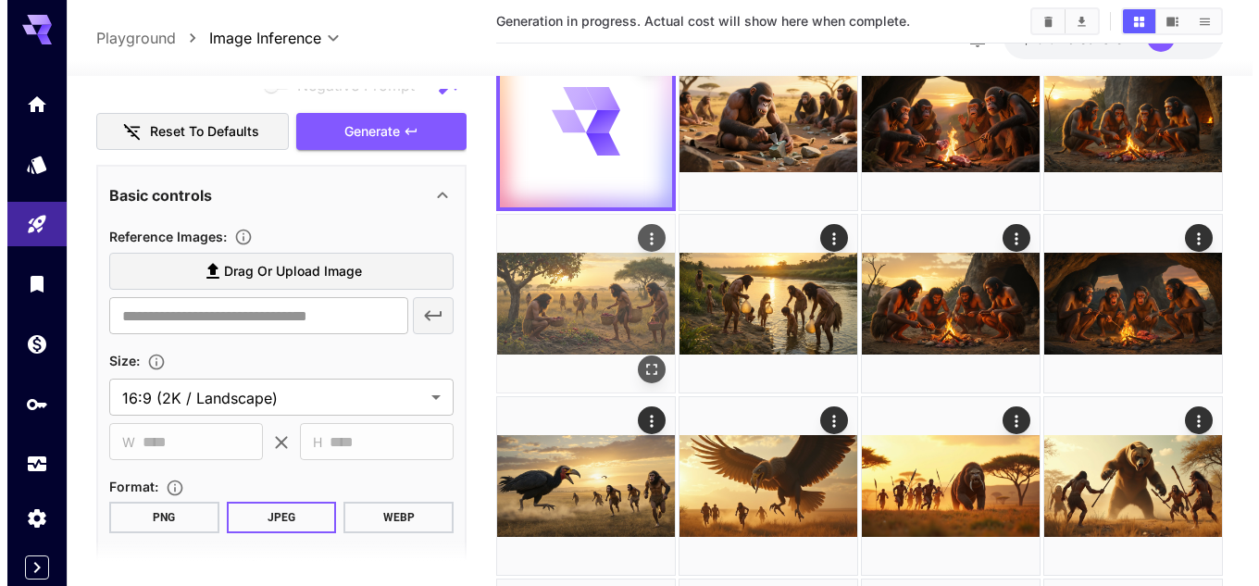
scroll to position [0, 0]
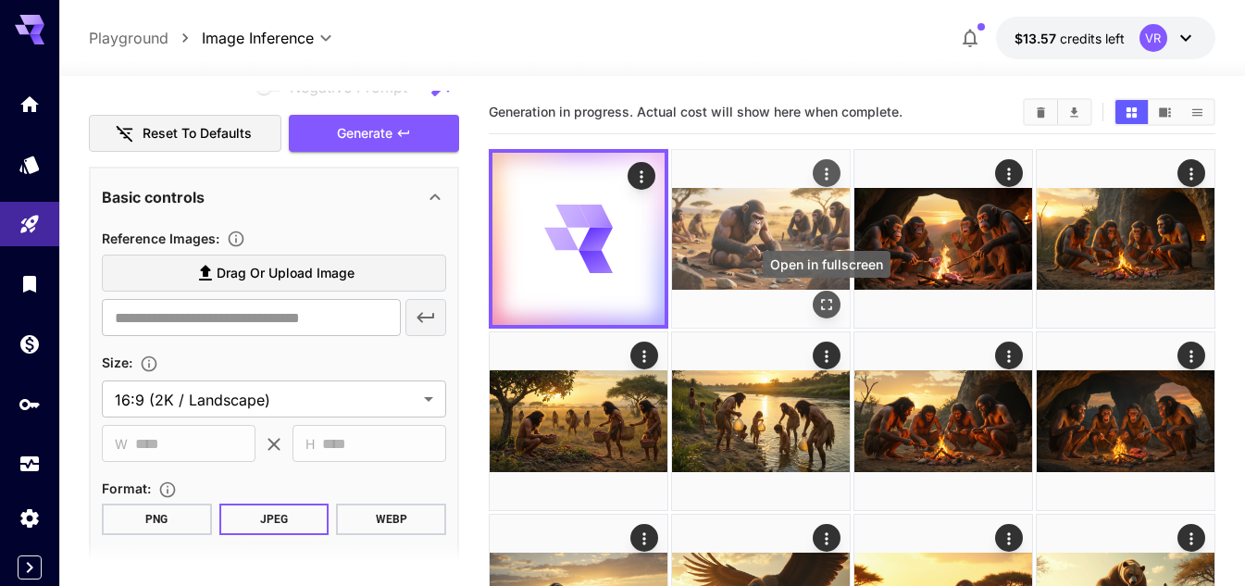
click at [825, 302] on icon "Open in fullscreen" at bounding box center [826, 304] width 19 height 19
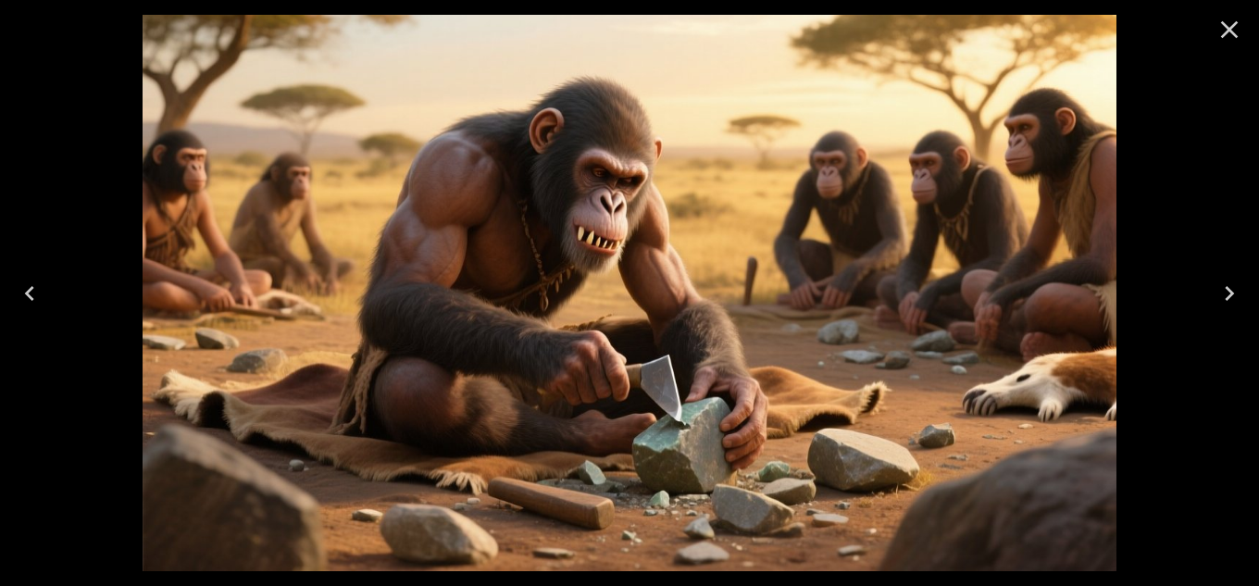
click at [1241, 31] on icon "Close" at bounding box center [1230, 30] width 30 height 30
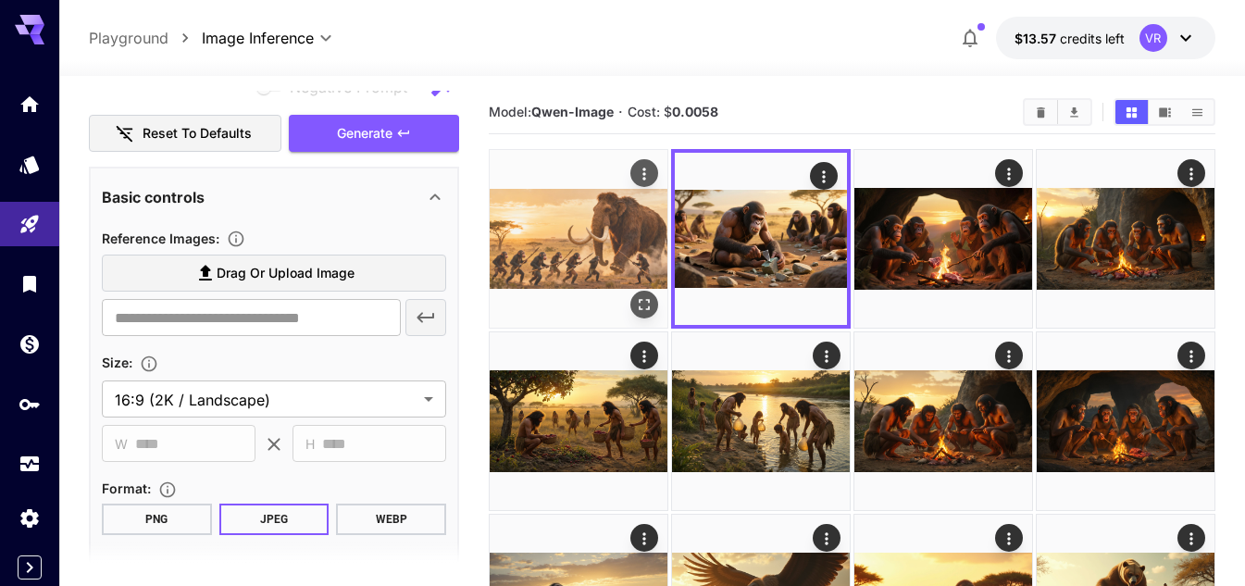
click at [646, 321] on img at bounding box center [579, 239] width 178 height 178
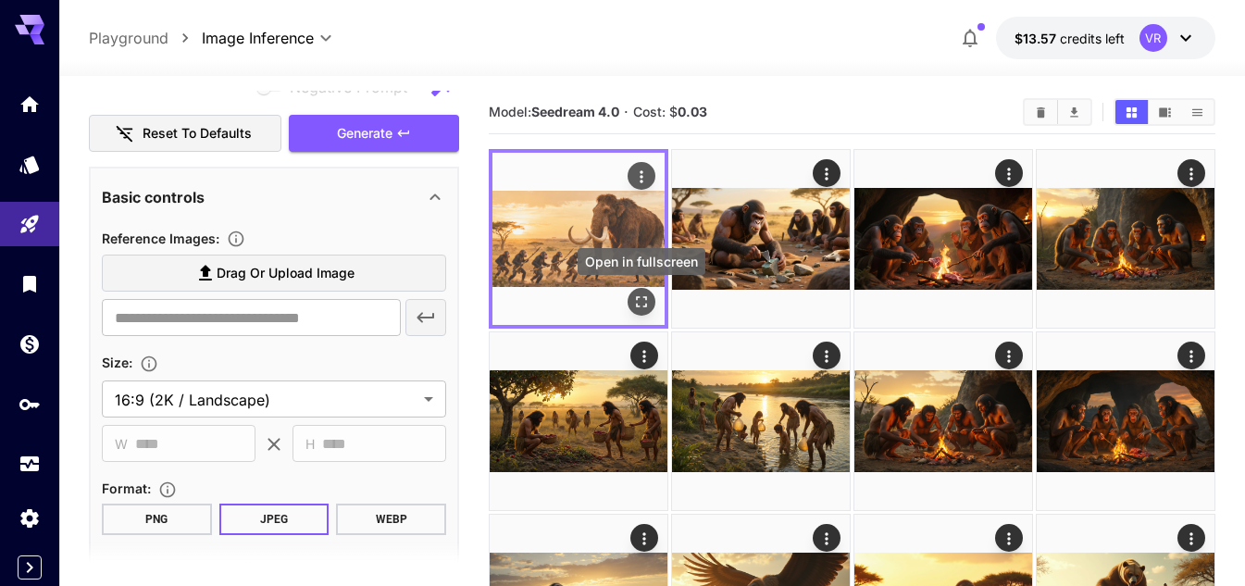
click at [636, 305] on icon "Open in fullscreen" at bounding box center [641, 302] width 19 height 19
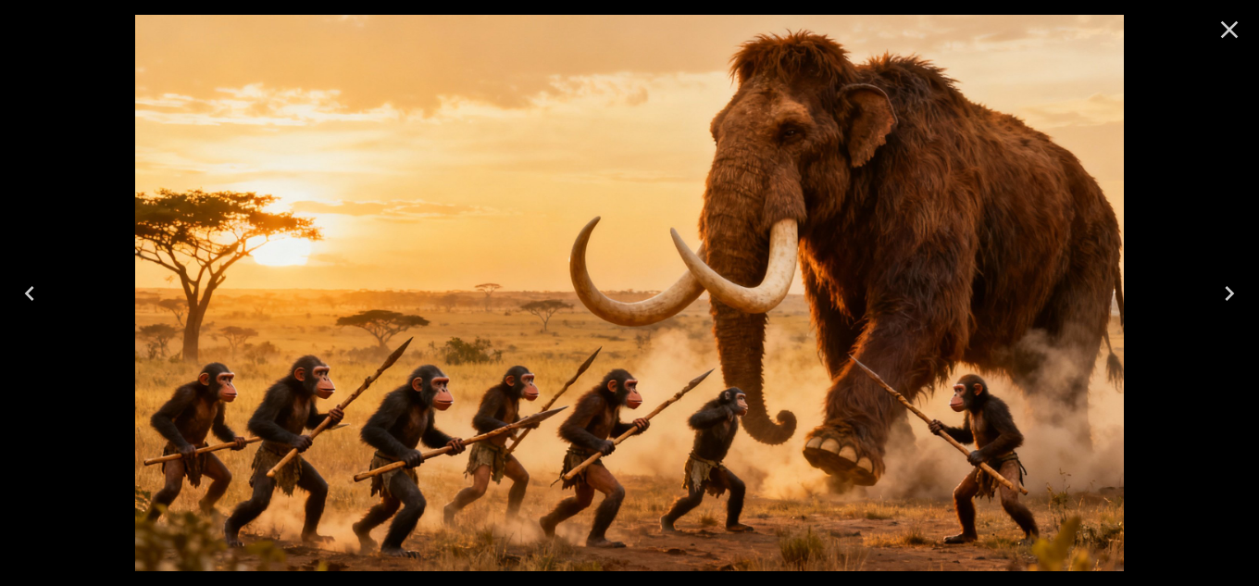
scroll to position [463, 0]
click at [1217, 29] on icon "Close" at bounding box center [1230, 30] width 30 height 30
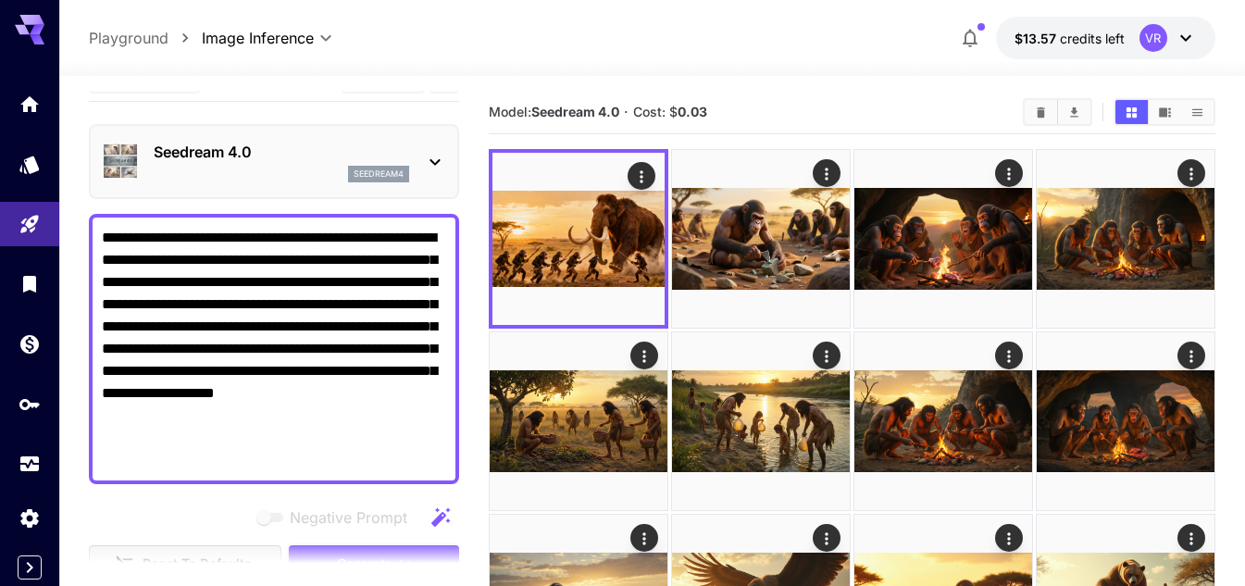
scroll to position [0, 0]
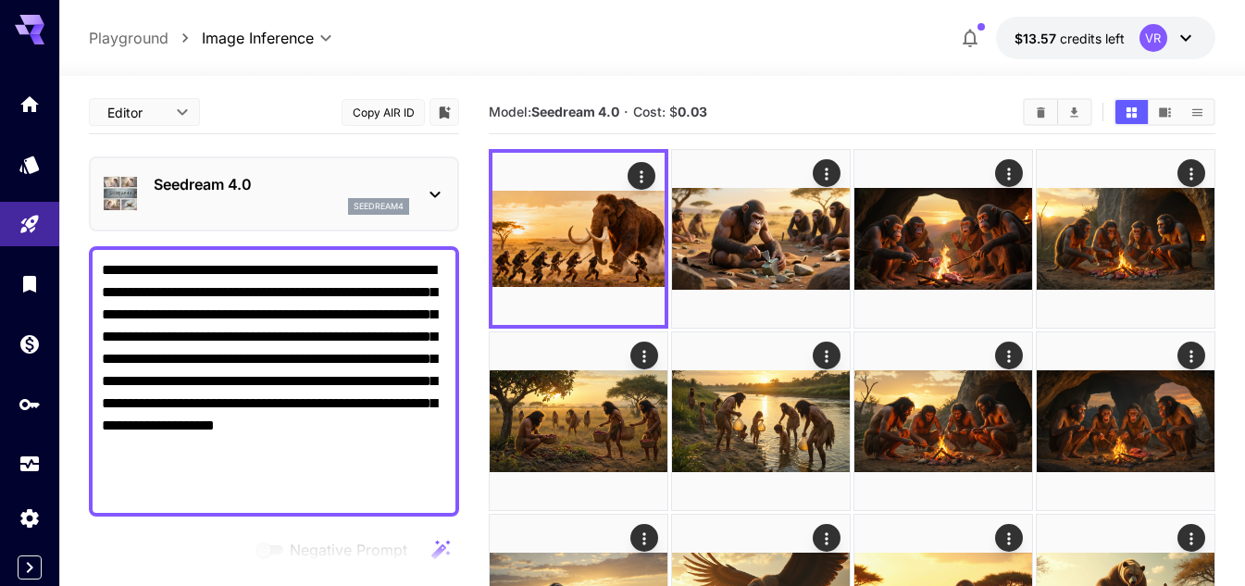
click at [293, 184] on p "Seedream 4.0" at bounding box center [282, 184] width 256 height 22
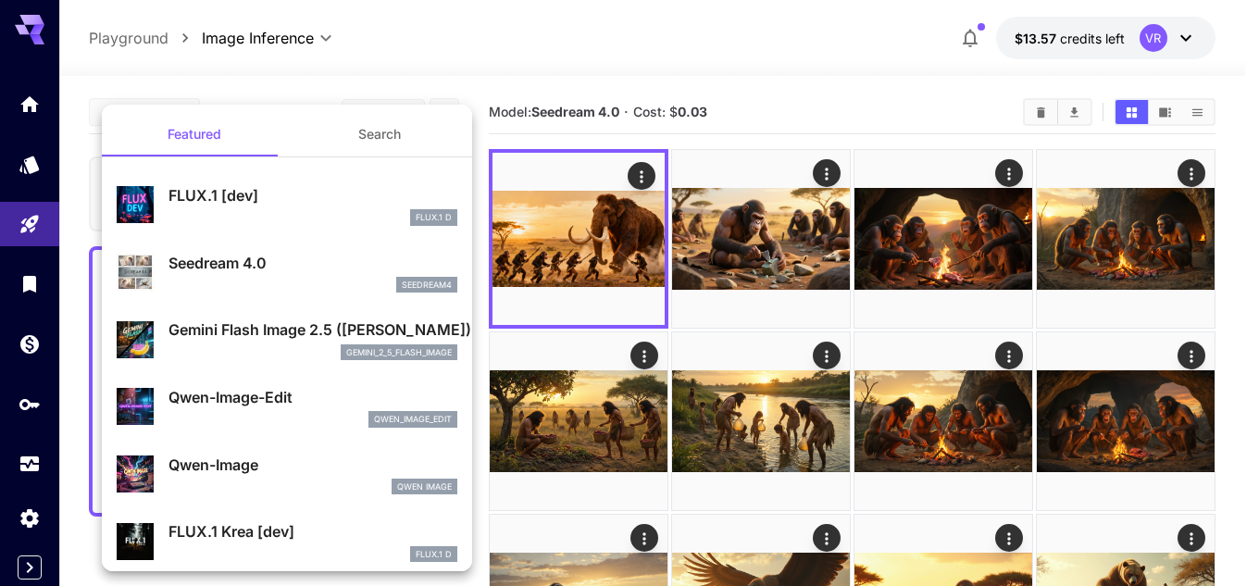
click at [273, 202] on p "FLUX.1 [dev]" at bounding box center [312, 195] width 289 height 22
type input "**********"
type input "****"
type input "***"
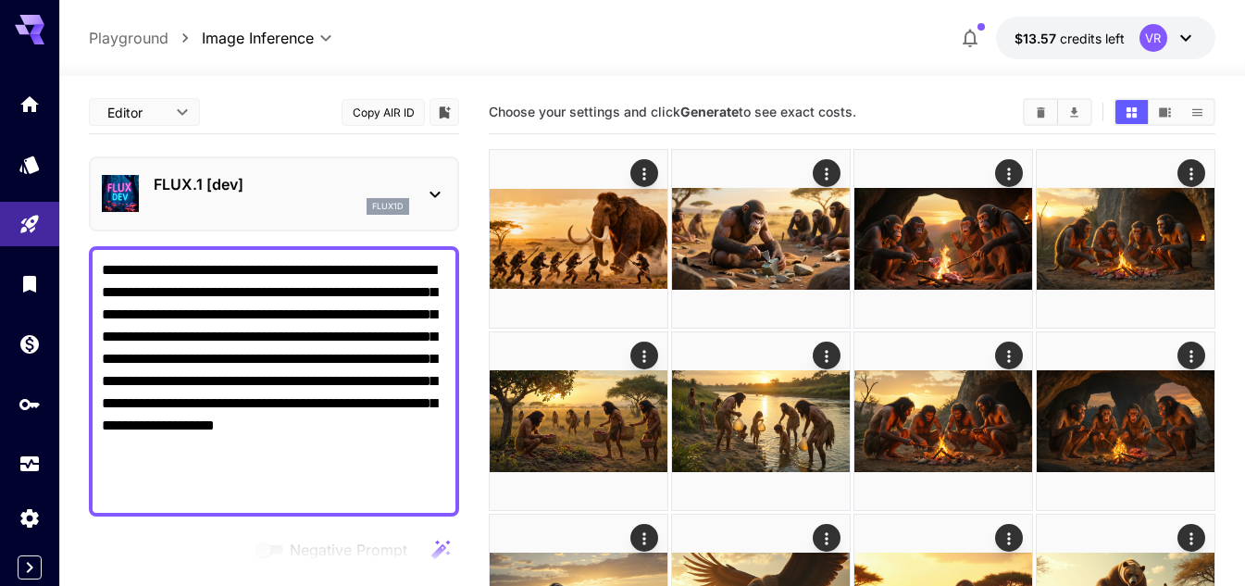
scroll to position [278, 0]
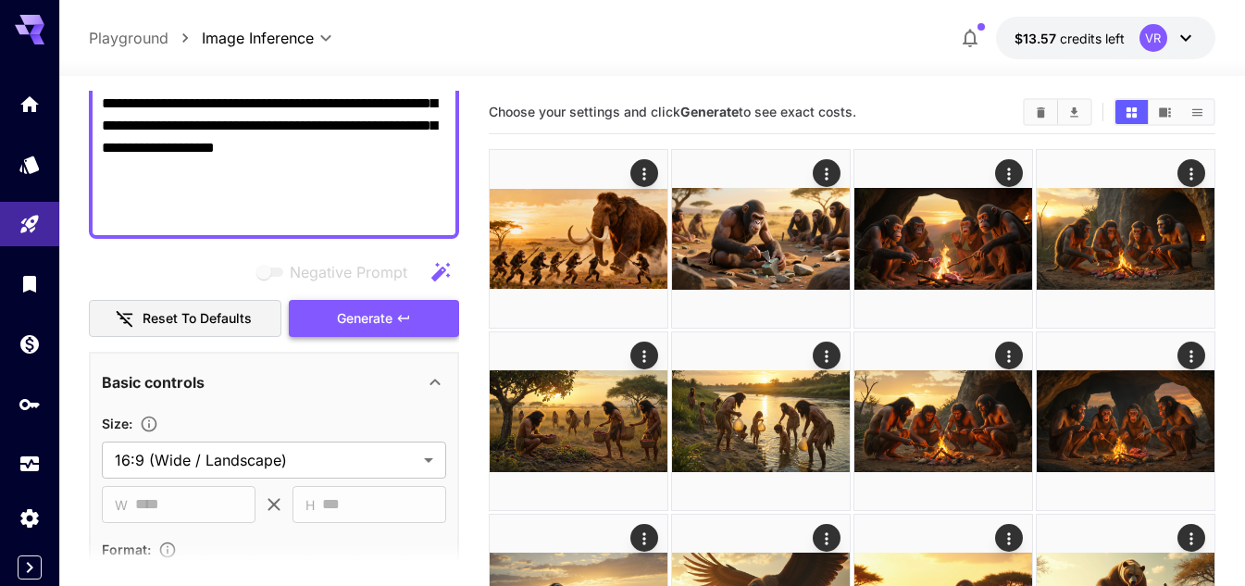
click at [353, 318] on span "Generate" at bounding box center [365, 318] width 56 height 23
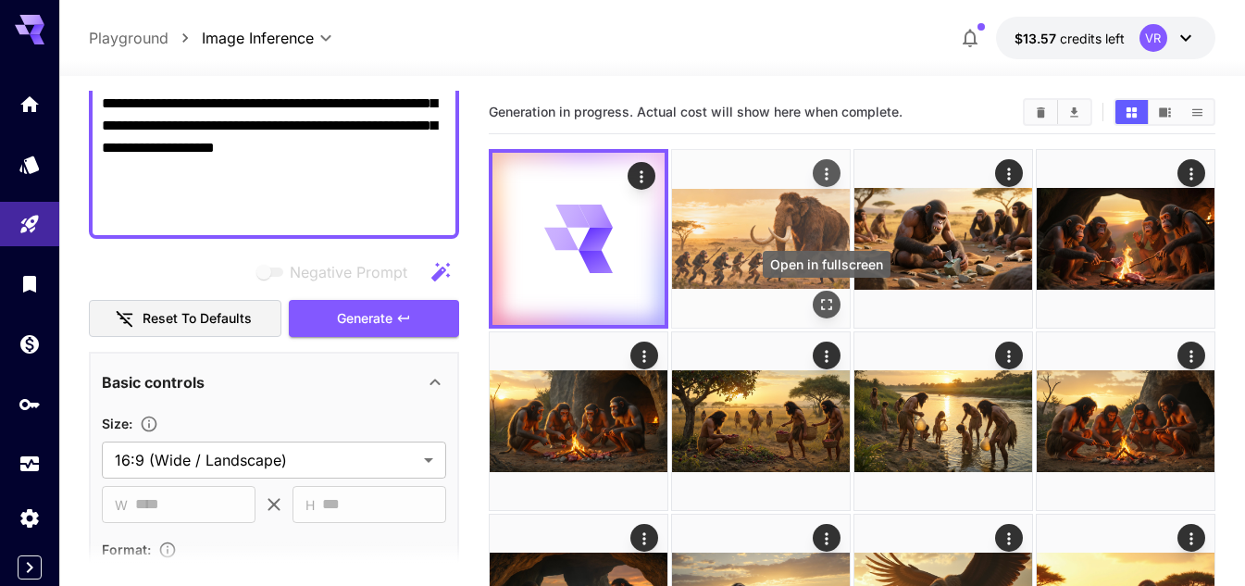
click at [822, 302] on icon "Open in fullscreen" at bounding box center [826, 304] width 11 height 11
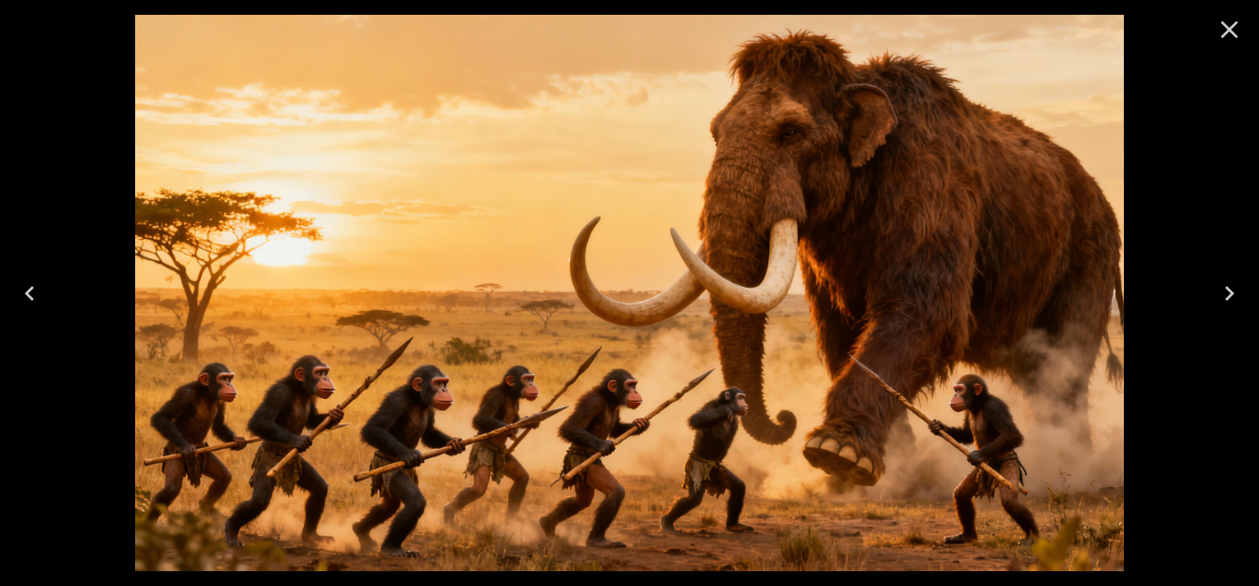
click at [1228, 26] on icon "Close" at bounding box center [1230, 30] width 30 height 30
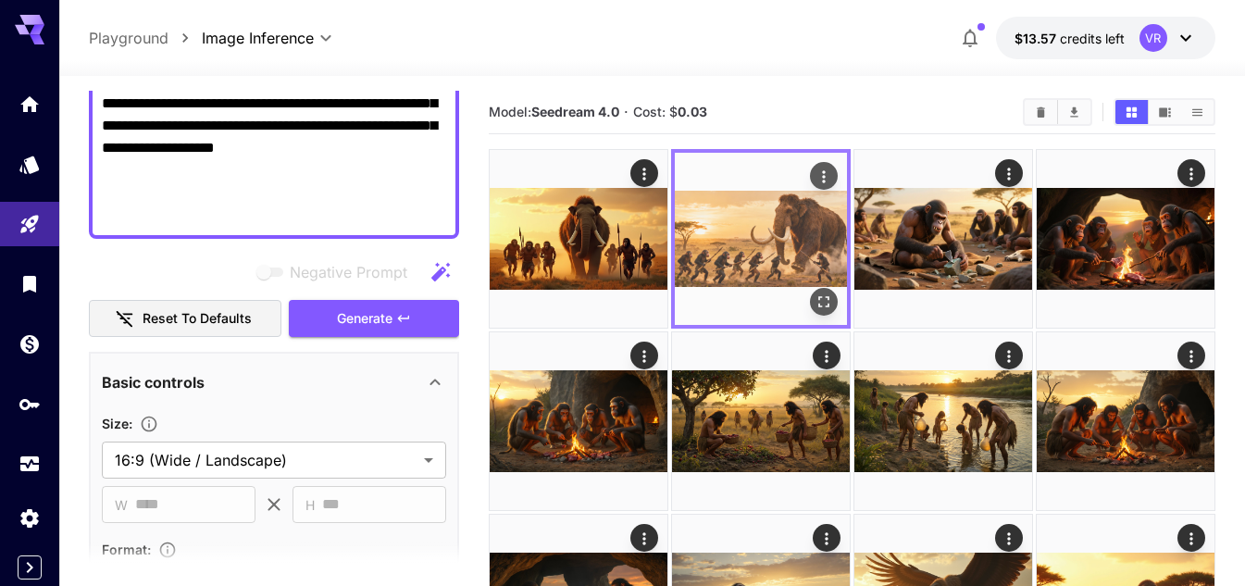
click at [680, 219] on img at bounding box center [761, 239] width 172 height 172
click at [722, 218] on img at bounding box center [761, 239] width 172 height 172
click at [717, 218] on img at bounding box center [761, 239] width 172 height 172
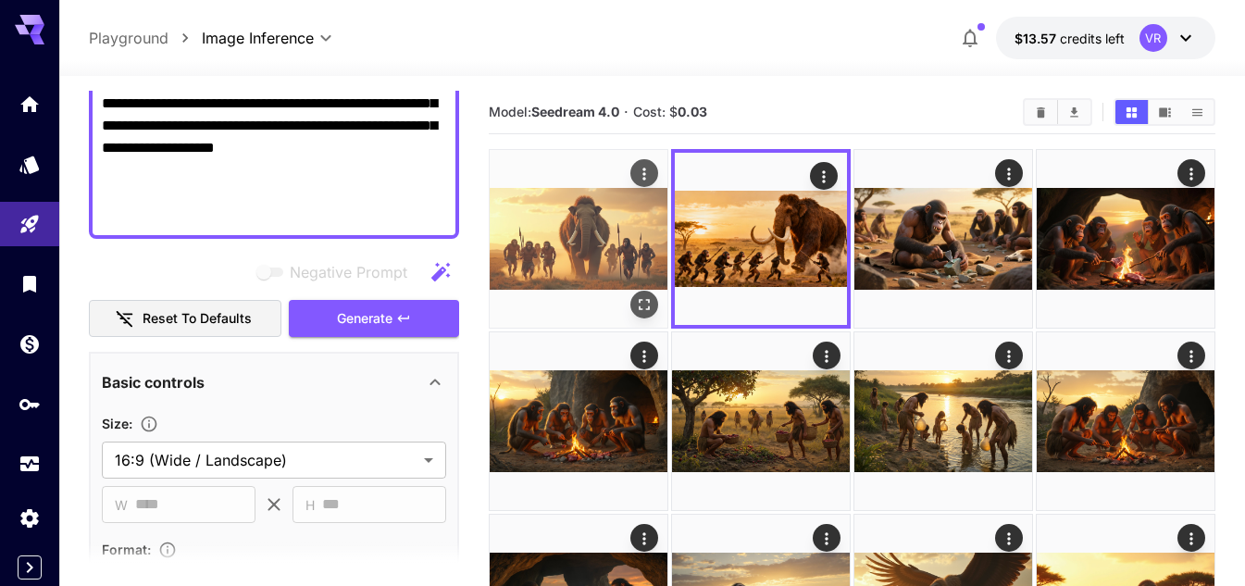
click at [647, 304] on icon "Open in fullscreen" at bounding box center [644, 304] width 19 height 19
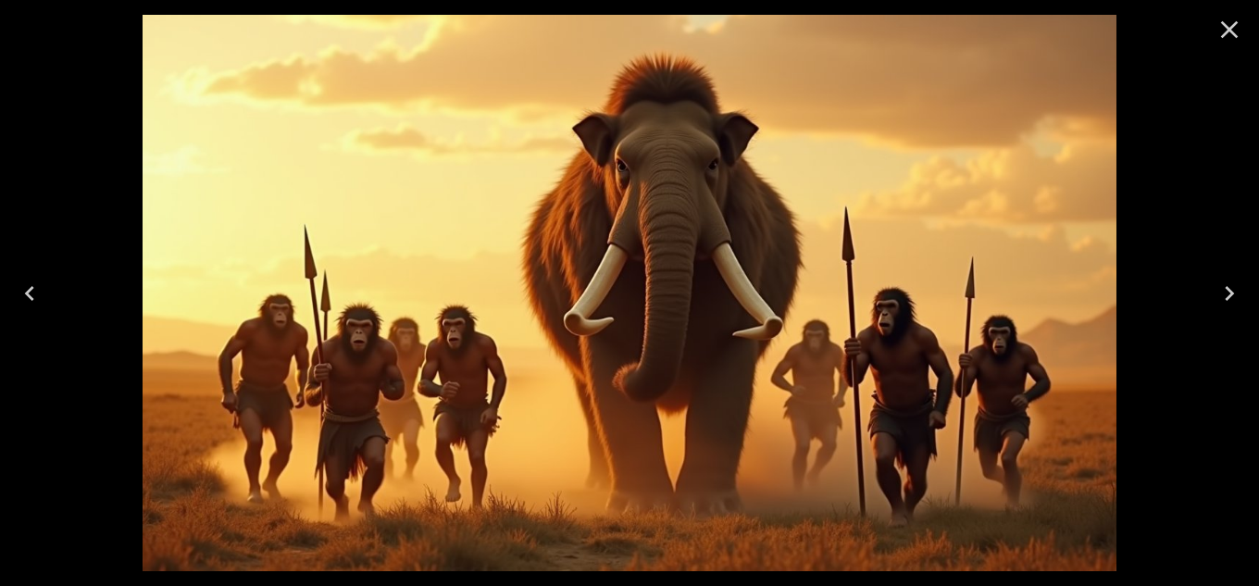
click at [1229, 29] on icon "Close" at bounding box center [1230, 30] width 18 height 18
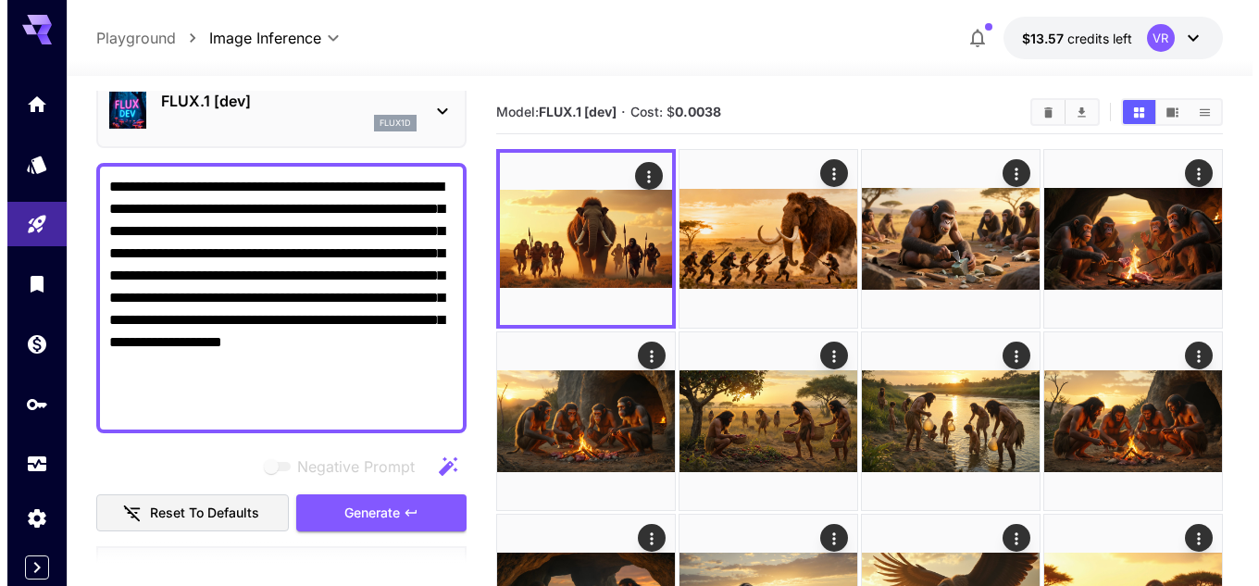
scroll to position [0, 0]
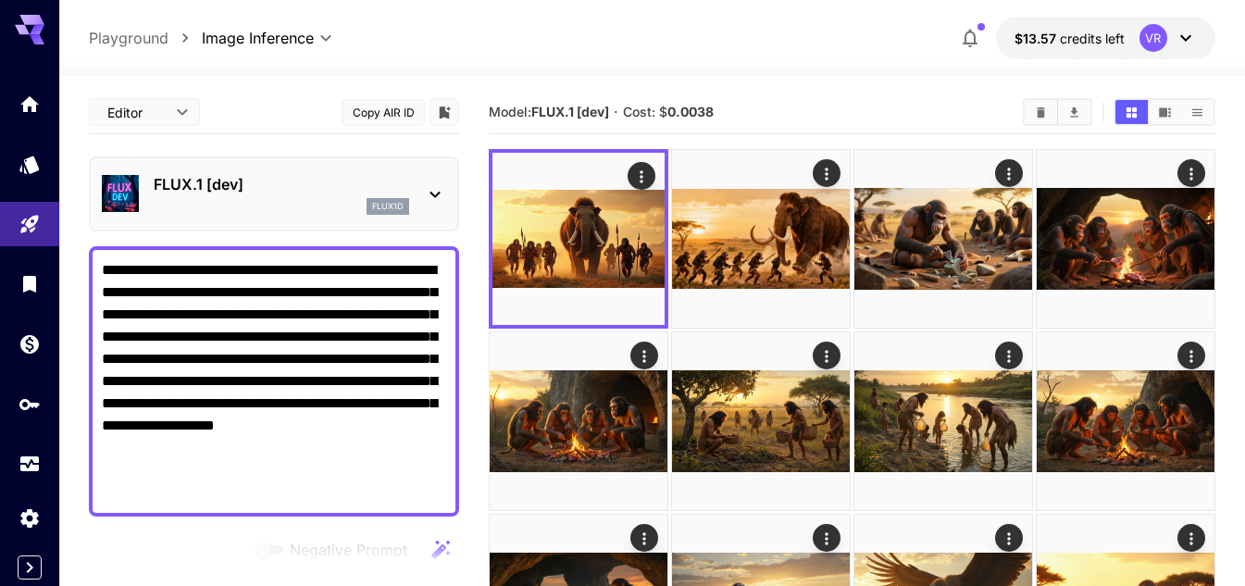
click at [276, 173] on p "FLUX.1 [dev]" at bounding box center [282, 184] width 256 height 22
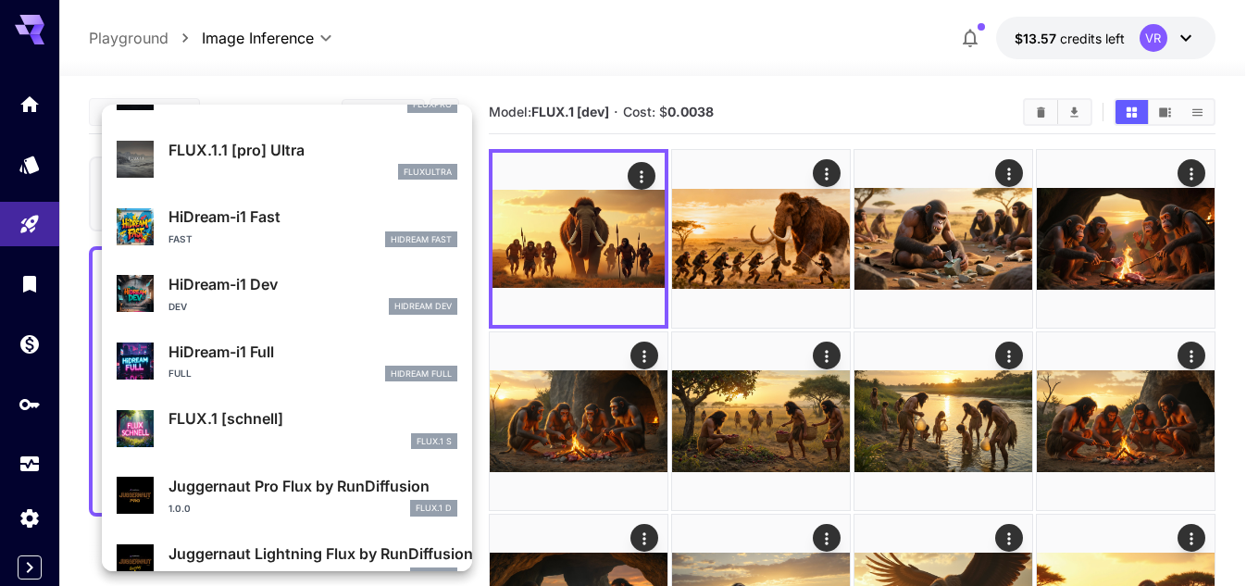
scroll to position [1498, 0]
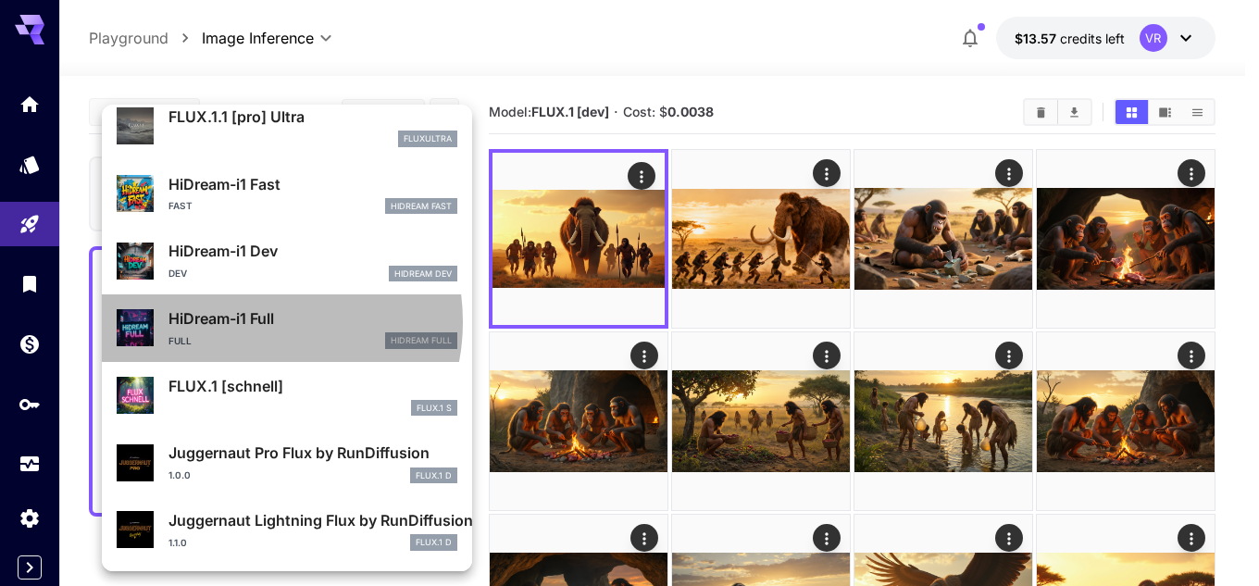
click at [251, 321] on p "HiDream-i1 Full" at bounding box center [312, 318] width 289 height 22
type input "**"
type input "***"
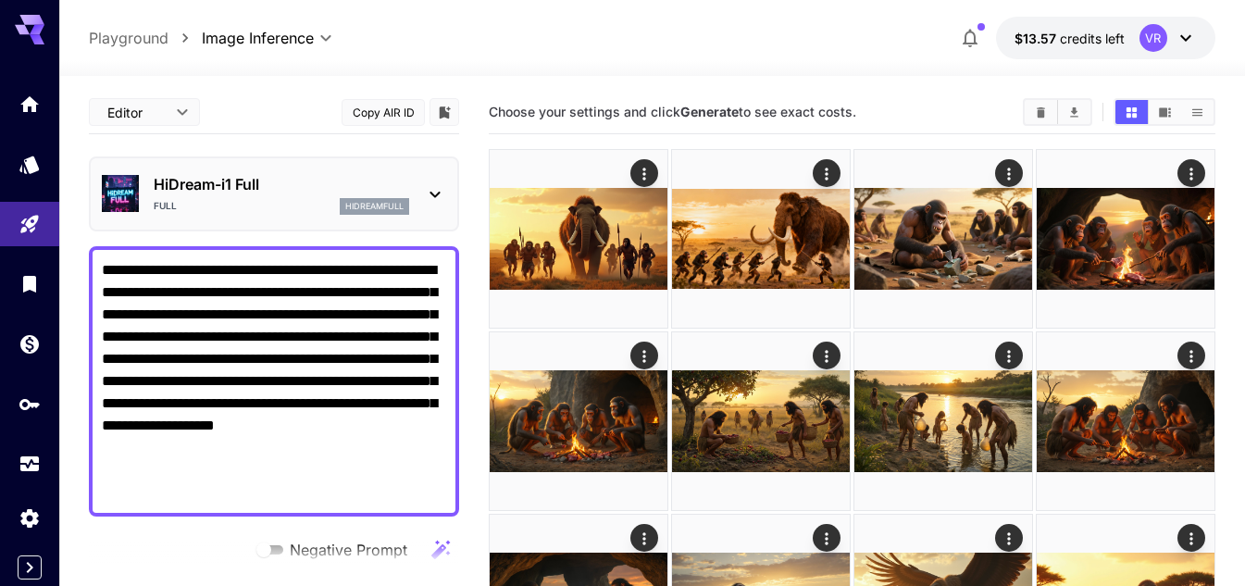
click at [231, 194] on p "HiDream-i1 Full" at bounding box center [282, 184] width 256 height 22
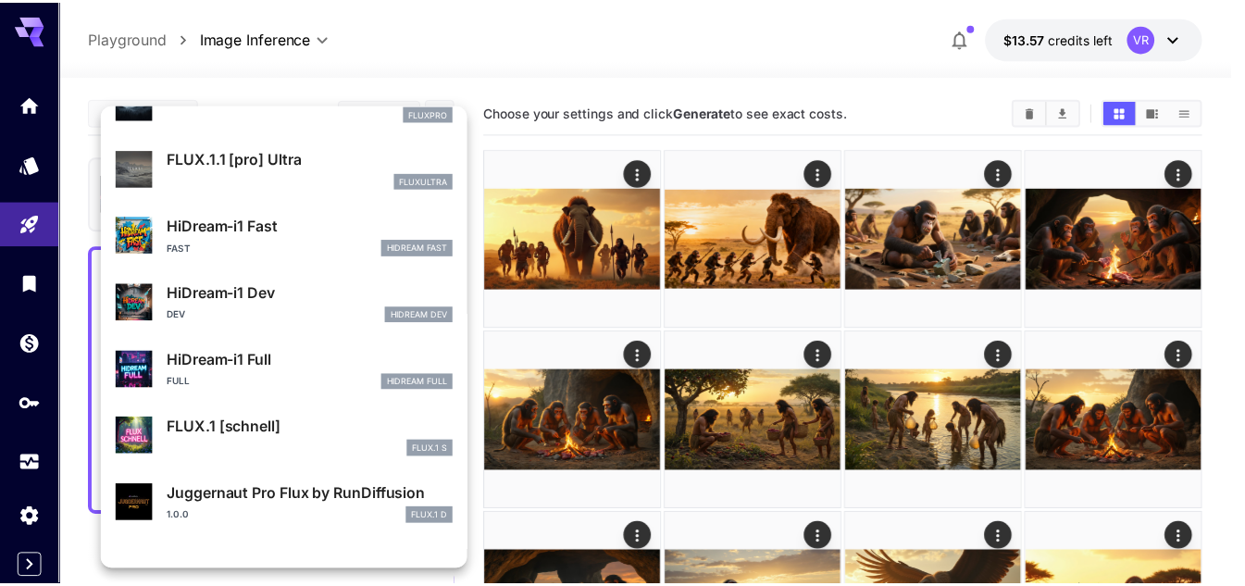
scroll to position [1488, 0]
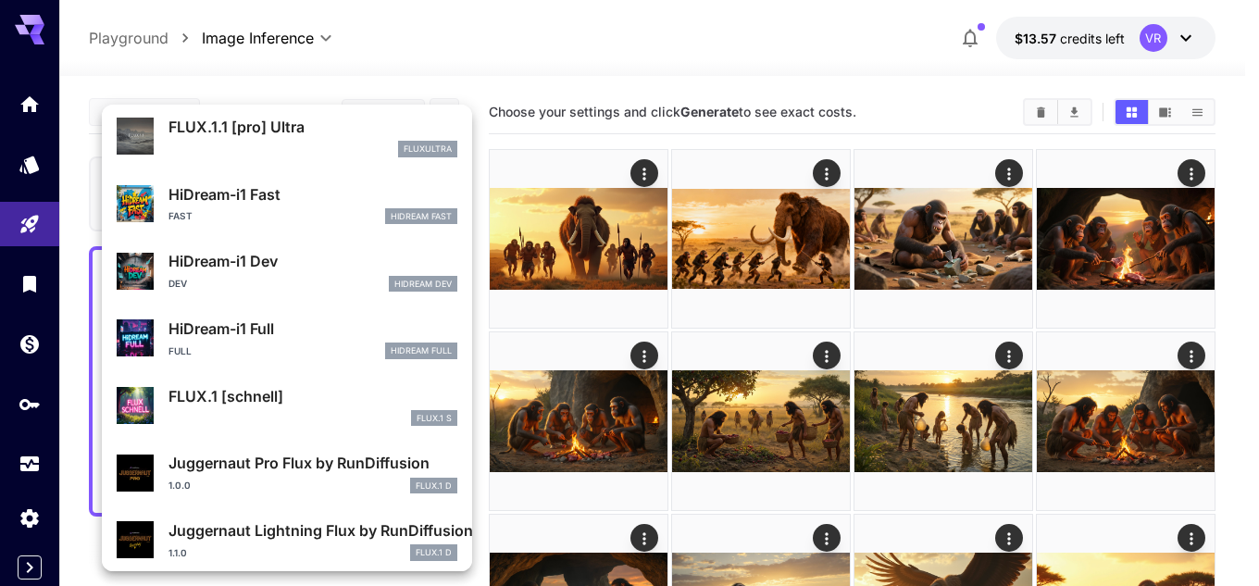
click at [258, 328] on p "HiDream-i1 Full" at bounding box center [312, 329] width 289 height 22
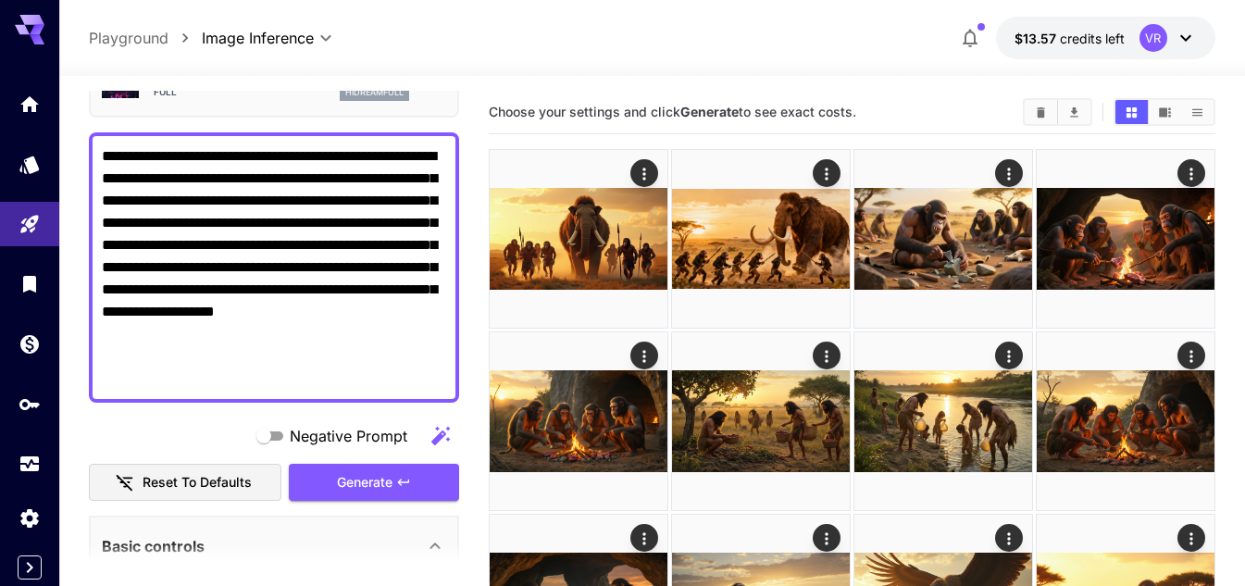
scroll to position [370, 0]
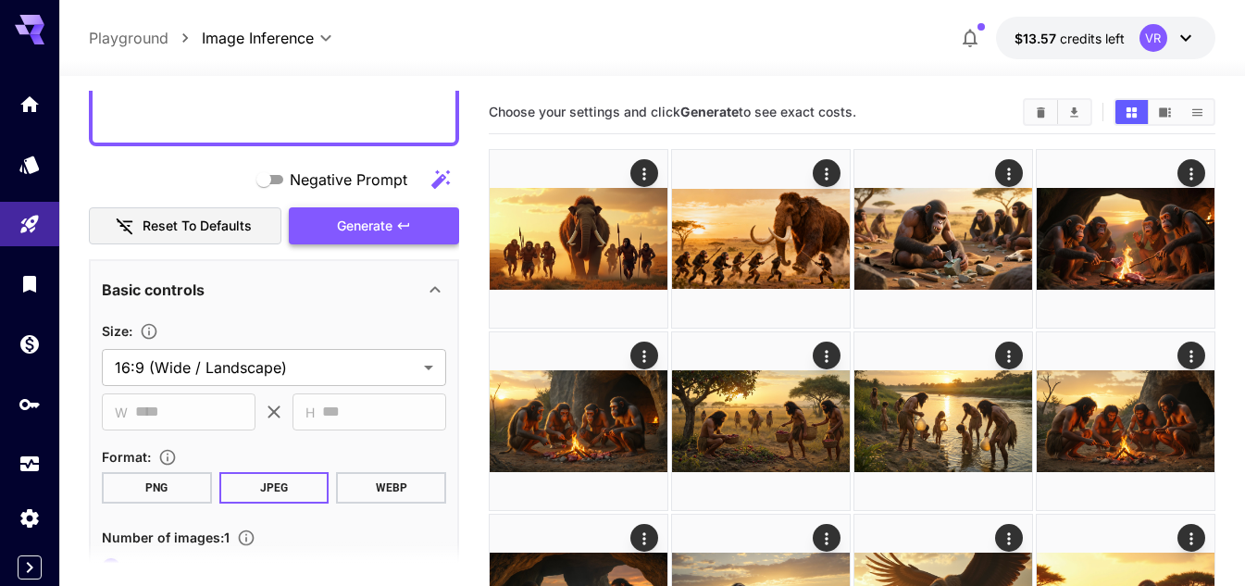
click at [393, 215] on span "Generate" at bounding box center [365, 226] width 56 height 23
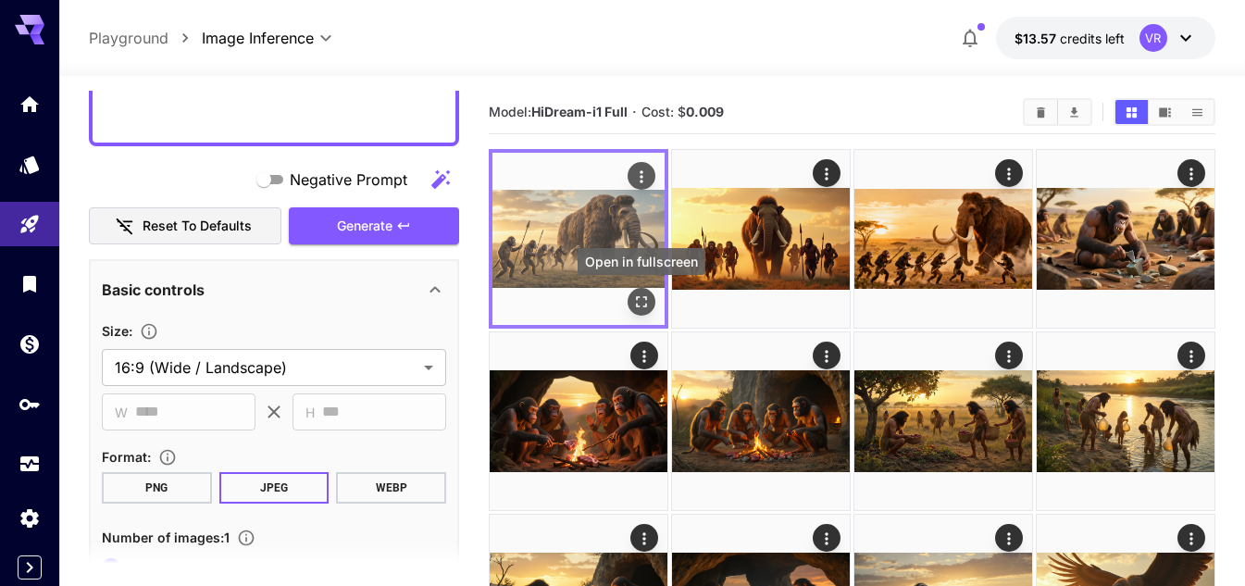
click at [638, 298] on icon "Open in fullscreen" at bounding box center [641, 302] width 19 height 19
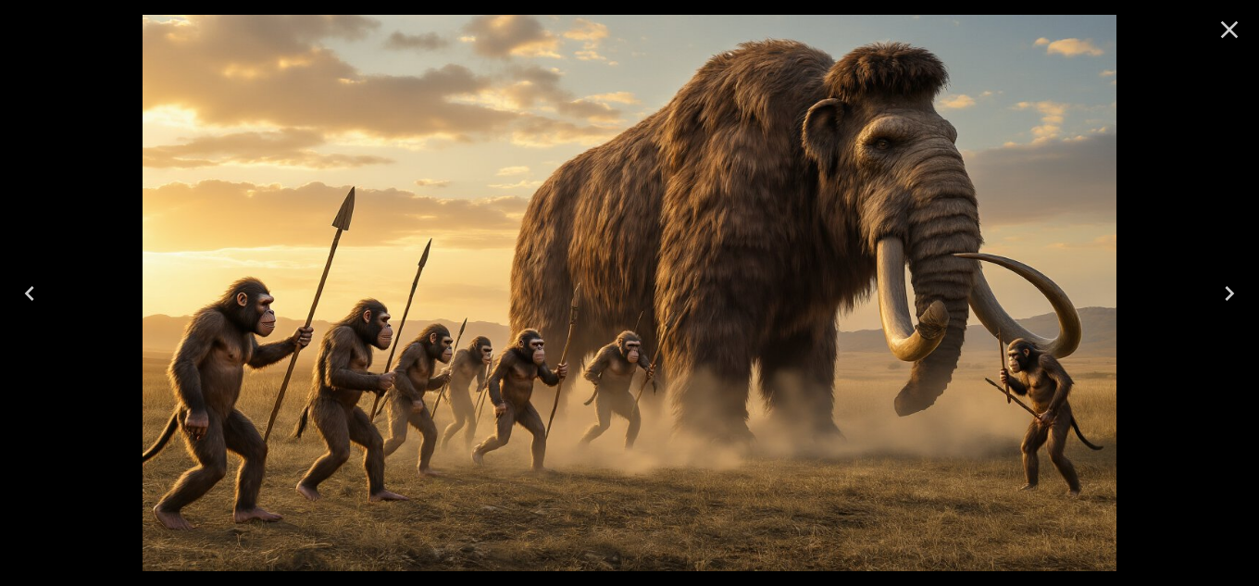
click at [1223, 27] on icon "Close" at bounding box center [1230, 30] width 30 height 30
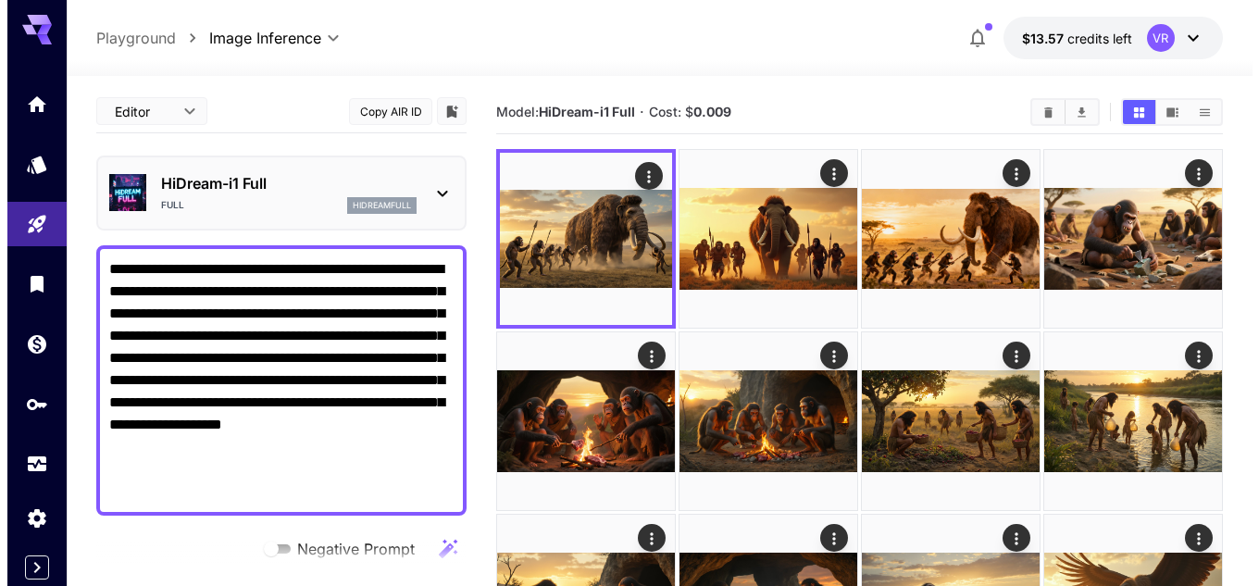
scroll to position [0, 0]
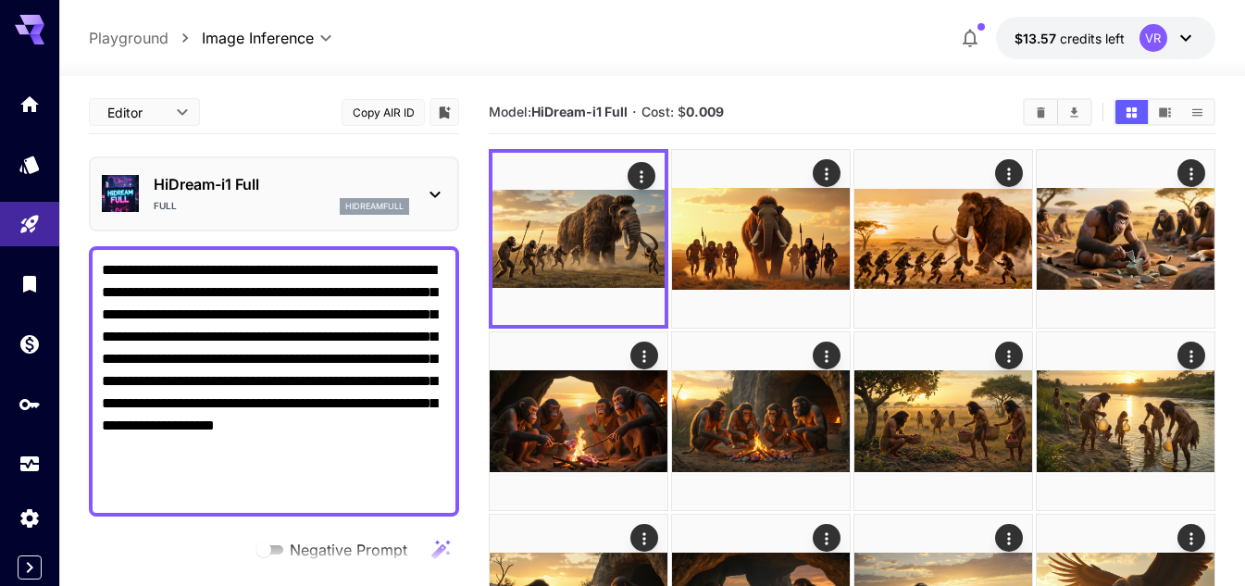
click at [287, 177] on p "HiDream-i1 Full" at bounding box center [282, 184] width 256 height 22
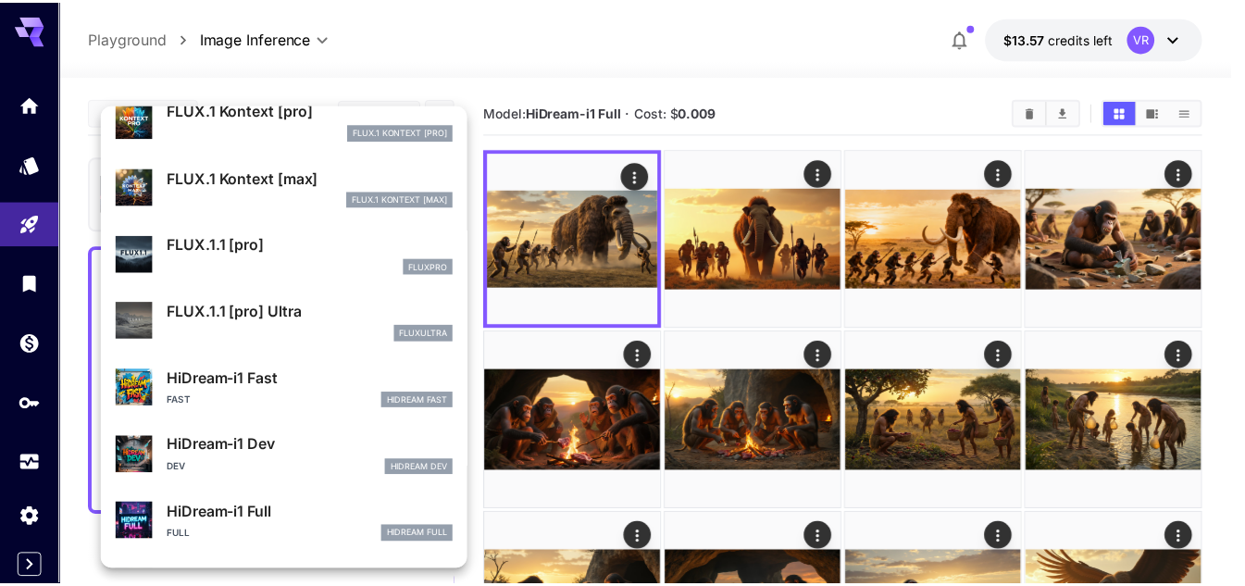
scroll to position [1394, 0]
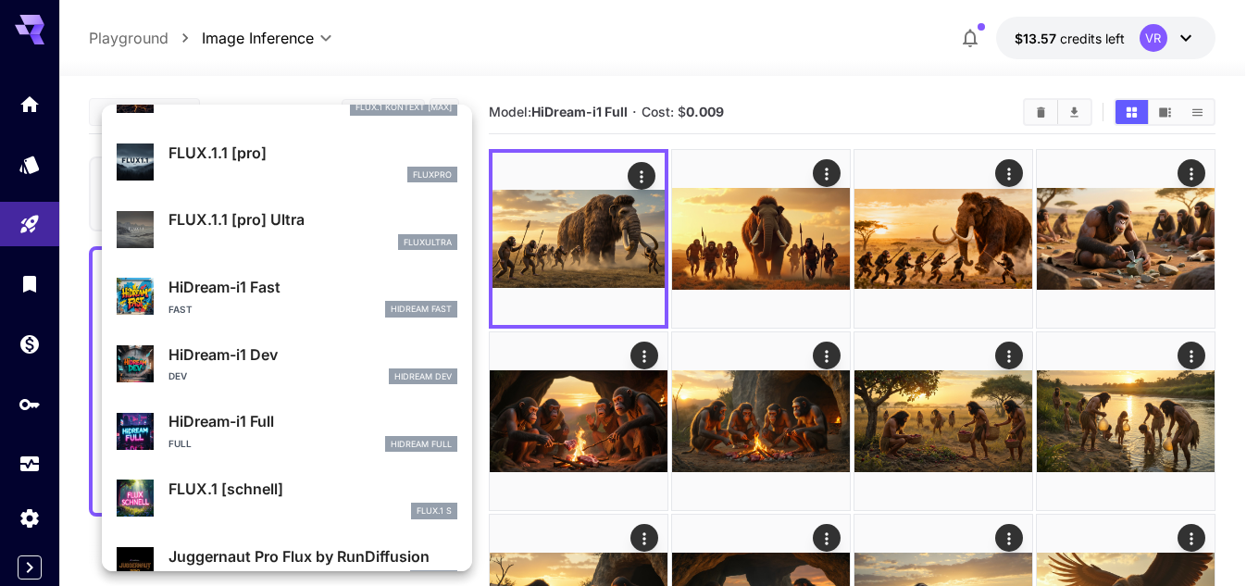
click at [300, 357] on p "HiDream-i1 Dev" at bounding box center [312, 354] width 289 height 22
type input "**"
type input "*"
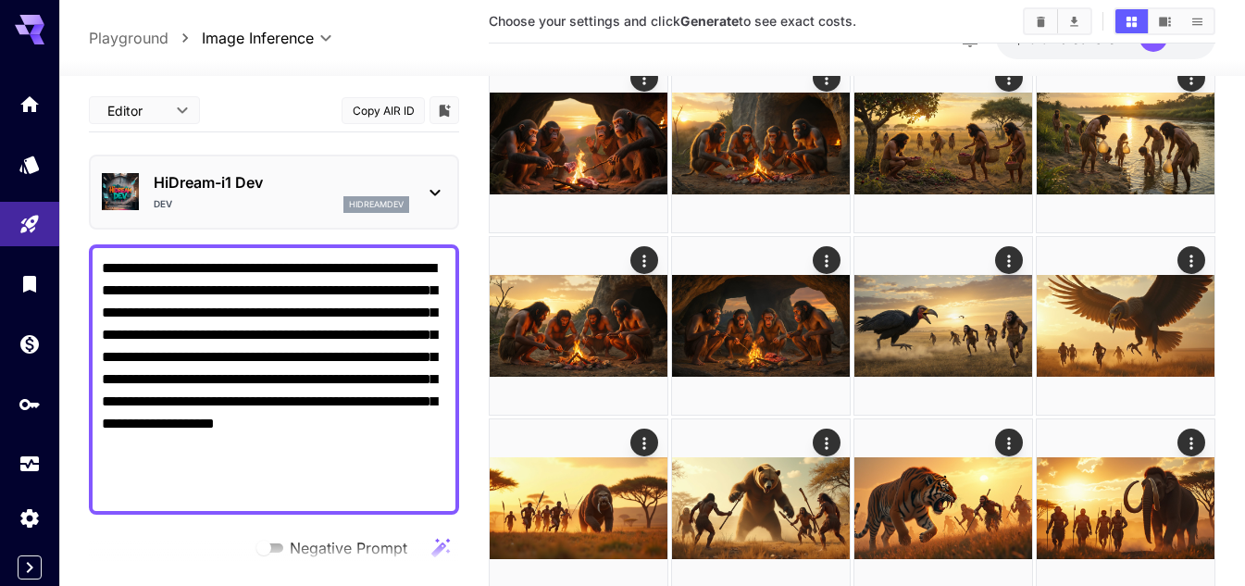
scroll to position [185, 0]
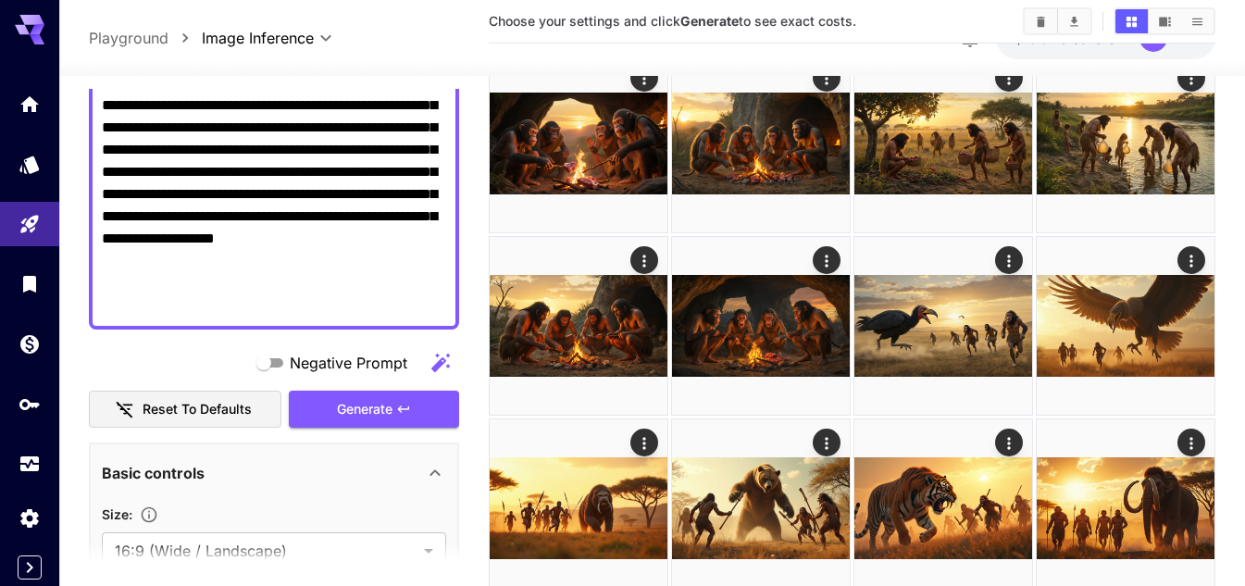
click at [361, 387] on div "Negative Prompt Reset to defaults Generate" at bounding box center [274, 386] width 370 height 84
click at [362, 405] on span "Generate" at bounding box center [365, 409] width 56 height 23
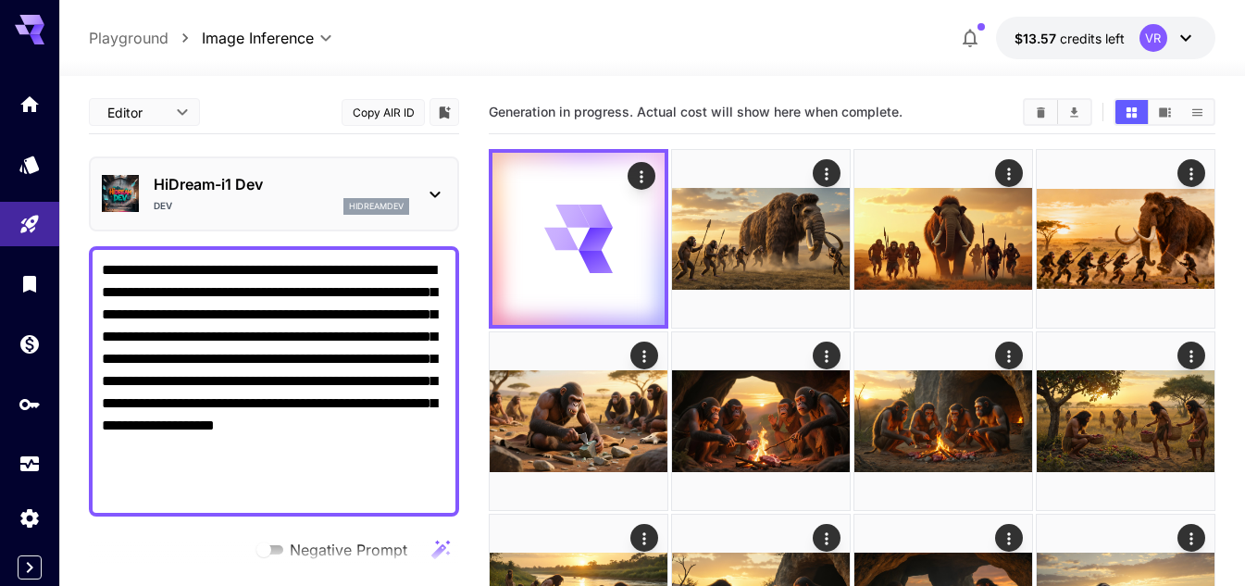
click at [315, 179] on p "HiDream-i1 Dev" at bounding box center [282, 184] width 256 height 22
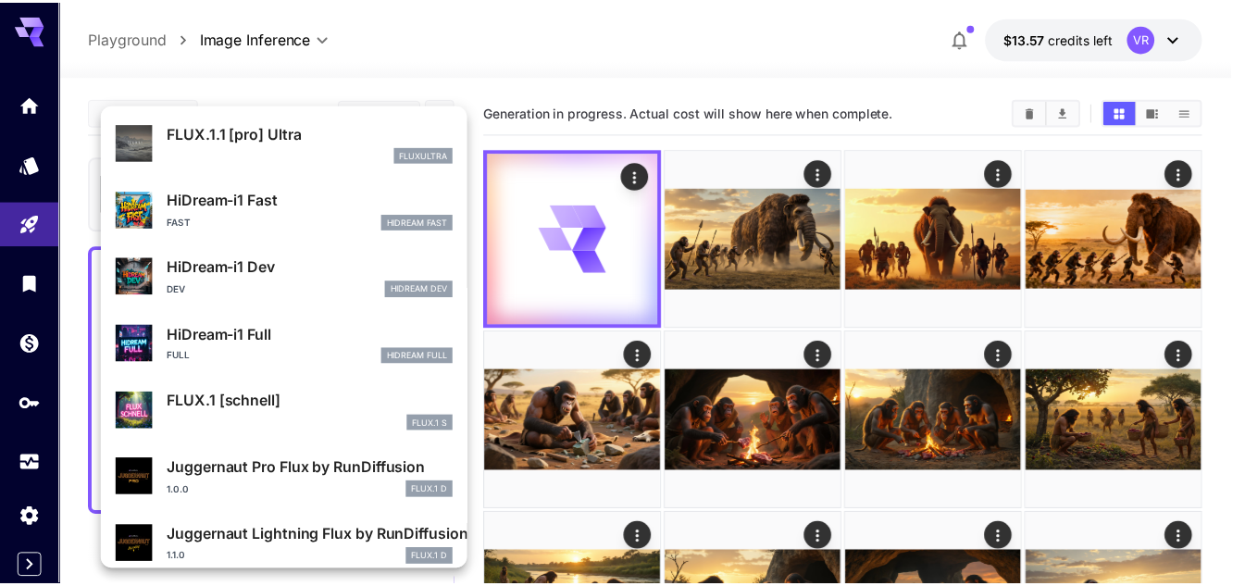
scroll to position [1483, 0]
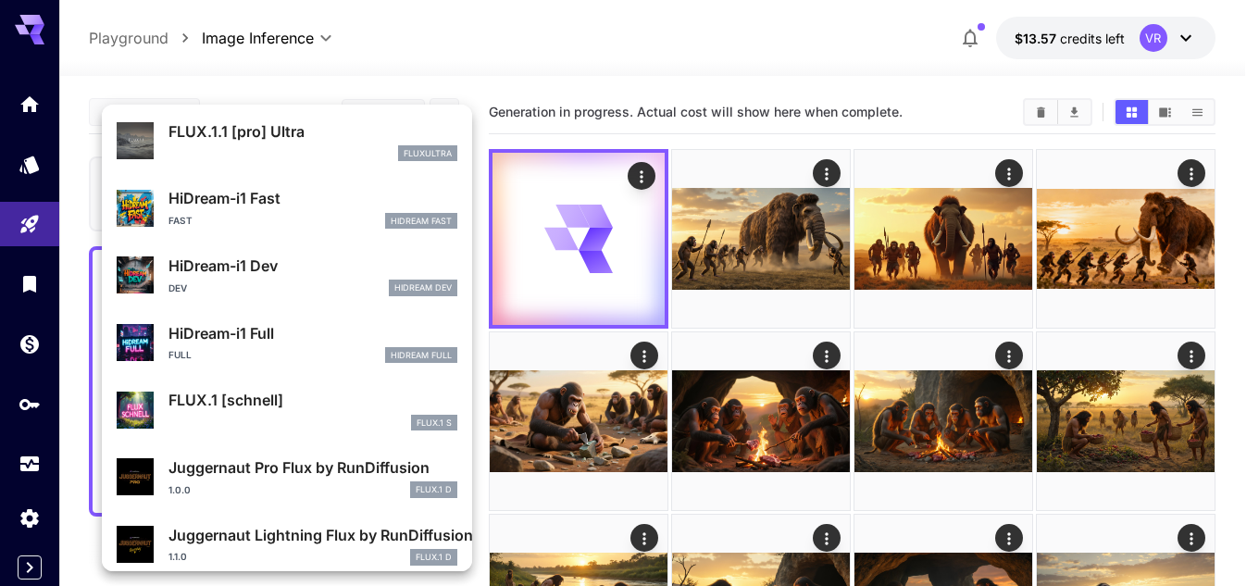
click at [287, 220] on div "Fast HiDream Fast" at bounding box center [312, 221] width 289 height 17
type input "**"
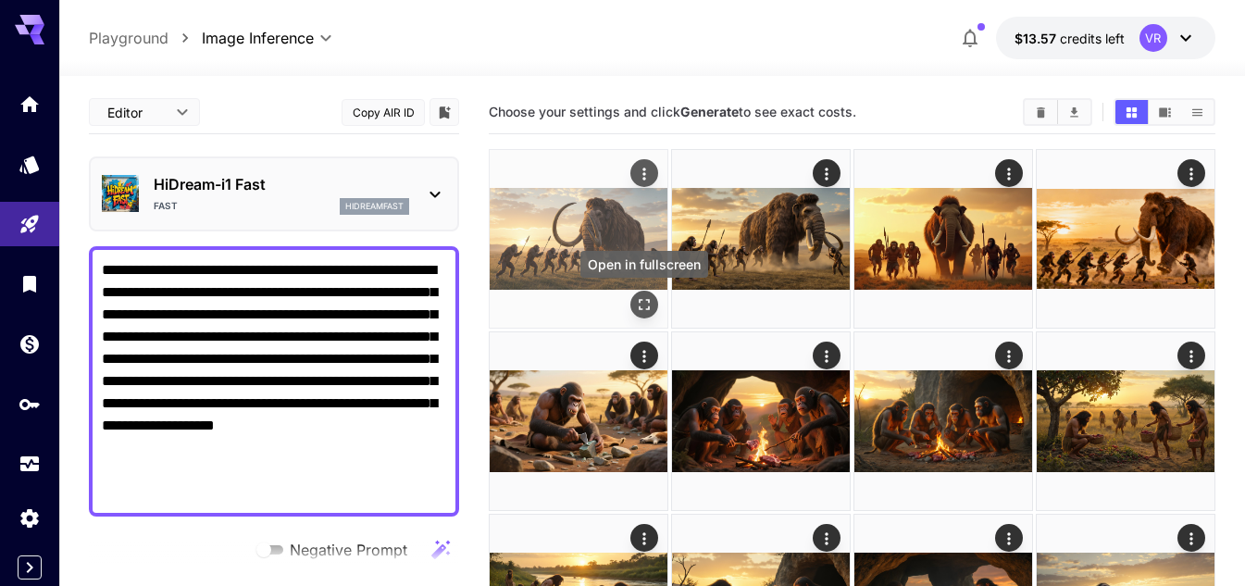
click at [649, 295] on icon "Open in fullscreen" at bounding box center [644, 304] width 19 height 19
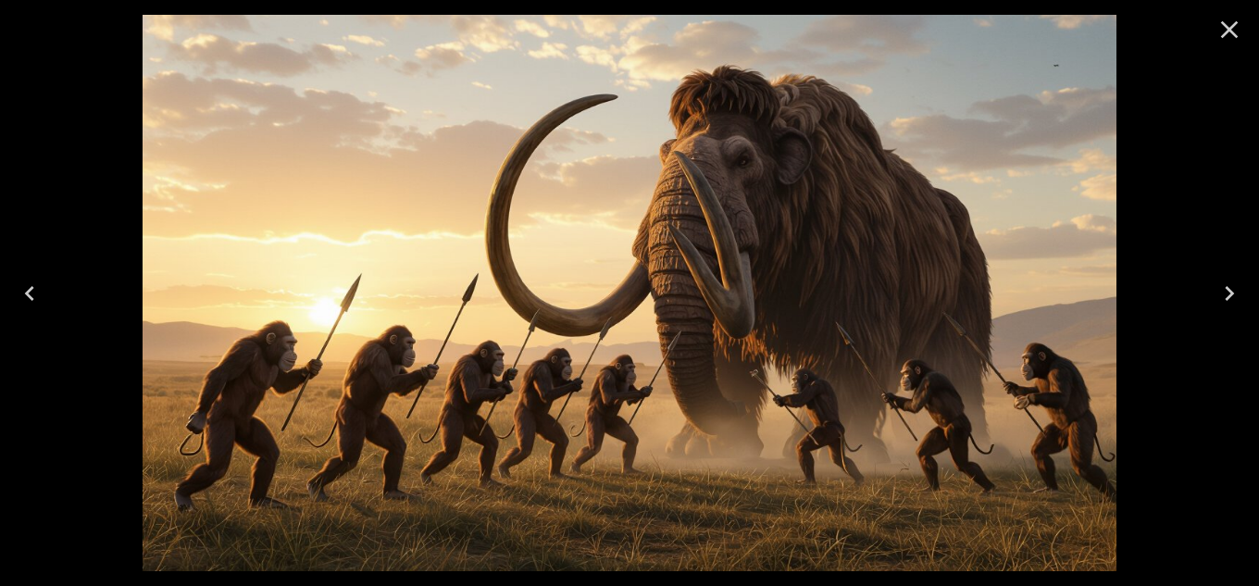
click at [1233, 30] on icon "Close" at bounding box center [1230, 30] width 30 height 30
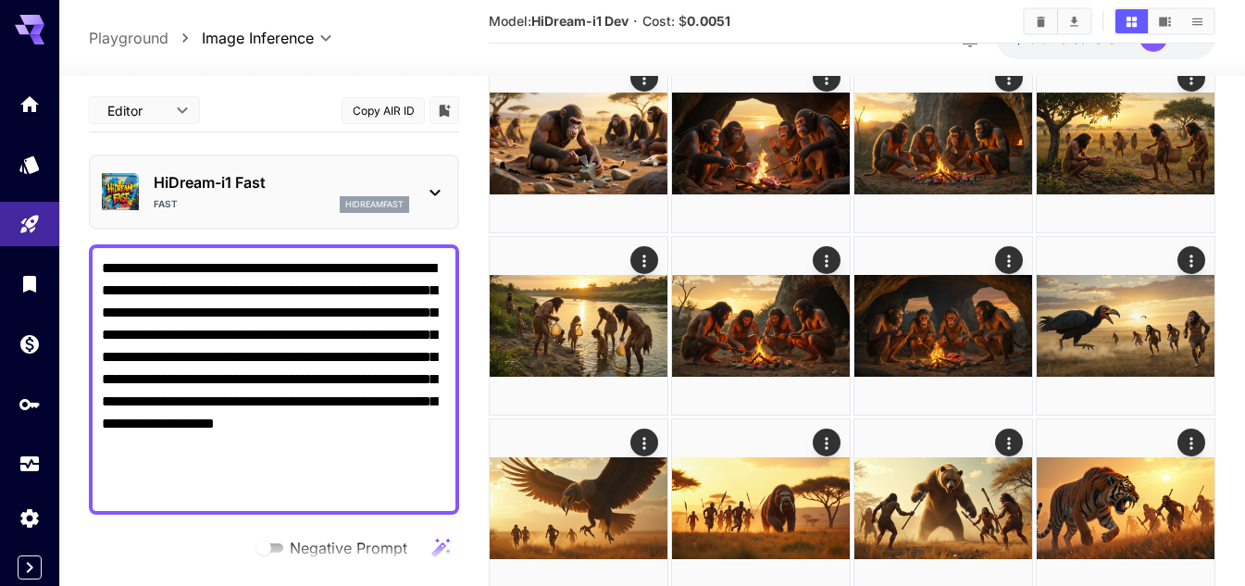
scroll to position [93, 0]
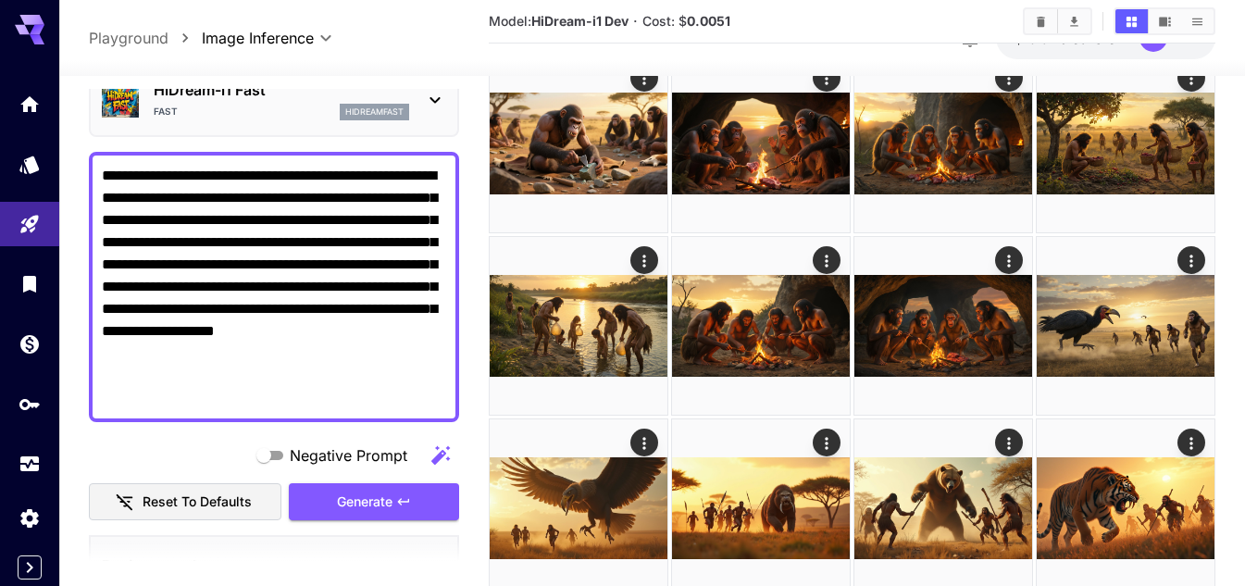
drag, startPoint x: 206, startPoint y: 377, endPoint x: 79, endPoint y: 155, distance: 256.3
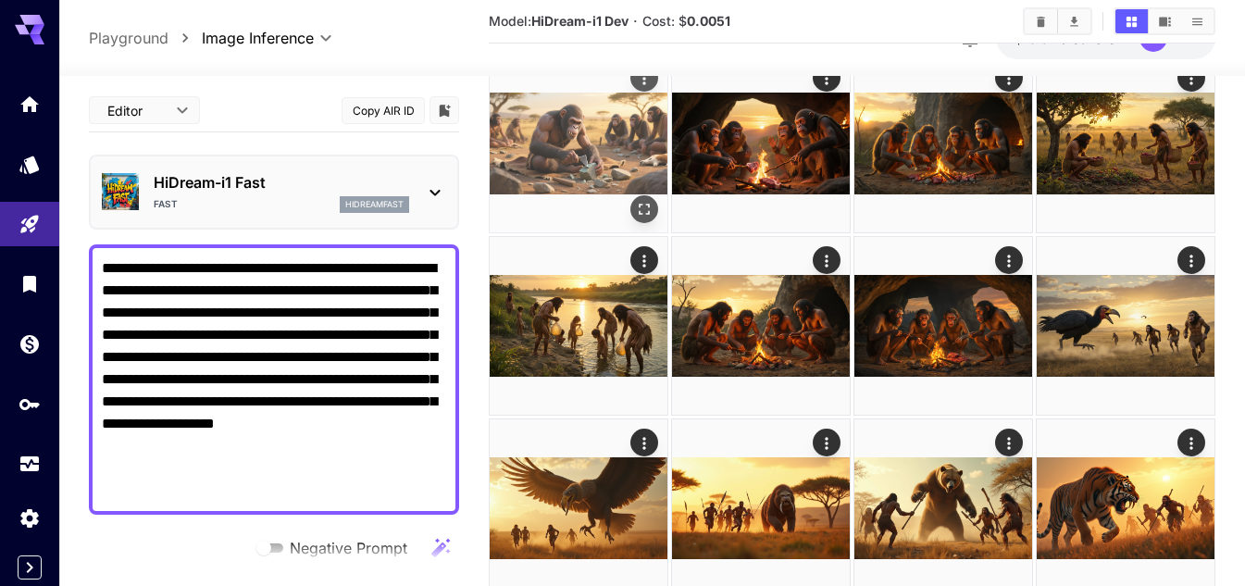
scroll to position [0, 0]
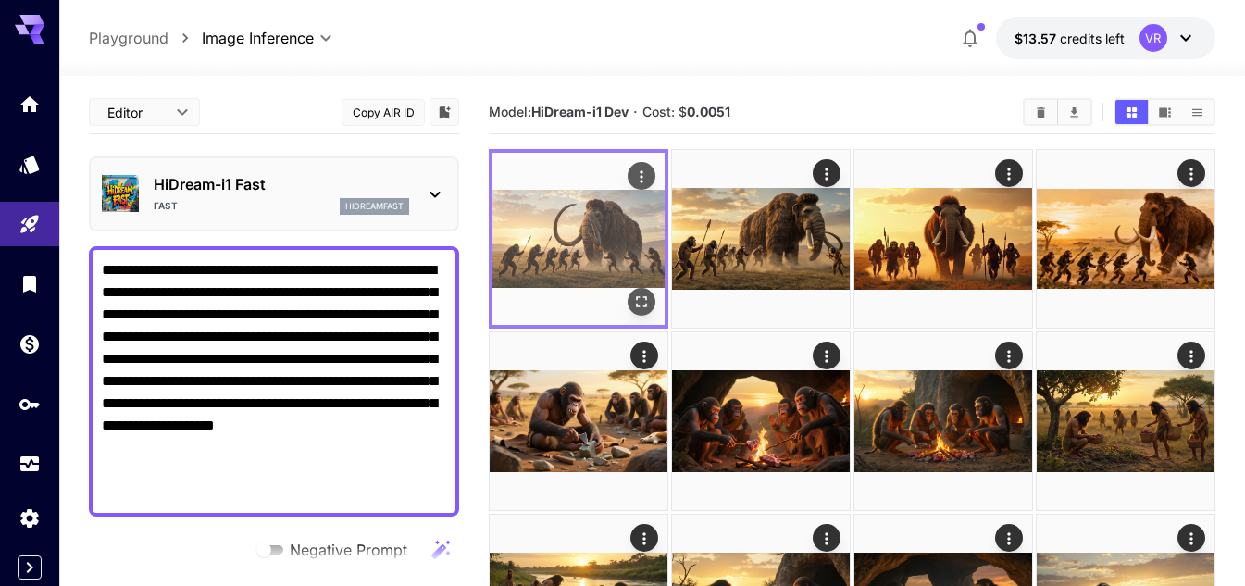
click at [643, 295] on icon "Open in fullscreen" at bounding box center [641, 302] width 19 height 19
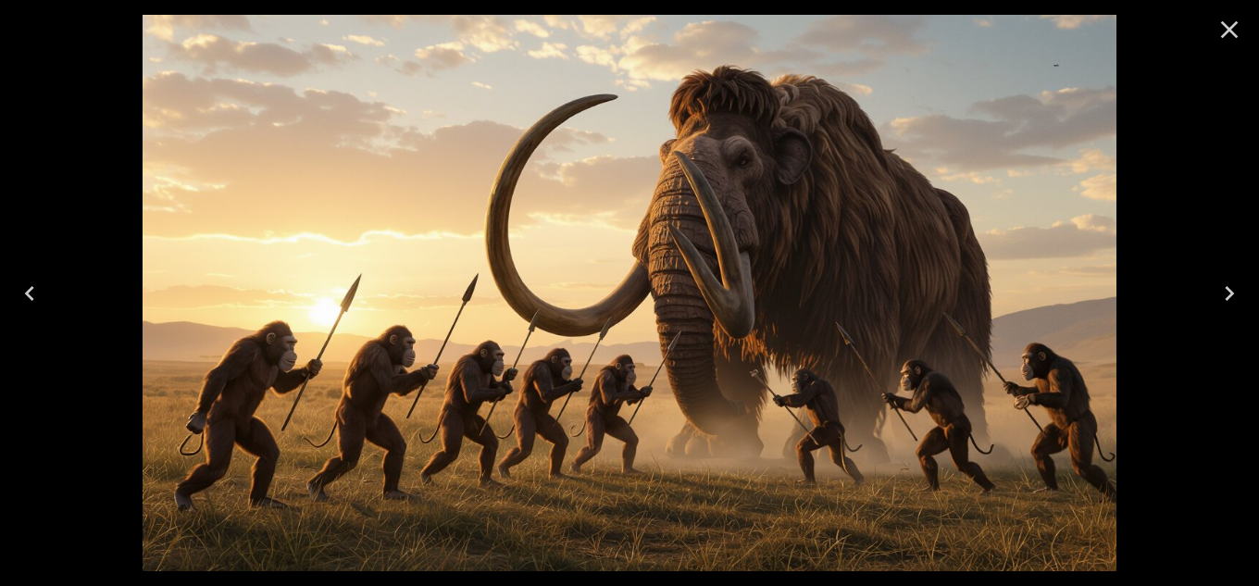
click at [1216, 34] on icon "Close" at bounding box center [1230, 30] width 30 height 30
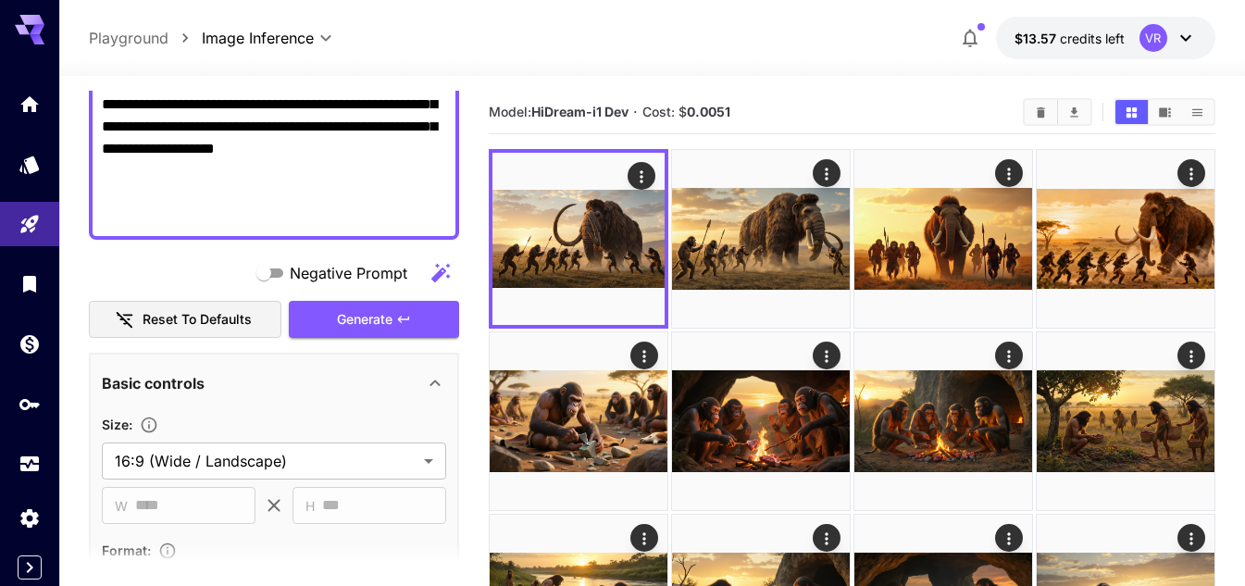
scroll to position [278, 0]
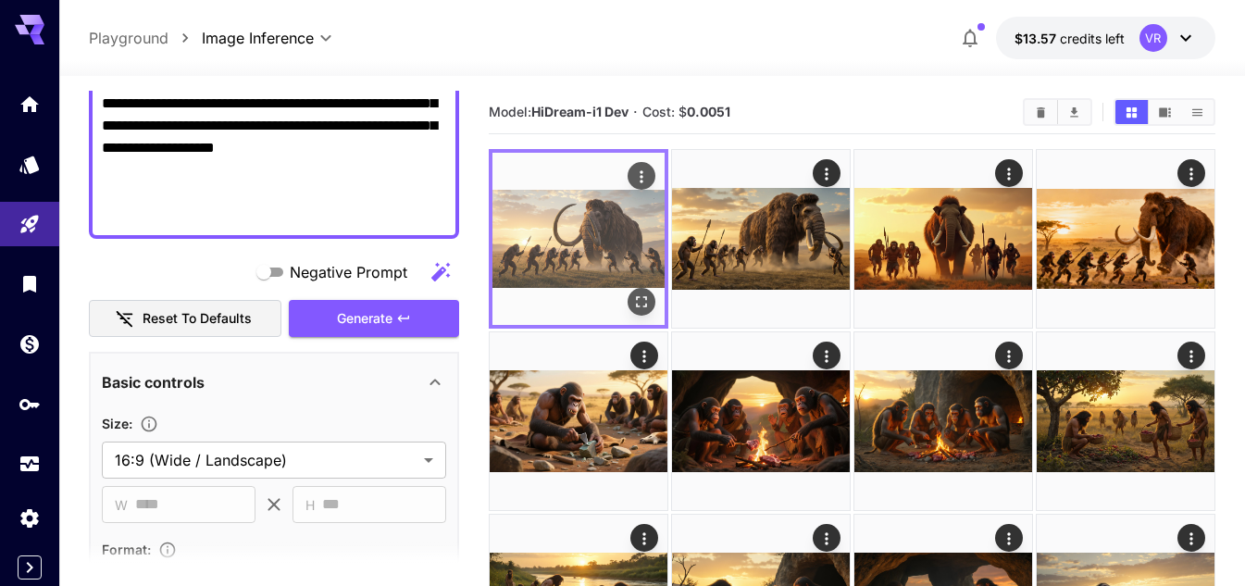
click at [580, 248] on img at bounding box center [579, 239] width 172 height 172
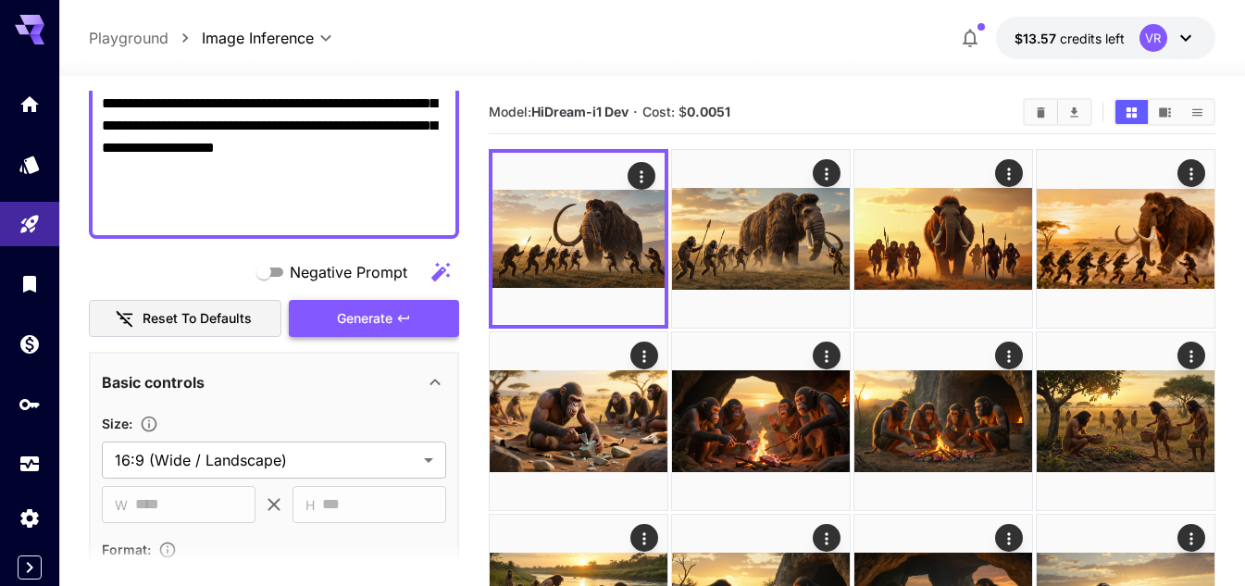
click at [392, 308] on span "Generate" at bounding box center [365, 318] width 56 height 23
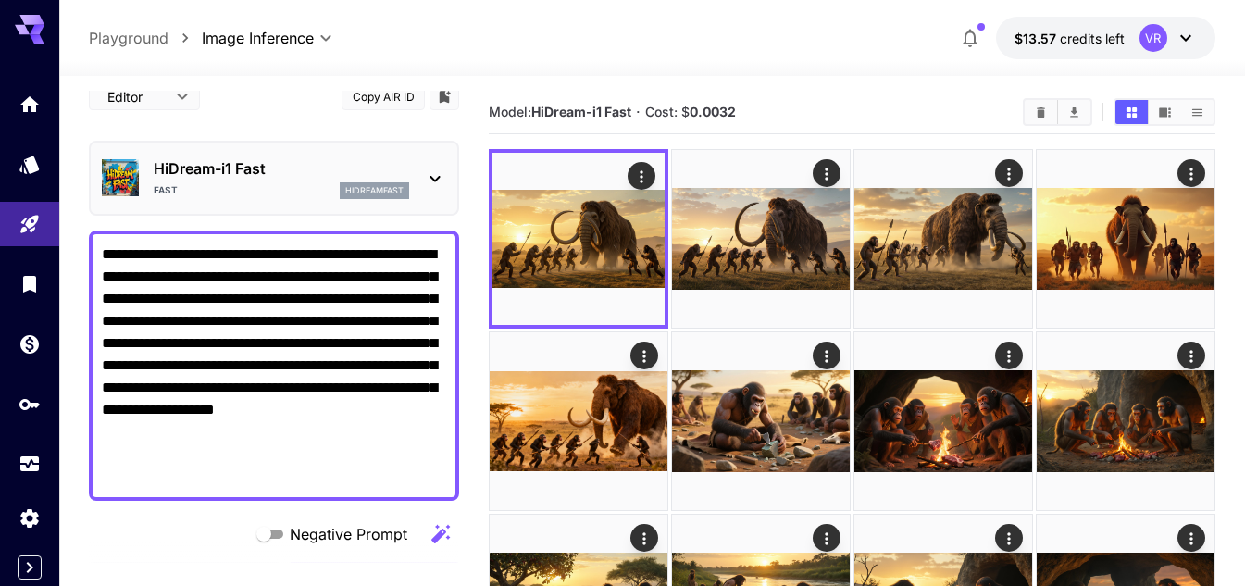
scroll to position [0, 0]
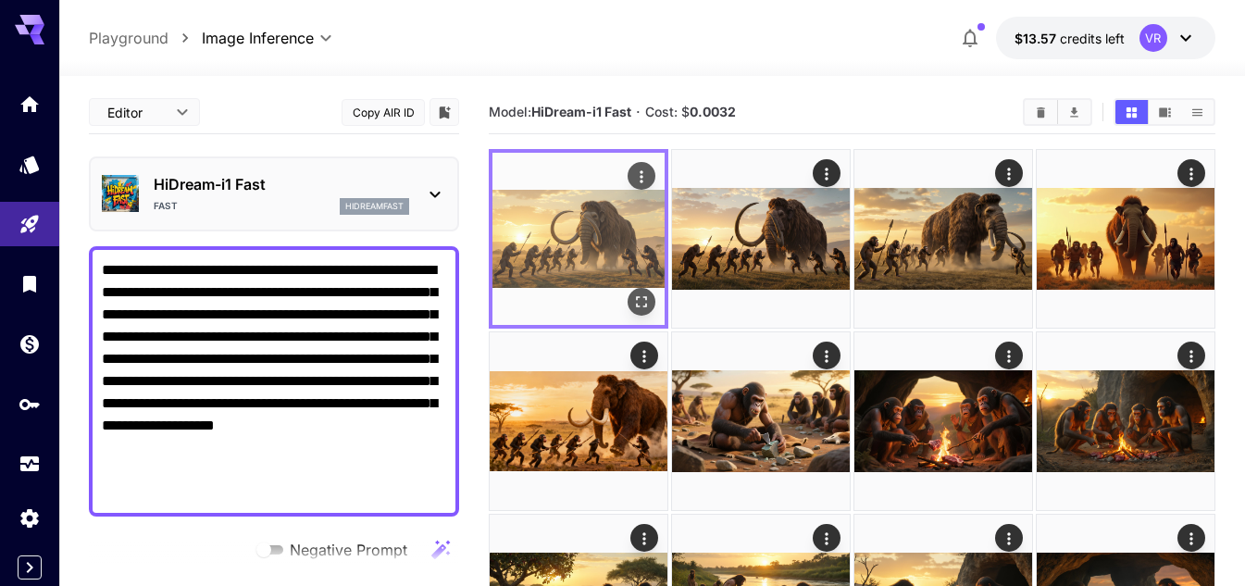
click at [651, 292] on button "Open in fullscreen" at bounding box center [642, 302] width 28 height 28
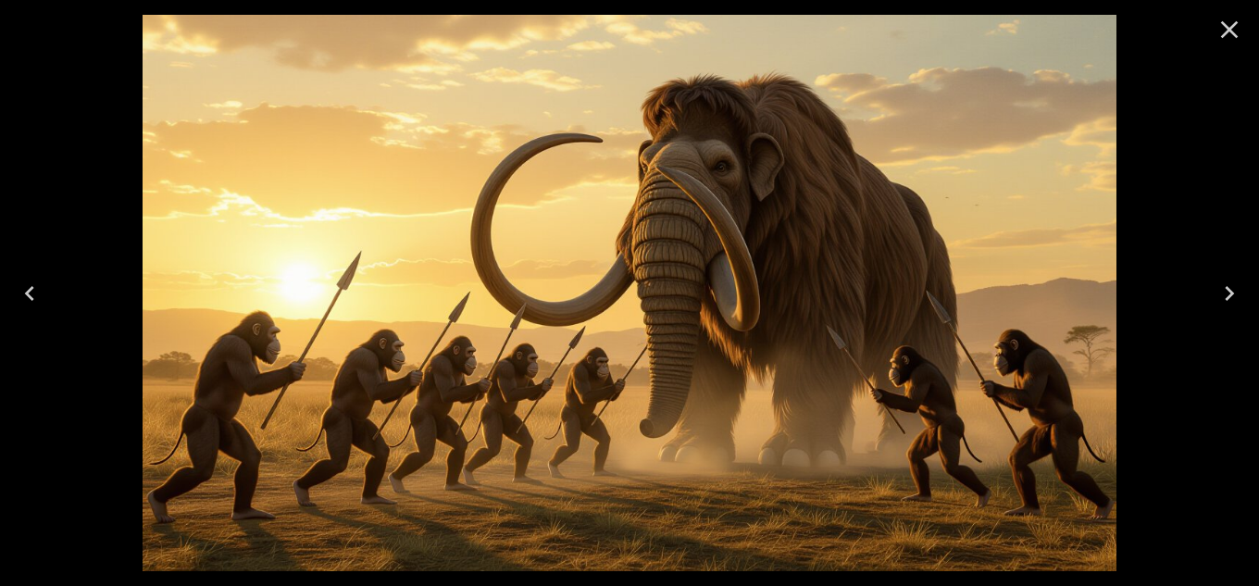
click at [1233, 24] on icon "Close" at bounding box center [1230, 30] width 30 height 30
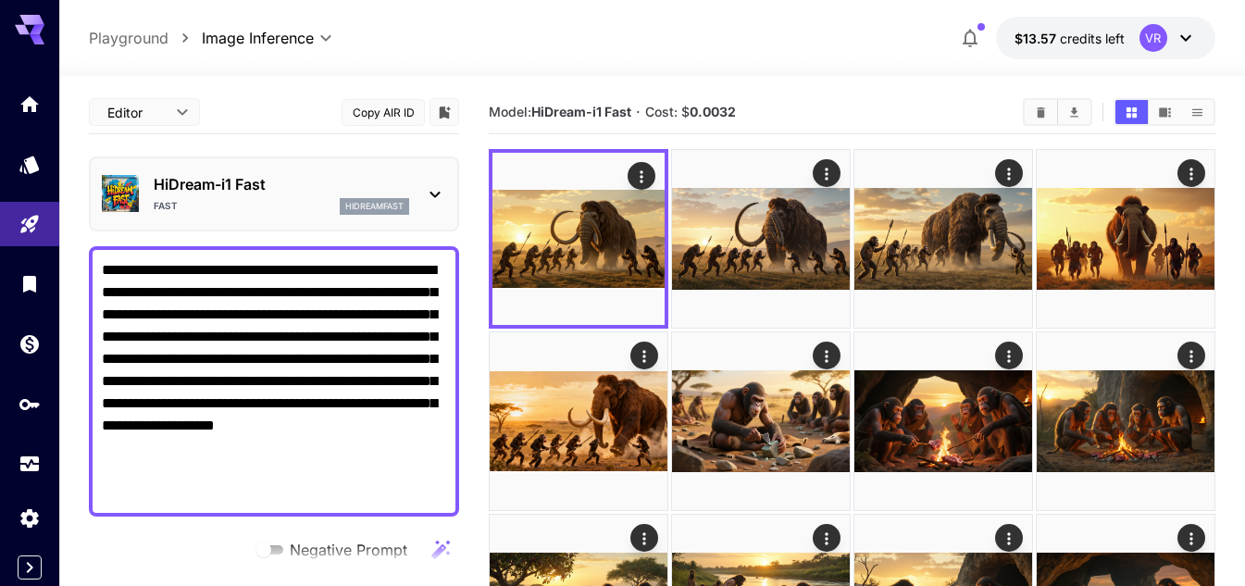
click at [203, 398] on textarea "**********" at bounding box center [274, 381] width 344 height 244
